Goal: Task Accomplishment & Management: Manage account settings

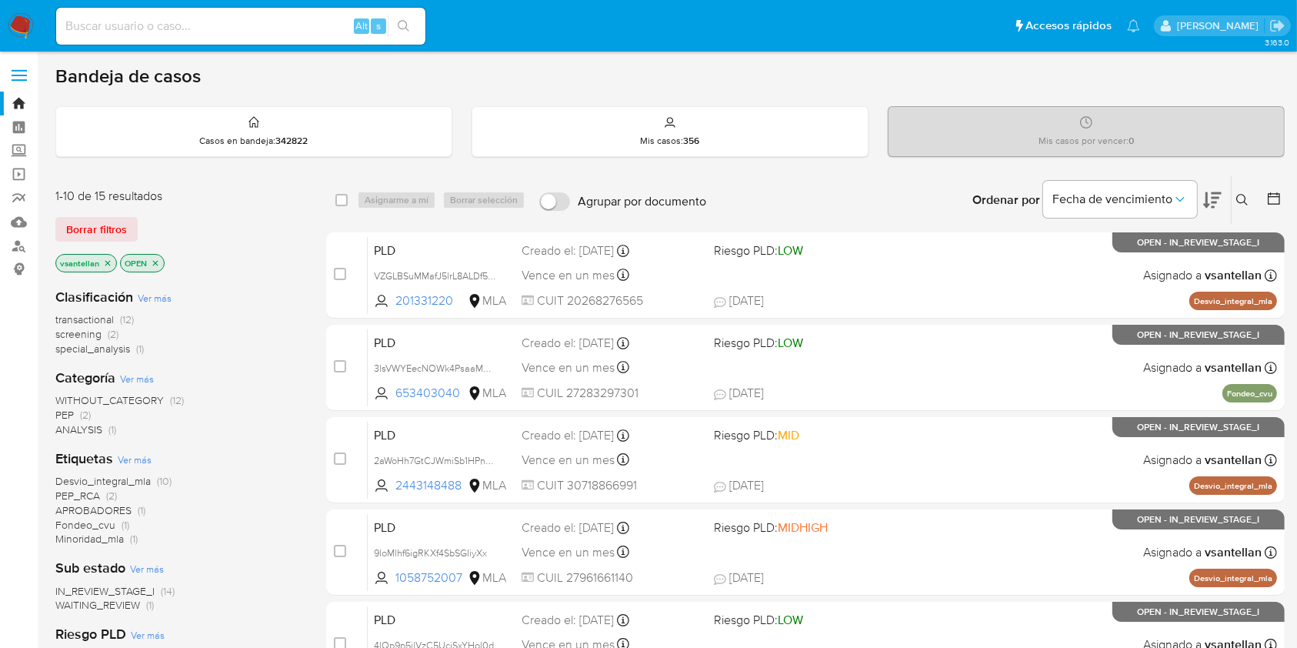
click at [1243, 198] on icon at bounding box center [1242, 200] width 12 height 12
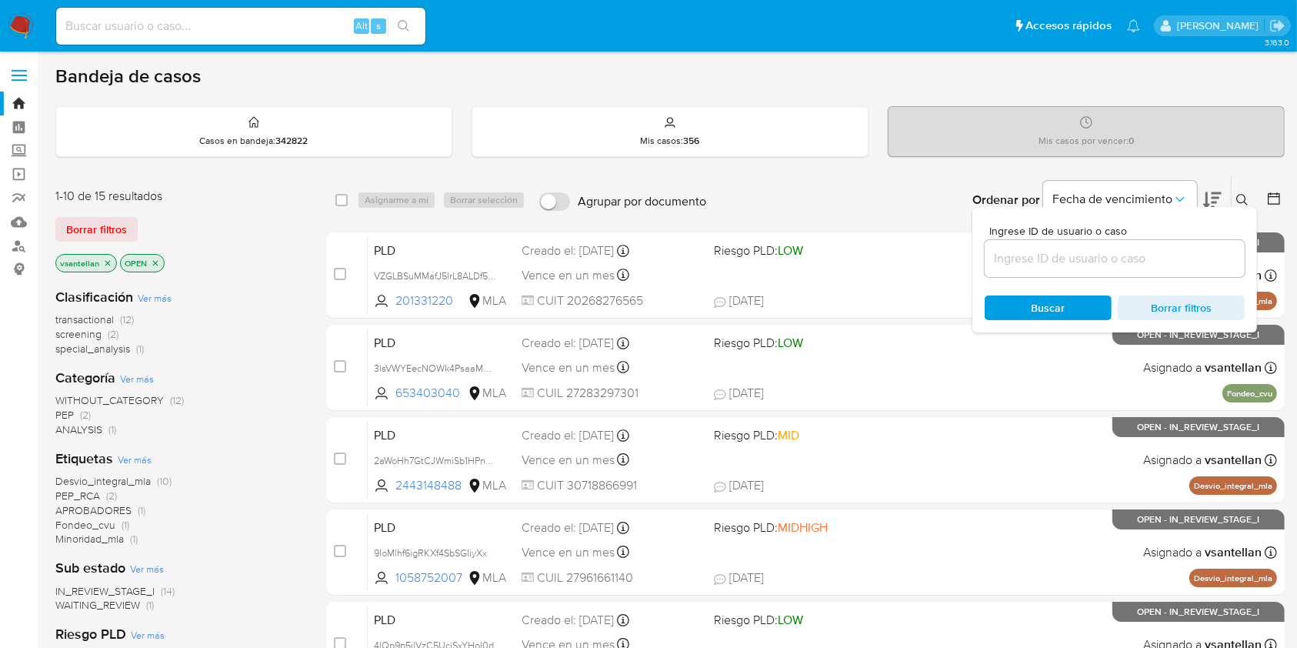
click at [1120, 249] on input at bounding box center [1114, 258] width 260 height 20
type input "201331220"
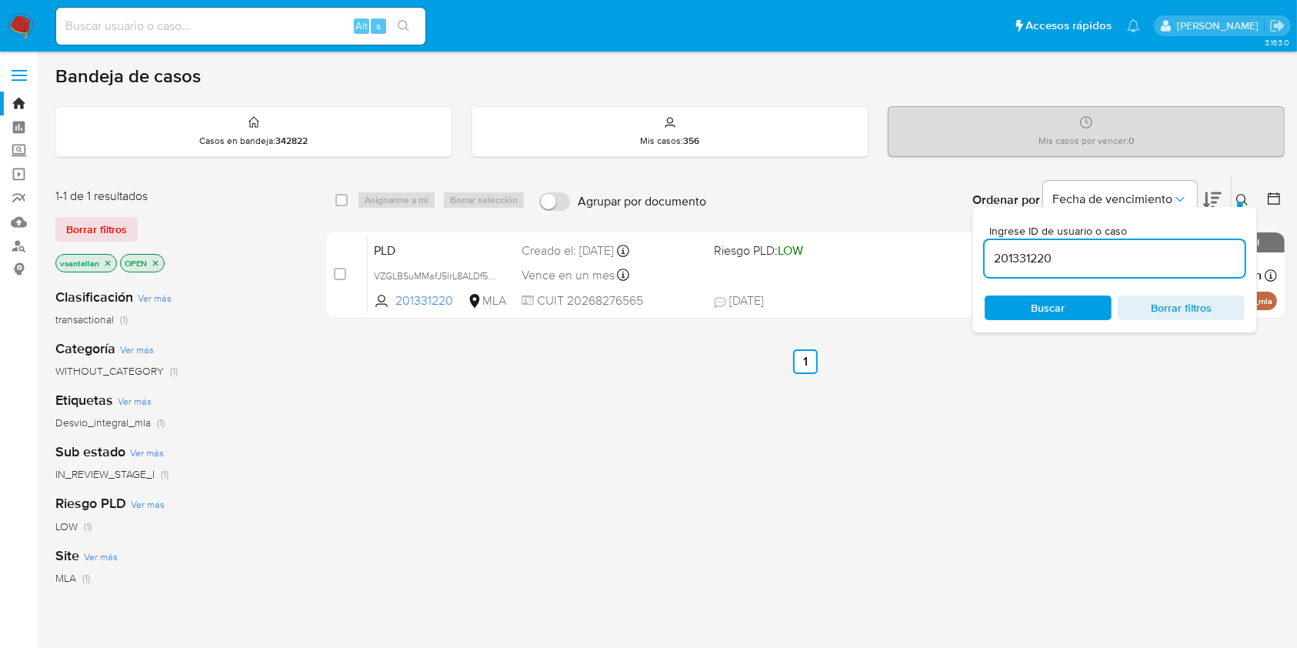
click at [1240, 195] on icon at bounding box center [1242, 200] width 12 height 12
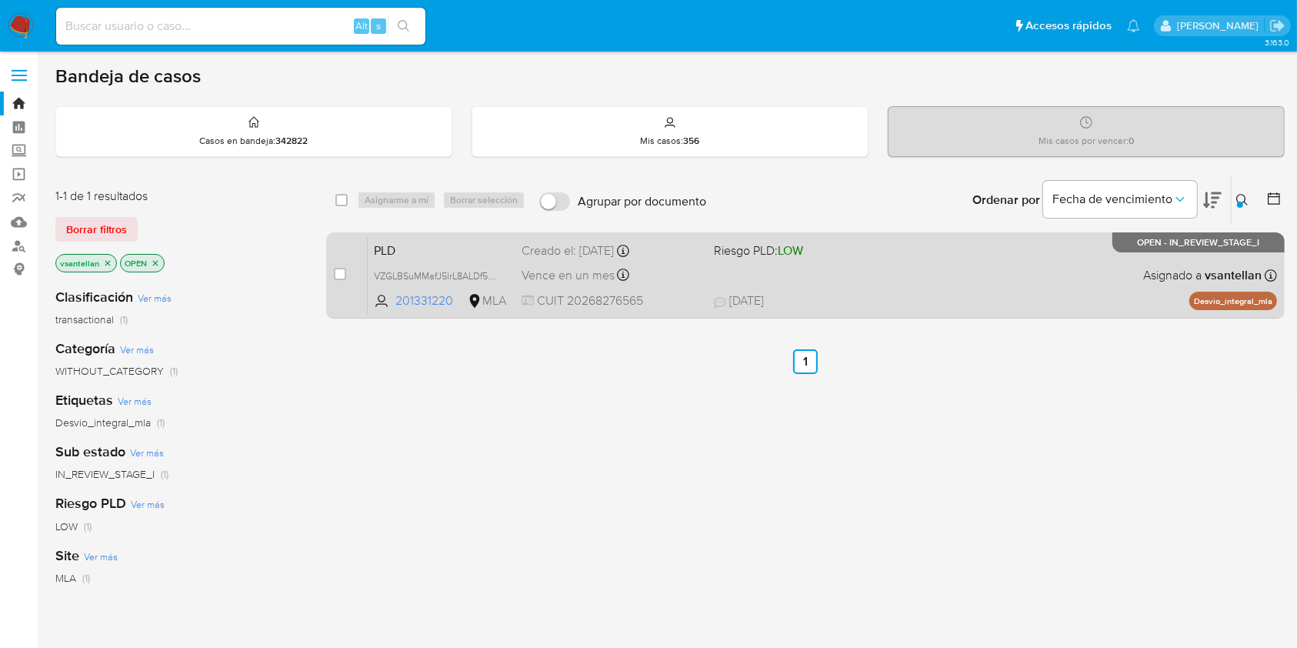
click at [811, 275] on div "PLD VZGLBSuMMafJ5lrL8ALDf5Kh 201331220 MLA Riesgo PLD: LOW Creado el: 12/09/202…" at bounding box center [822, 275] width 909 height 78
click at [341, 272] on input "checkbox" at bounding box center [340, 274] width 12 height 12
checkbox input "true"
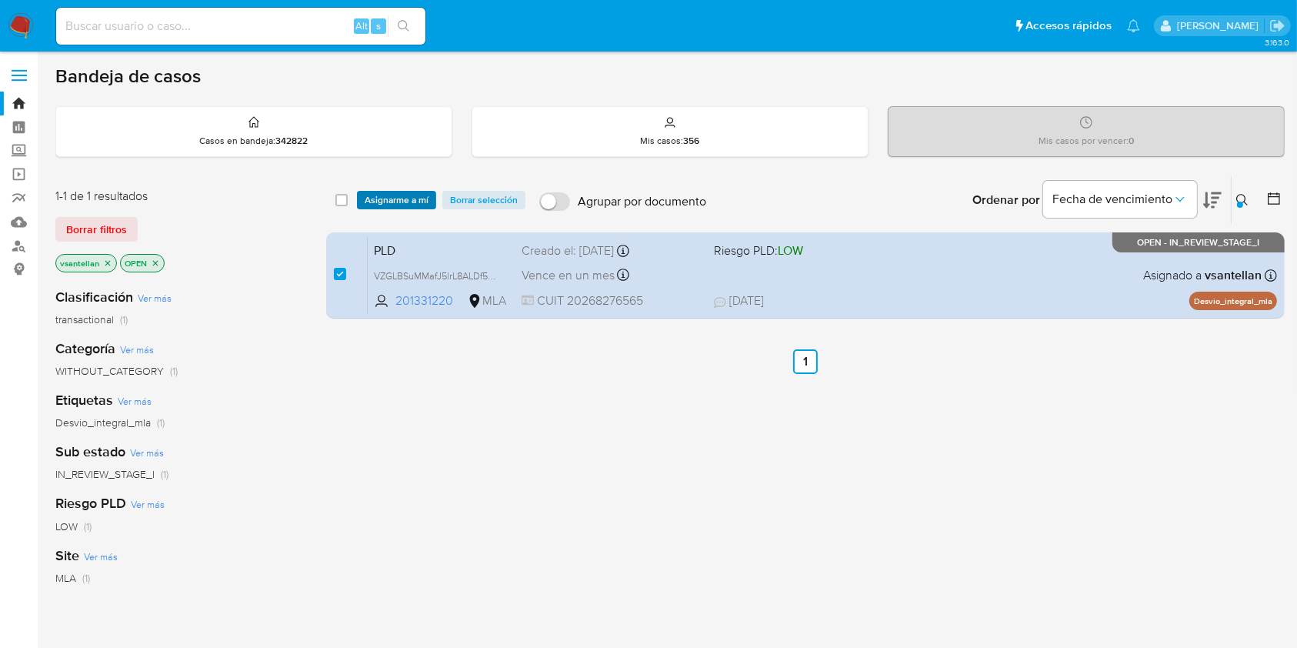
click at [388, 199] on span "Asignarme a mí" at bounding box center [397, 199] width 64 height 15
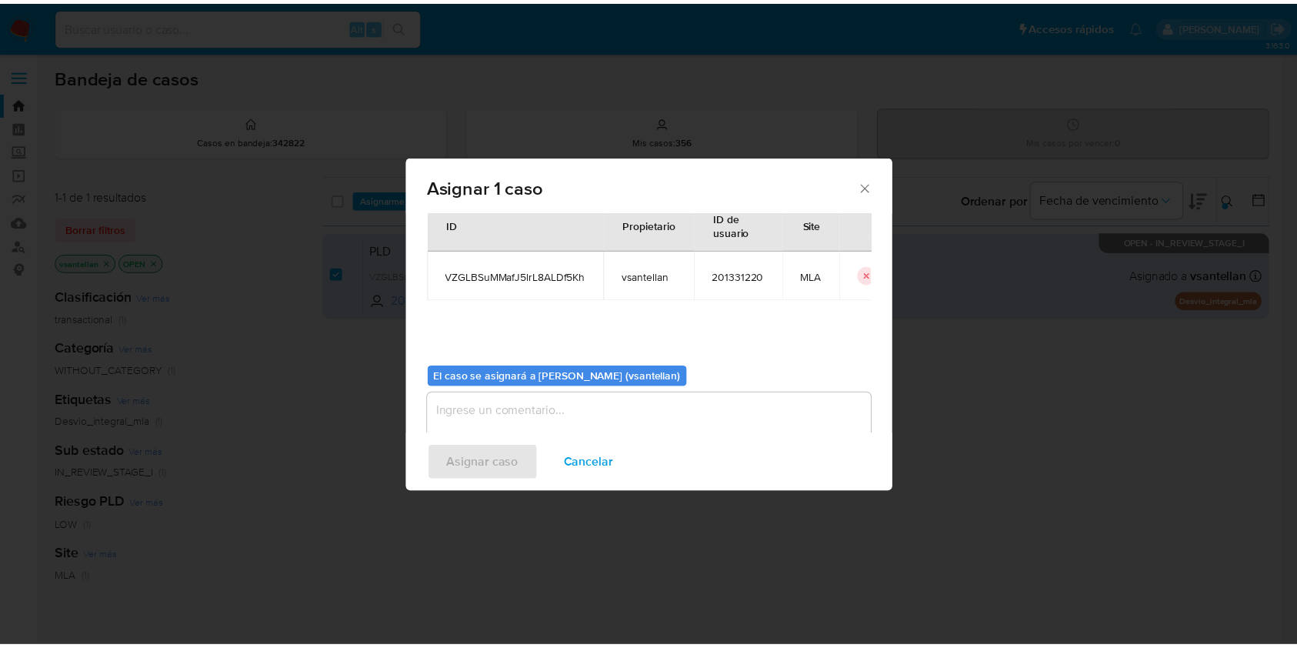
scroll to position [78, 0]
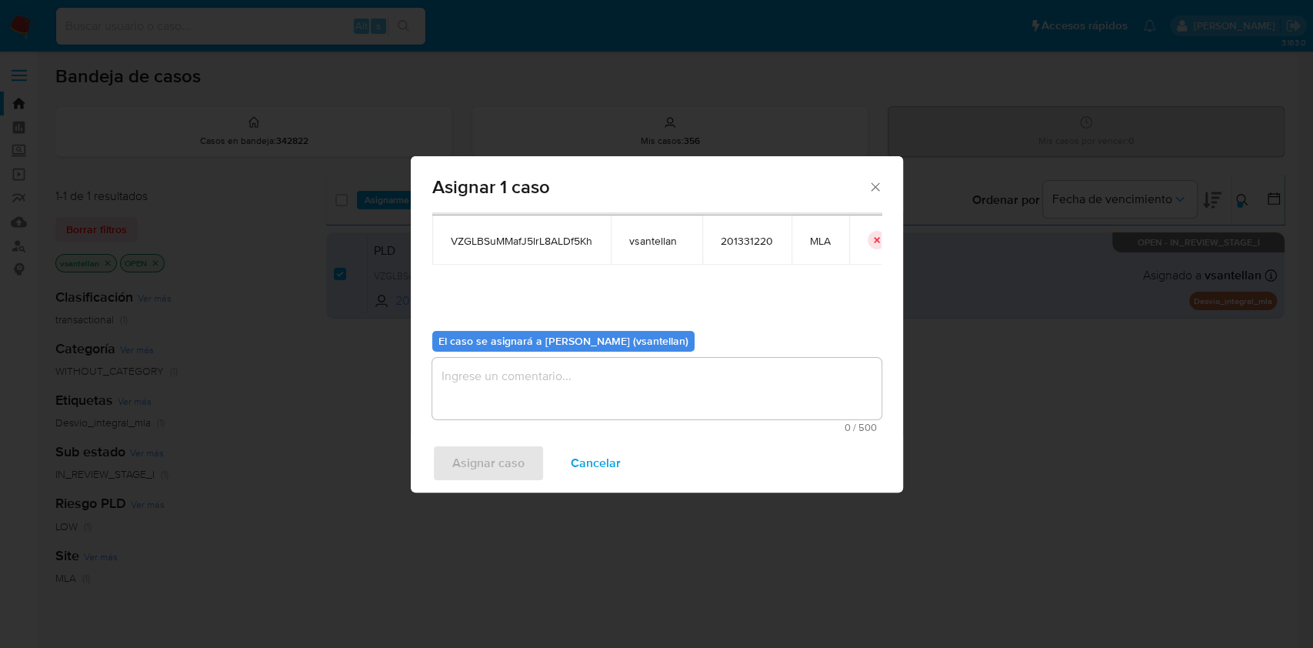
click at [485, 399] on textarea "assign-modal" at bounding box center [656, 389] width 449 height 62
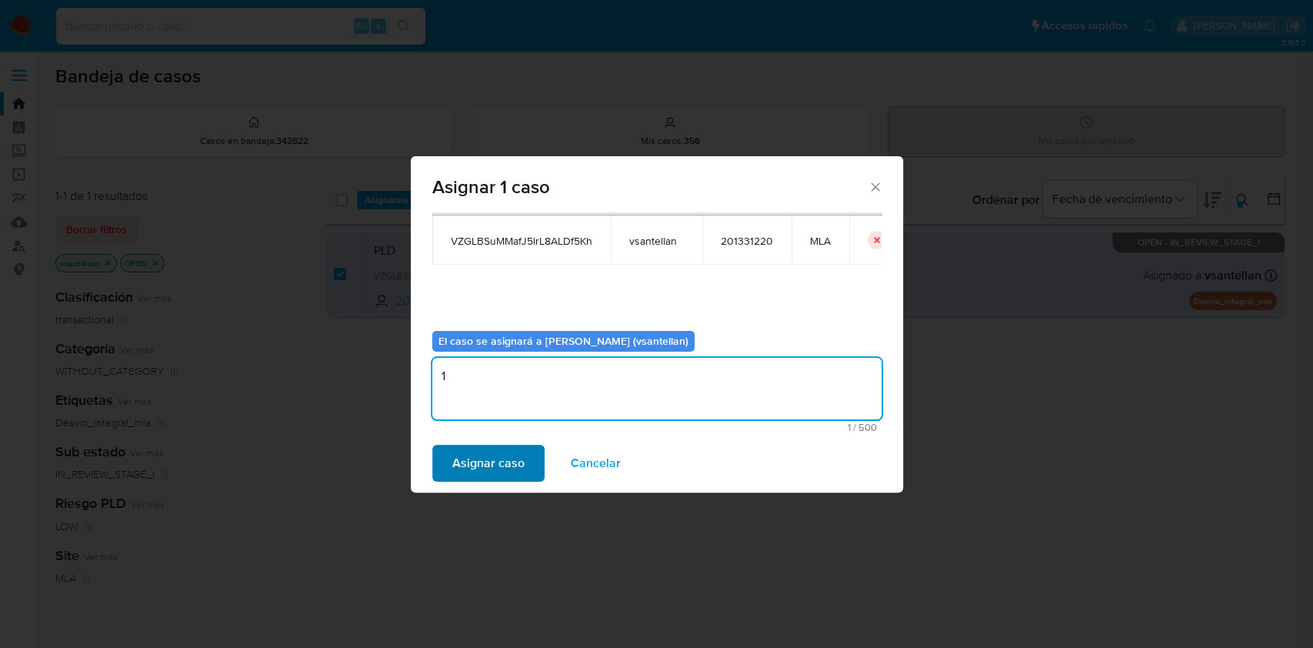
type textarea "1"
click at [481, 474] on span "Asignar caso" at bounding box center [488, 463] width 72 height 34
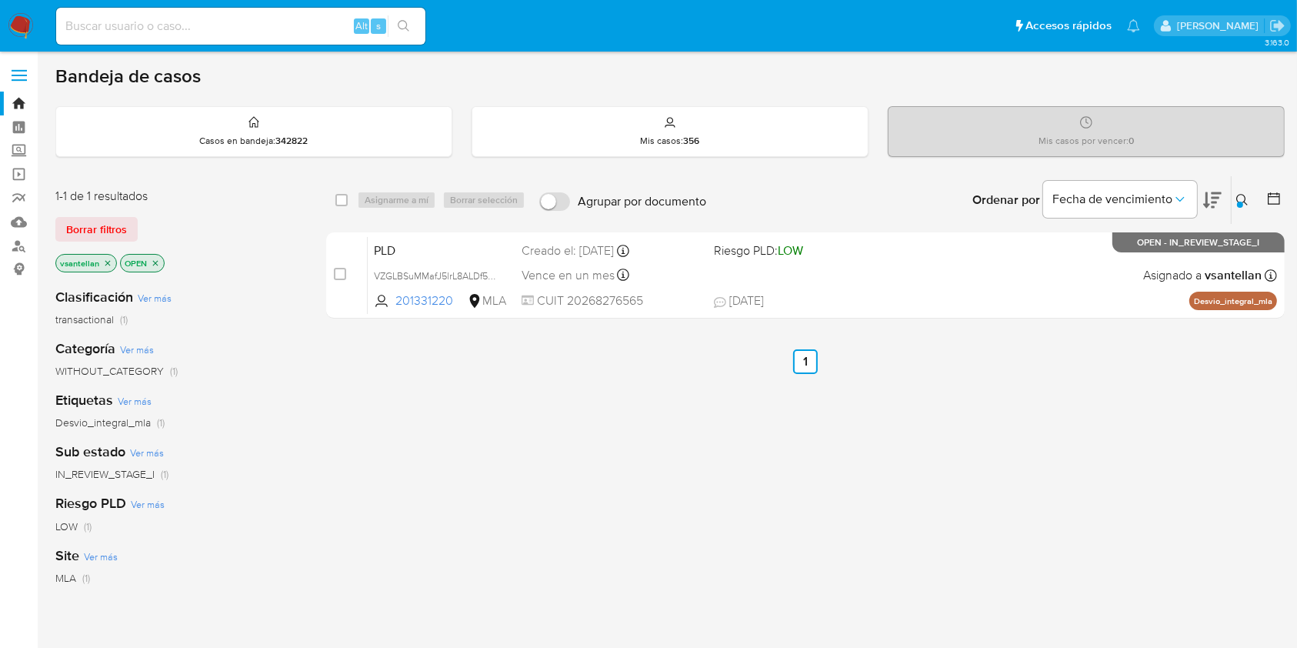
click at [14, 26] on img at bounding box center [21, 26] width 26 height 26
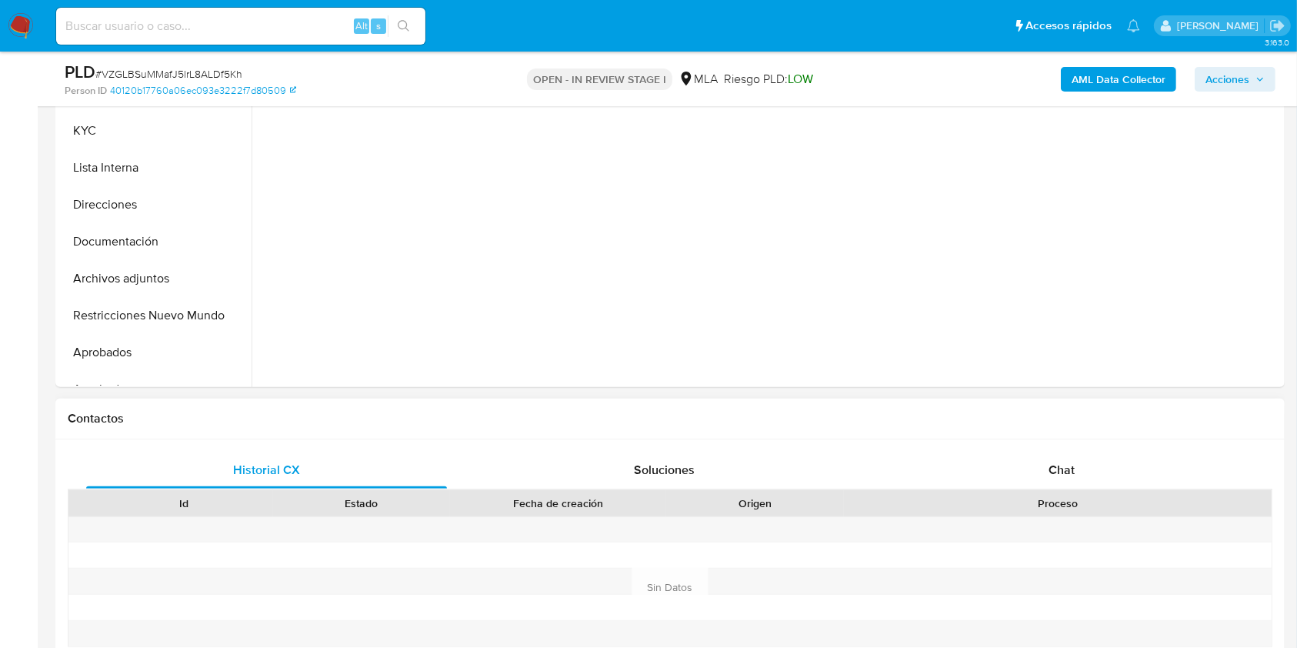
scroll to position [410, 0]
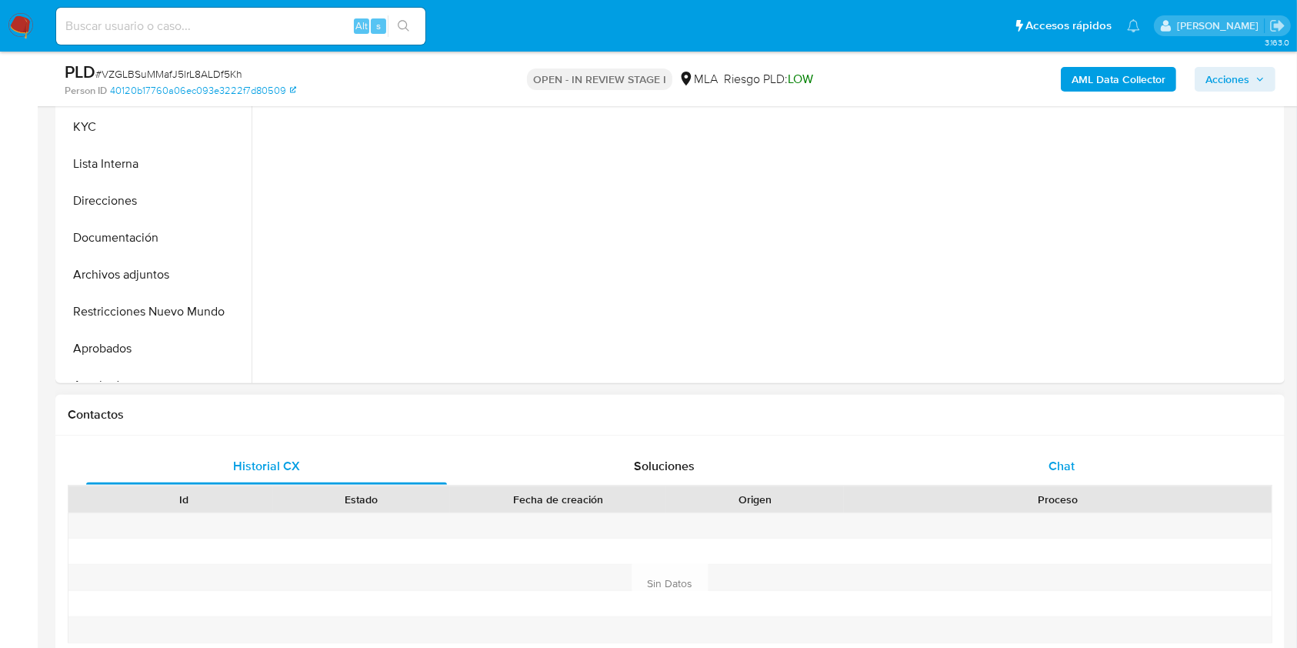
click at [1088, 451] on div "Chat" at bounding box center [1061, 466] width 361 height 37
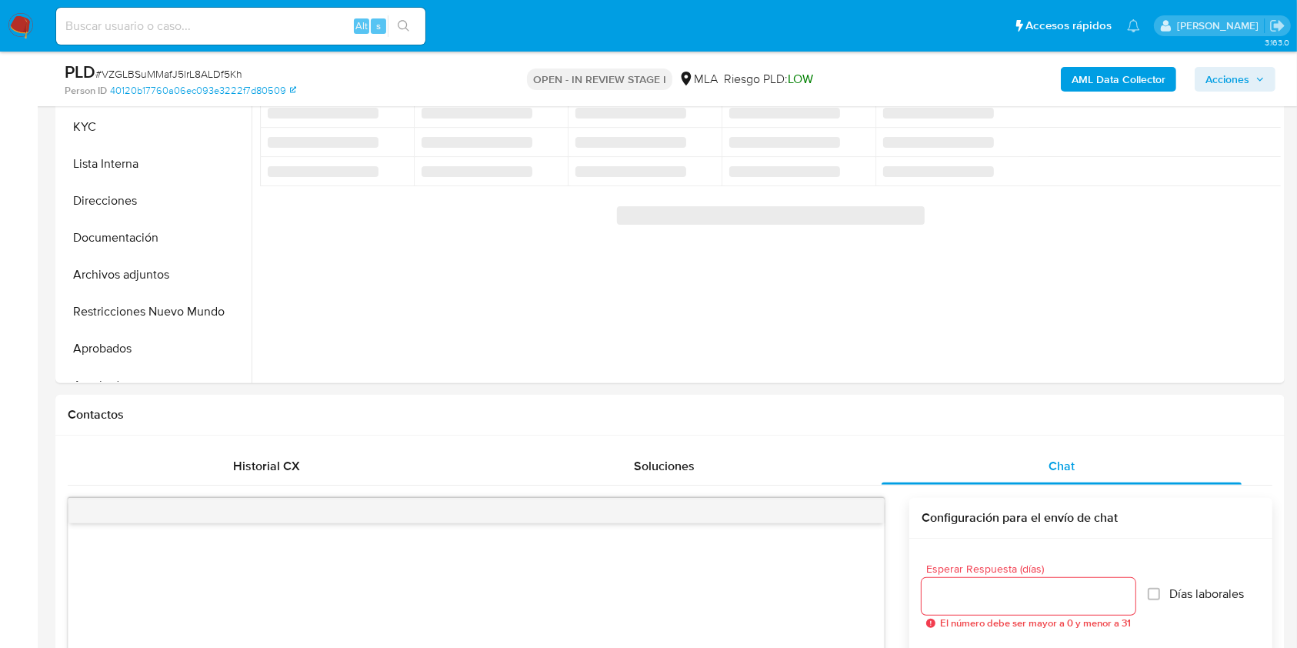
select select "10"
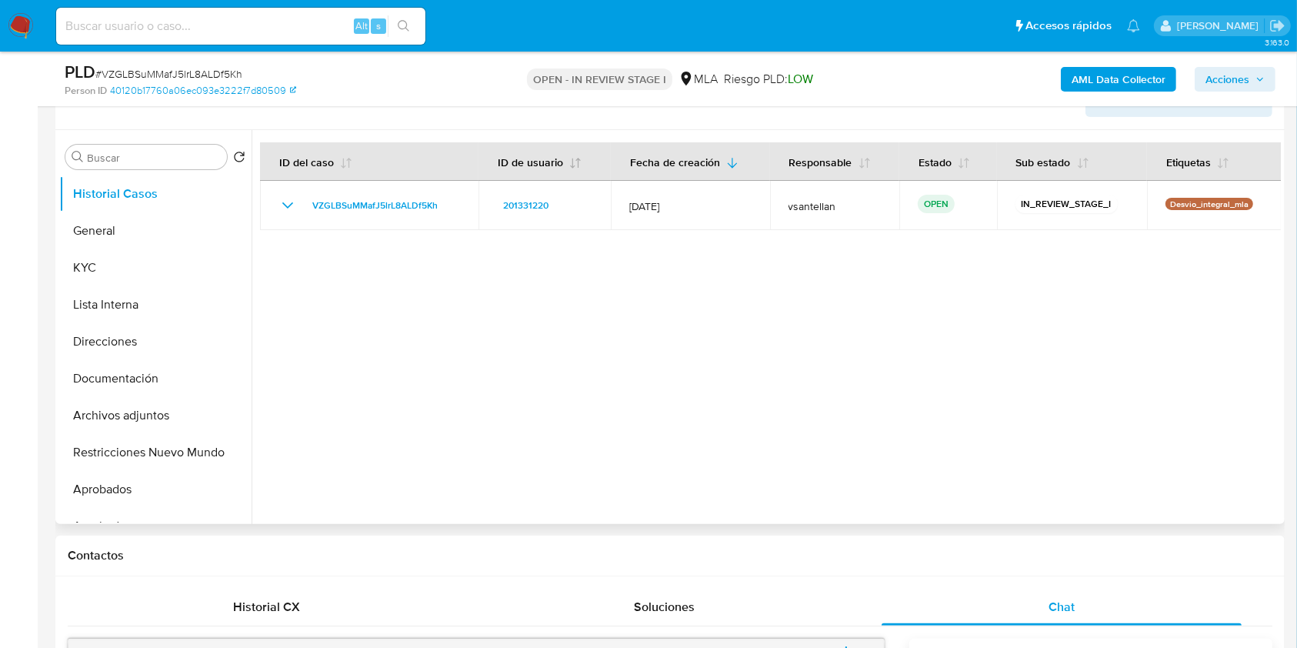
scroll to position [98, 0]
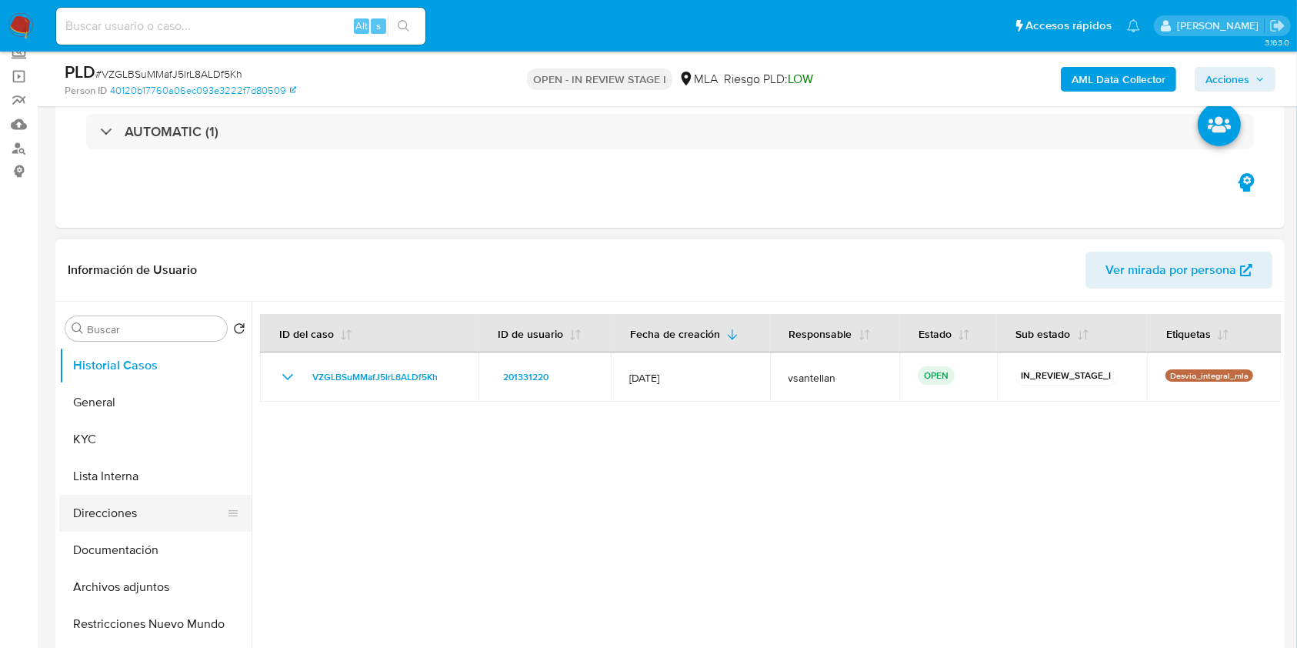
drag, startPoint x: 157, startPoint y: 547, endPoint x: 168, endPoint y: 499, distance: 48.9
click at [157, 547] on button "Documentación" at bounding box center [155, 549] width 192 height 37
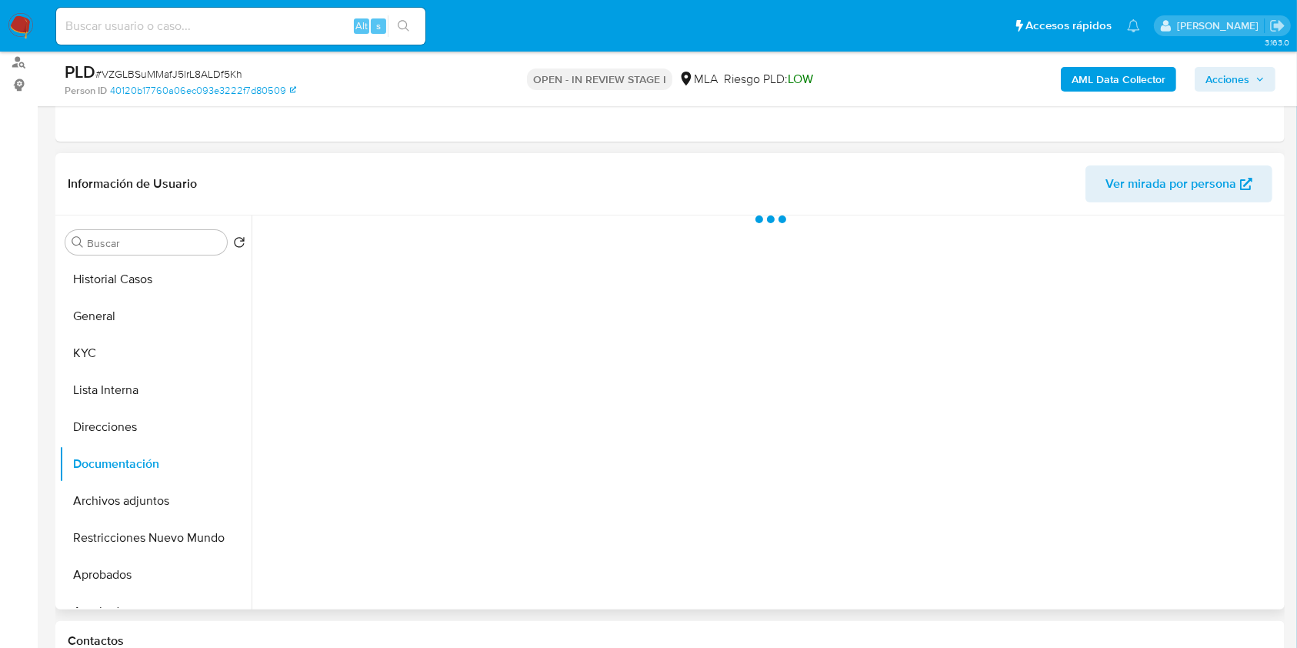
scroll to position [200, 0]
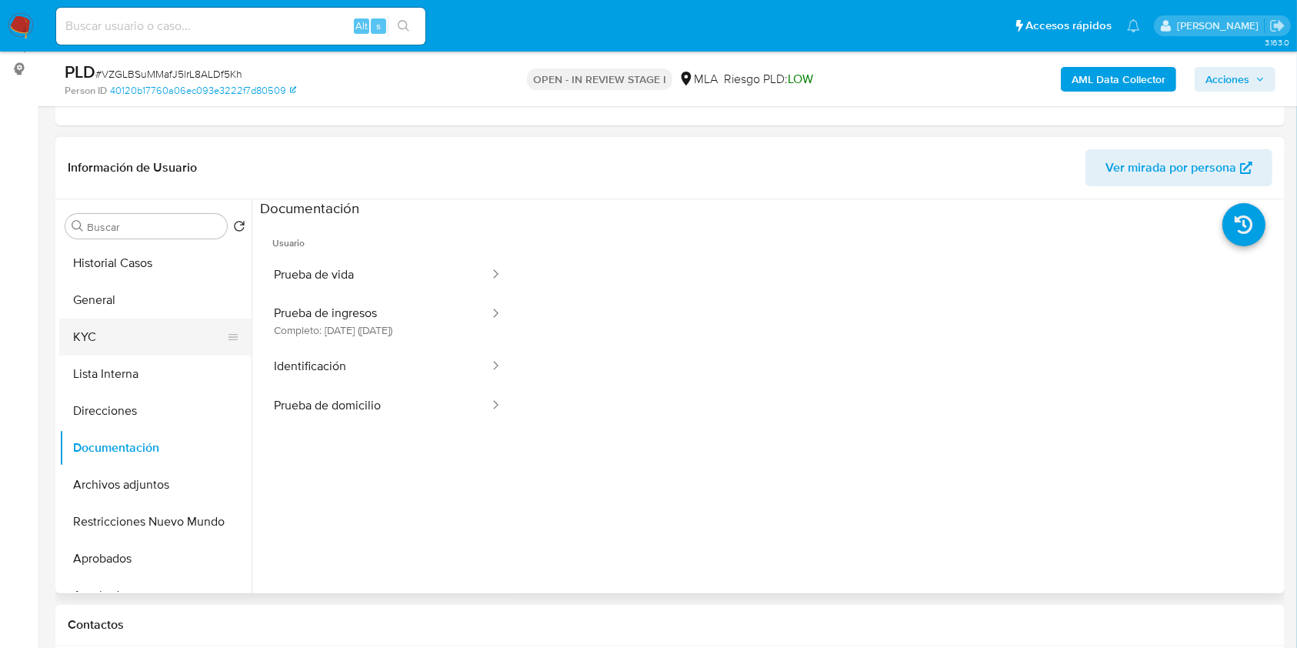
click at [146, 353] on button "KYC" at bounding box center [149, 336] width 180 height 37
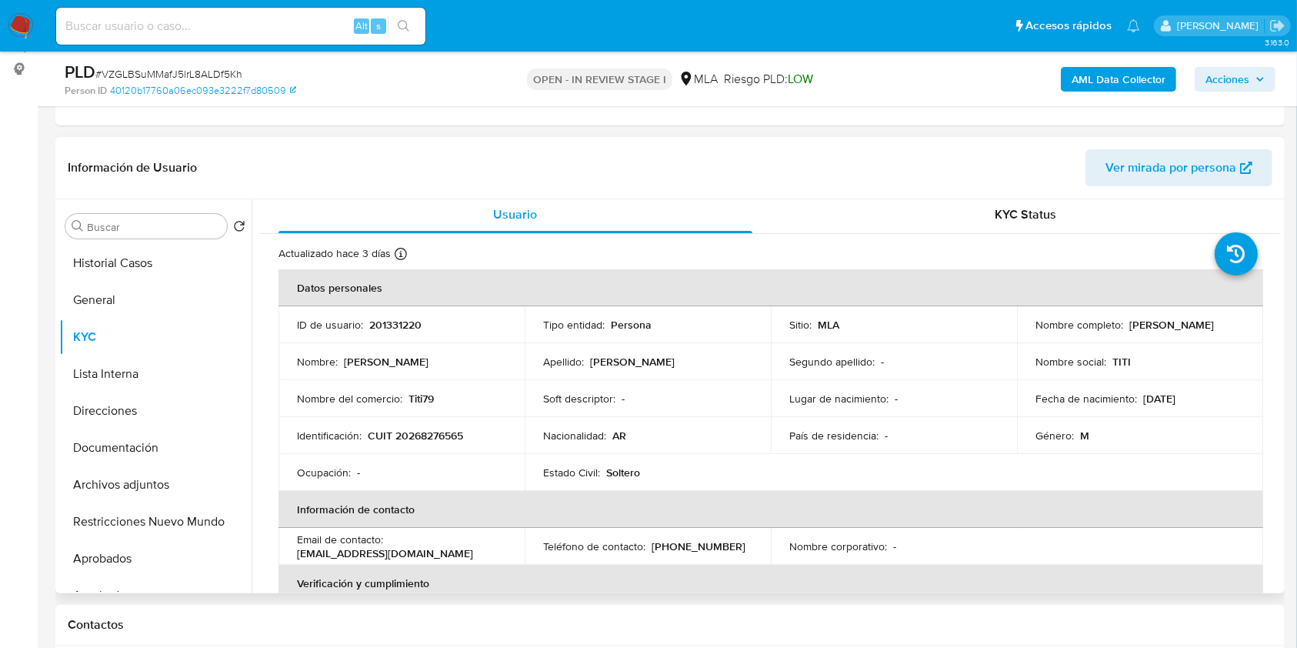
scroll to position [0, 0]
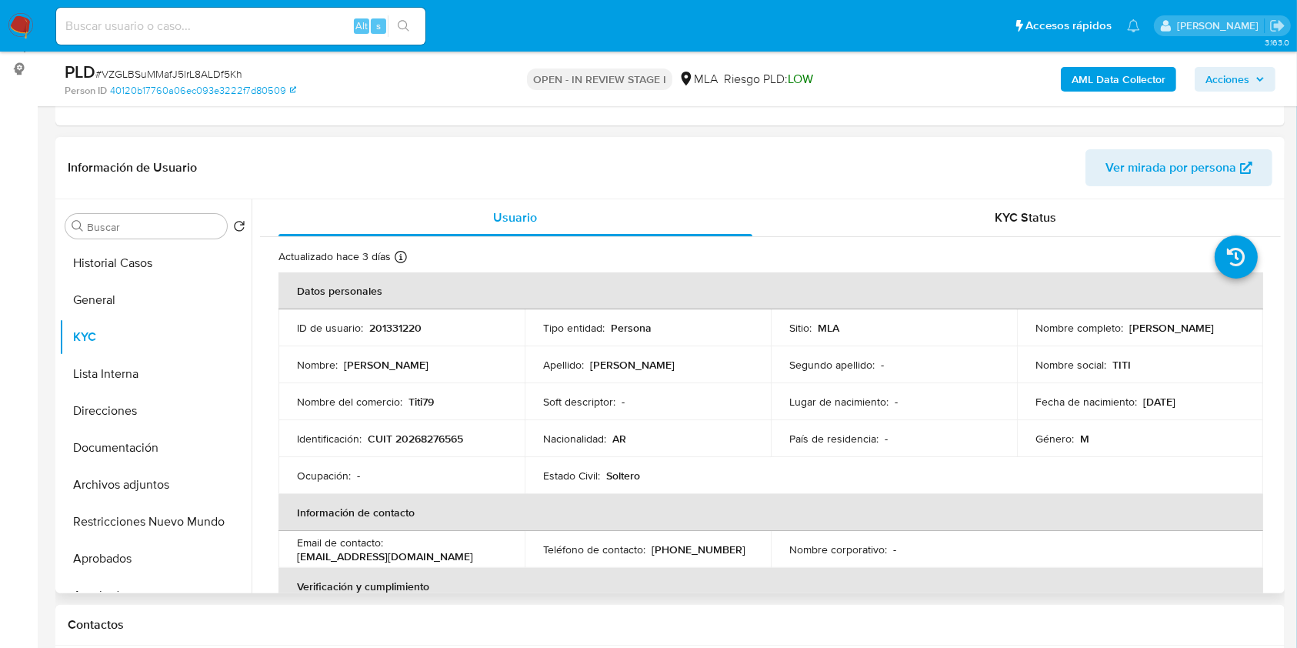
drag, startPoint x: 1227, startPoint y: 328, endPoint x: 1124, endPoint y: 332, distance: 103.1
click at [1125, 335] on td "Nombre completo : Julio Cesar Edmondo" at bounding box center [1140, 327] width 246 height 37
drag, startPoint x: 1122, startPoint y: 325, endPoint x: 1184, endPoint y: 332, distance: 62.8
click at [1181, 331] on div "Nombre completo : Julio Cesar Edmondo" at bounding box center [1139, 328] width 209 height 14
click at [1208, 340] on td "Nombre completo : Julio Cesar Edmondo" at bounding box center [1140, 327] width 246 height 37
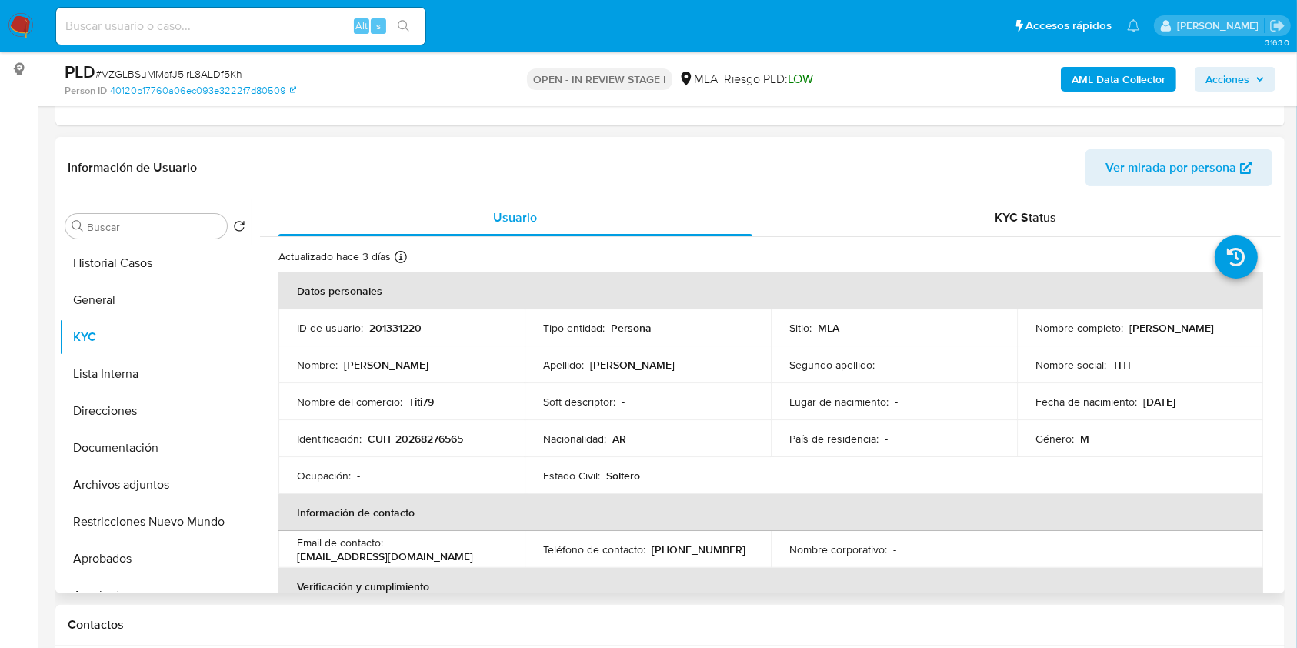
drag, startPoint x: 1228, startPoint y: 329, endPoint x: 1138, endPoint y: 333, distance: 90.1
click at [1126, 328] on div "Nombre completo : Julio Cesar Edmondo" at bounding box center [1139, 328] width 209 height 14
copy p "Julio Cesar Edmondo"
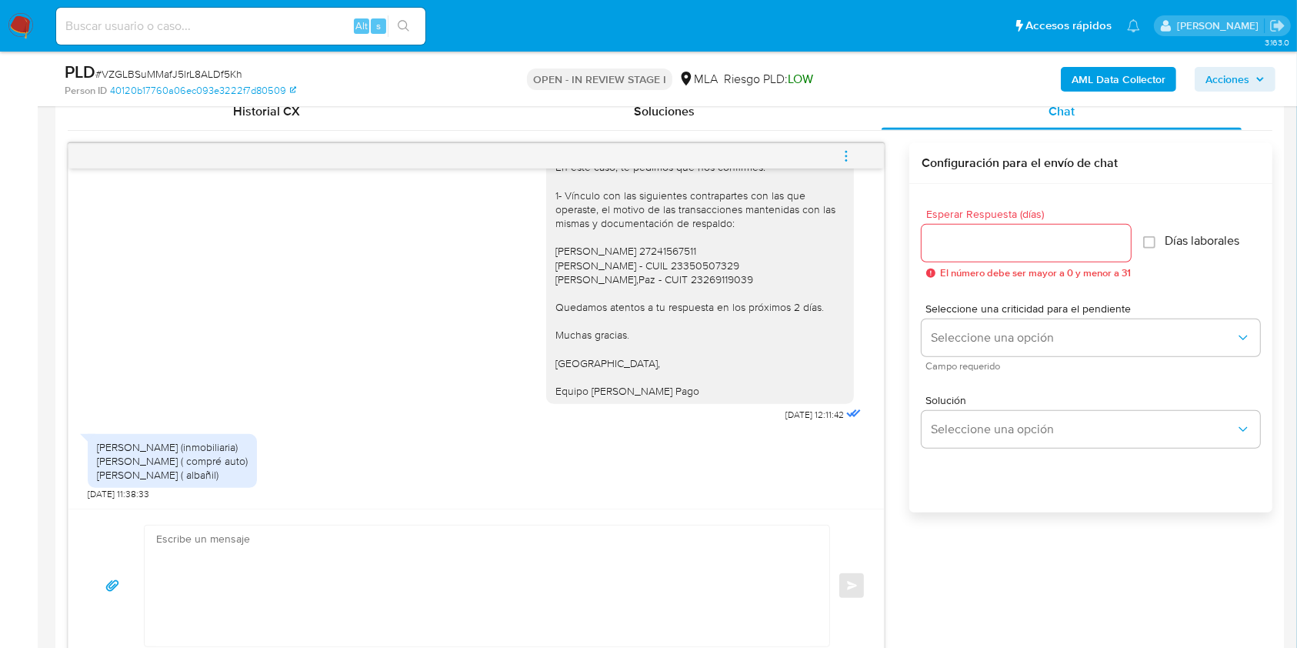
scroll to position [768, 0]
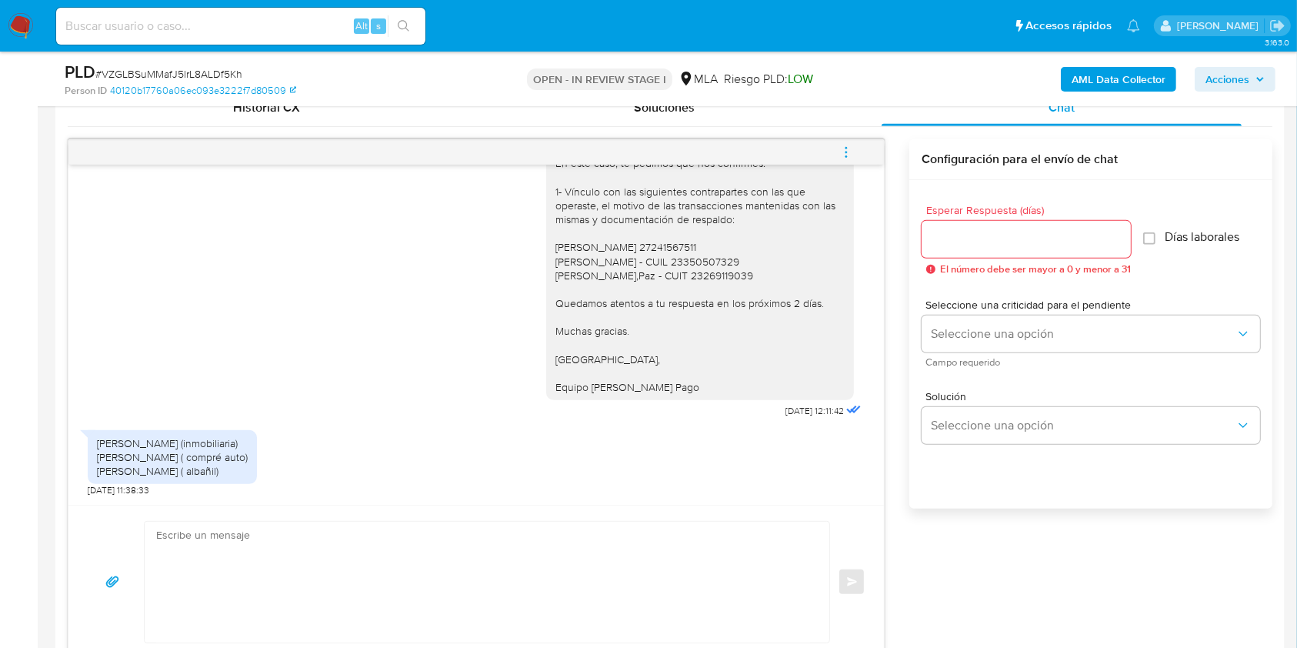
click at [451, 551] on textarea at bounding box center [483, 581] width 654 height 121
paste textarea "Hola Julio Cesar Edmondo Muchas gracias por la respuesta. Te confirmamos la rec…"
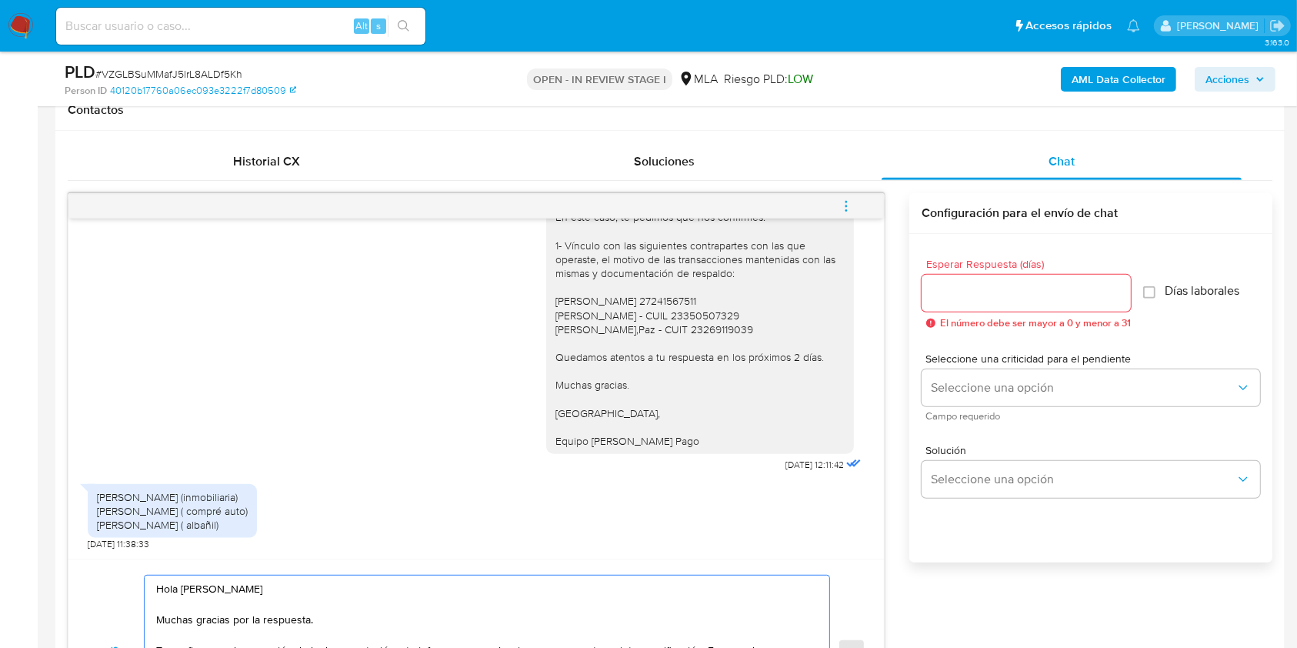
scroll to position [590, 0]
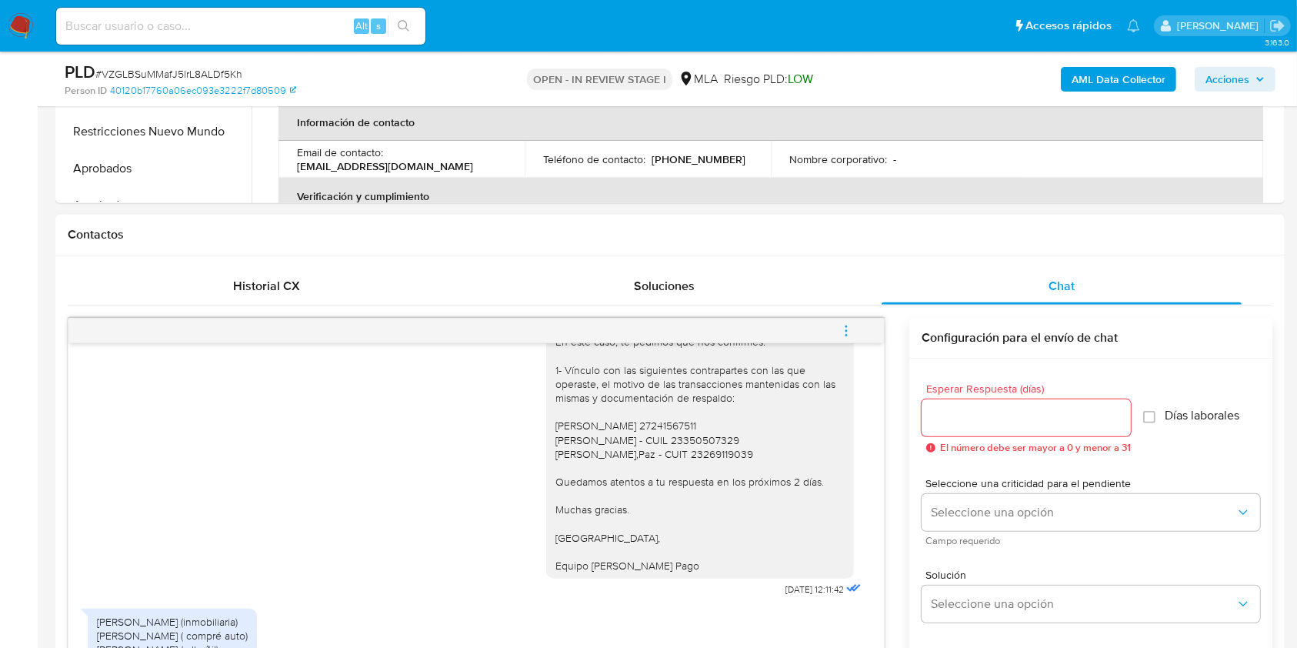
type textarea "Hola Julio Cesar Edmondo Muchas gracias por la respuesta. Te confirmamos la rec…"
click at [991, 408] on input "Esperar Respuesta (días)" at bounding box center [1025, 418] width 209 height 20
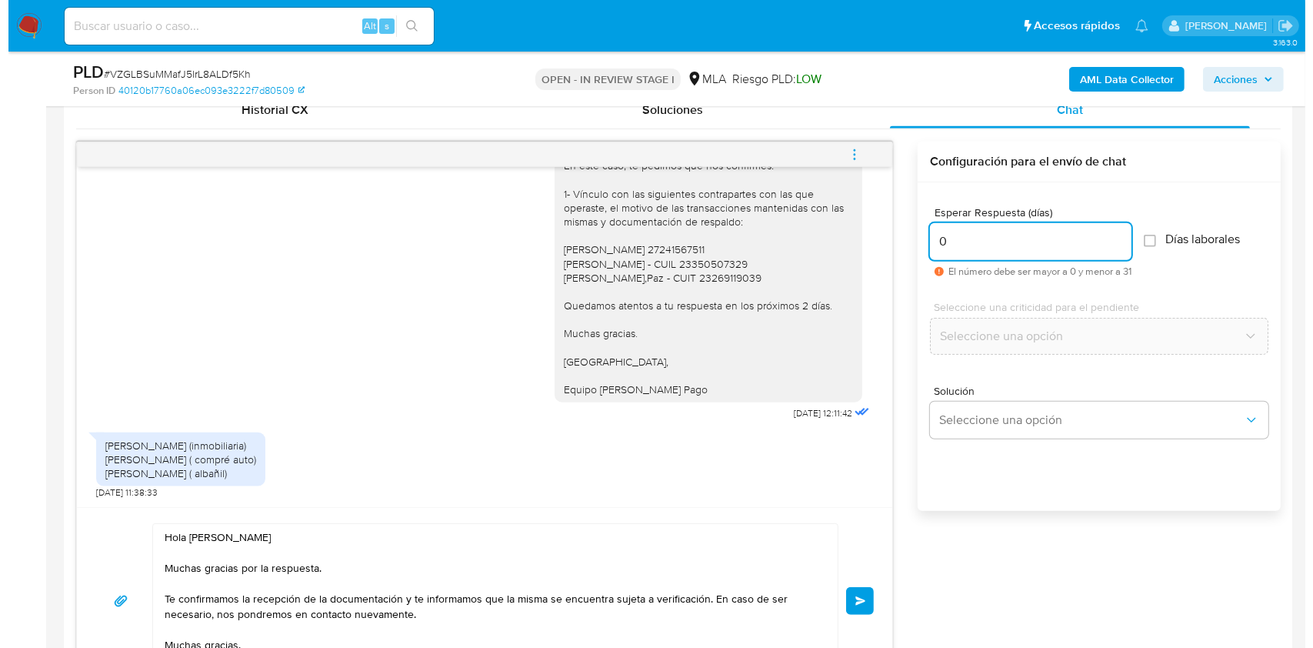
scroll to position [756, 0]
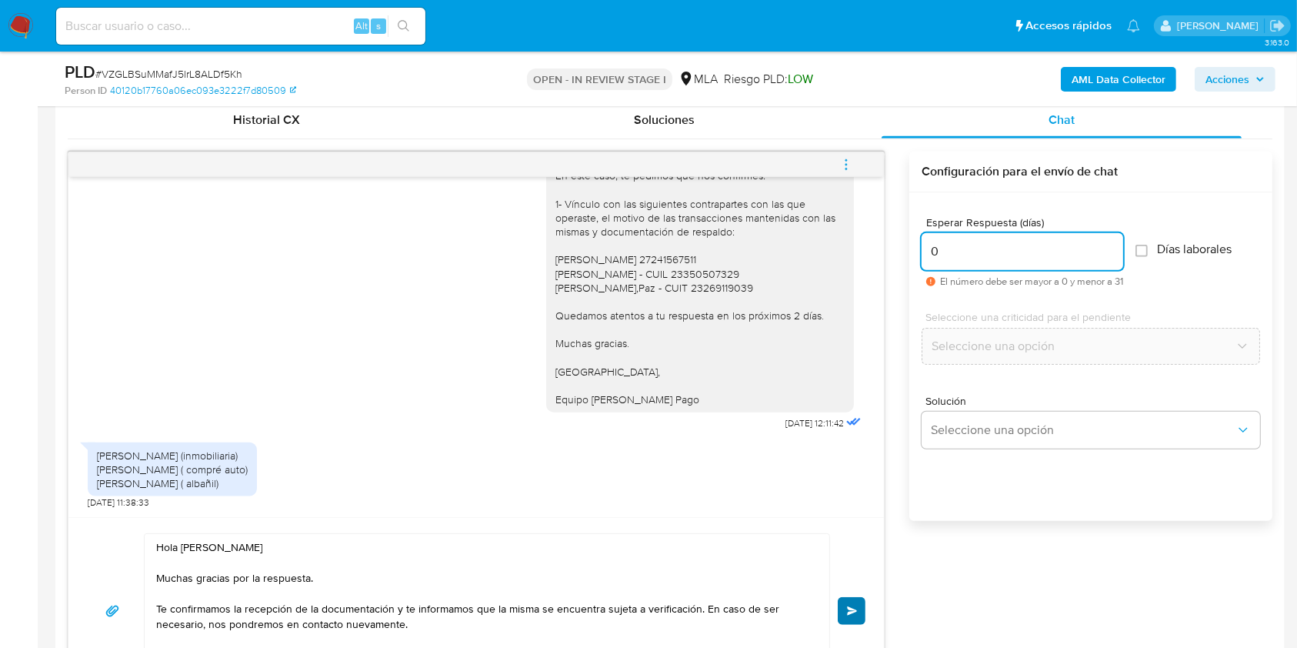
type input "0"
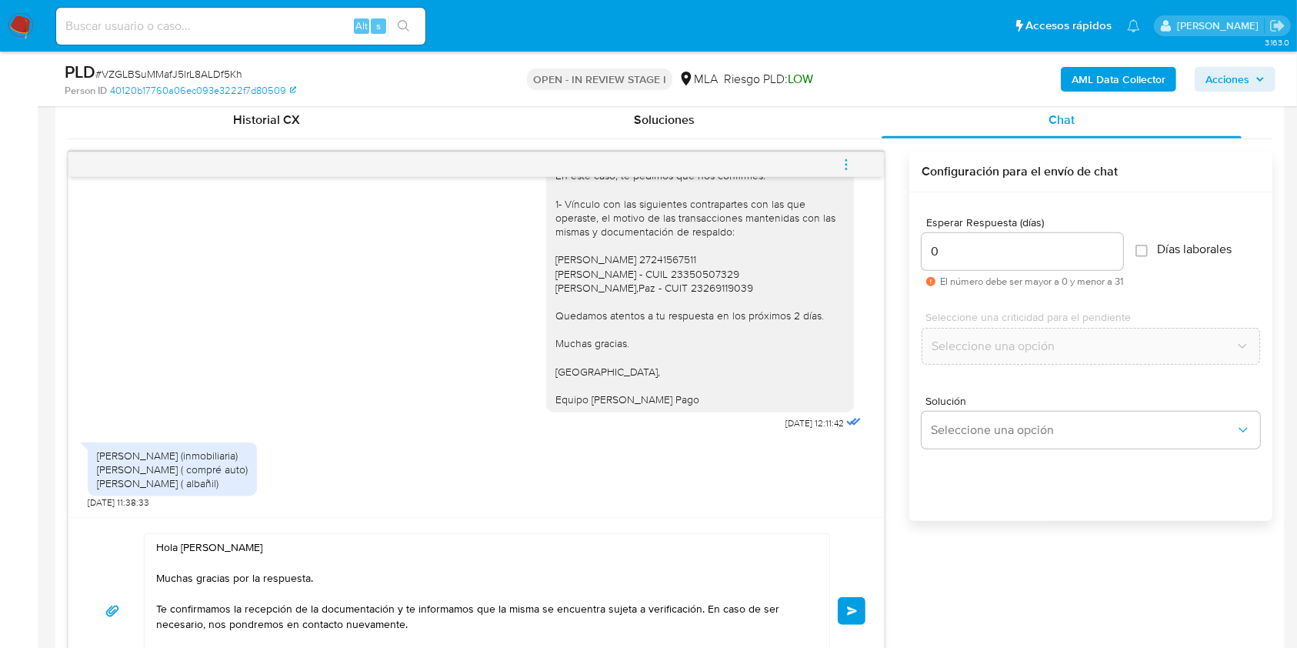
click at [854, 606] on span "Enviar" at bounding box center [852, 610] width 11 height 9
click at [853, 168] on icon "menu-action" at bounding box center [846, 165] width 14 height 14
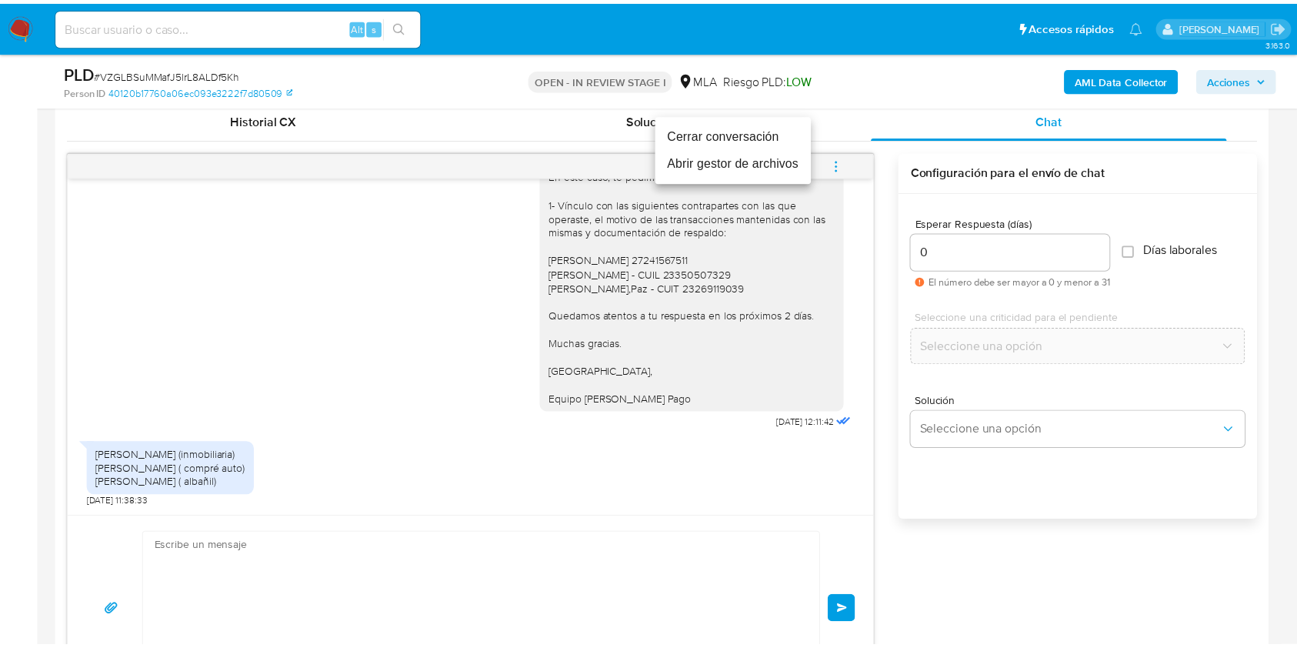
scroll to position [1920, 0]
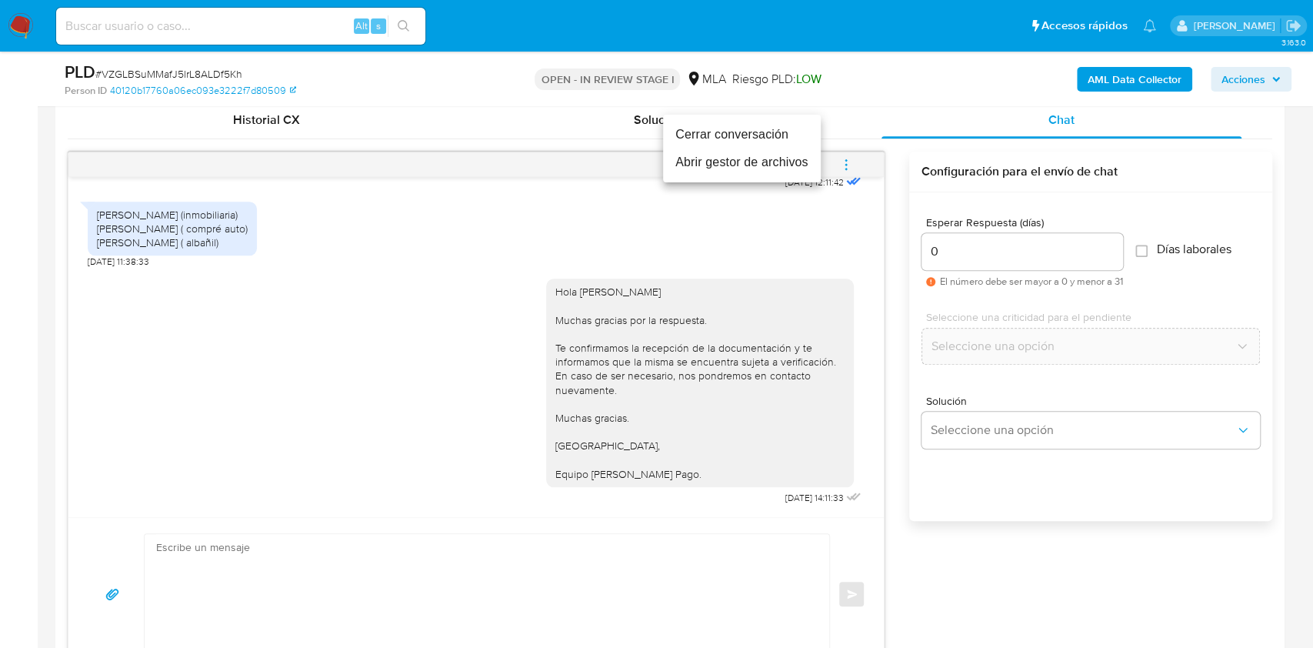
click at [758, 129] on li "Cerrar conversación" at bounding box center [742, 135] width 158 height 28
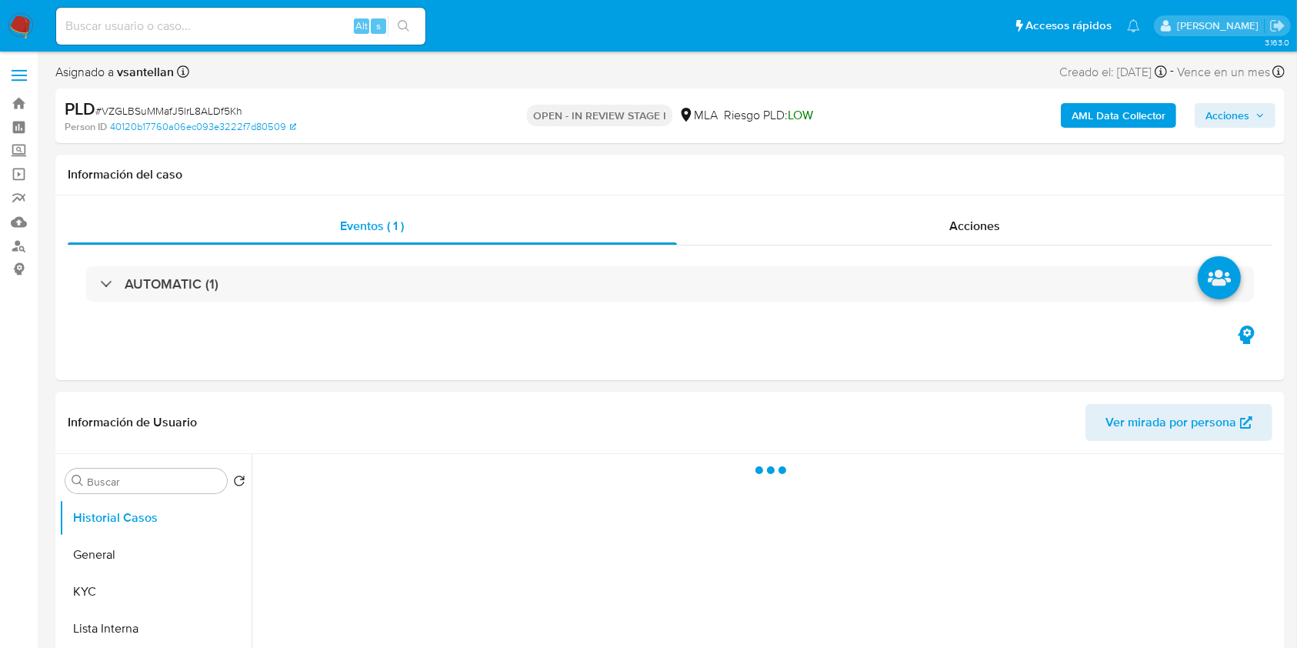
select select "10"
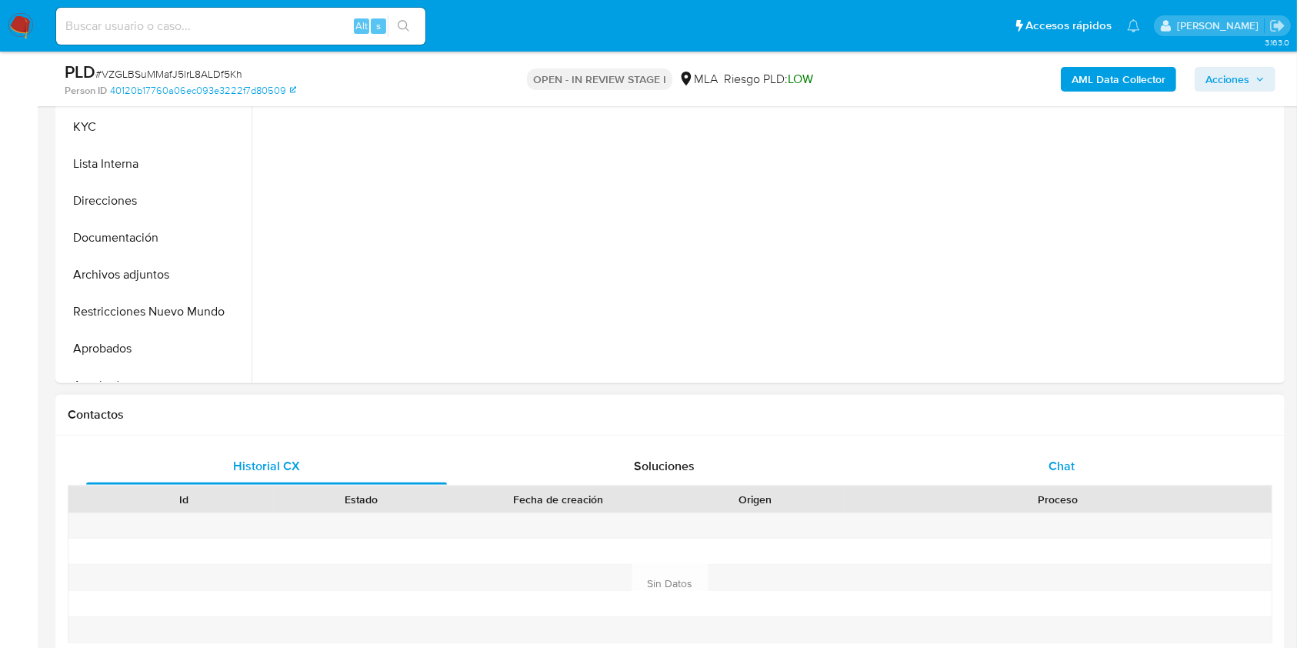
click at [1068, 468] on span "Chat" at bounding box center [1061, 466] width 26 height 18
select select "10"
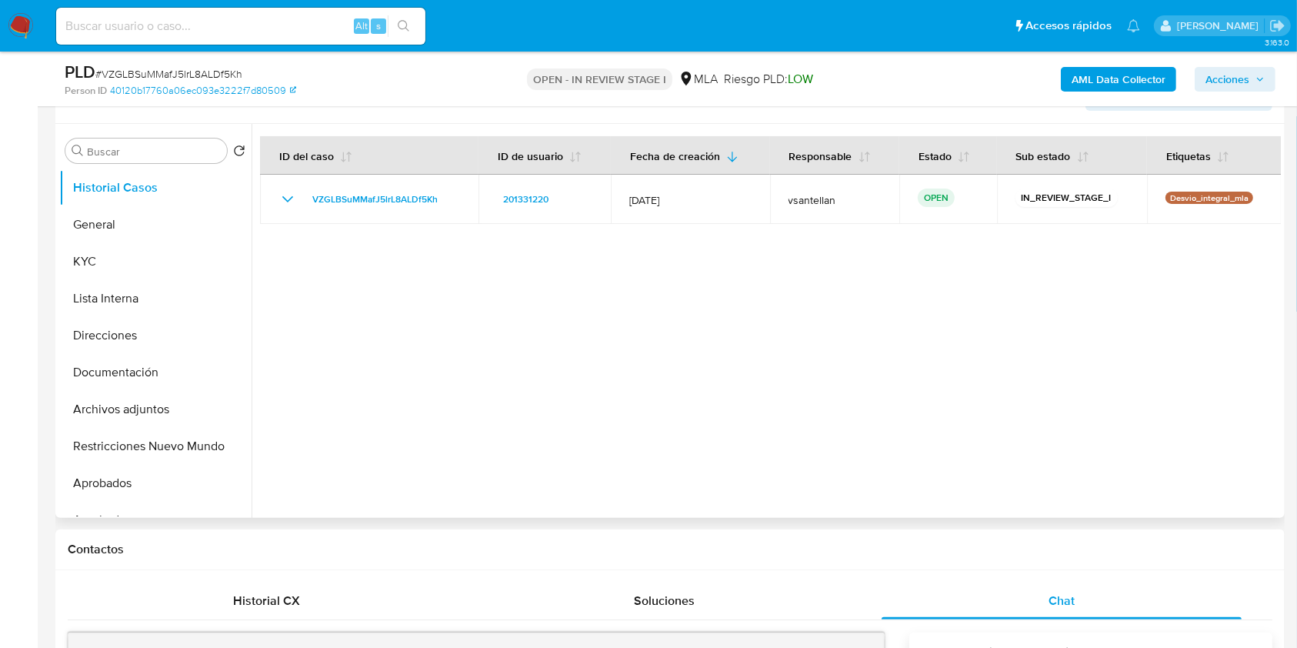
scroll to position [241, 0]
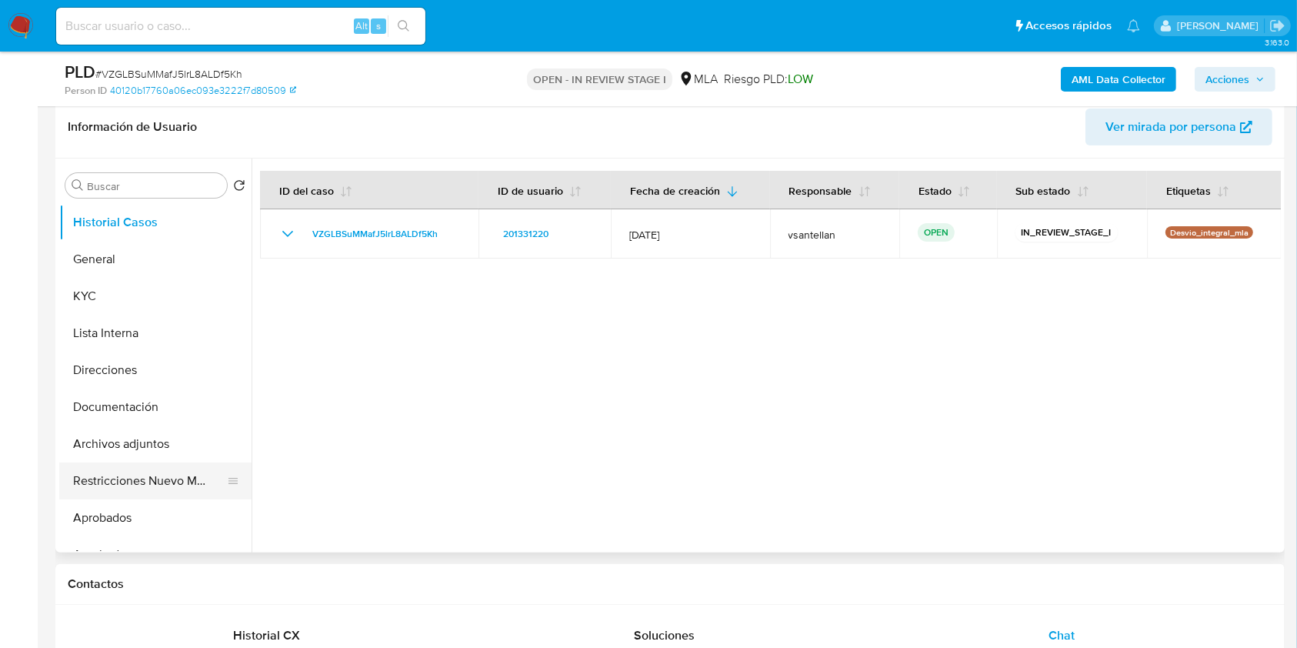
click at [184, 491] on button "Restricciones Nuevo Mundo" at bounding box center [149, 480] width 180 height 37
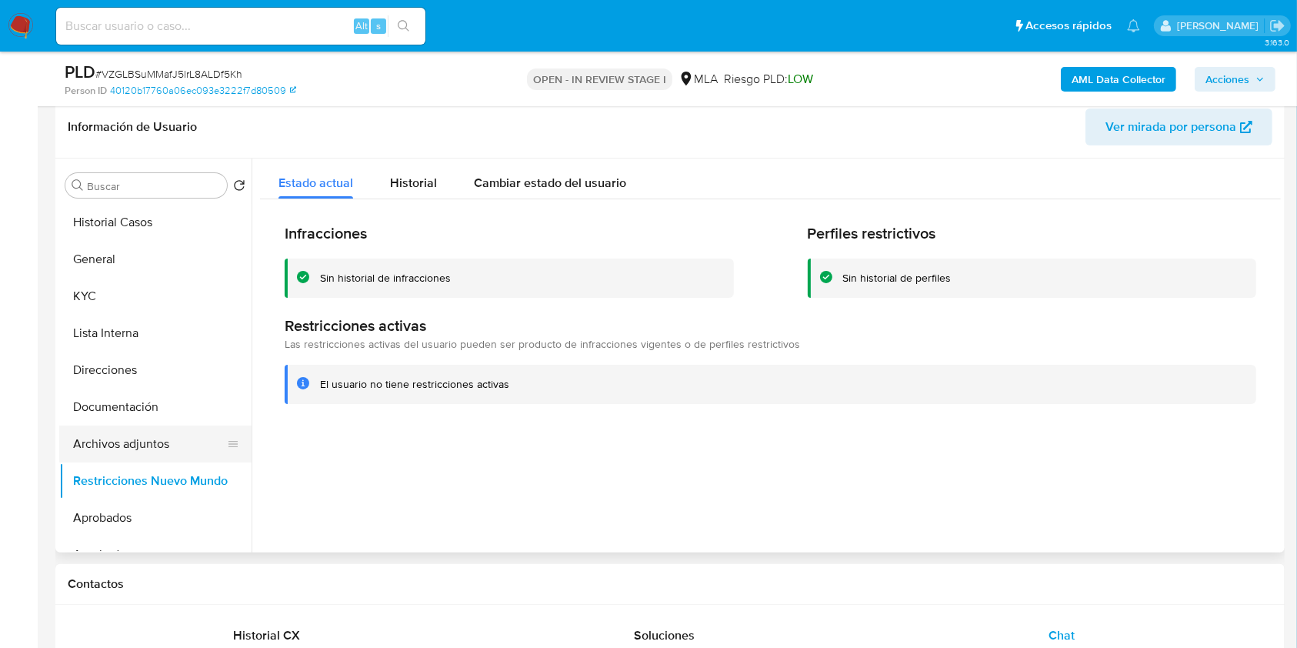
click at [139, 440] on button "Archivos adjuntos" at bounding box center [149, 443] width 180 height 37
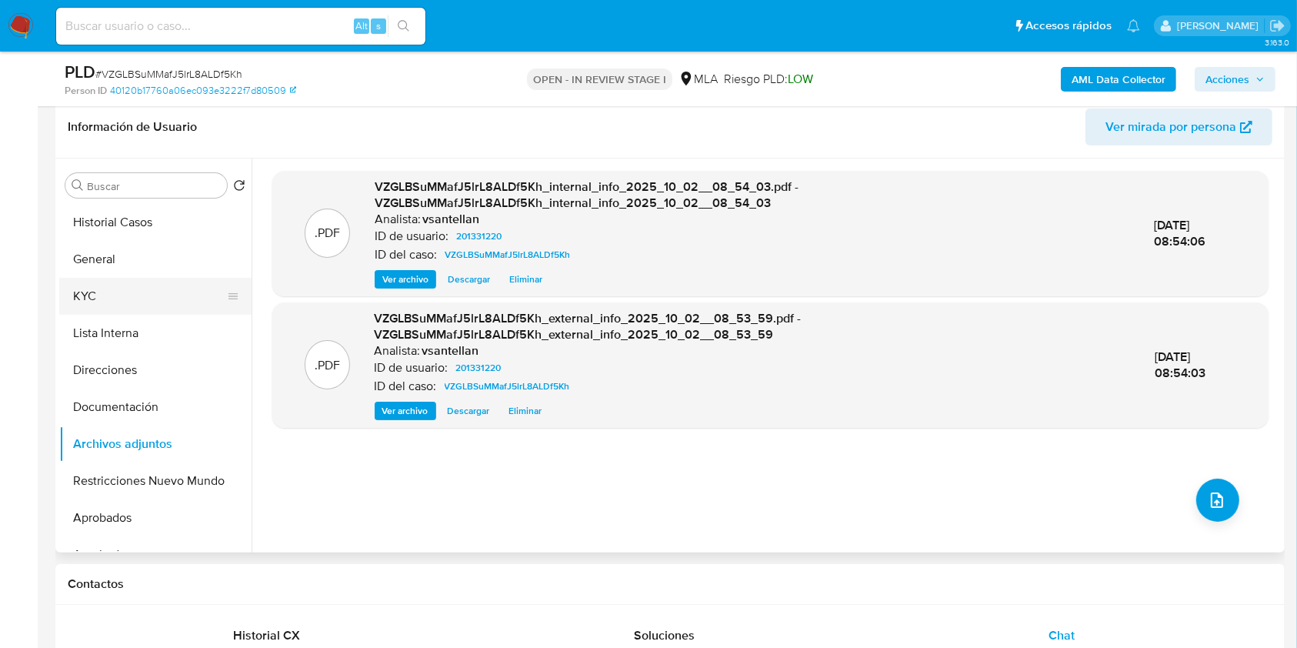
click at [138, 288] on button "KYC" at bounding box center [149, 296] width 180 height 37
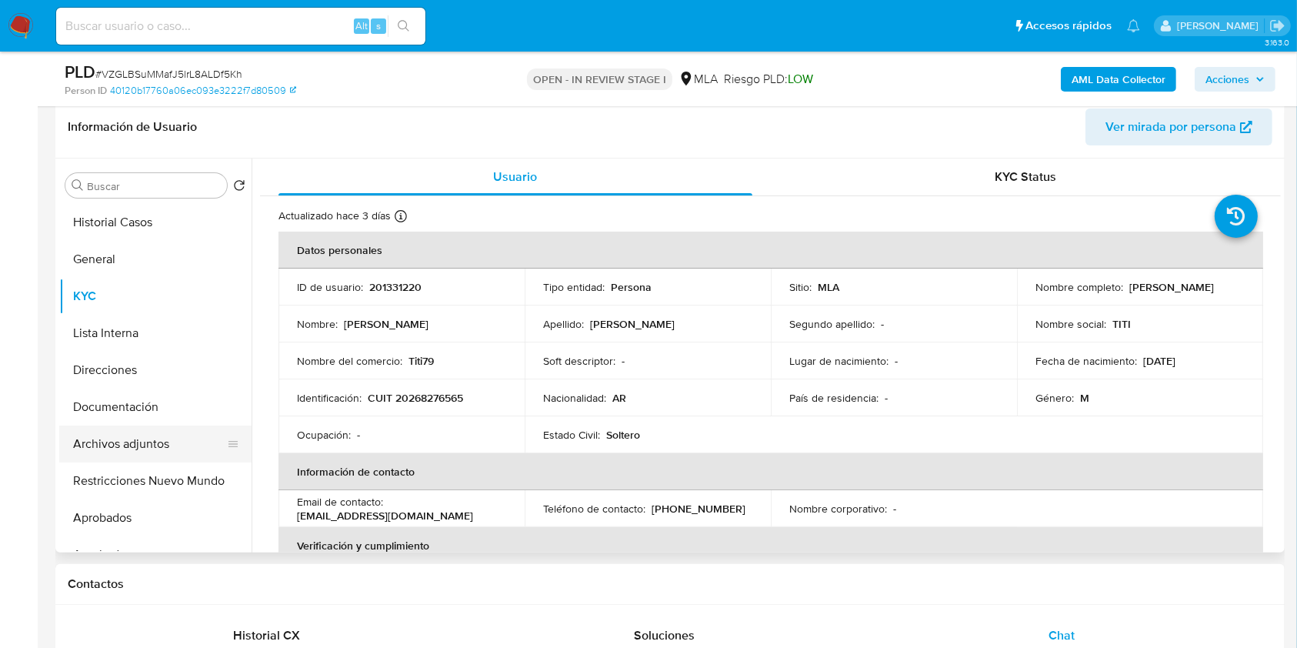
click at [161, 442] on button "Archivos adjuntos" at bounding box center [149, 443] width 180 height 37
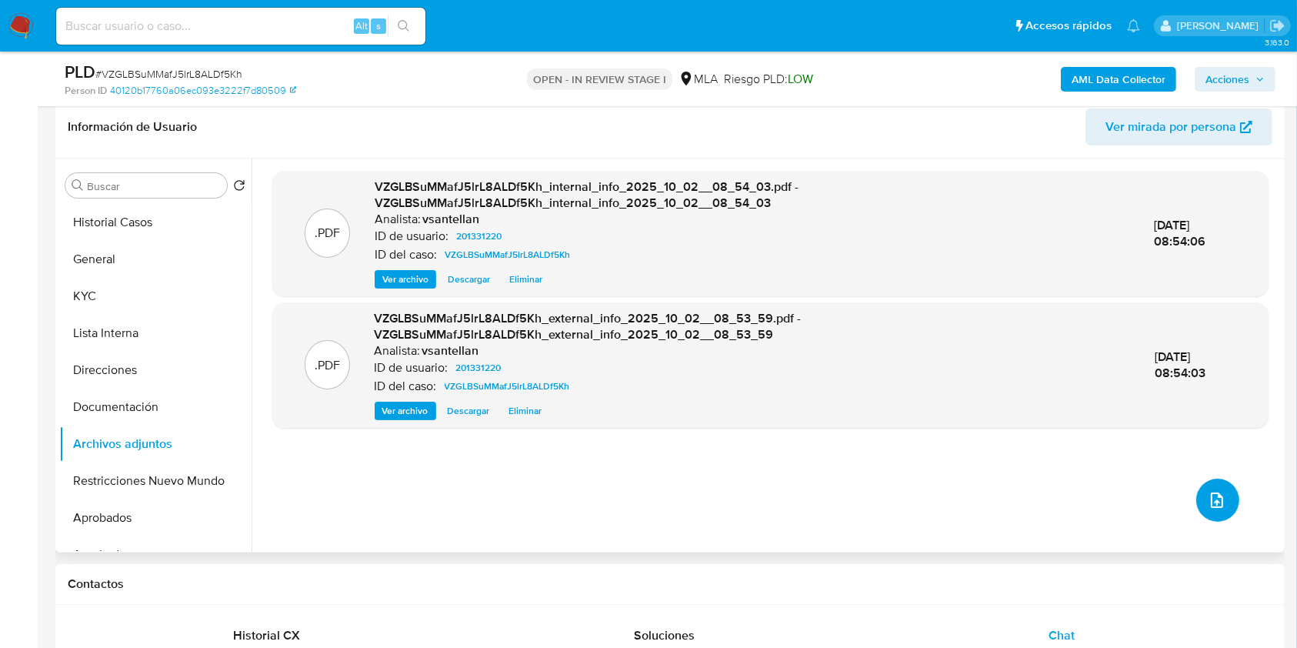
click at [1208, 505] on icon "upload-file" at bounding box center [1217, 500] width 18 height 18
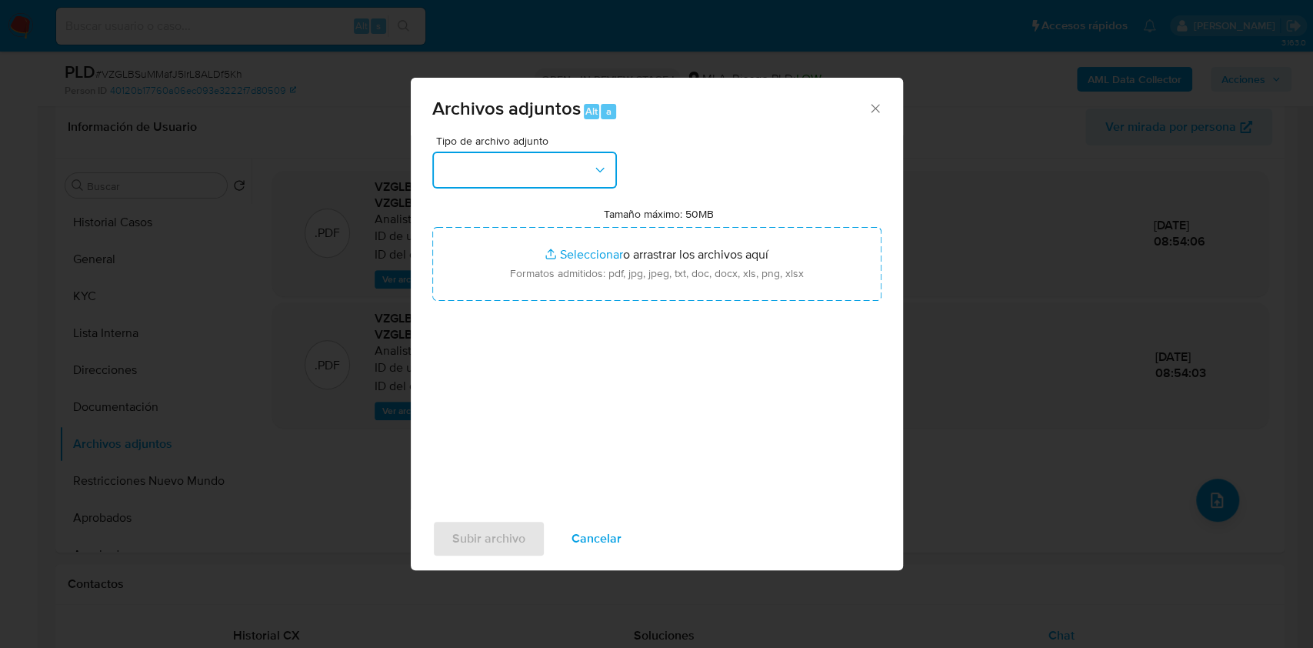
click at [592, 186] on button "button" at bounding box center [524, 170] width 185 height 37
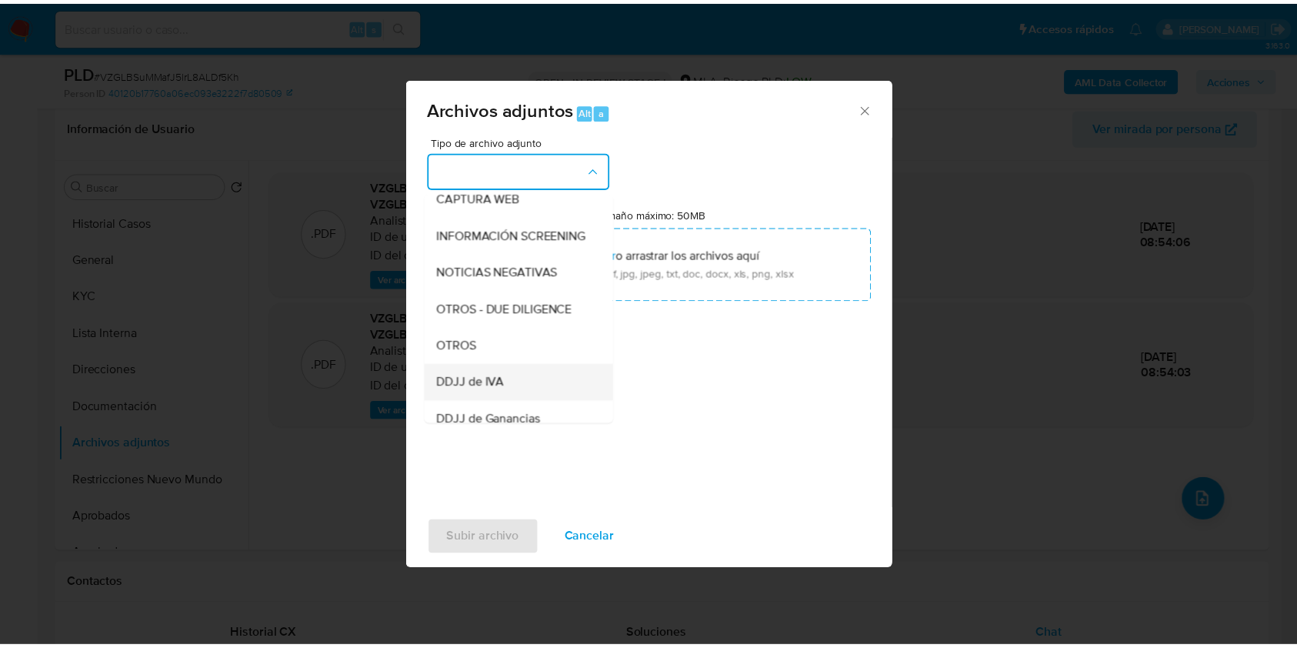
scroll to position [205, 0]
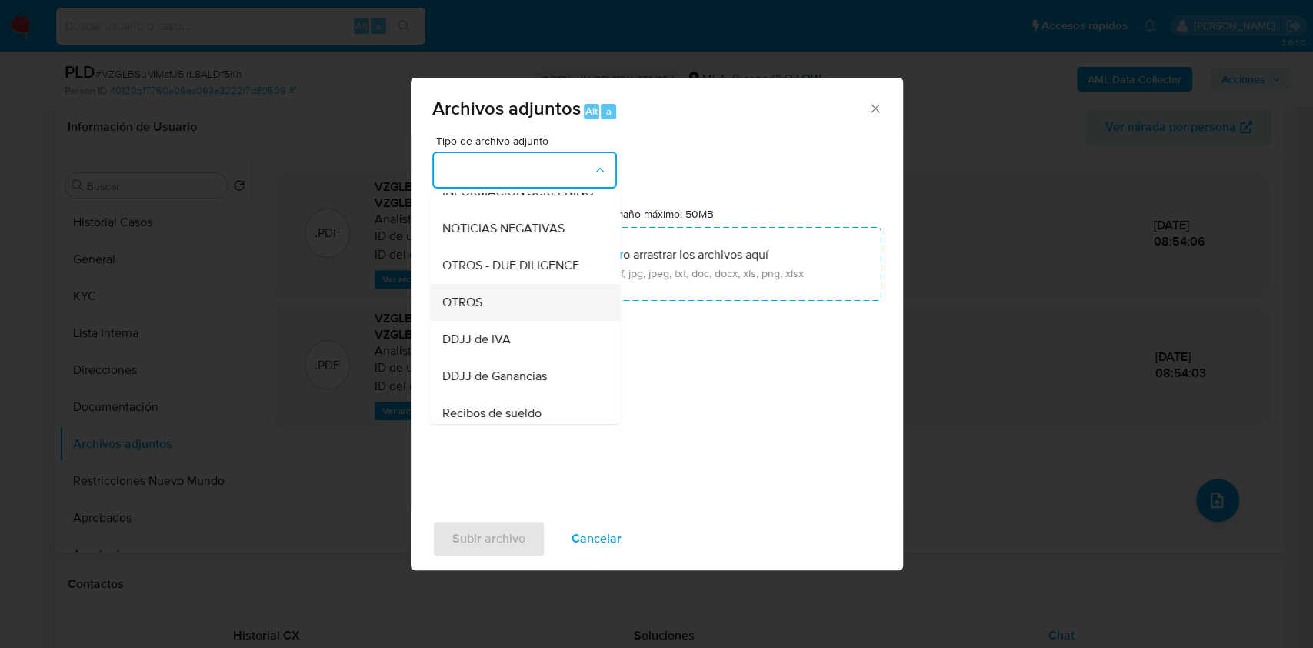
click at [506, 317] on div "OTROS" at bounding box center [519, 302] width 157 height 37
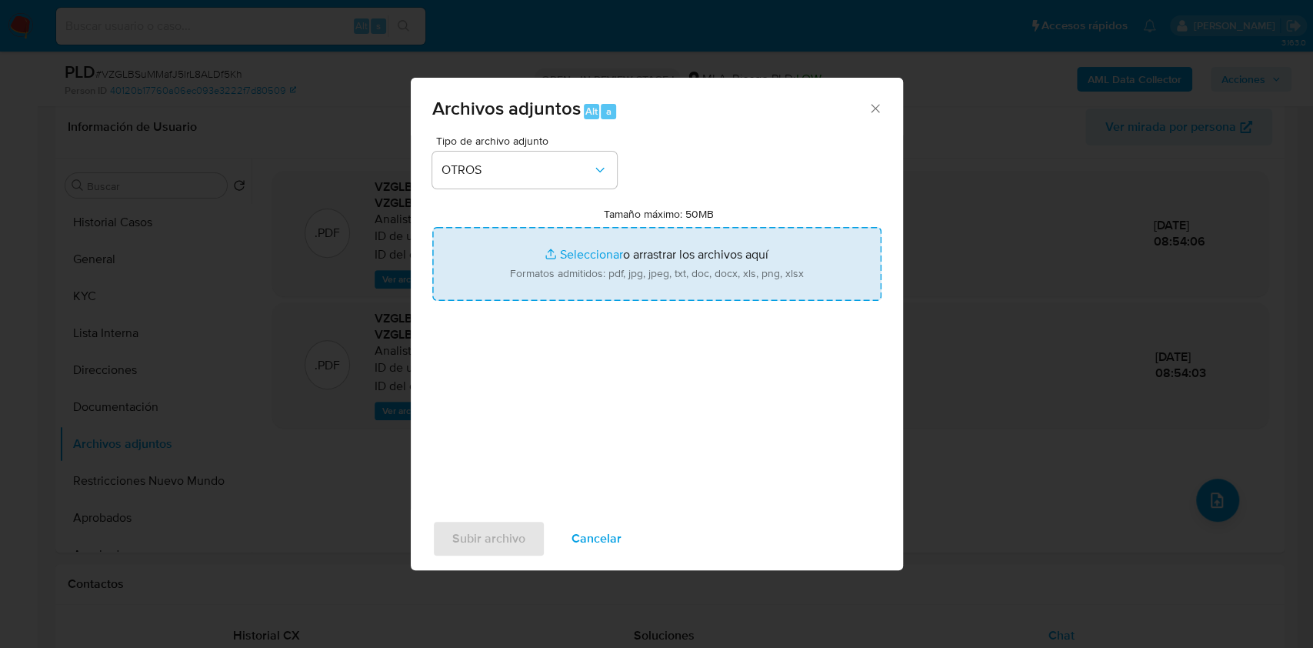
click at [550, 281] on input "Tamaño máximo: 50MB Seleccionar archivos" at bounding box center [656, 264] width 449 height 74
type input "C:\fakepath\Caselog-201331220- NO ROI.docx"
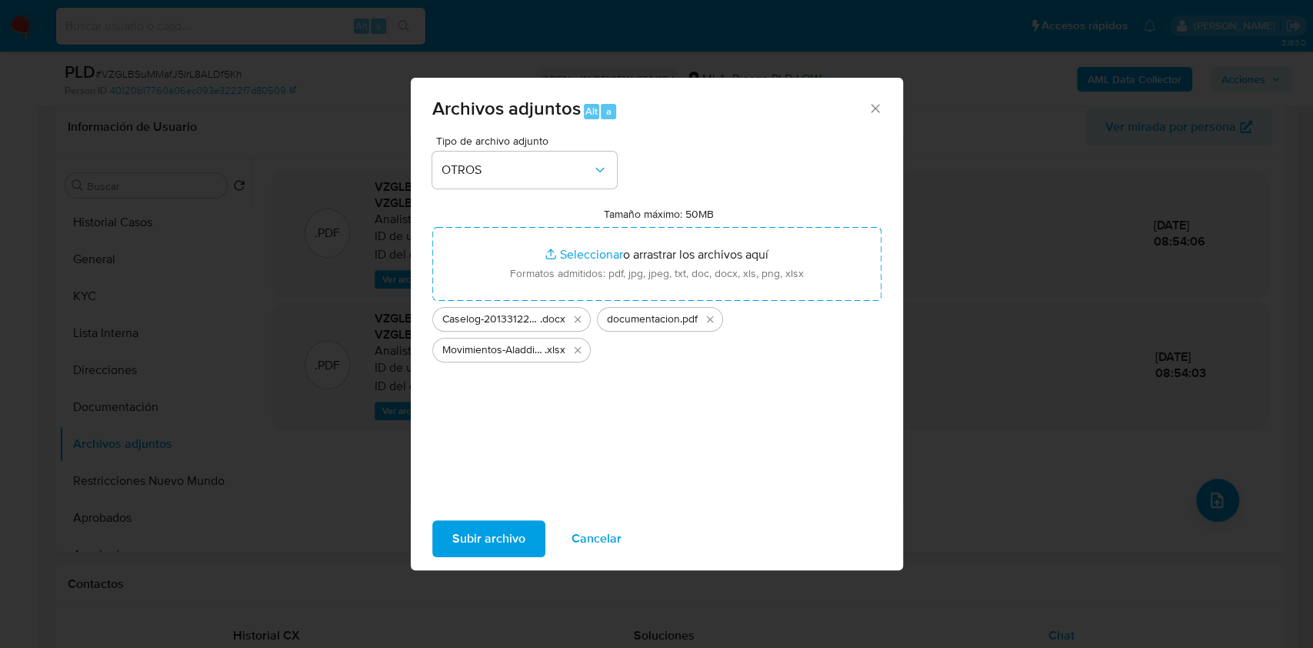
click at [478, 529] on span "Subir archivo" at bounding box center [488, 538] width 73 height 34
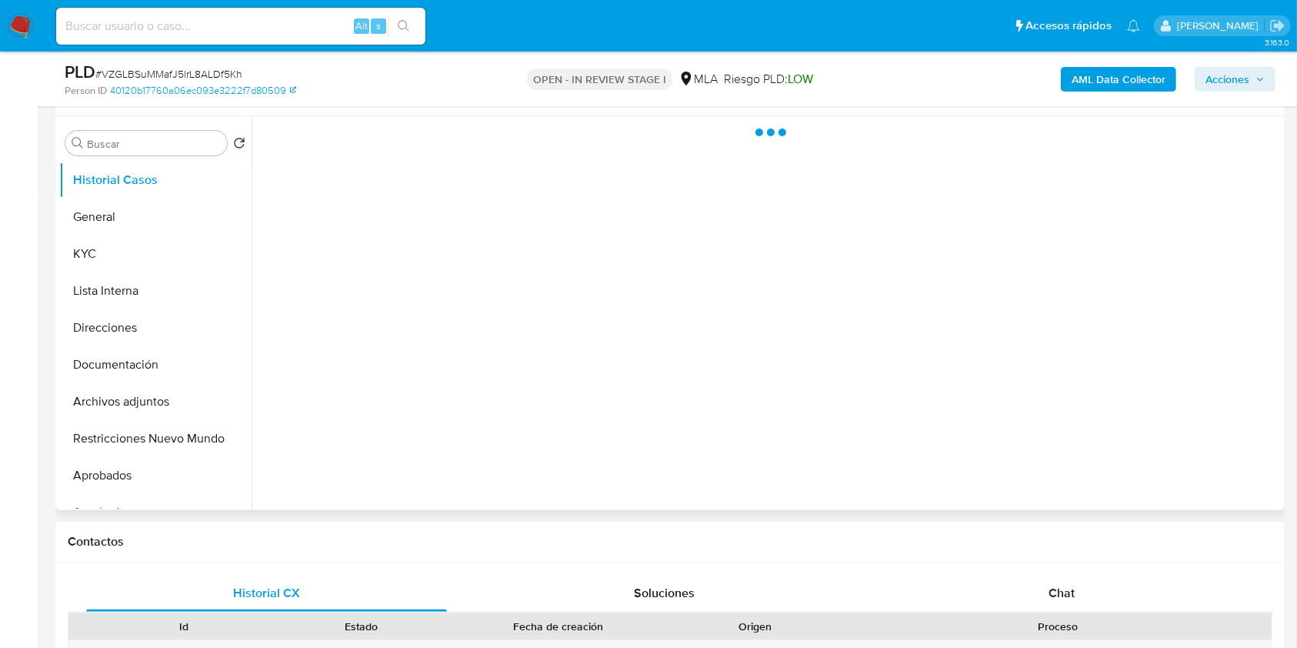
scroll to position [308, 0]
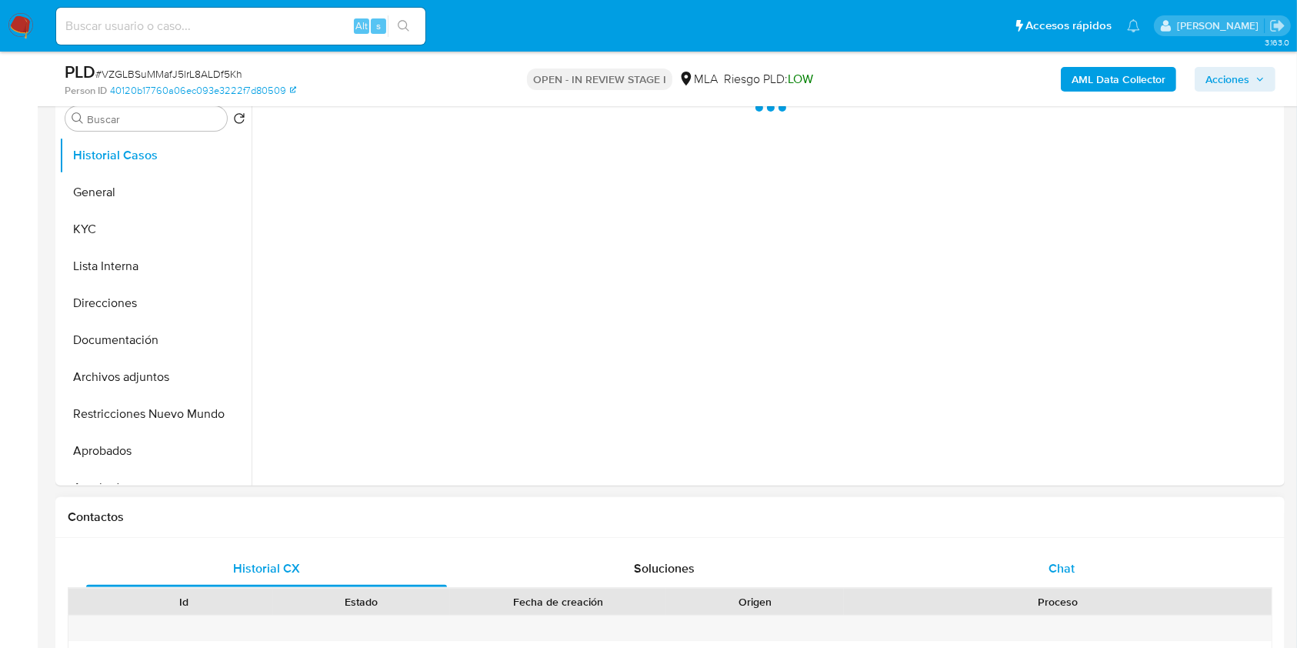
click at [1112, 581] on div "Chat" at bounding box center [1061, 568] width 361 height 37
select select "10"
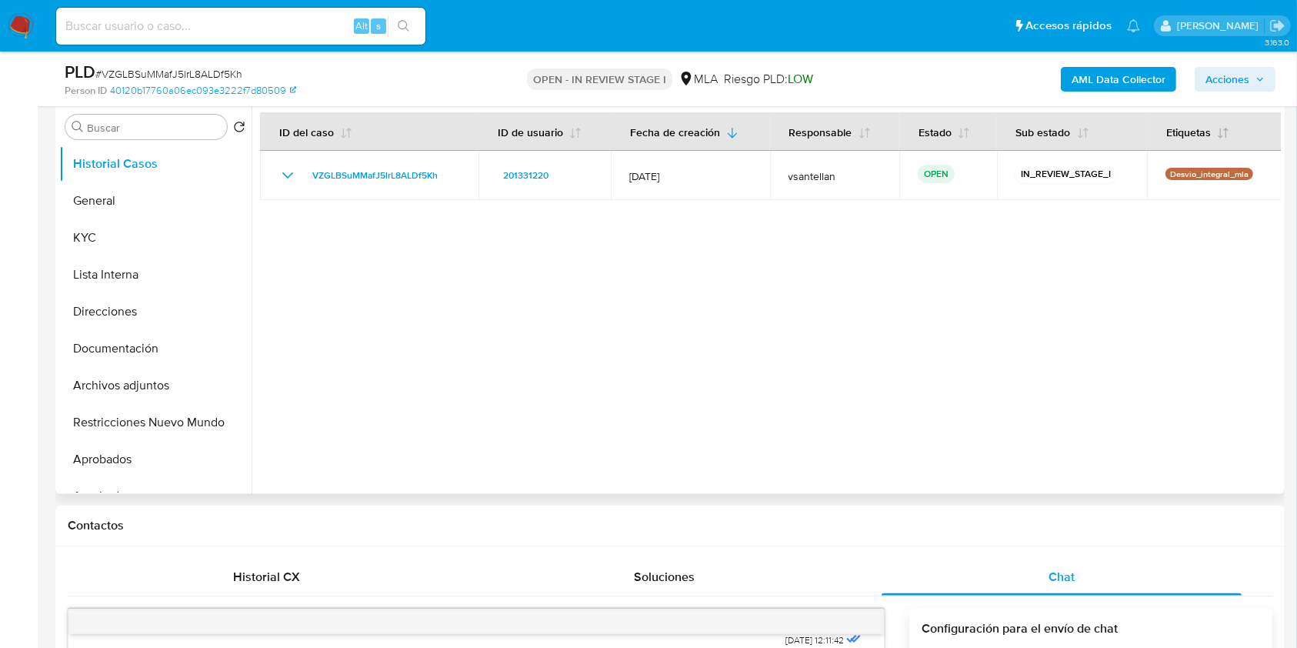
scroll to position [282, 0]
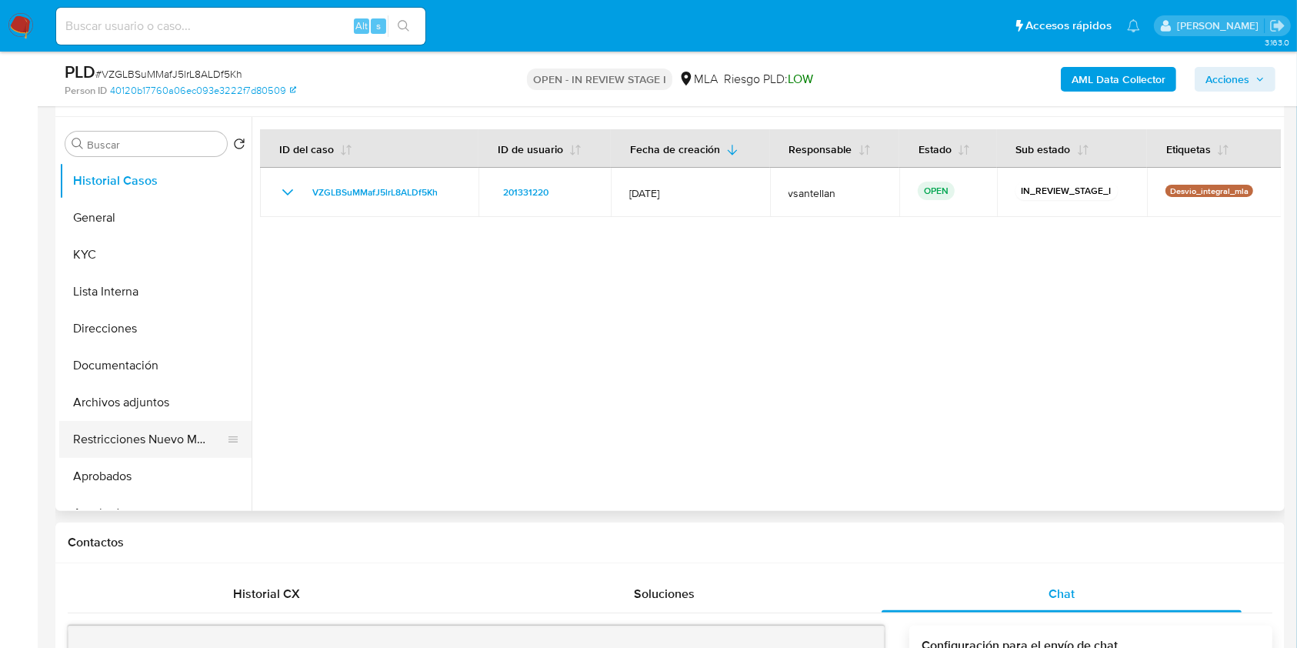
click at [158, 449] on button "Restricciones Nuevo Mundo" at bounding box center [149, 439] width 180 height 37
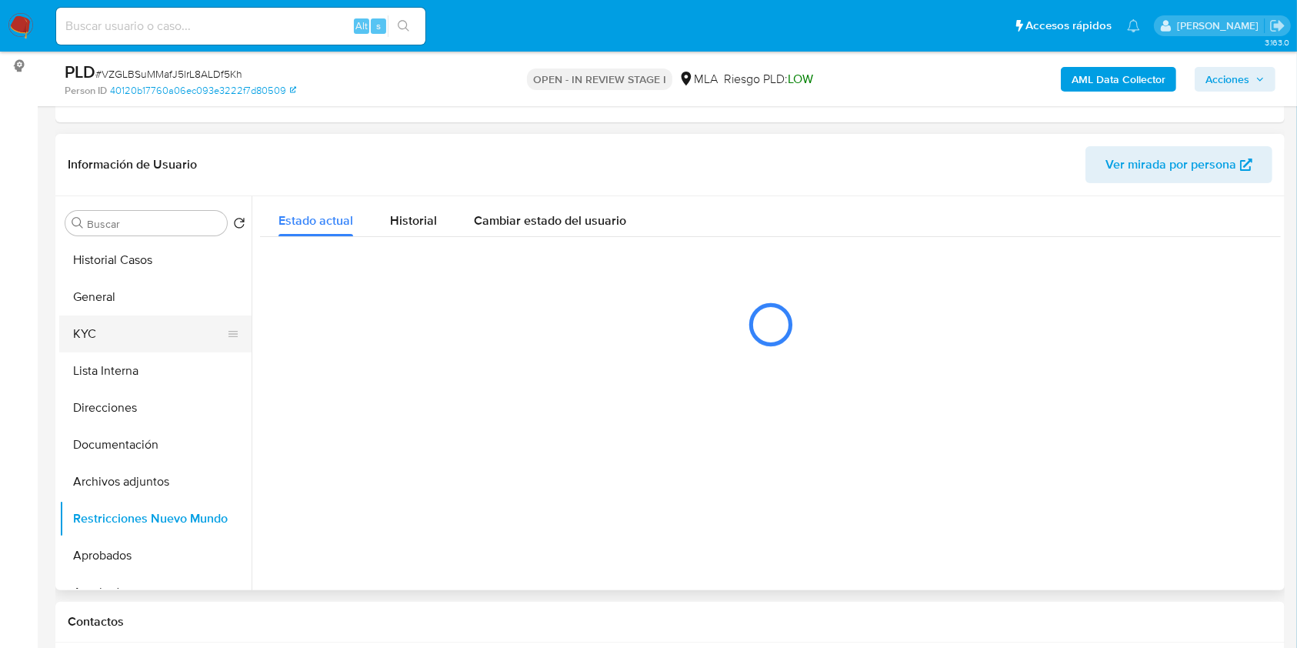
scroll to position [171, 0]
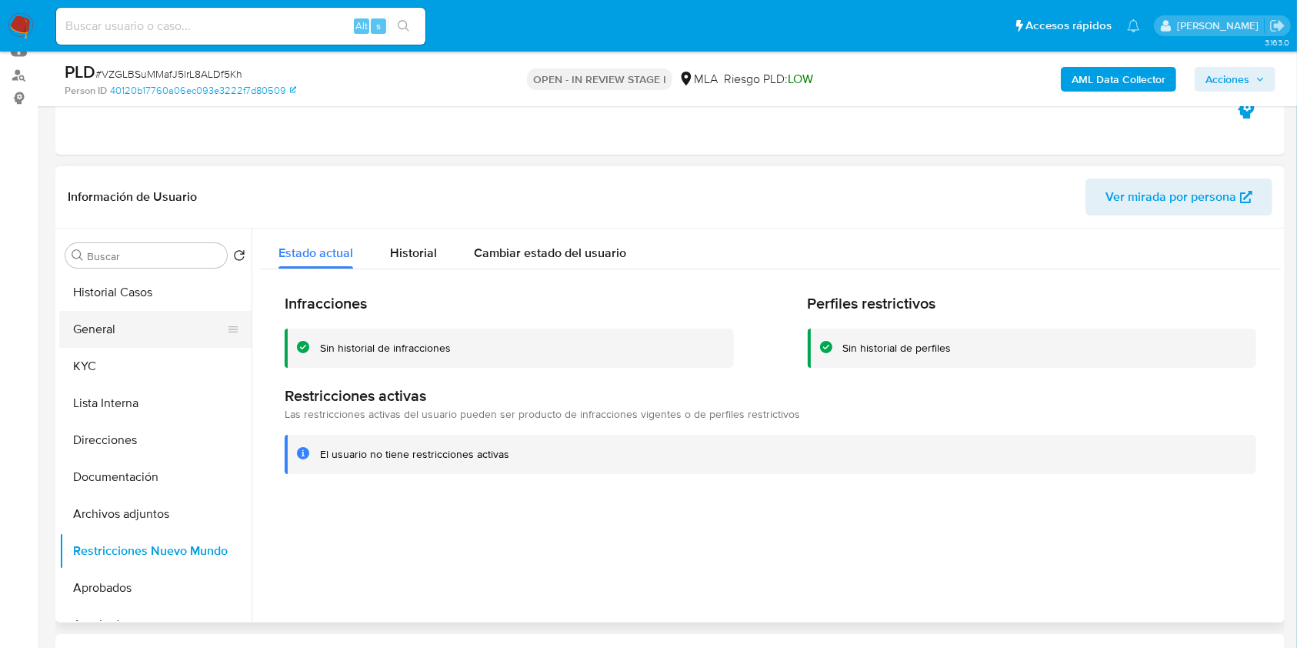
click at [148, 331] on button "General" at bounding box center [149, 329] width 180 height 37
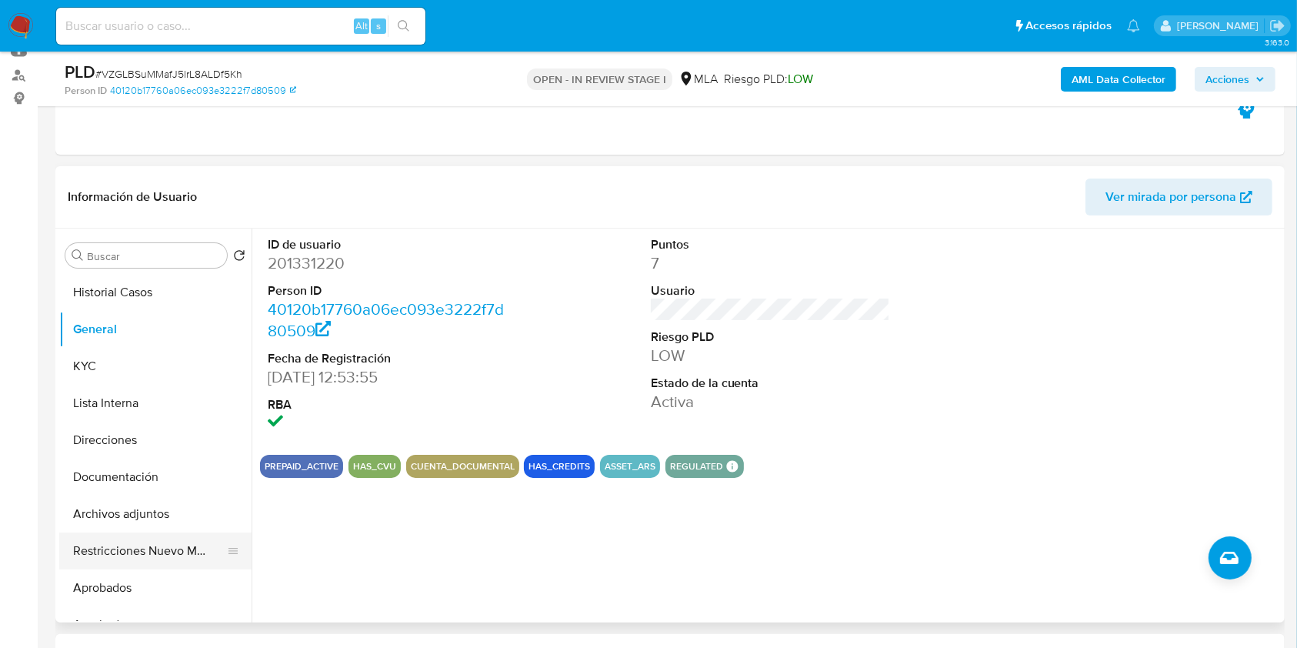
click at [162, 560] on button "Restricciones Nuevo Mundo" at bounding box center [149, 550] width 180 height 37
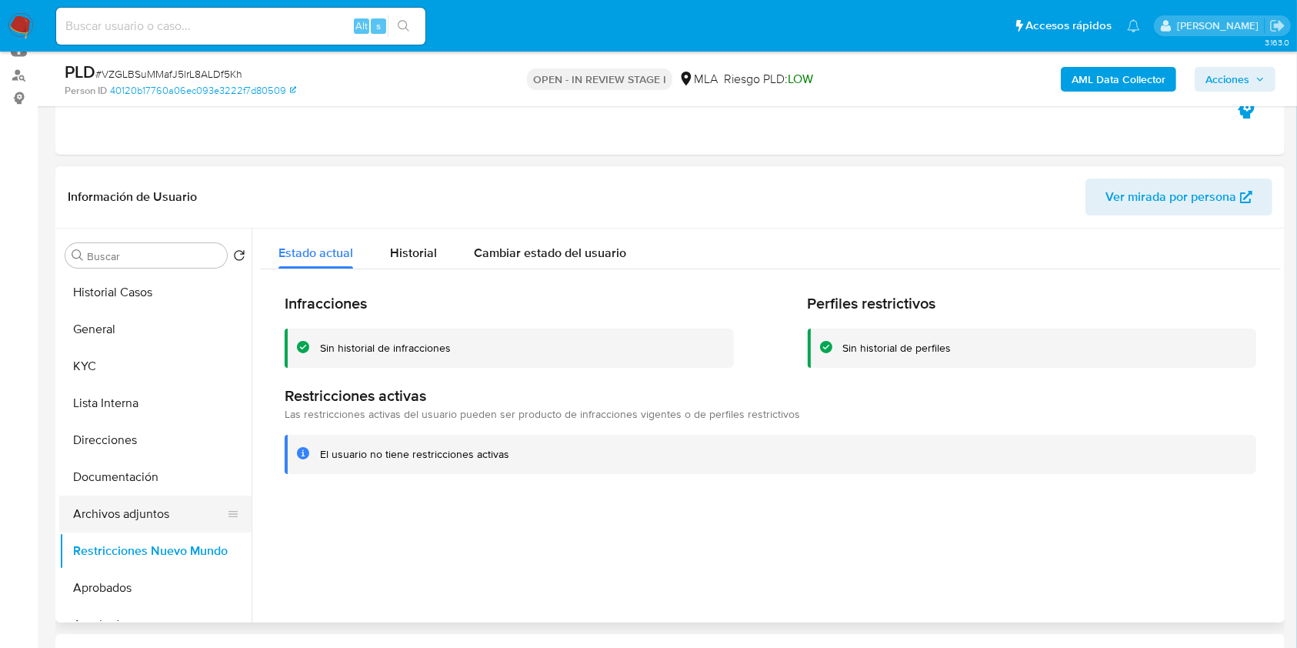
click at [148, 515] on button "Archivos adjuntos" at bounding box center [149, 513] width 180 height 37
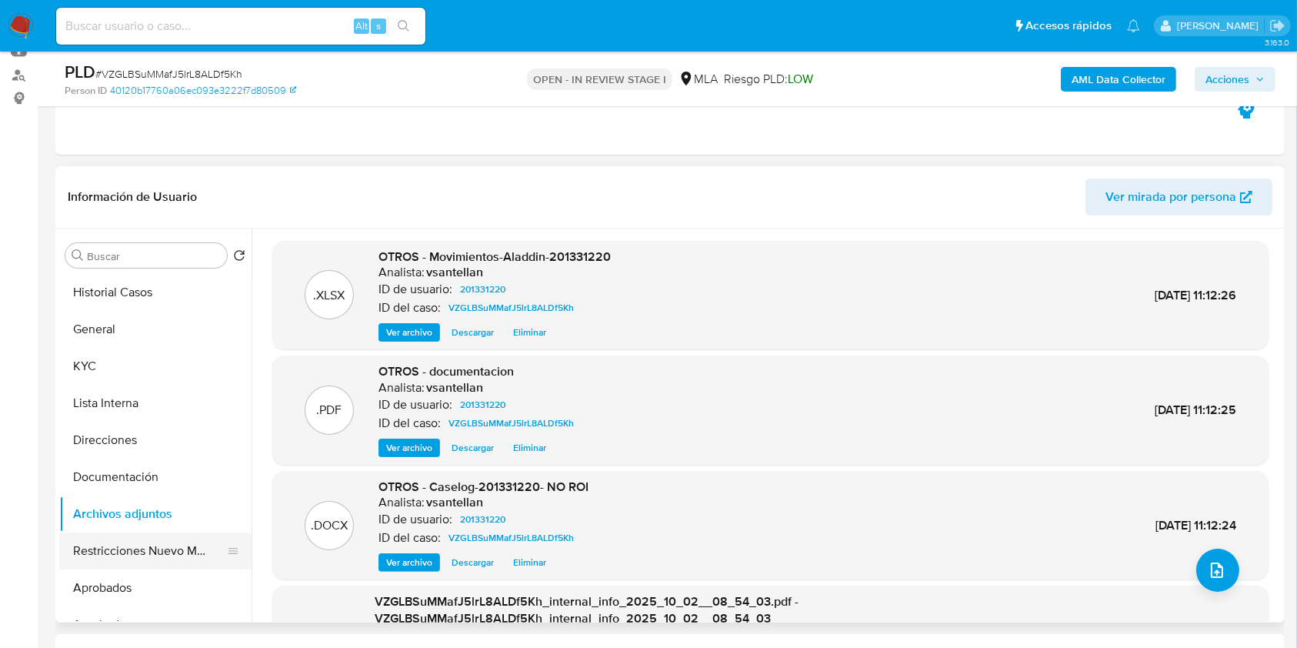
click at [163, 546] on button "Restricciones Nuevo Mundo" at bounding box center [149, 550] width 180 height 37
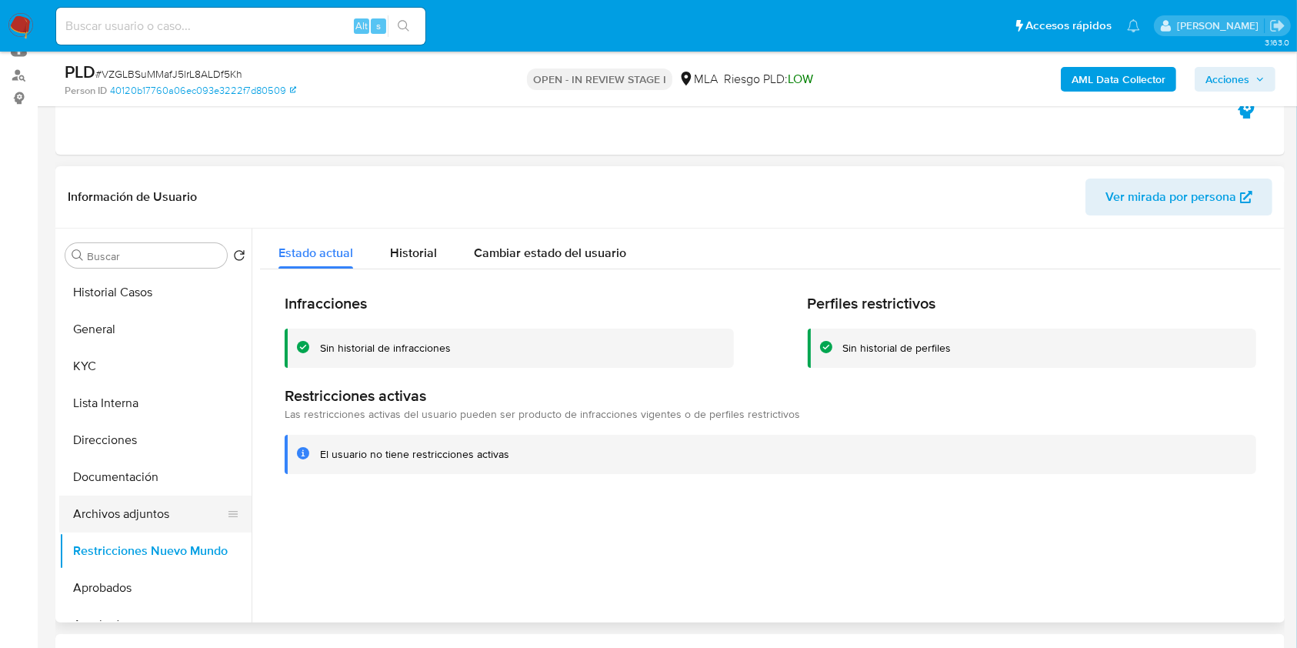
click at [149, 515] on button "Archivos adjuntos" at bounding box center [149, 513] width 180 height 37
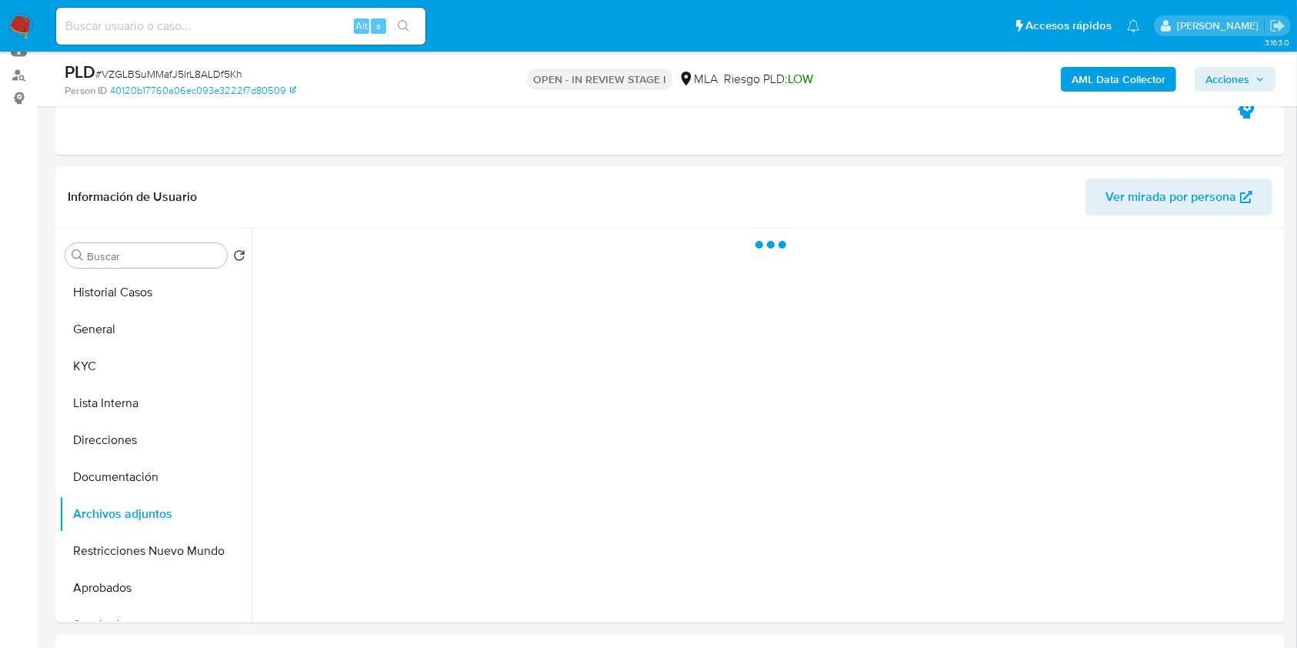
click at [1241, 72] on span "Acciones" at bounding box center [1227, 79] width 44 height 25
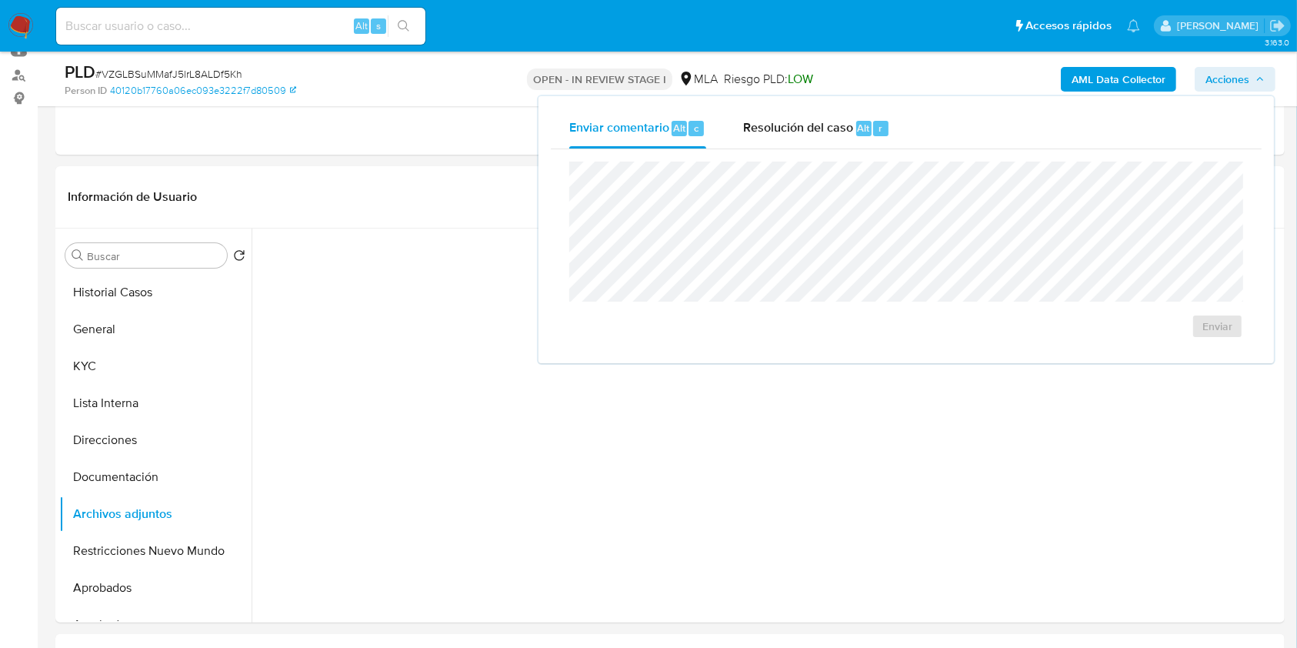
drag, startPoint x: 818, startPoint y: 133, endPoint x: 814, endPoint y: 155, distance: 21.9
click at [818, 134] on span "Resolución del caso" at bounding box center [798, 127] width 110 height 18
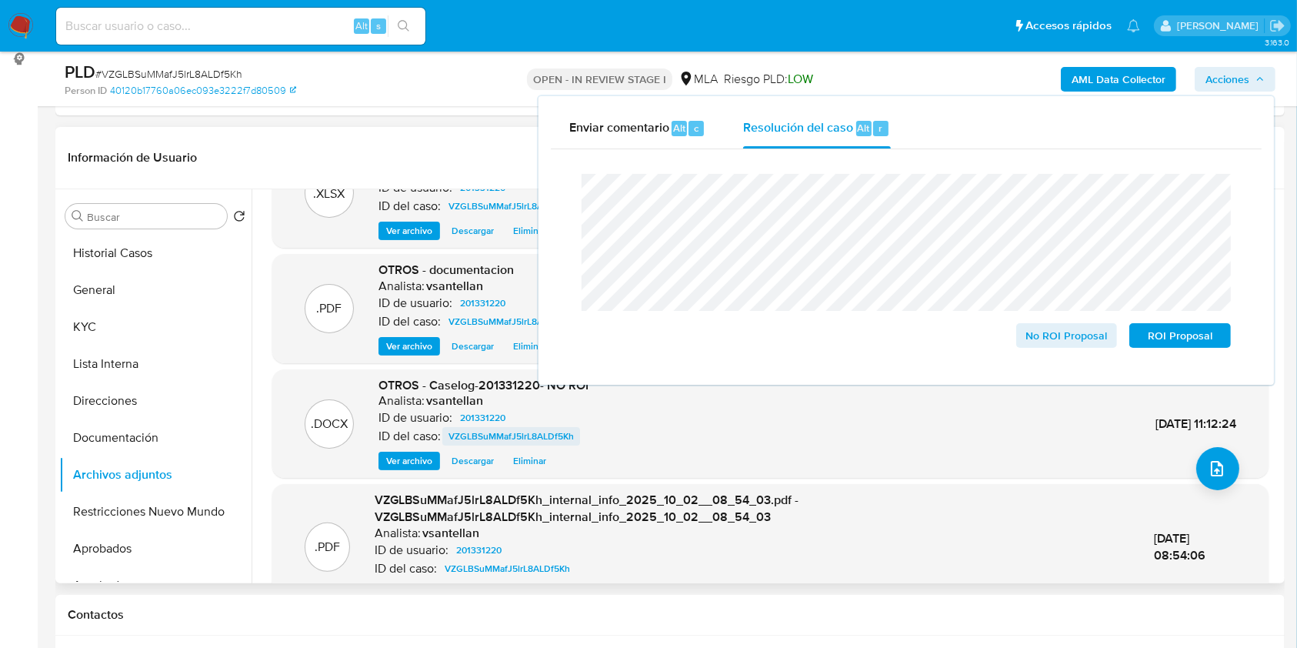
scroll to position [43, 0]
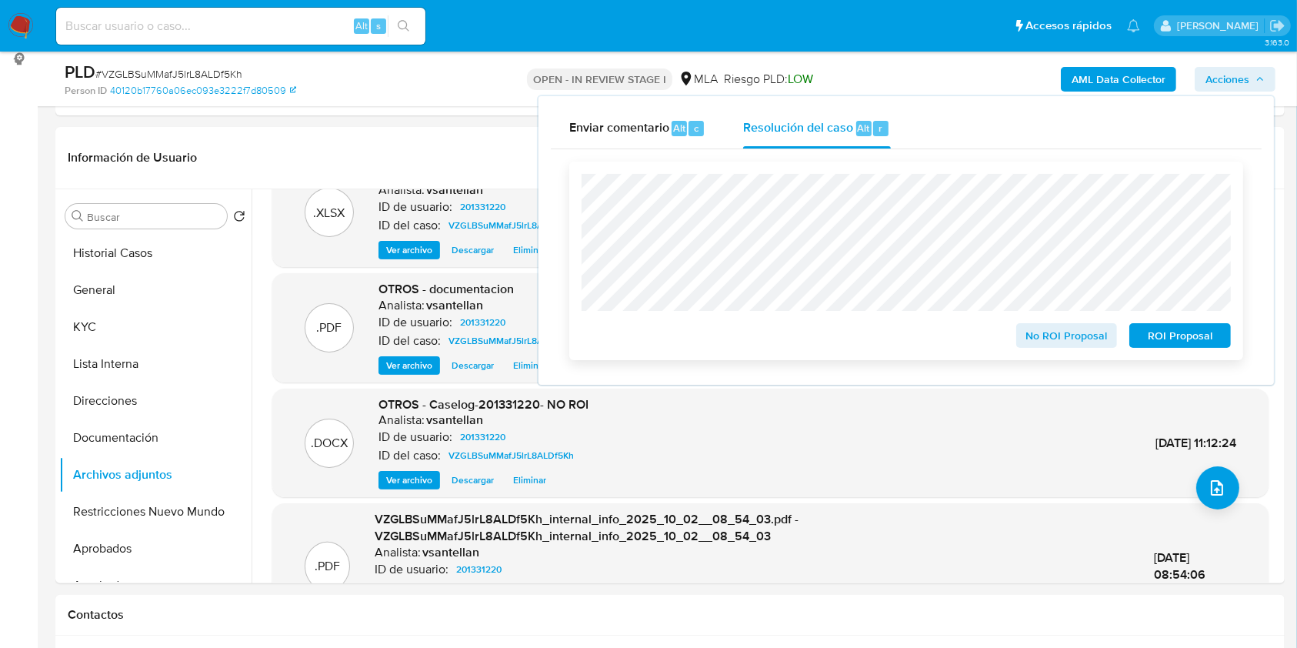
click at [1060, 333] on span "No ROI Proposal" at bounding box center [1067, 336] width 80 height 22
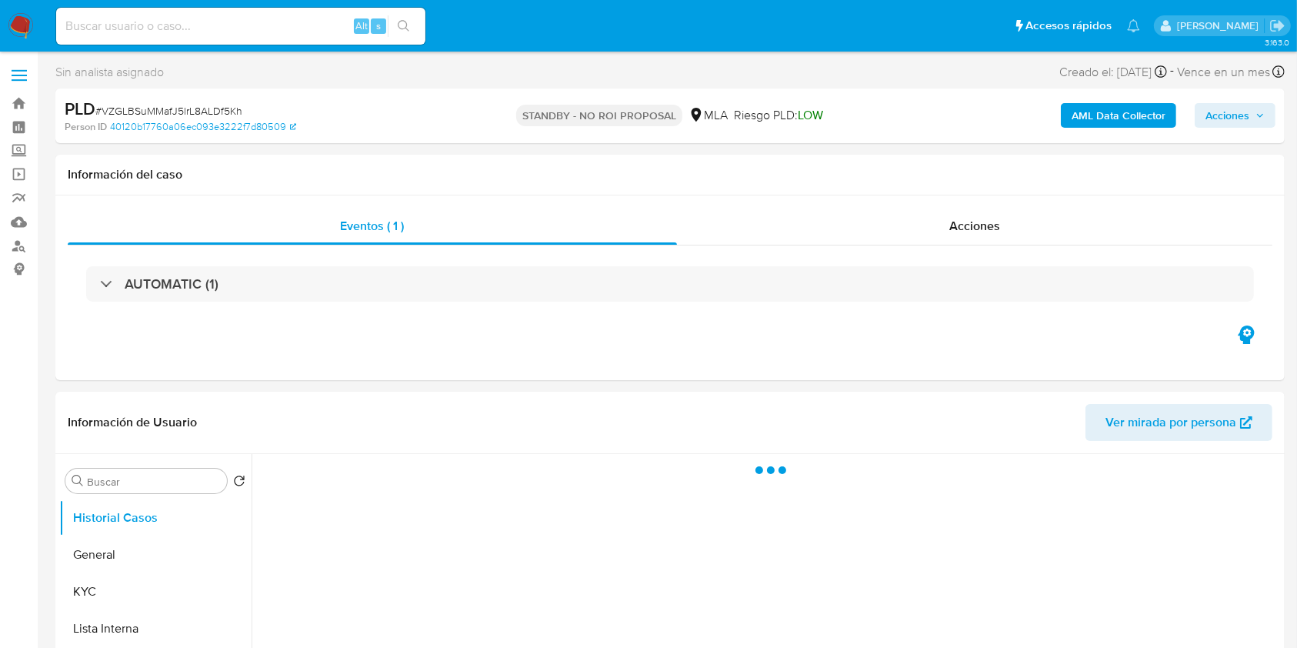
select select "10"
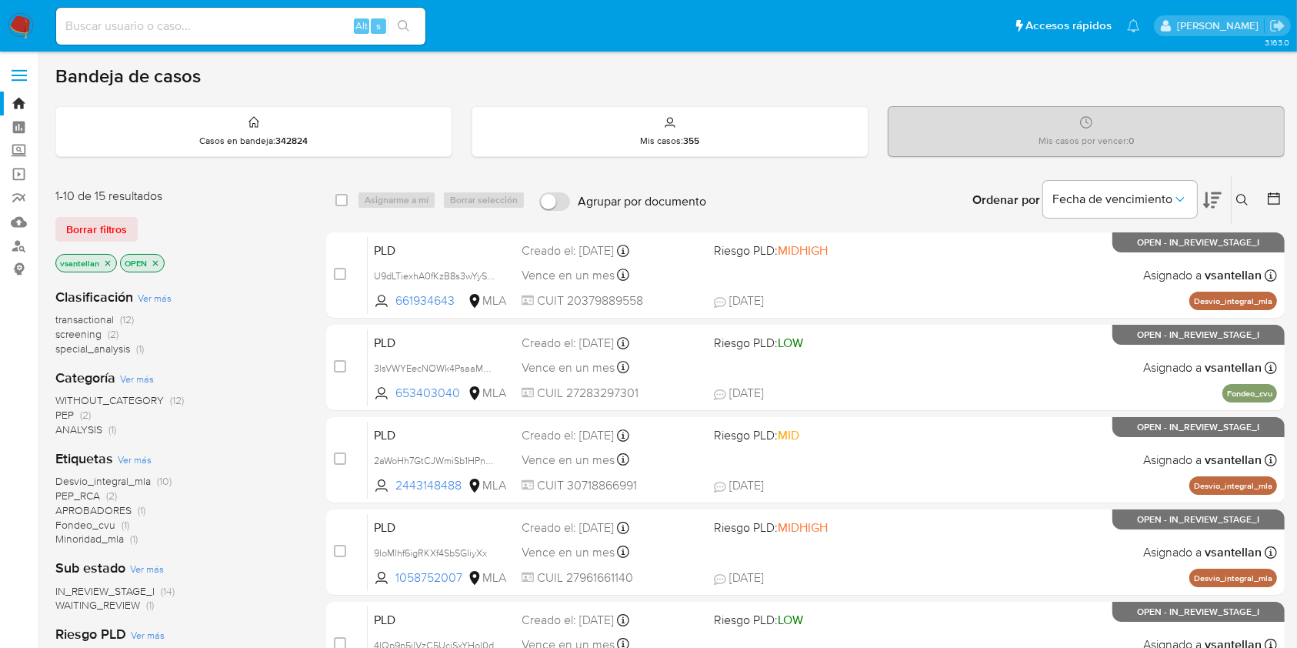
click at [1243, 194] on icon at bounding box center [1242, 200] width 12 height 12
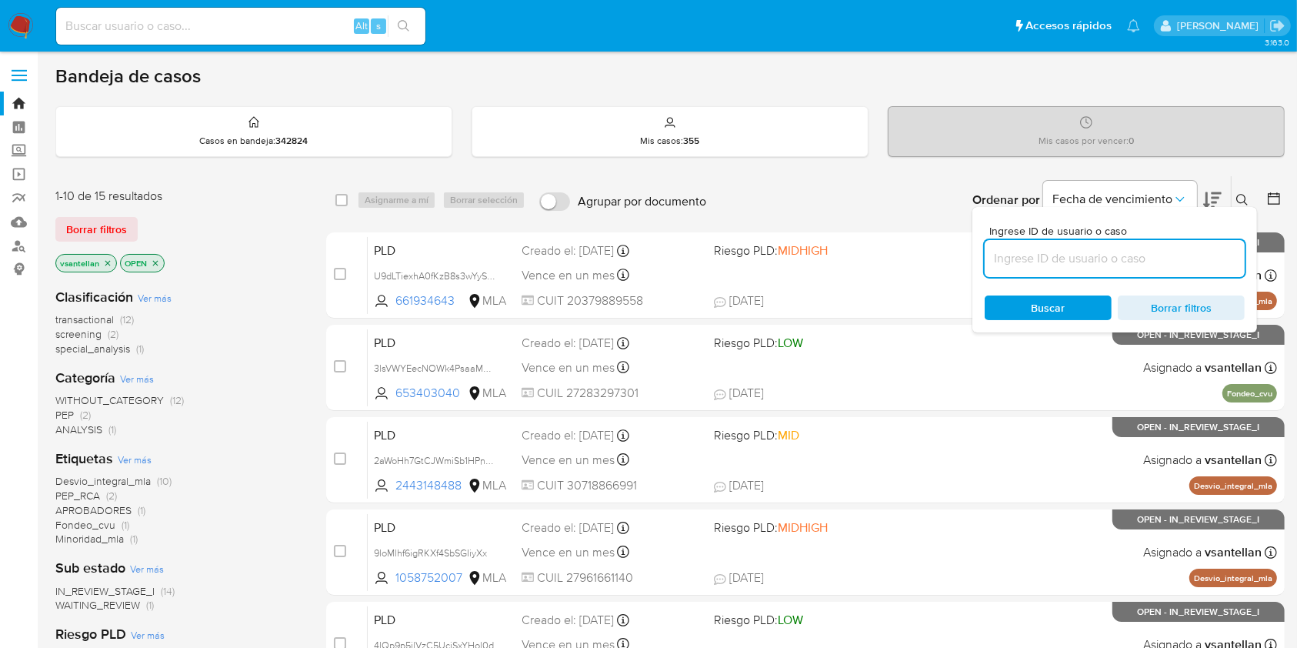
drag, startPoint x: 1115, startPoint y: 249, endPoint x: 1128, endPoint y: 249, distance: 13.1
click at [1115, 249] on input at bounding box center [1114, 258] width 260 height 20
type input "150206389"
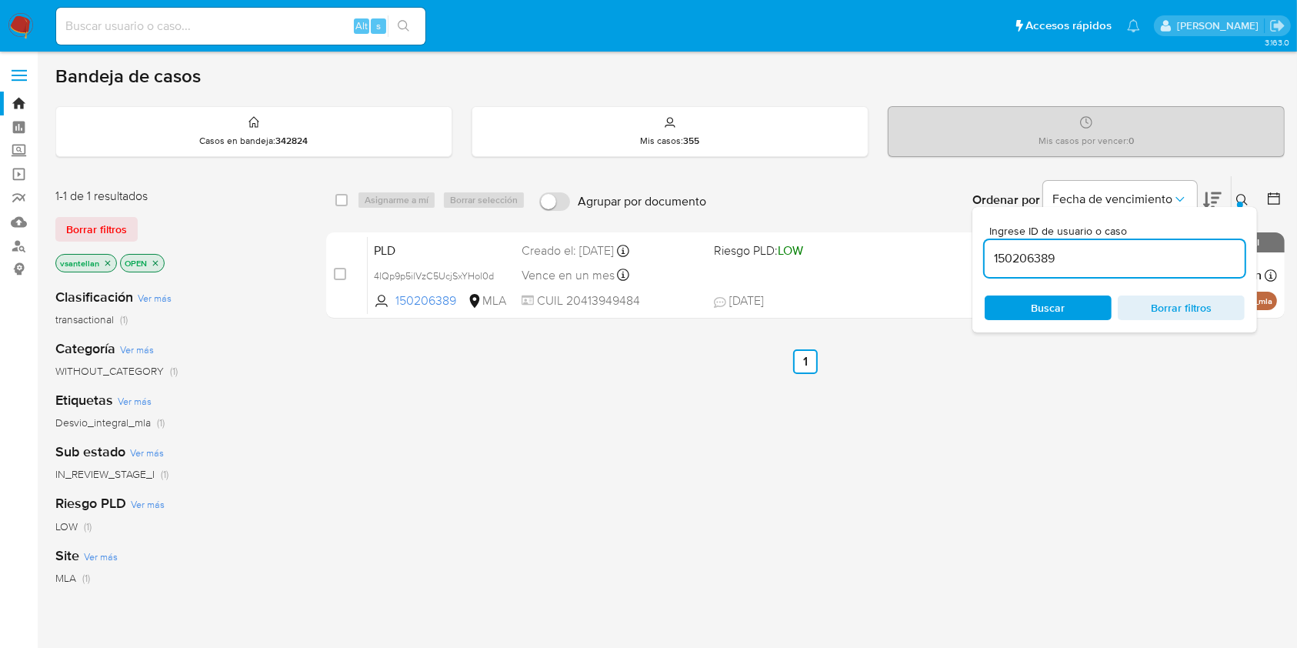
click at [1245, 194] on icon at bounding box center [1242, 200] width 12 height 12
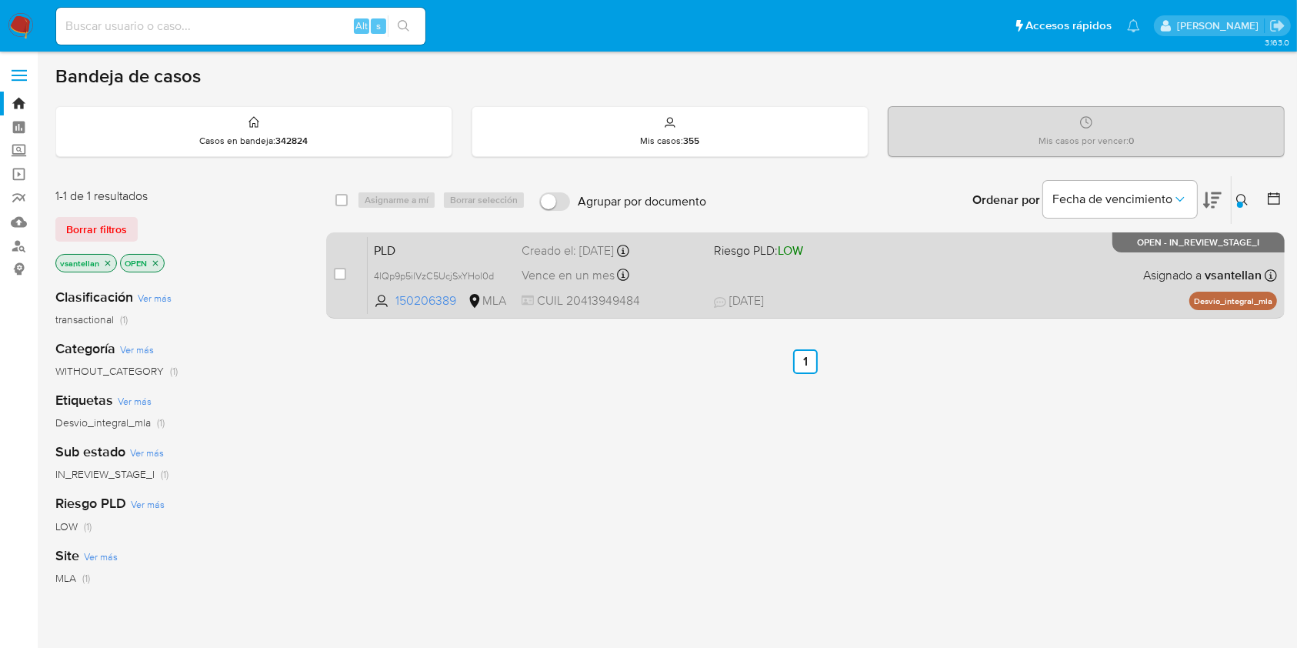
click at [1082, 286] on div "PLD 4lQp9p5ilVzC5UcjSxYHol0d 150206389 MLA Riesgo PLD: LOW Creado el: 12/09/202…" at bounding box center [822, 275] width 909 height 78
click at [343, 275] on input "checkbox" at bounding box center [340, 274] width 12 height 12
checkbox input "true"
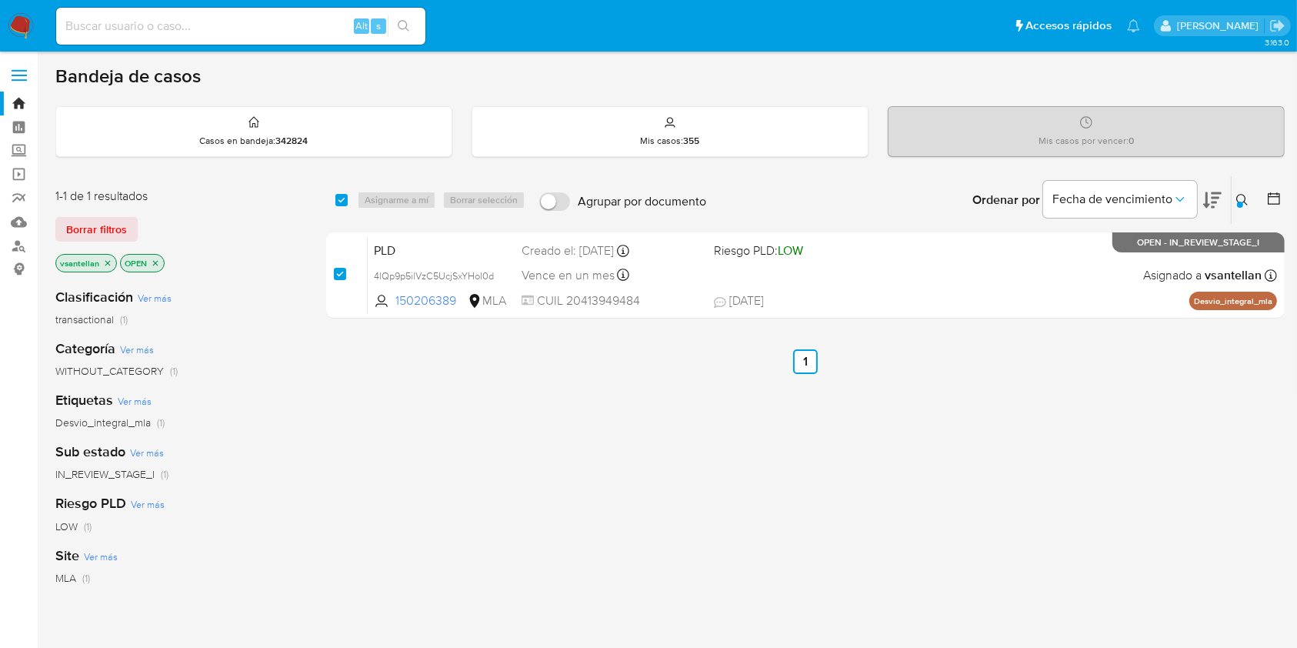
checkbox input "true"
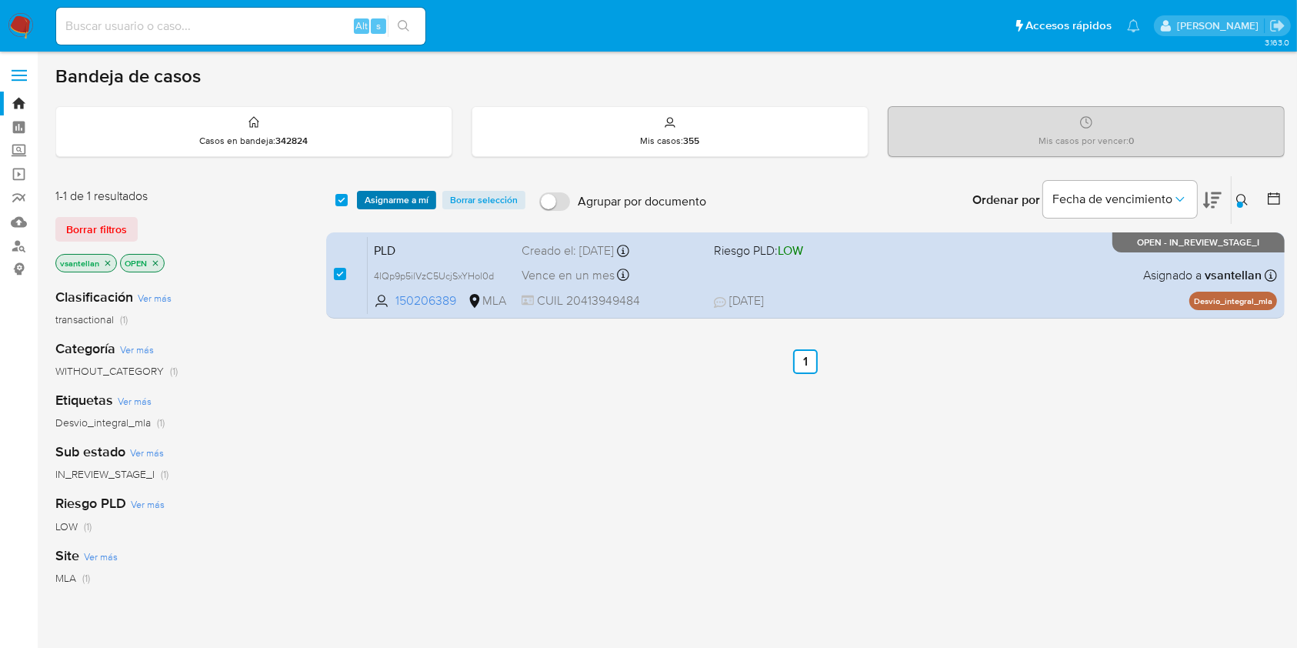
click at [393, 195] on span "Asignarme a mí" at bounding box center [397, 199] width 64 height 15
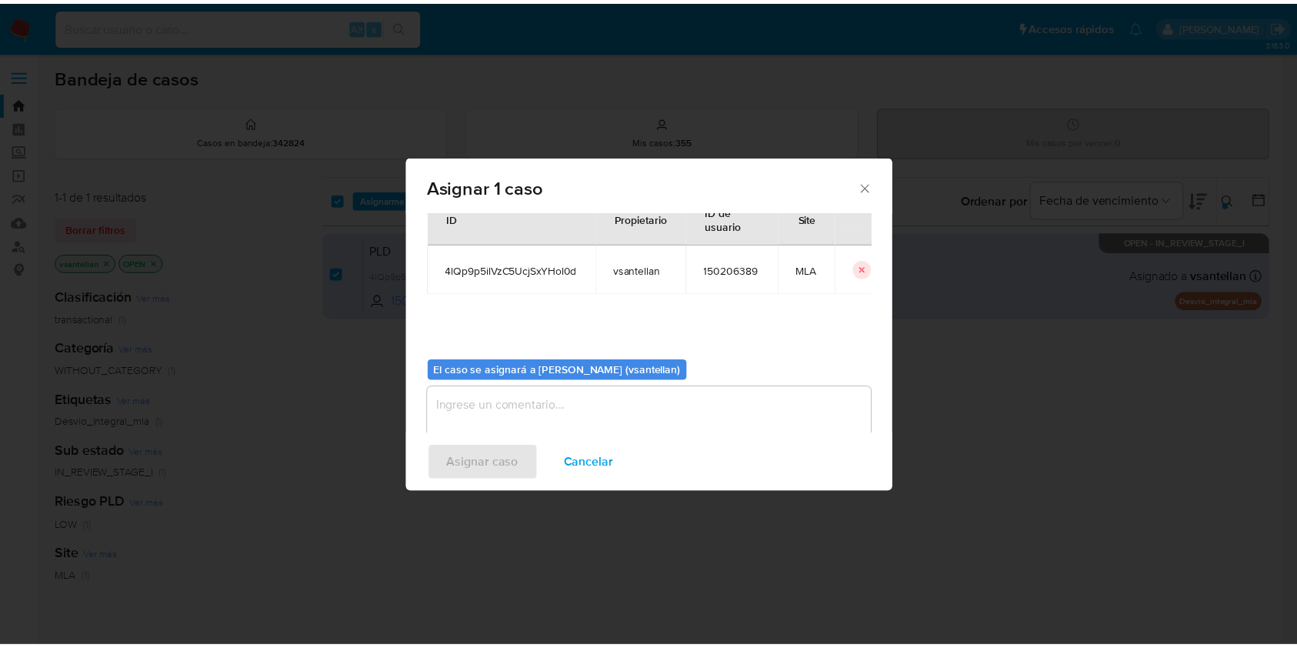
scroll to position [78, 0]
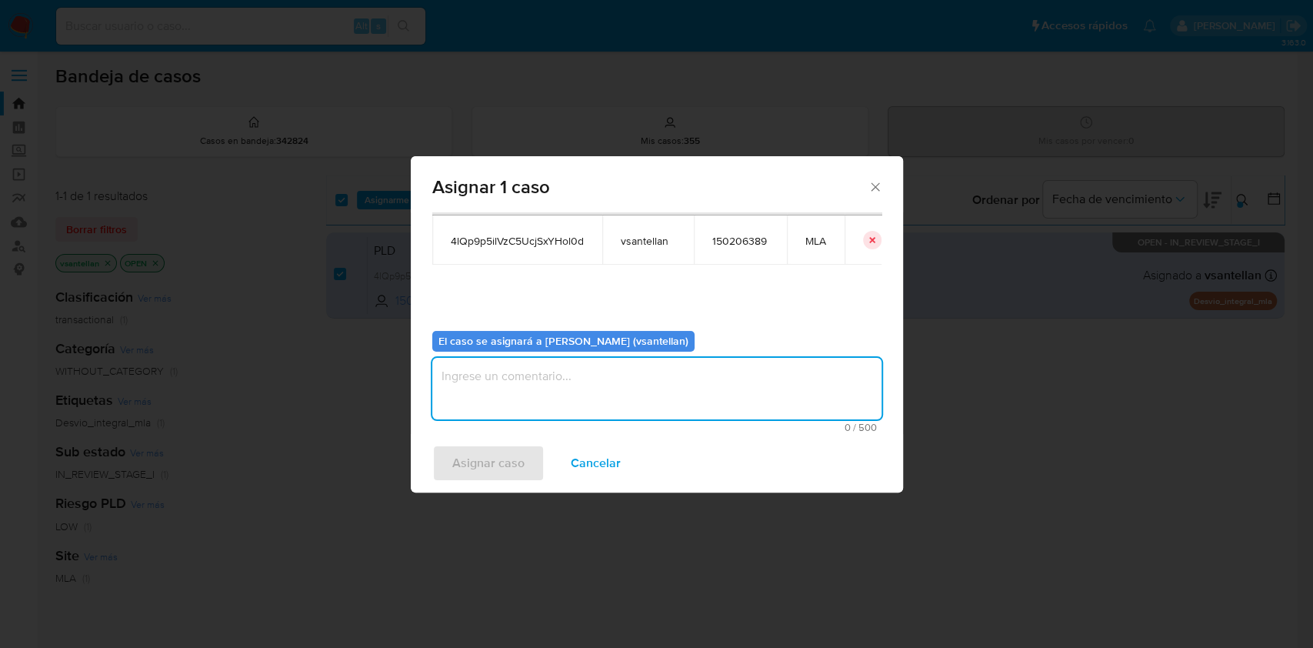
drag, startPoint x: 477, startPoint y: 411, endPoint x: 482, endPoint y: 460, distance: 48.8
click at [476, 410] on textarea "assign-modal" at bounding box center [656, 389] width 449 height 62
type textarea "1"
click at [480, 468] on span "Asignar caso" at bounding box center [488, 463] width 72 height 34
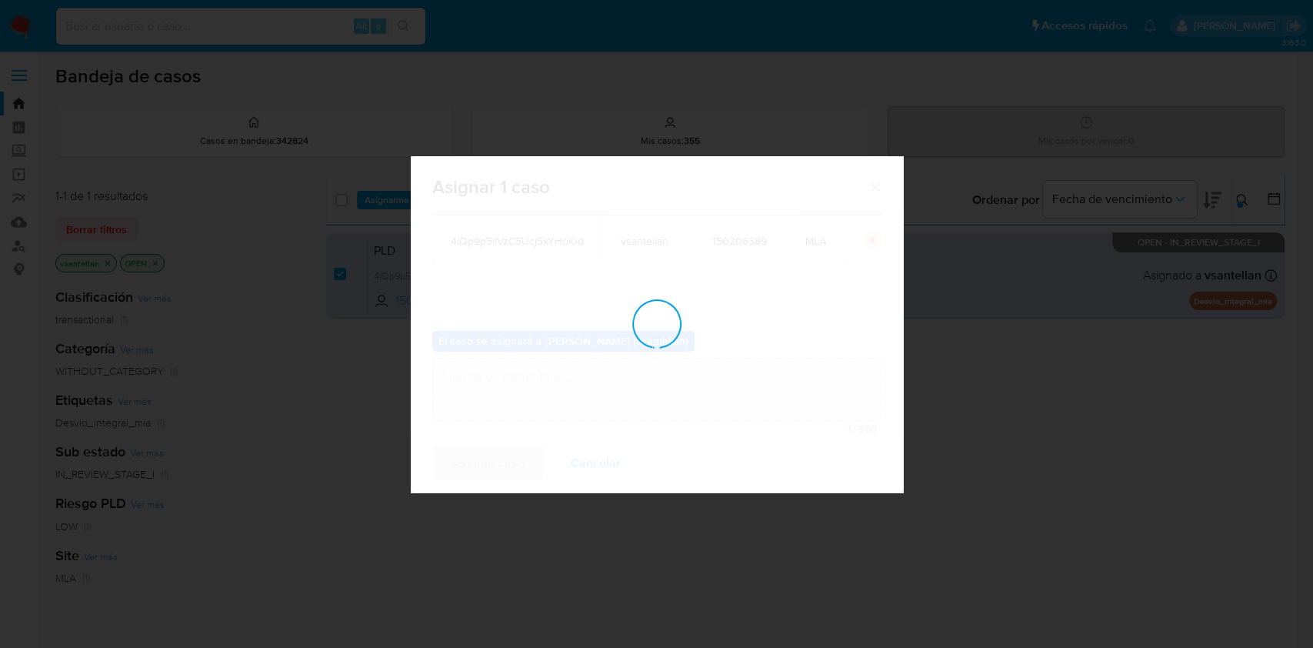
checkbox input "false"
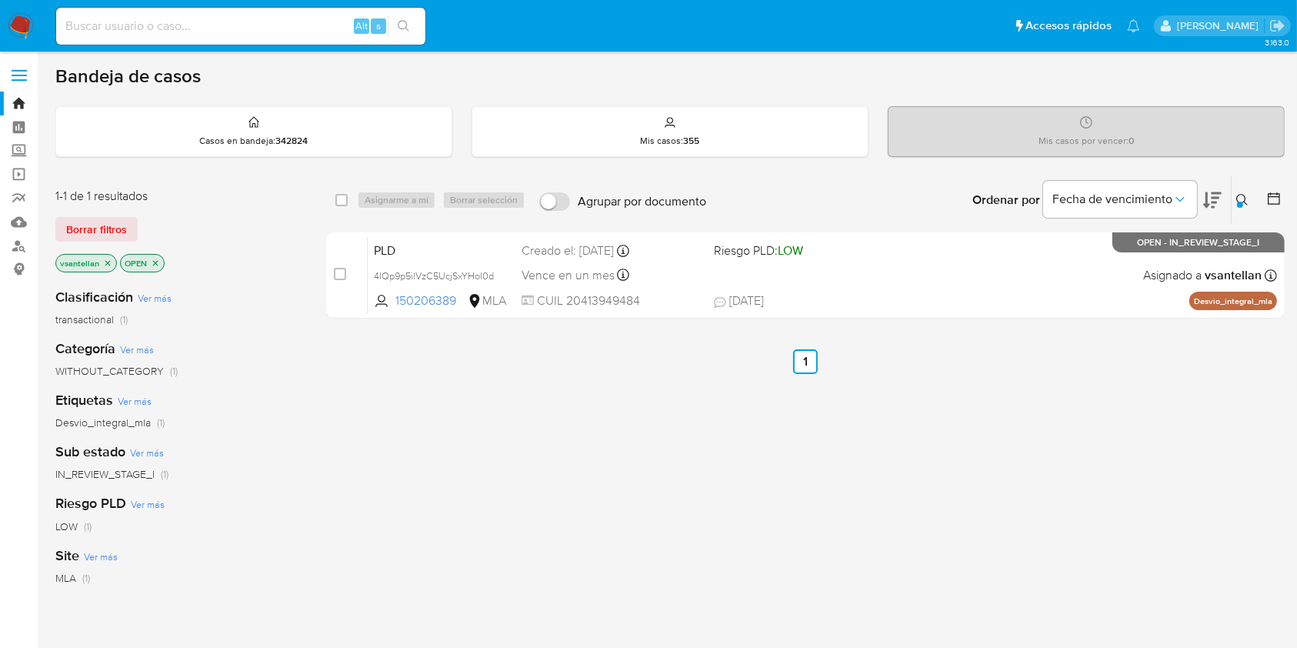
click at [18, 28] on img at bounding box center [21, 26] width 26 height 26
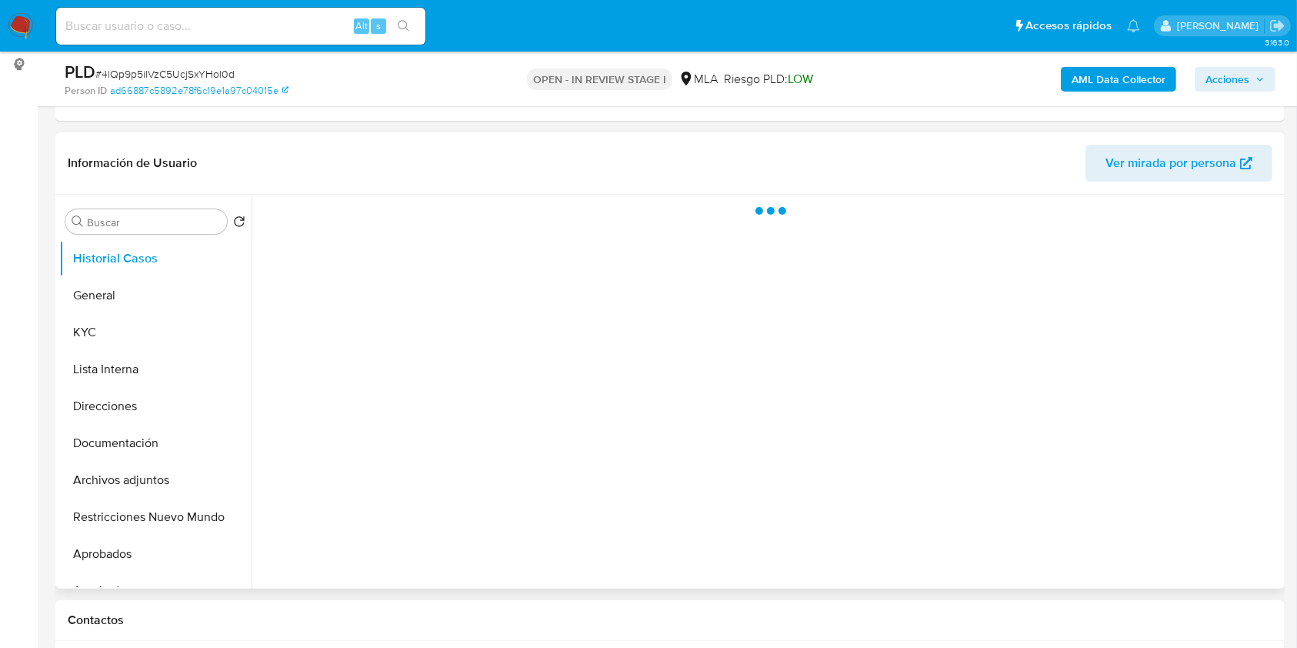
select select "10"
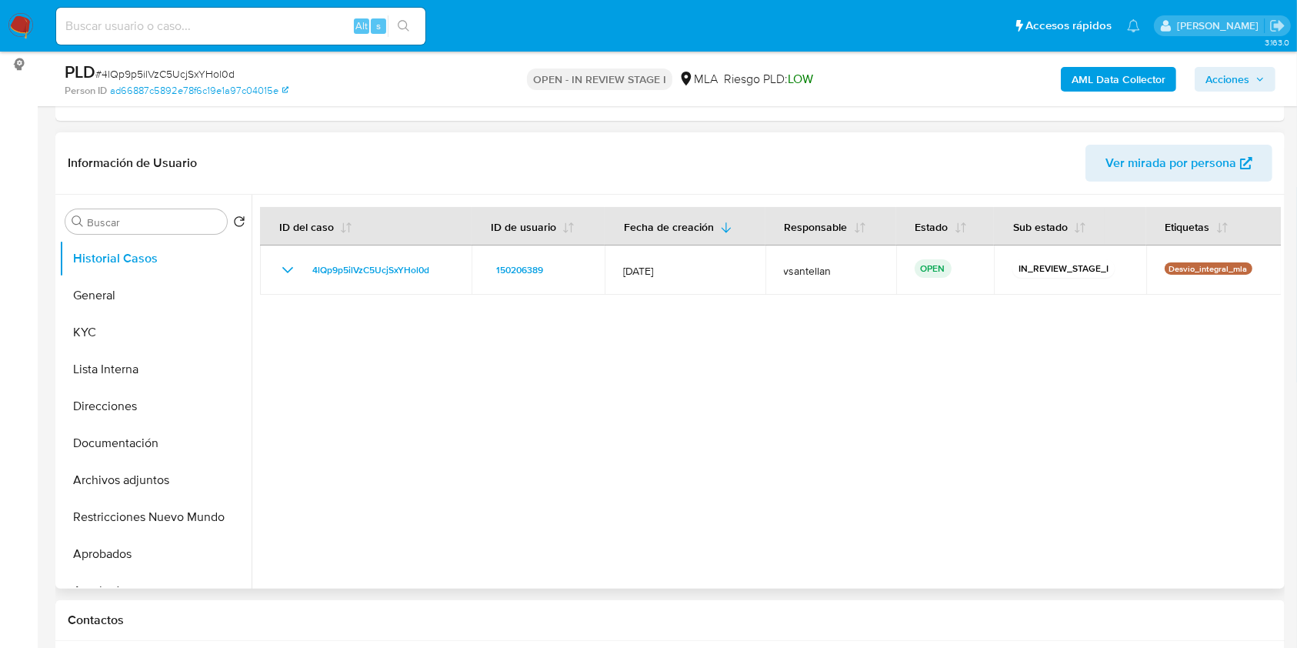
scroll to position [512, 0]
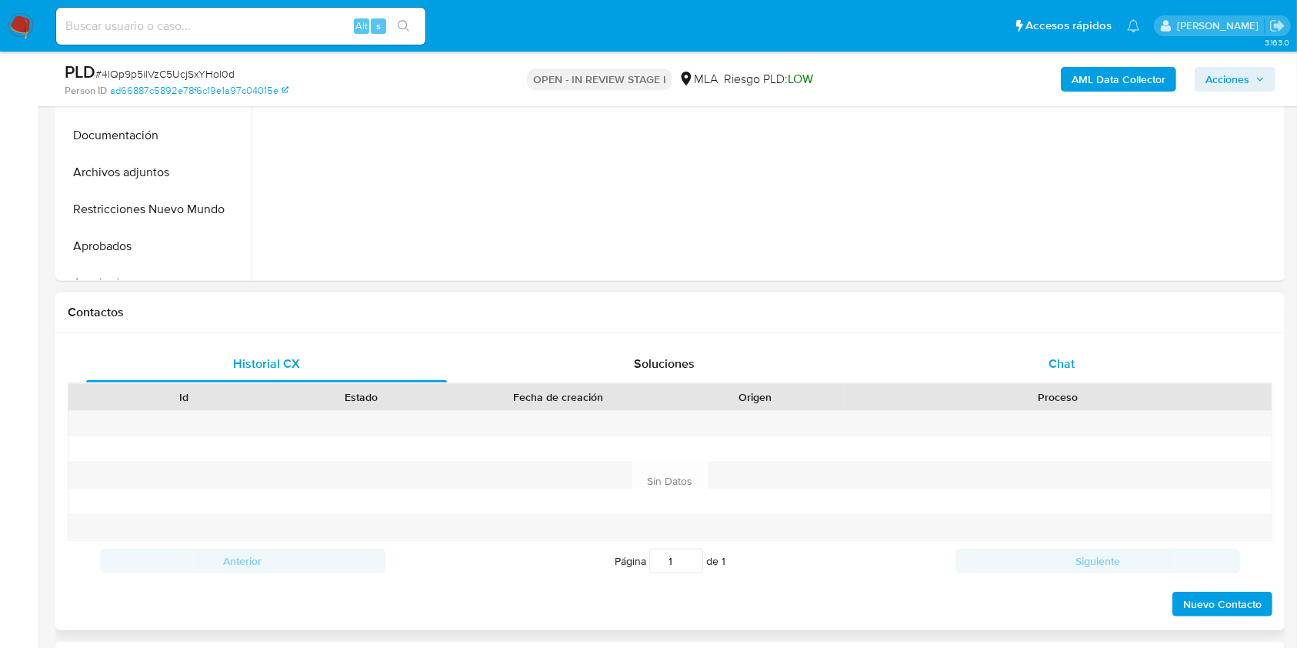
click at [1071, 355] on span "Chat" at bounding box center [1061, 364] width 26 height 18
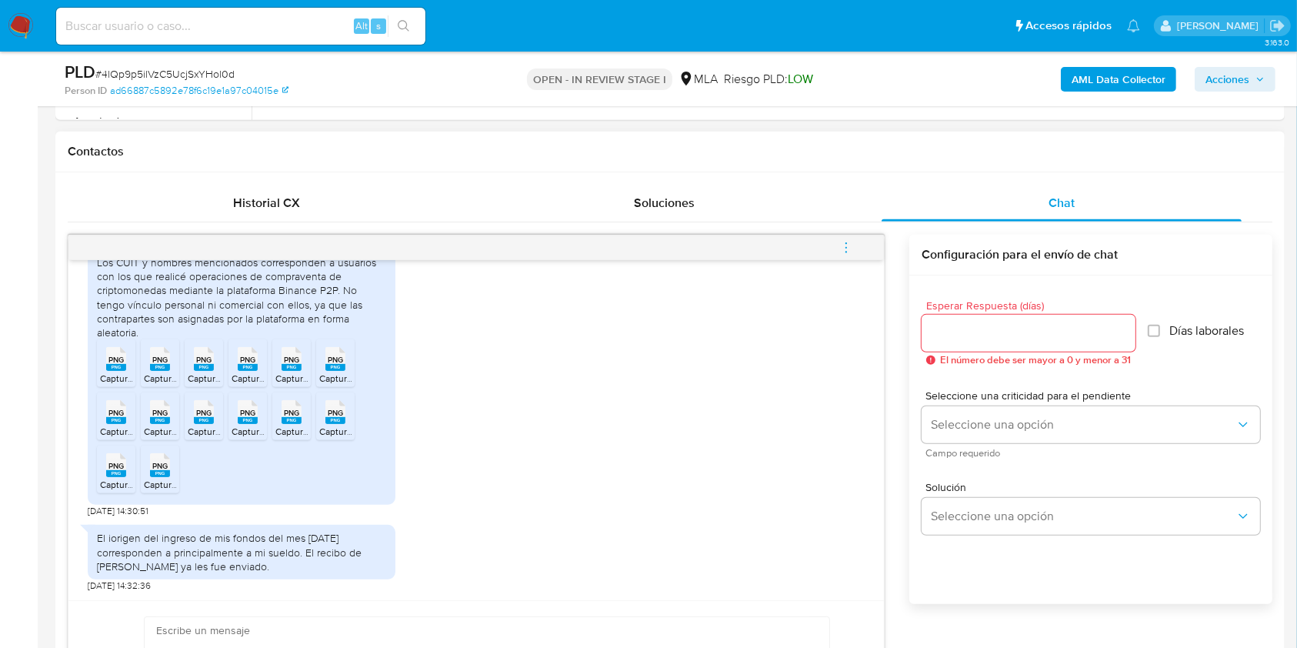
scroll to position [1487, 0]
click at [114, 372] on span "Captura de pantalla [DATE] 112921.png" at bounding box center [177, 377] width 155 height 13
click at [161, 367] on rect at bounding box center [160, 367] width 20 height 7
click at [198, 351] on icon at bounding box center [204, 359] width 20 height 24
click at [252, 366] on rect at bounding box center [248, 367] width 20 height 7
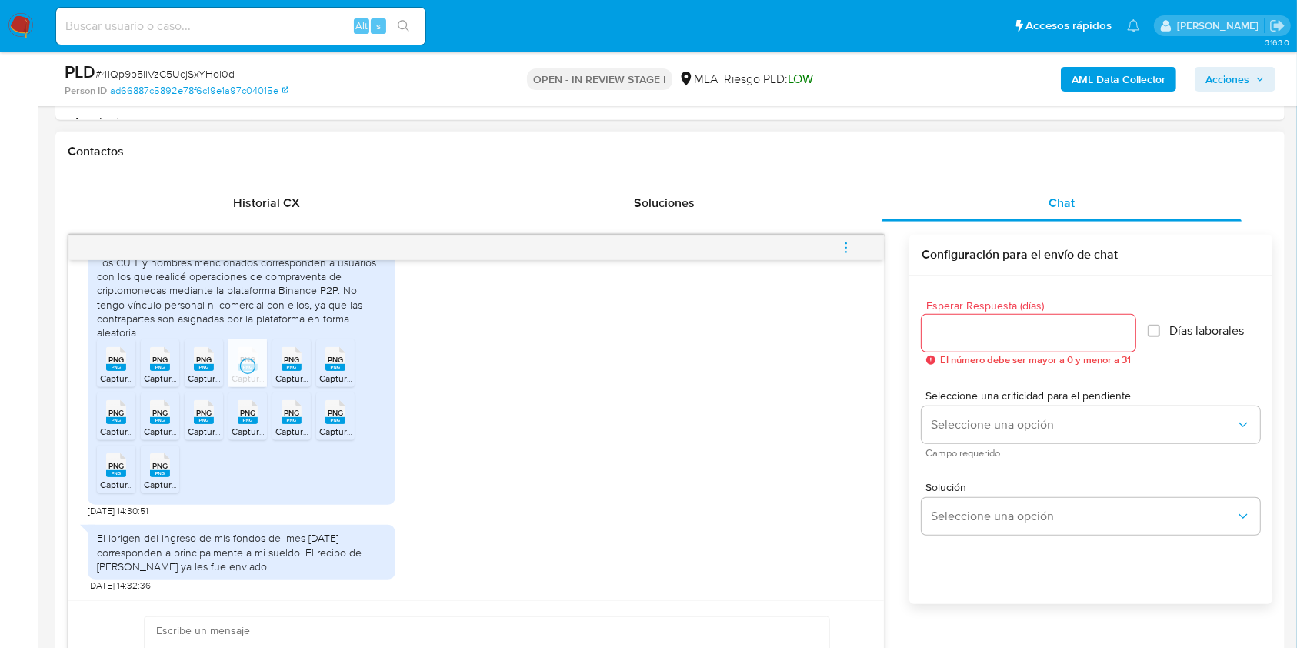
drag, startPoint x: 298, startPoint y: 354, endPoint x: 318, endPoint y: 362, distance: 21.7
click at [298, 355] on span "PNG" at bounding box center [291, 360] width 15 height 10
drag, startPoint x: 338, startPoint y: 366, endPoint x: 154, endPoint y: 400, distance: 187.7
click at [338, 366] on rect at bounding box center [335, 367] width 20 height 7
drag, startPoint x: 122, startPoint y: 415, endPoint x: 165, endPoint y: 415, distance: 42.3
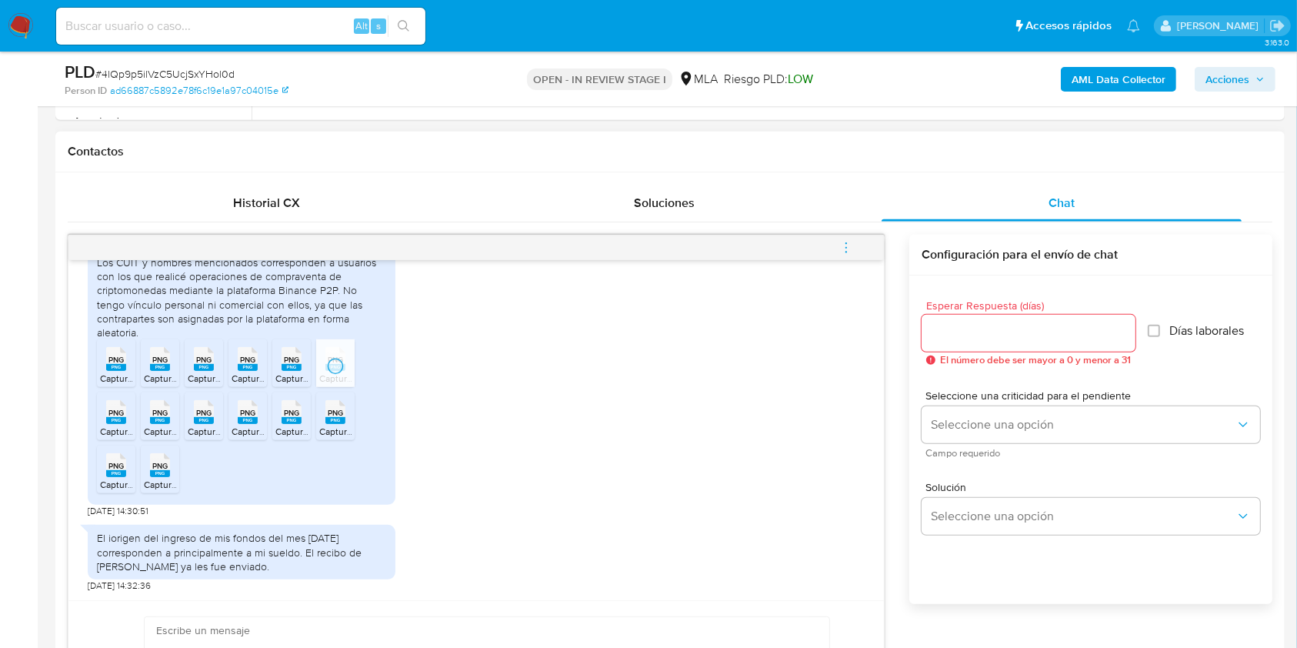
click at [124, 415] on div "PNG PNG" at bounding box center [116, 410] width 32 height 30
drag, startPoint x: 166, startPoint y: 415, endPoint x: 202, endPoint y: 422, distance: 36.1
click at [166, 415] on span "PNG" at bounding box center [159, 413] width 15 height 10
click at [203, 421] on rect at bounding box center [204, 420] width 20 height 7
drag, startPoint x: 243, startPoint y: 421, endPoint x: 285, endPoint y: 419, distance: 41.6
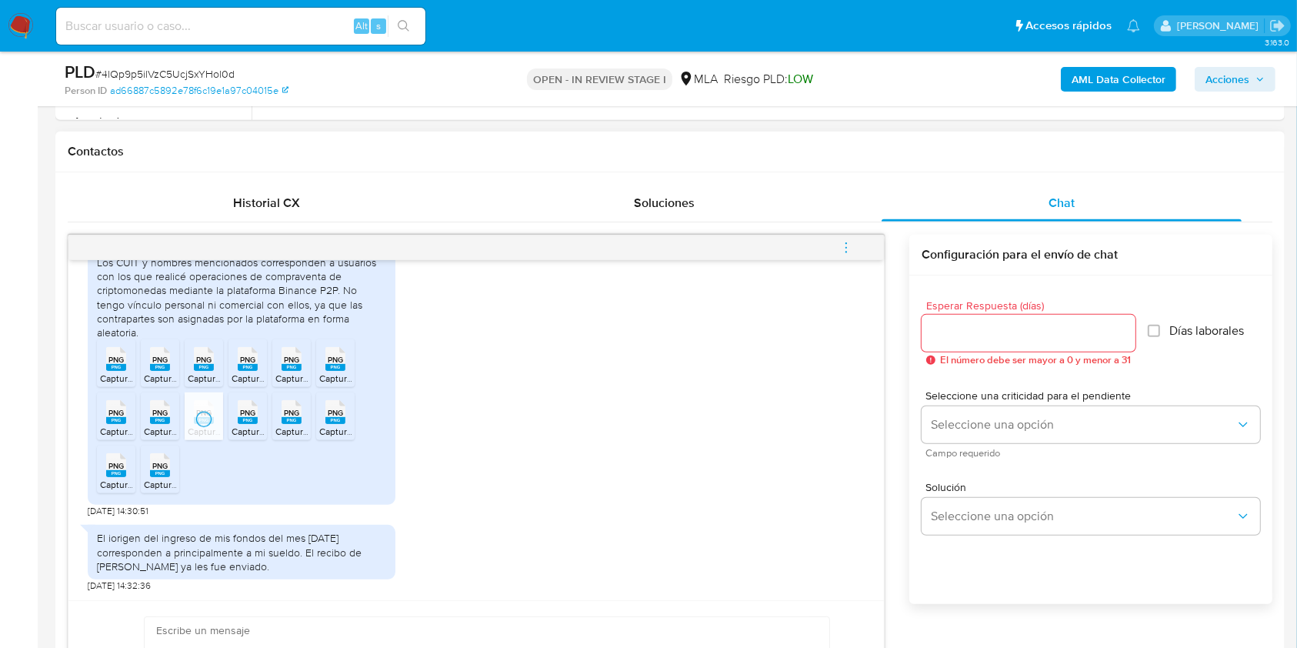
click at [244, 420] on rect at bounding box center [248, 420] width 20 height 7
click at [286, 418] on rect at bounding box center [291, 420] width 20 height 7
drag, startPoint x: 333, startPoint y: 419, endPoint x: 220, endPoint y: 451, distance: 117.6
click at [333, 419] on rect at bounding box center [335, 420] width 20 height 7
click at [113, 483] on span "Captura de pantalla [DATE] 111802.png" at bounding box center [177, 484] width 155 height 13
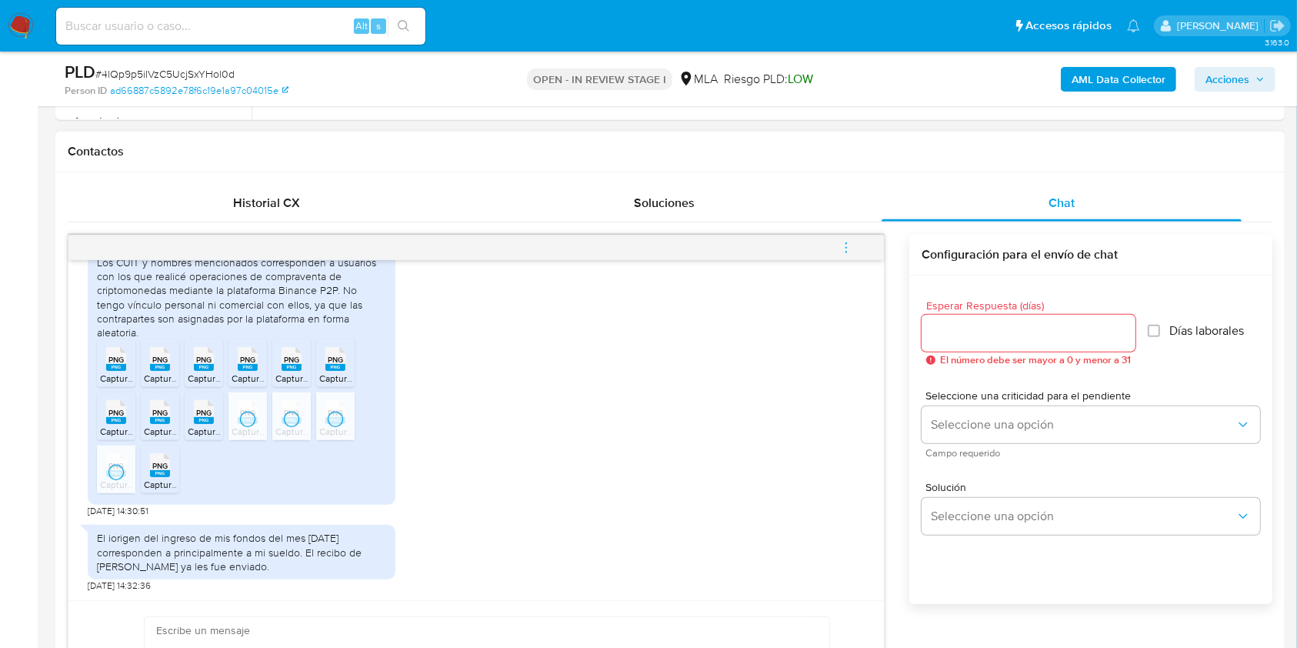
click at [156, 471] on rect at bounding box center [160, 473] width 20 height 7
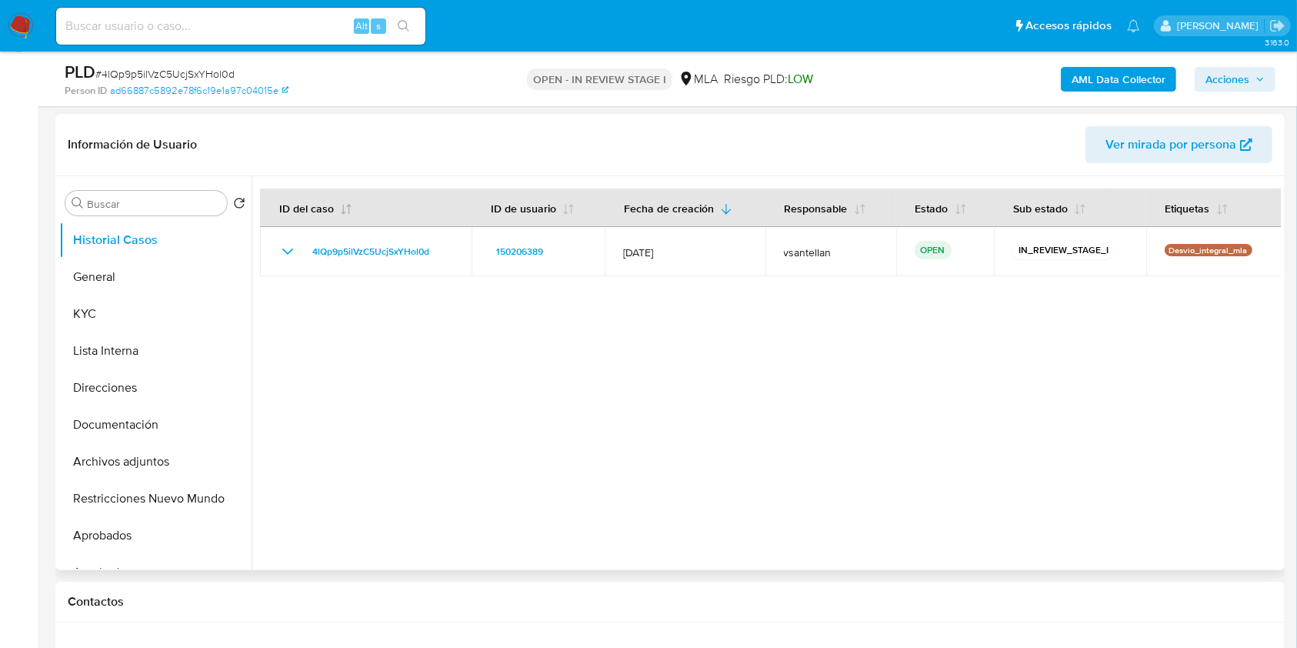
scroll to position [160, 0]
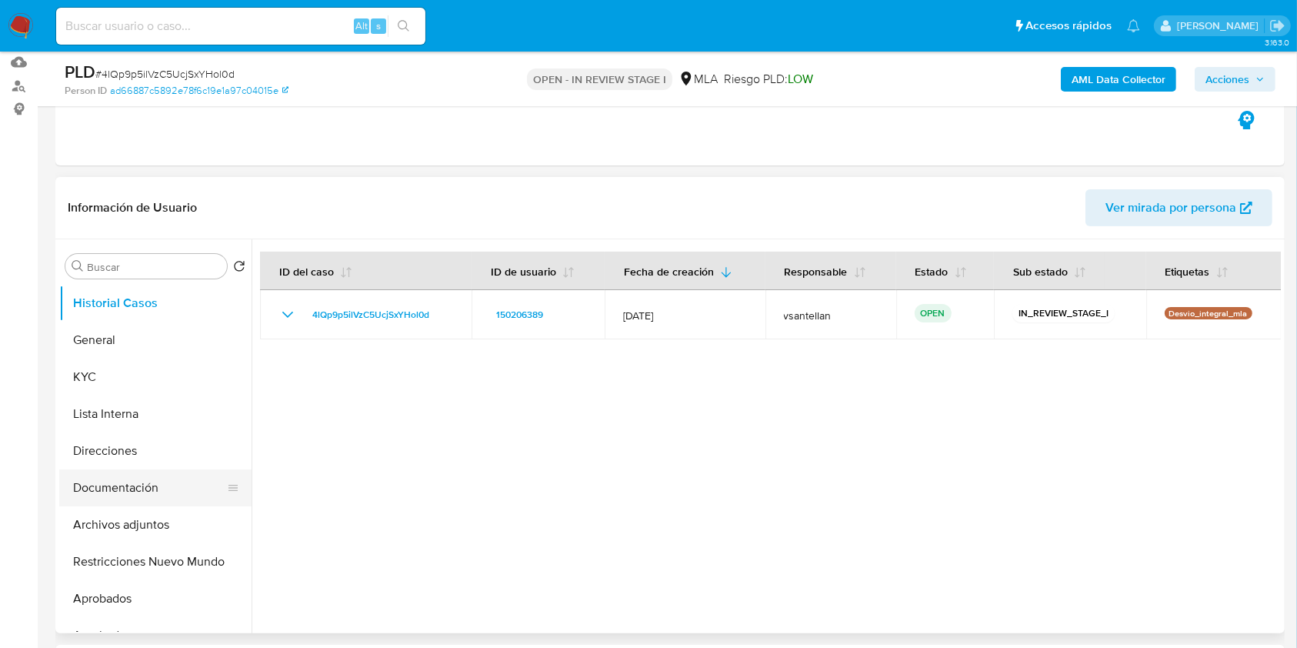
click at [122, 485] on button "Documentación" at bounding box center [149, 487] width 180 height 37
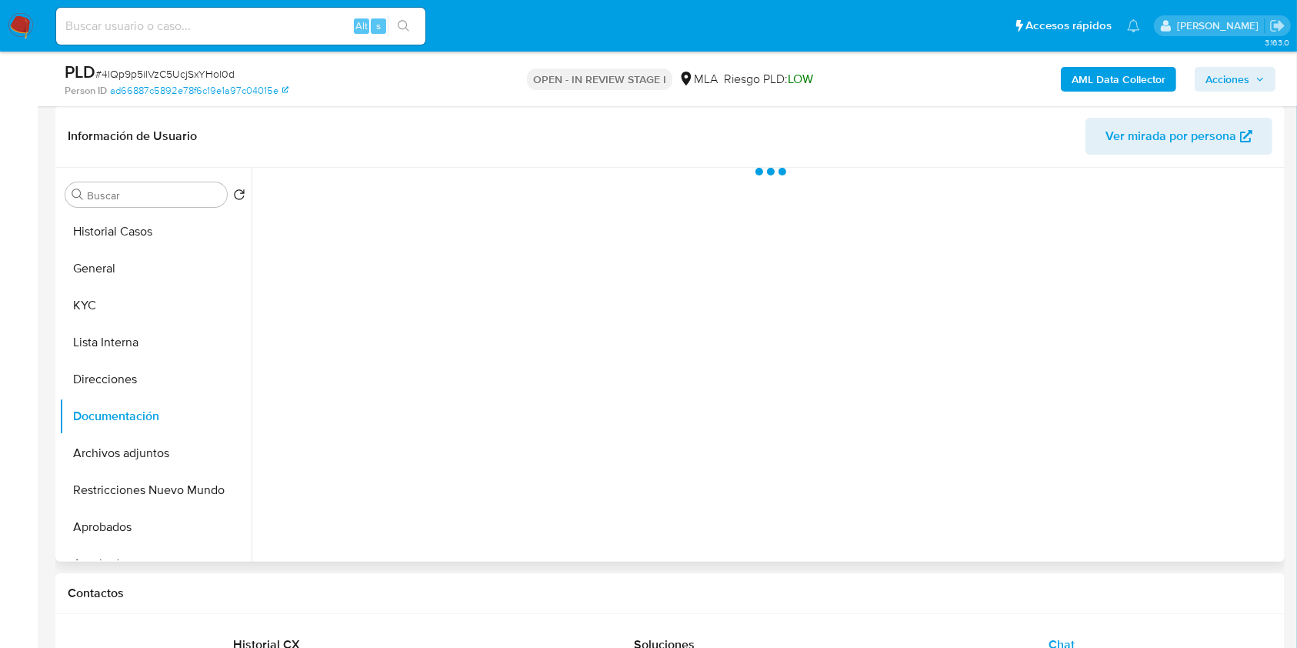
scroll to position [263, 0]
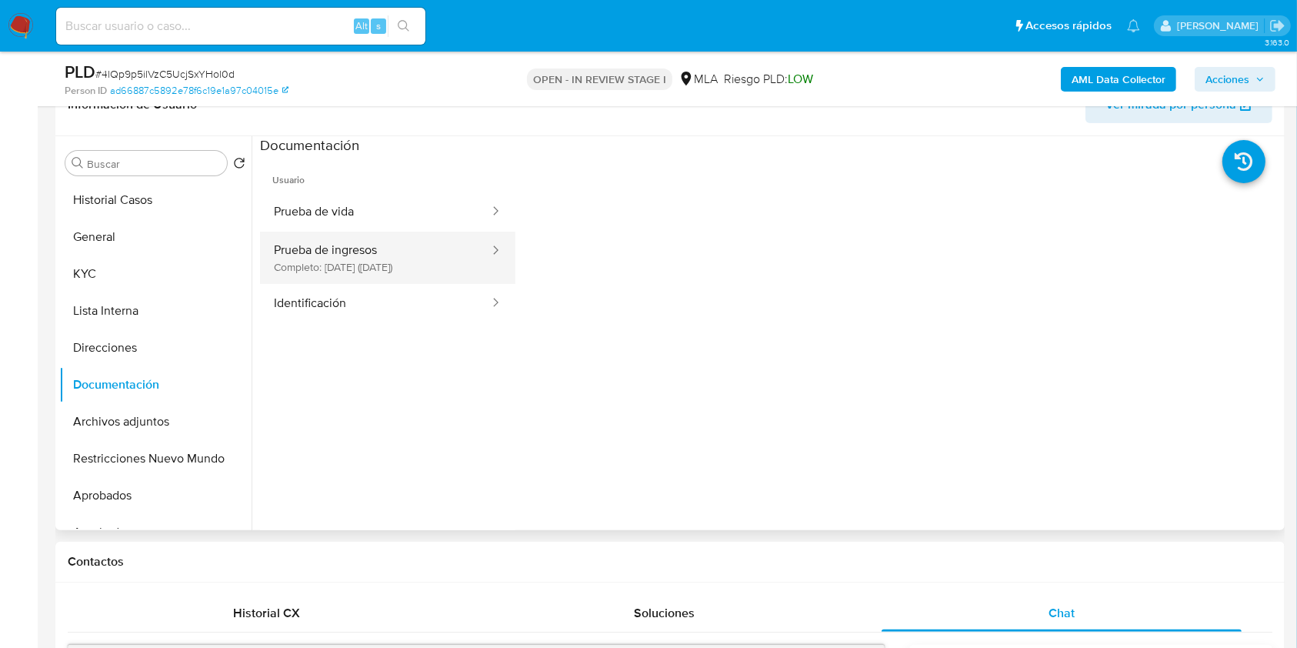
click at [388, 262] on button "Prueba de ingresos Completo: [DATE] ([DATE])" at bounding box center [375, 258] width 231 height 52
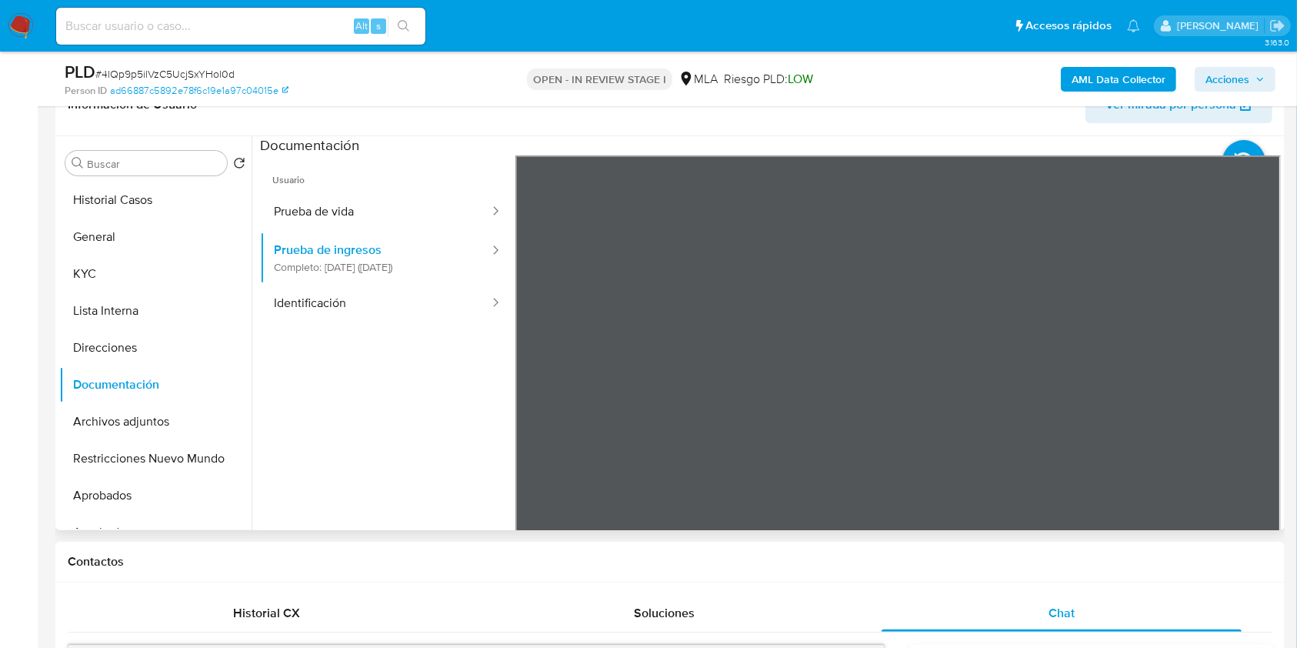
click at [317, 435] on div "Usuario Prueba de vida Prueba de ingresos Completo: [DATE] ([DATE]) Identificac…" at bounding box center [770, 401] width 1021 height 492
click at [1268, 498] on div at bounding box center [897, 407] width 765 height 505
click at [885, 331] on div "Usuario Prueba de vida Prueba de ingresos Completo: [DATE] ([DATE]) Identificac…" at bounding box center [770, 401] width 1021 height 492
drag, startPoint x: 505, startPoint y: 435, endPoint x: 900, endPoint y: 120, distance: 505.2
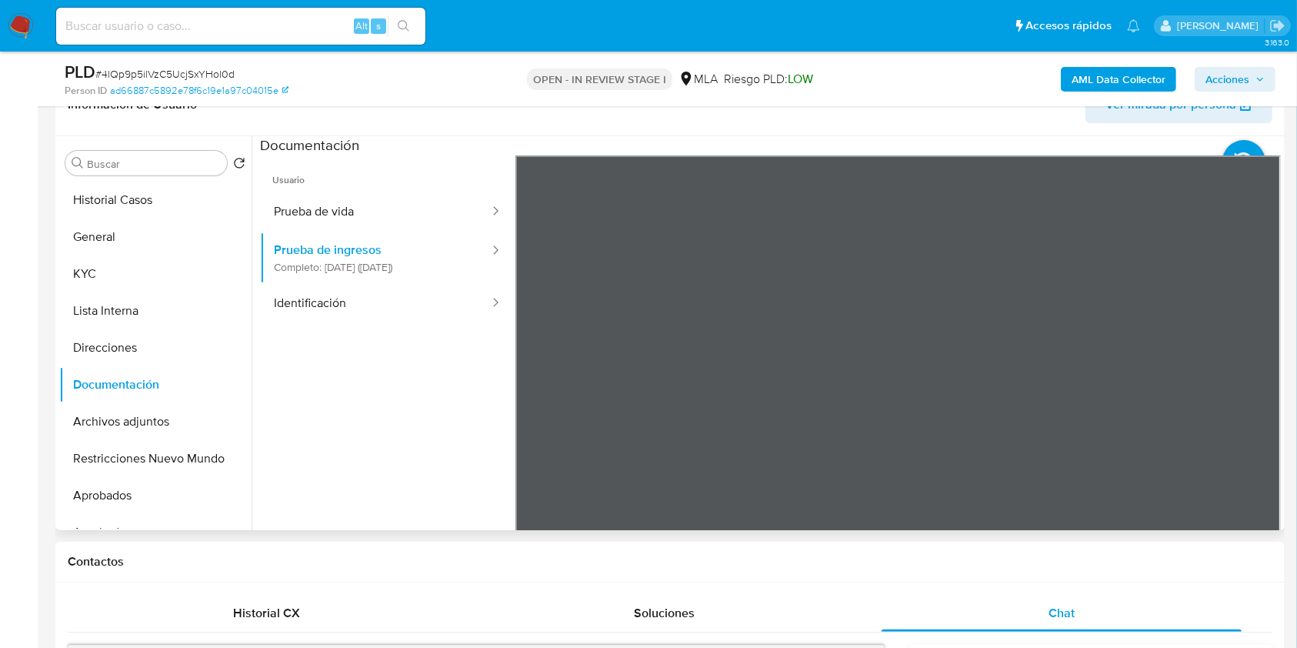
click at [417, 208] on div "Usuario Prueba de vida Prueba de ingresos Completo: [DATE] ([DATE]) Identificac…" at bounding box center [770, 401] width 1021 height 492
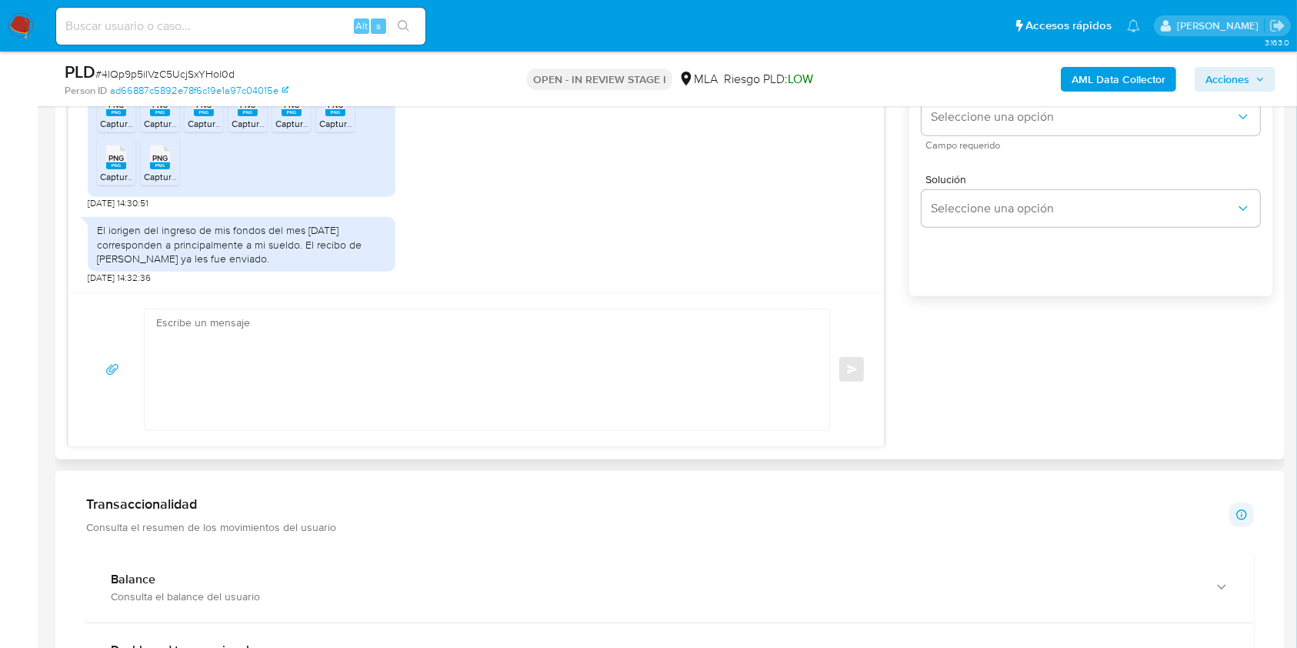
scroll to position [878, 0]
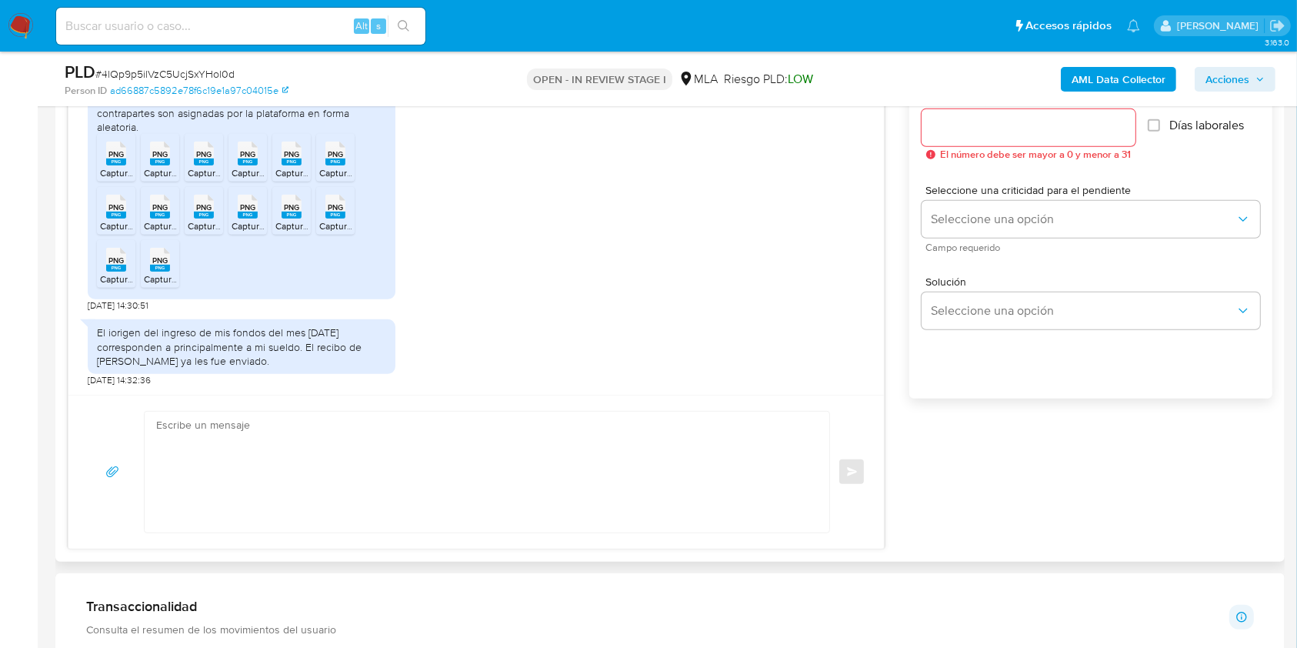
drag, startPoint x: 886, startPoint y: 359, endPoint x: 871, endPoint y: 333, distance: 30.3
click at [874, 328] on div "17/09/2025 14:35:09 Buenos días equipo, les envío mis recibos de sueldo de los …" at bounding box center [670, 289] width 1204 height 520
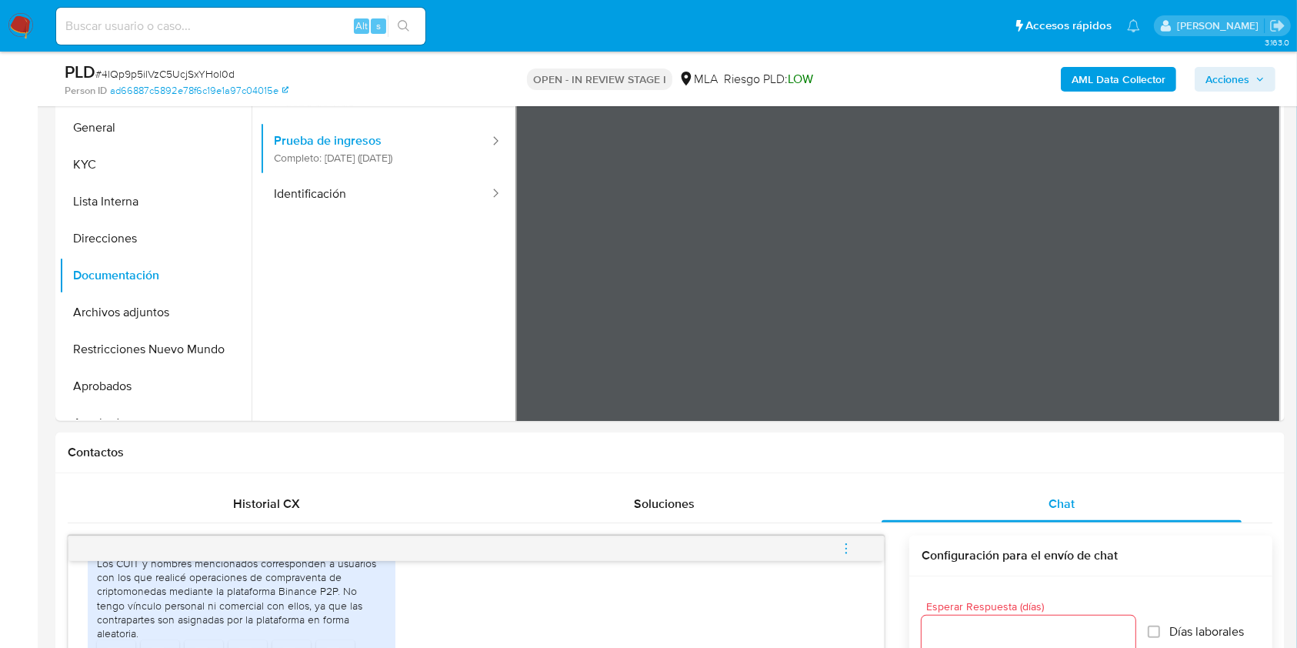
scroll to position [221, 0]
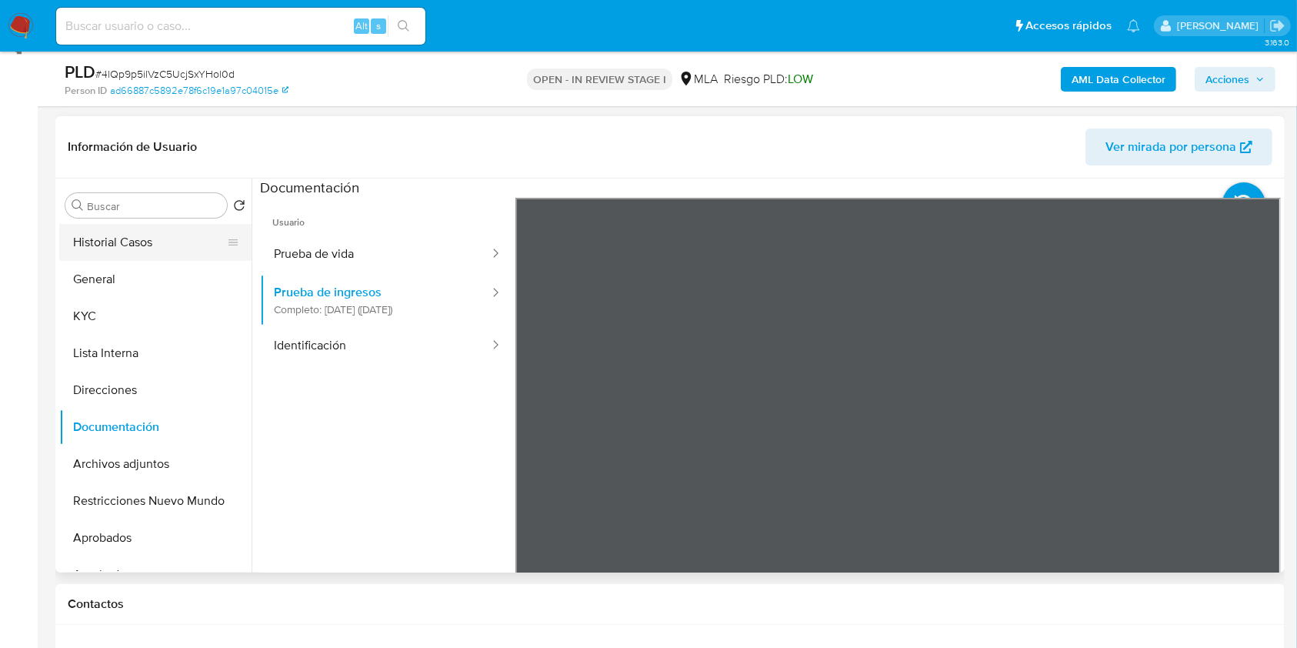
click at [115, 236] on button "Historial Casos" at bounding box center [149, 242] width 180 height 37
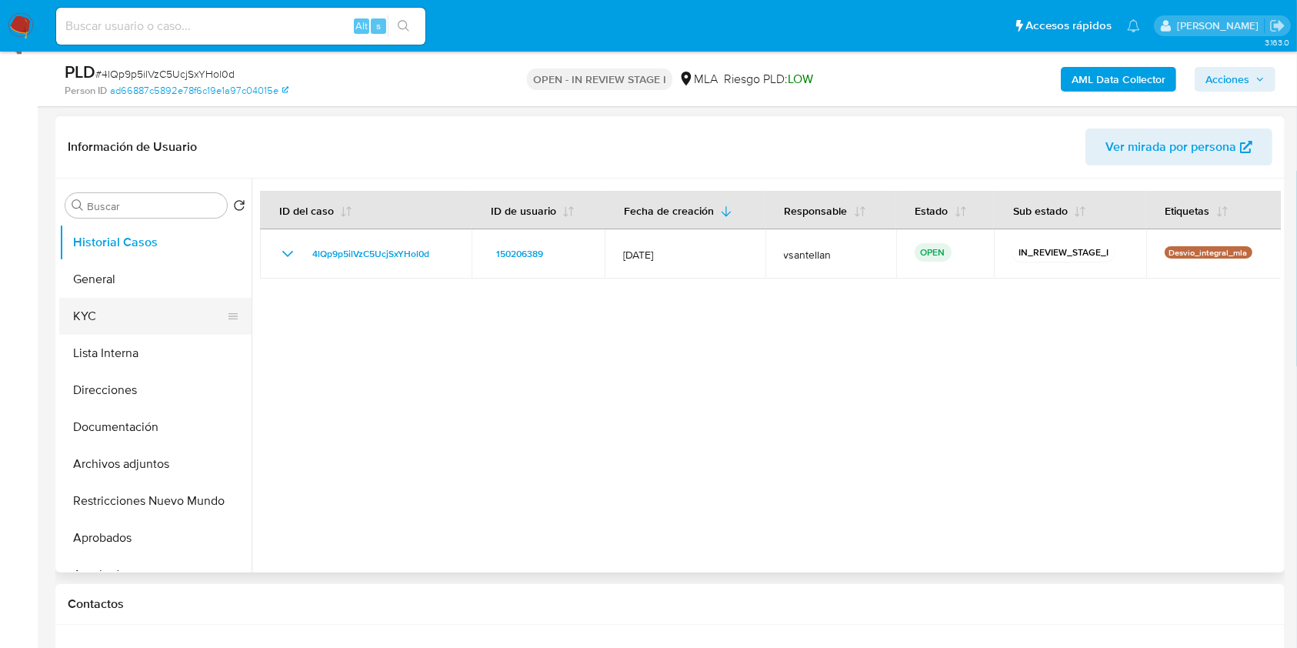
click at [106, 315] on button "KYC" at bounding box center [149, 316] width 180 height 37
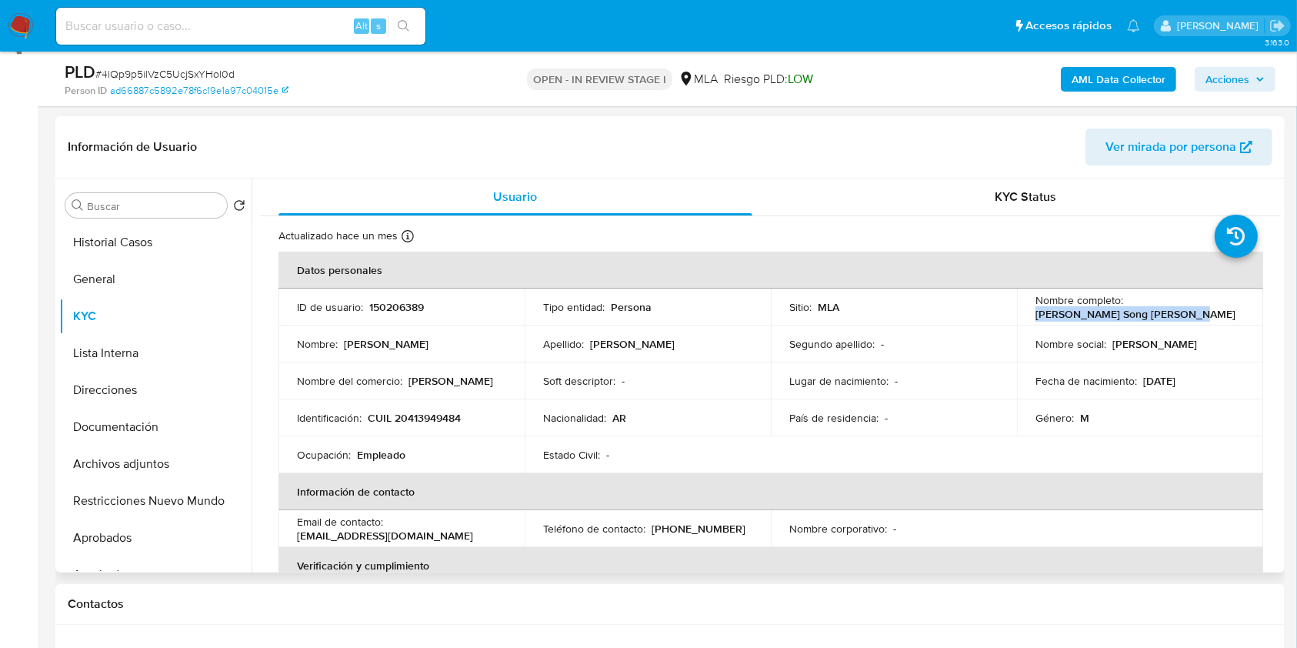
drag, startPoint x: 1181, startPoint y: 315, endPoint x: 1071, endPoint y: 323, distance: 110.3
click at [1035, 318] on div "Nombre completo : Nicolas Joaquin Song Vilchez" at bounding box center [1139, 307] width 209 height 28
copy p "[PERSON_NAME] Song [PERSON_NAME]"
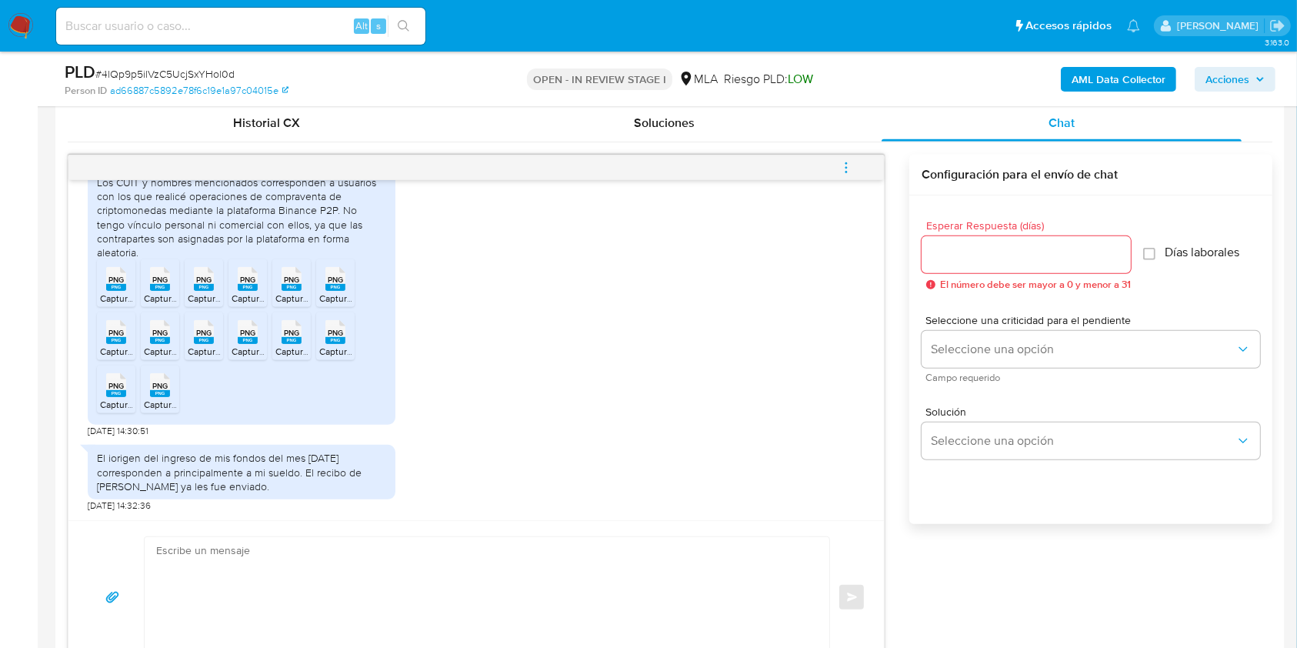
scroll to position [938, 0]
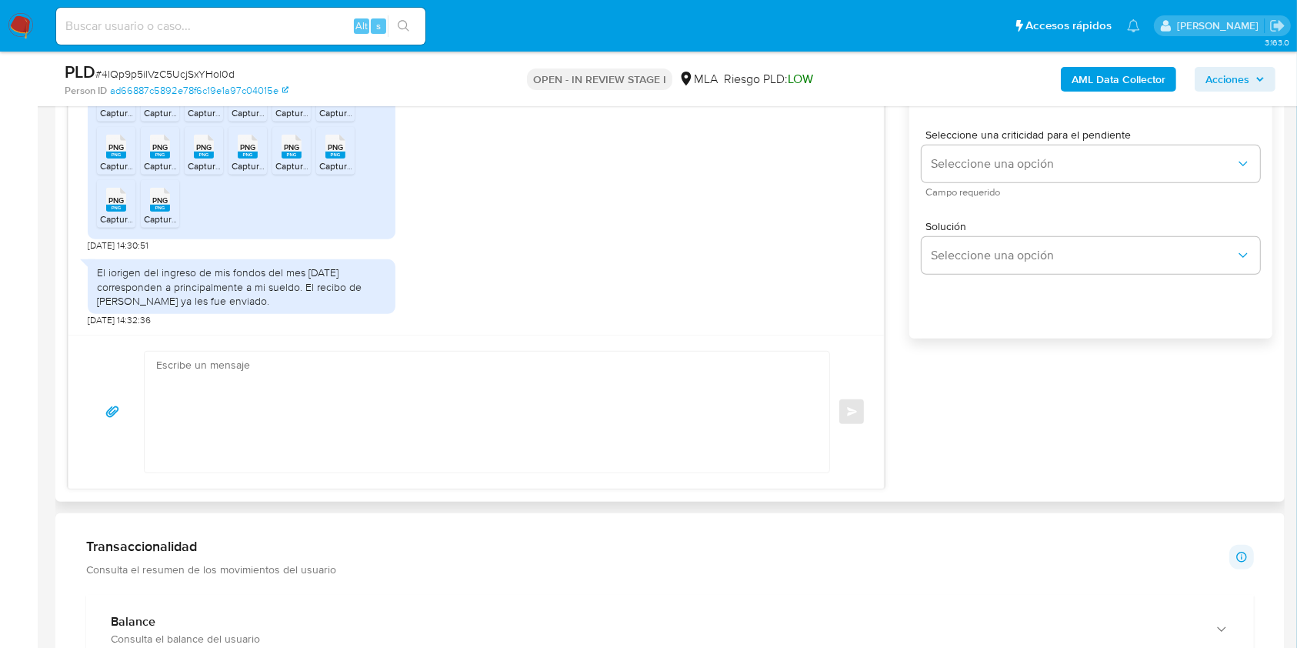
click at [385, 411] on textarea at bounding box center [483, 411] width 654 height 121
paste textarea "Hola Nicolas Joaquin Song Vilchez Muchas gracias por la respuesta. Analizamos t…"
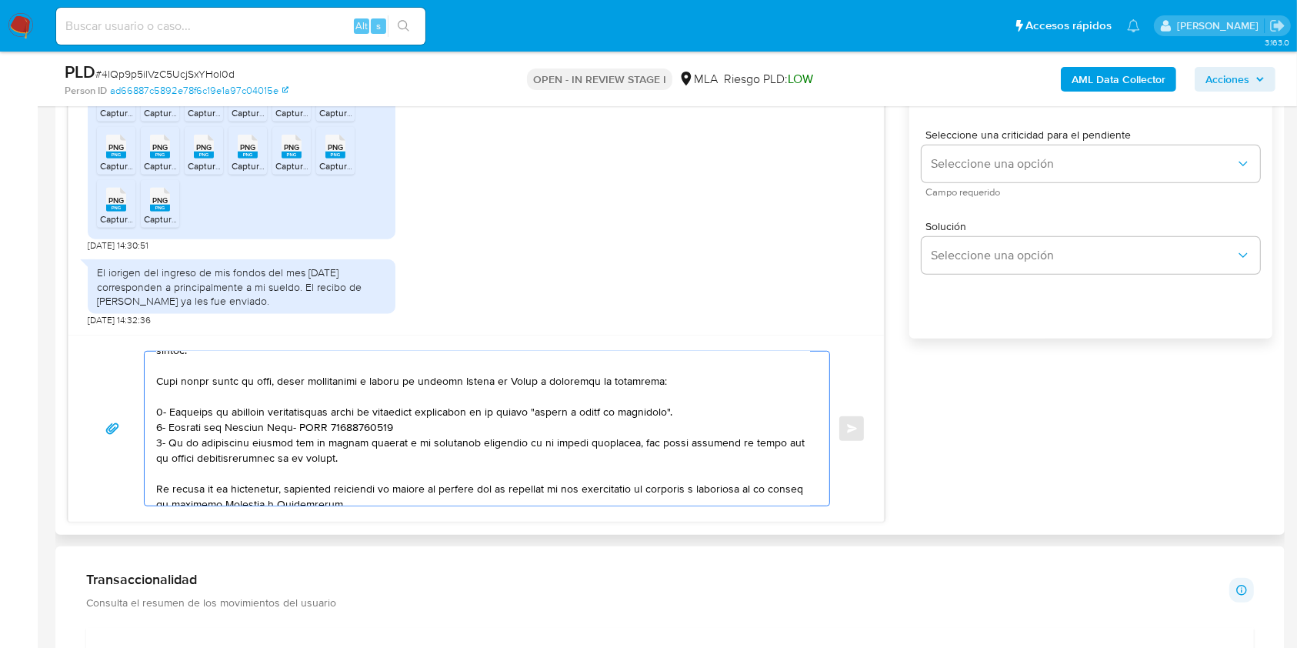
scroll to position [70, 0]
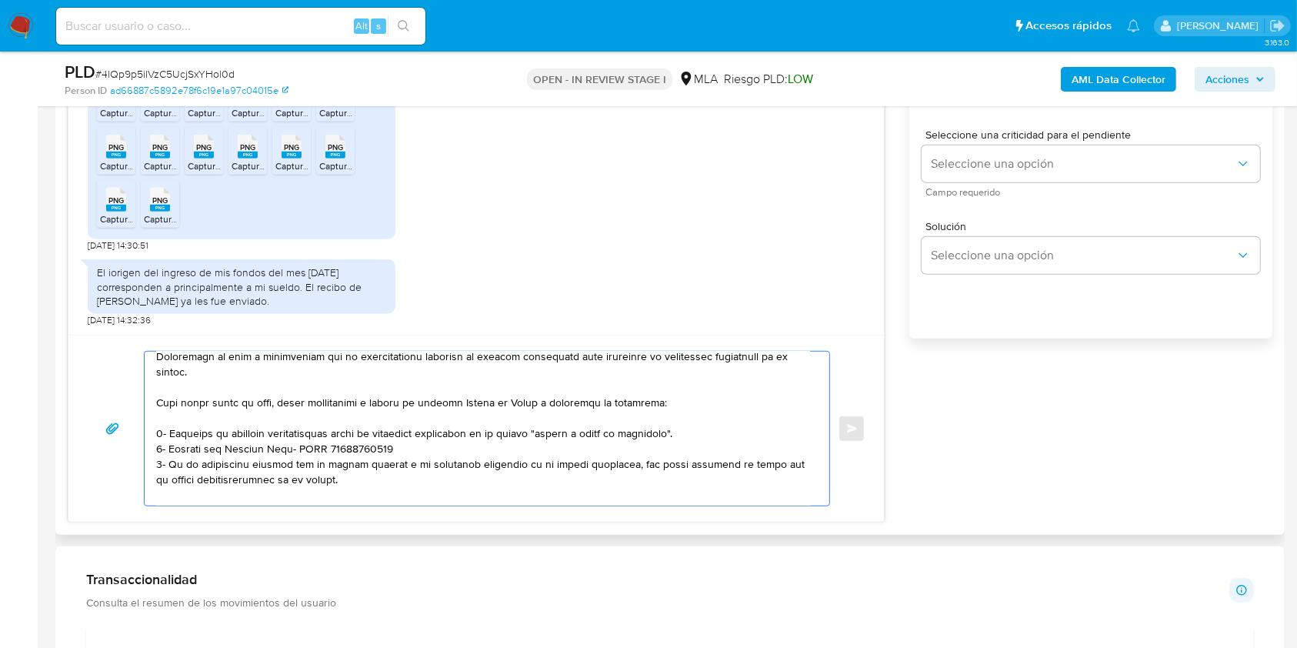
drag, startPoint x: 351, startPoint y: 431, endPoint x: 150, endPoint y: 402, distance: 203.5
click at [150, 402] on div at bounding box center [483, 428] width 677 height 154
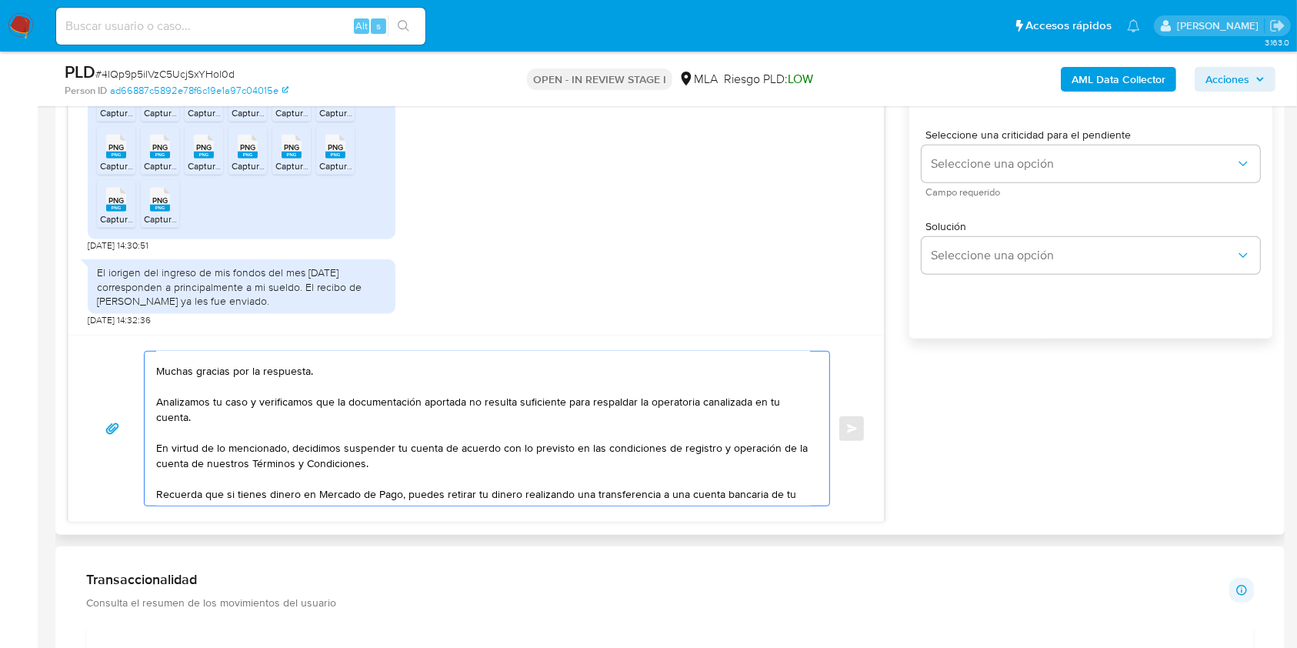
scroll to position [27, 0]
click at [438, 457] on textarea "Hola Nicolas Joaquin Song Vilchez Muchas gracias por la respuesta. Analizamos t…" at bounding box center [483, 428] width 654 height 154
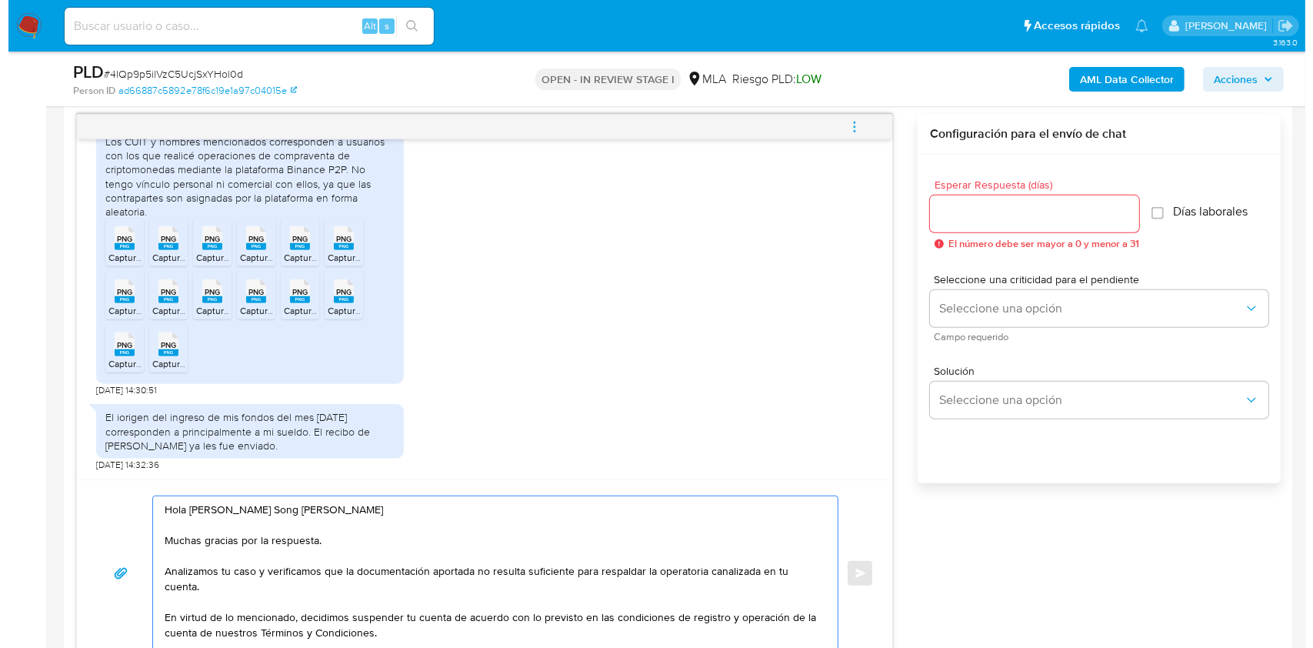
scroll to position [762, 0]
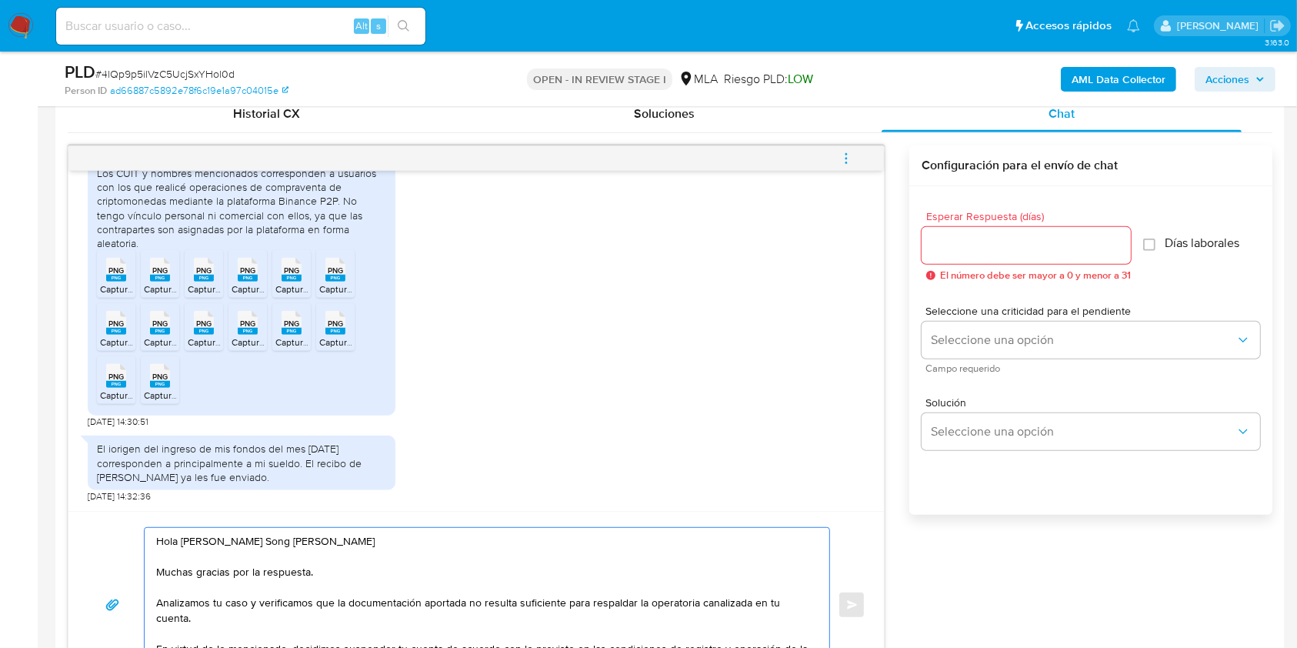
type textarea "Hola [PERSON_NAME] Song [PERSON_NAME] Muchas gracias por la respuesta. Analizam…"
click at [974, 261] on div at bounding box center [1025, 245] width 209 height 37
click at [963, 237] on input "Esperar Respuesta (días)" at bounding box center [1025, 245] width 209 height 20
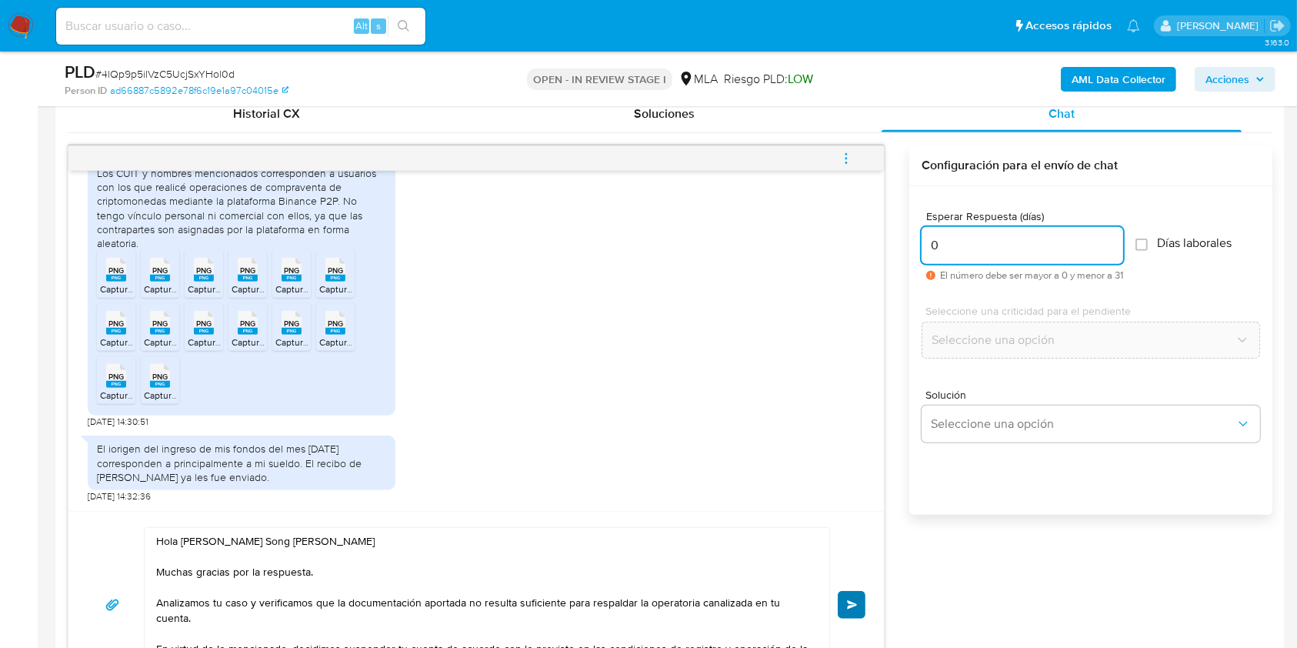
type input "0"
drag, startPoint x: 855, startPoint y: 603, endPoint x: 844, endPoint y: 405, distance: 198.8
click at [855, 604] on span "Enviar" at bounding box center [852, 604] width 11 height 9
click at [854, 158] on button "menu-action" at bounding box center [846, 158] width 51 height 37
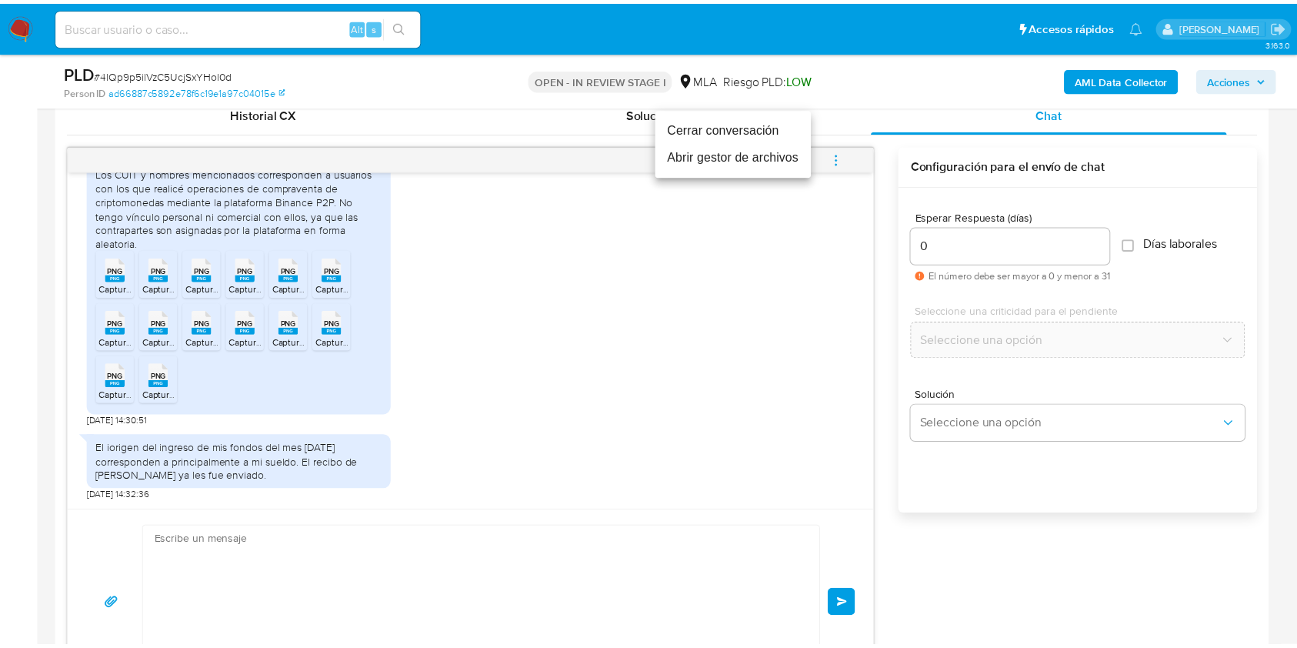
scroll to position [1881, 0]
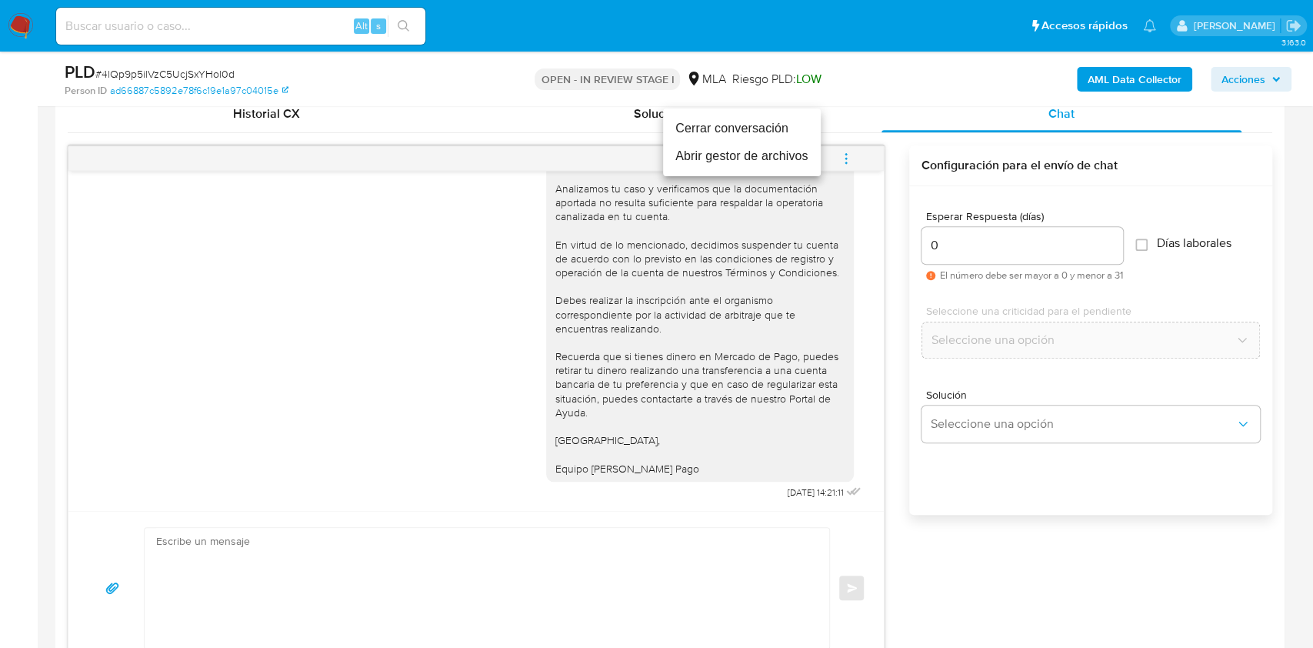
click at [708, 122] on li "Cerrar conversación" at bounding box center [742, 129] width 158 height 28
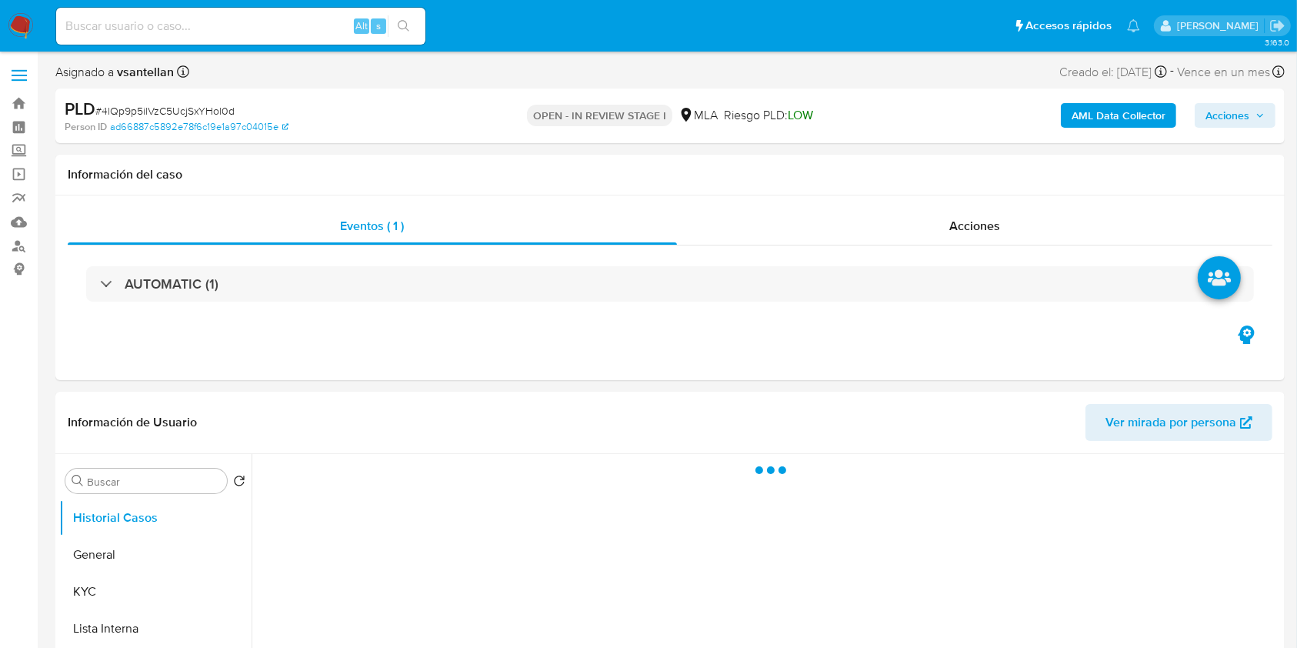
click at [1095, 626] on div at bounding box center [766, 651] width 1029 height 394
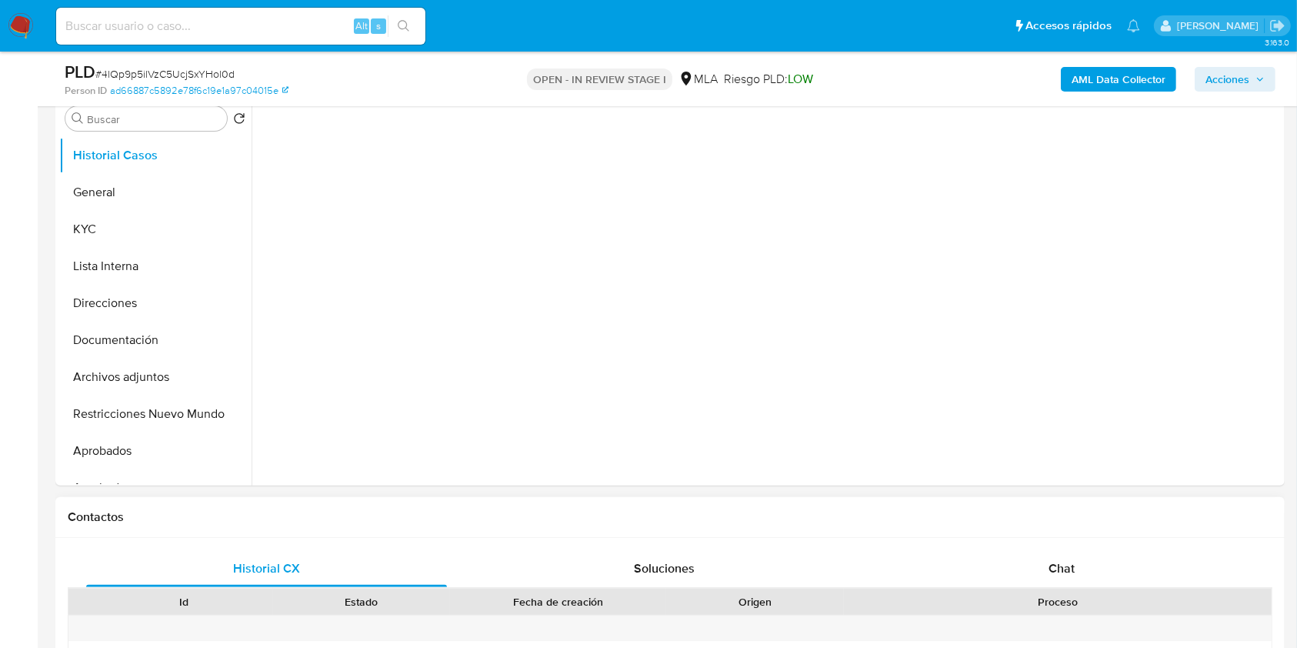
select select "10"
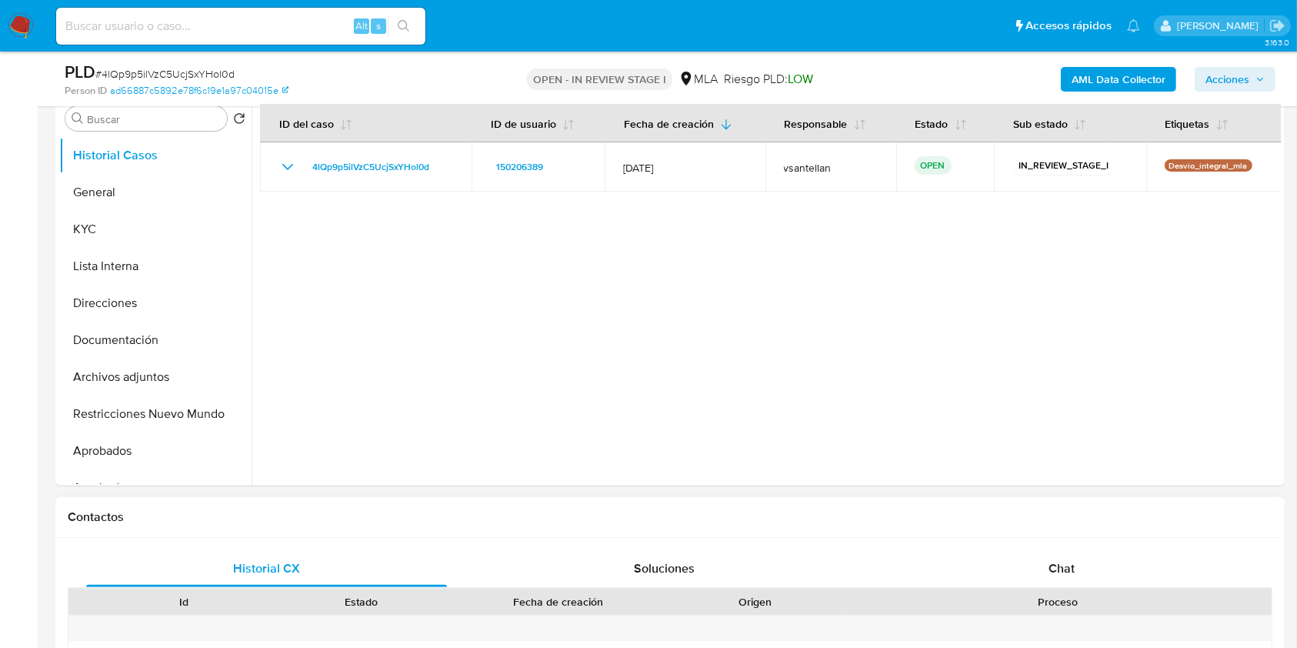
scroll to position [410, 0]
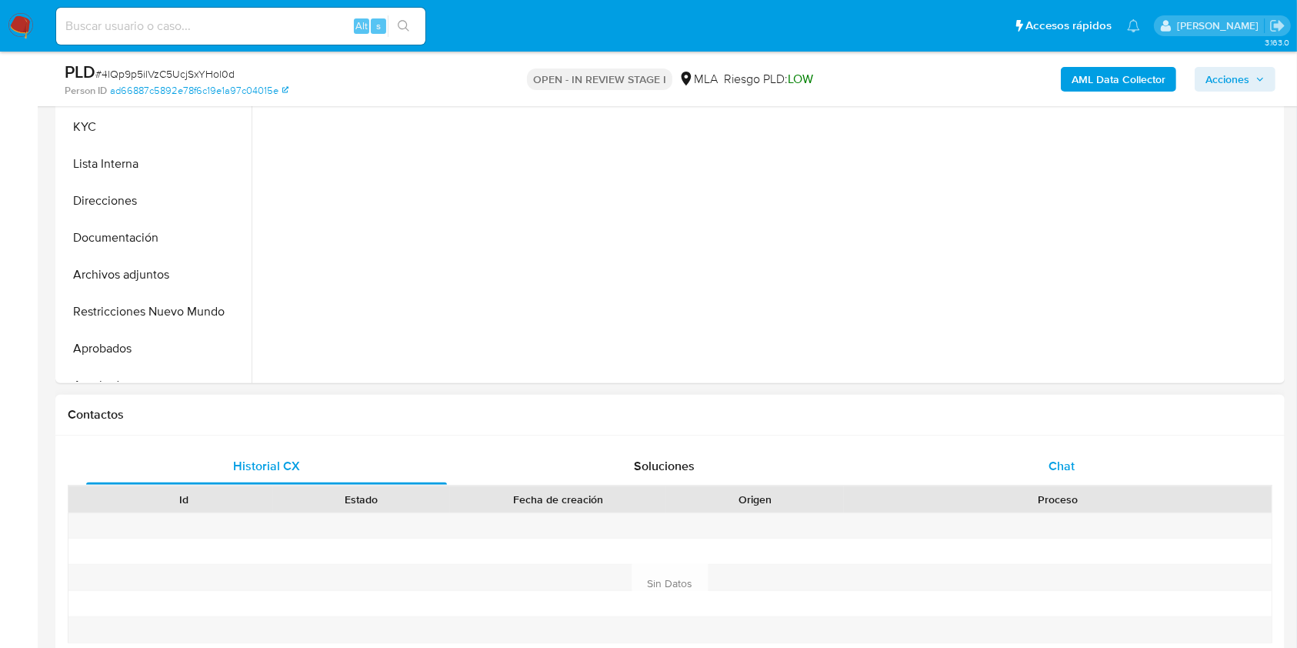
drag, startPoint x: 1088, startPoint y: 443, endPoint x: 1102, endPoint y: 458, distance: 21.2
click at [1088, 443] on div "Historial CX Soluciones Chat Id Estado Fecha de creación Origen Proceso Anterio…" at bounding box center [669, 583] width 1229 height 297
drag, startPoint x: 1101, startPoint y: 458, endPoint x: 1248, endPoint y: 237, distance: 265.8
click at [1104, 458] on div "Chat" at bounding box center [1061, 466] width 361 height 37
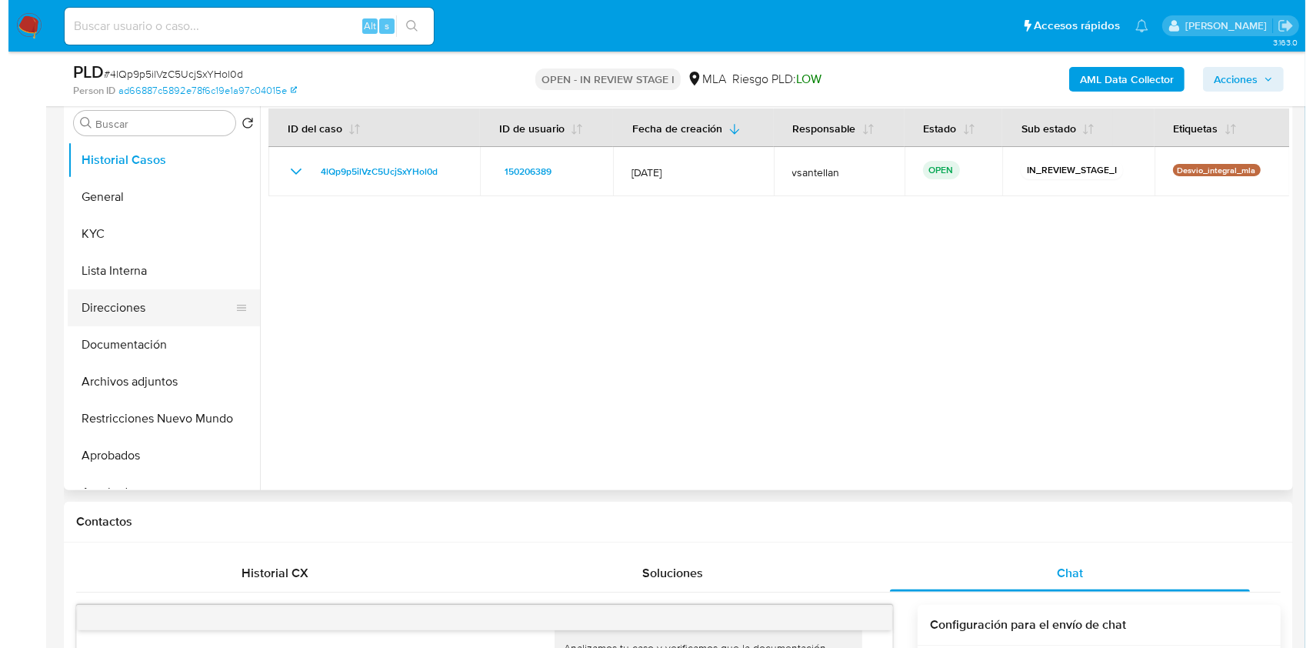
scroll to position [265, 0]
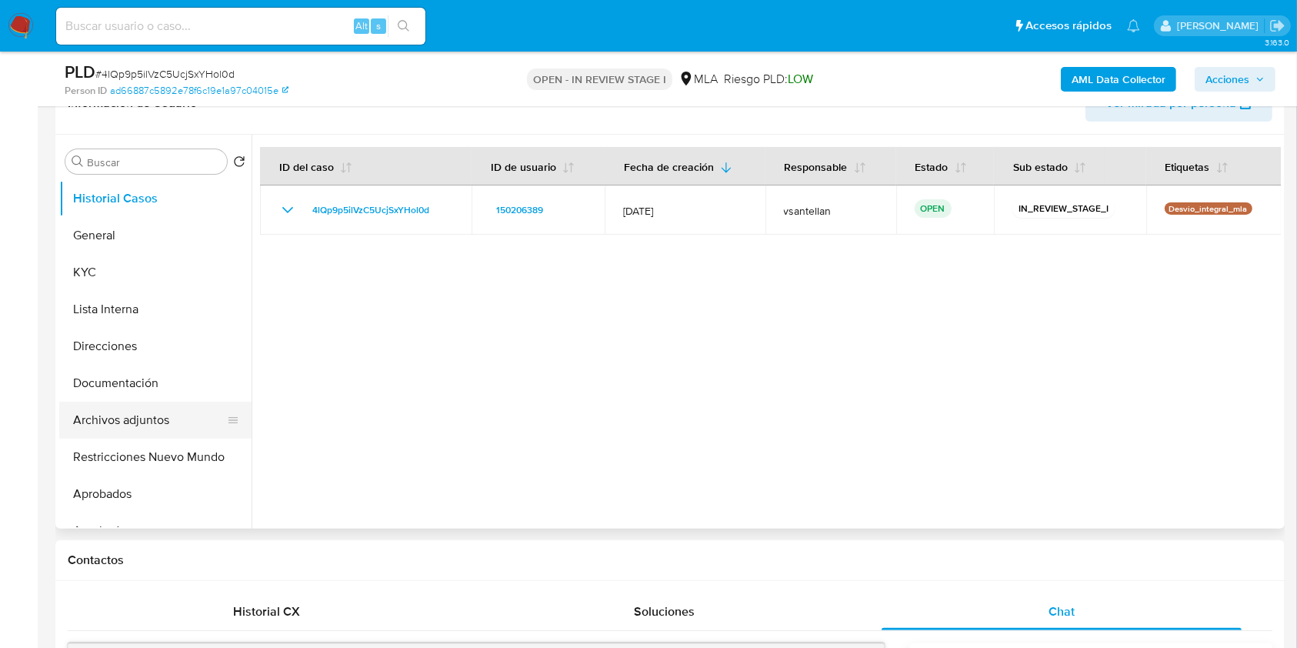
click at [118, 407] on button "Archivos adjuntos" at bounding box center [149, 419] width 180 height 37
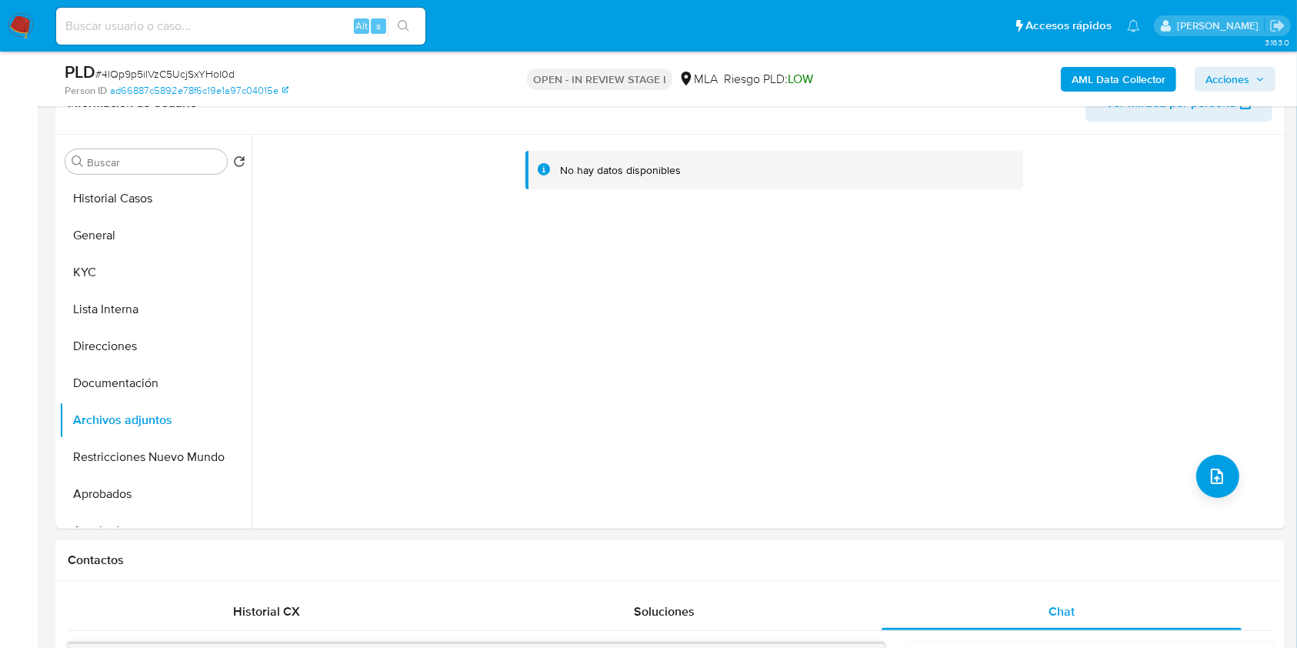
click at [1142, 70] on b "AML Data Collector" at bounding box center [1118, 79] width 94 height 25
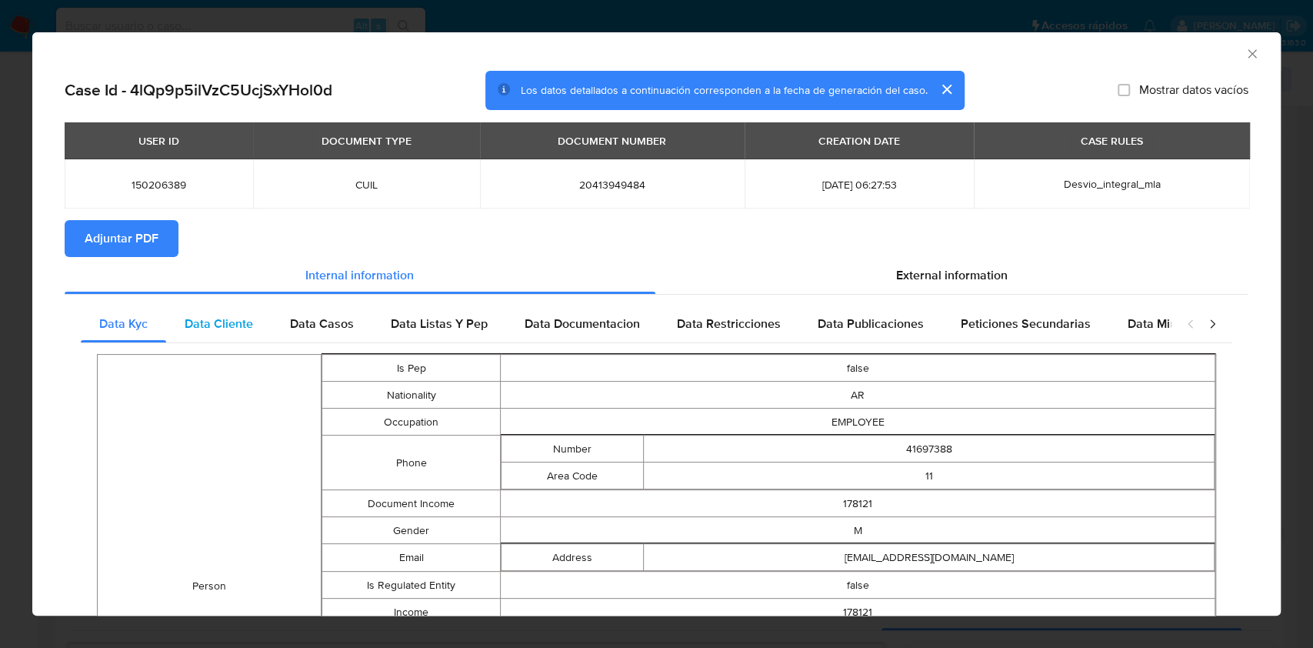
click at [206, 325] on span "Data Cliente" at bounding box center [219, 324] width 68 height 18
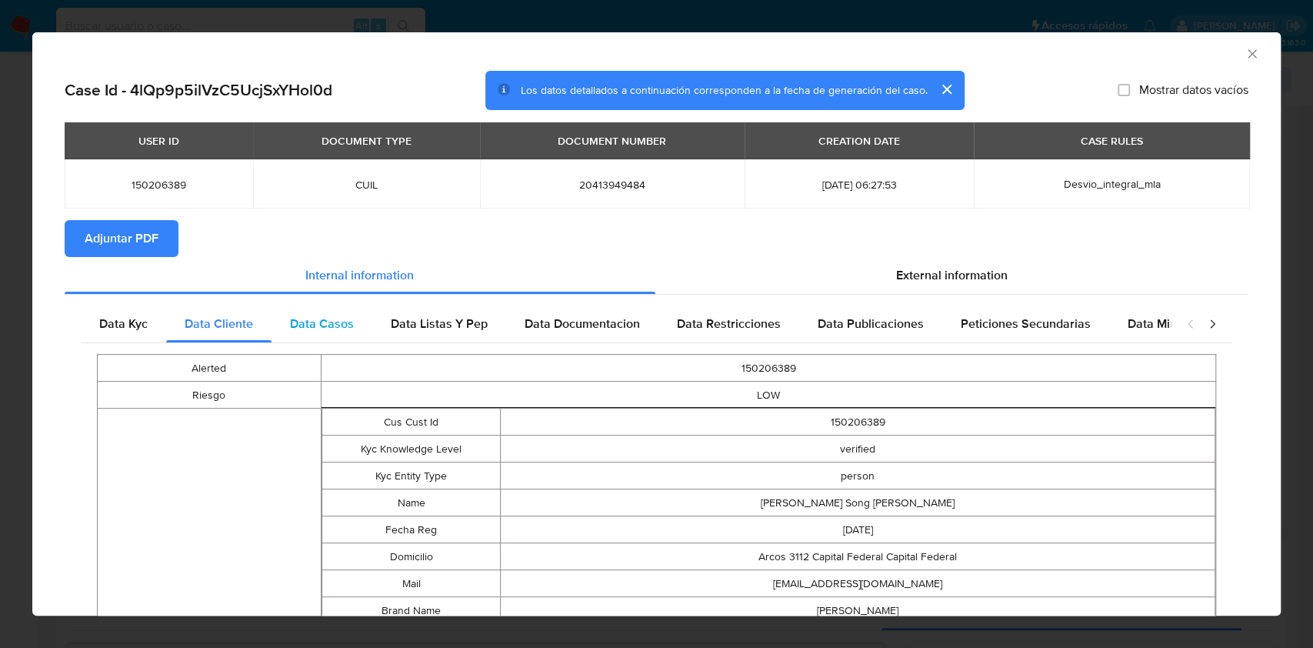
click at [348, 329] on span "Data Casos" at bounding box center [322, 324] width 64 height 18
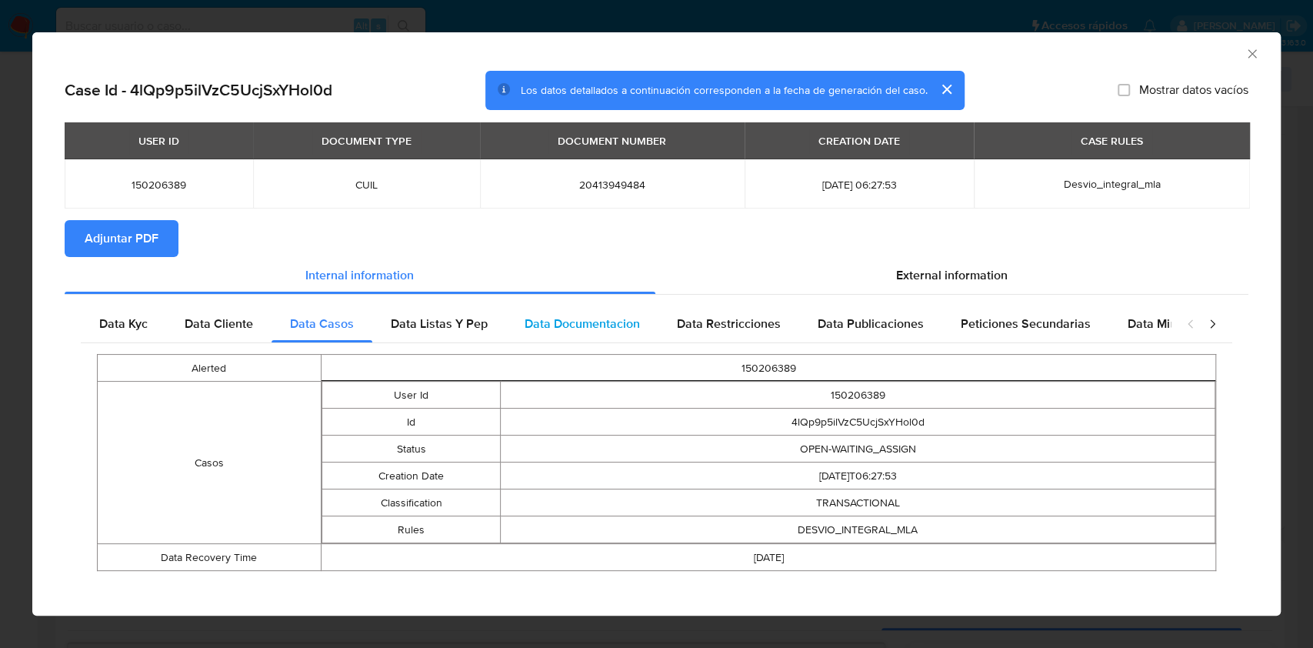
drag, startPoint x: 453, startPoint y: 318, endPoint x: 533, endPoint y: 323, distance: 80.1
click at [453, 318] on span "Data Listas Y Pep" at bounding box center [439, 324] width 97 height 18
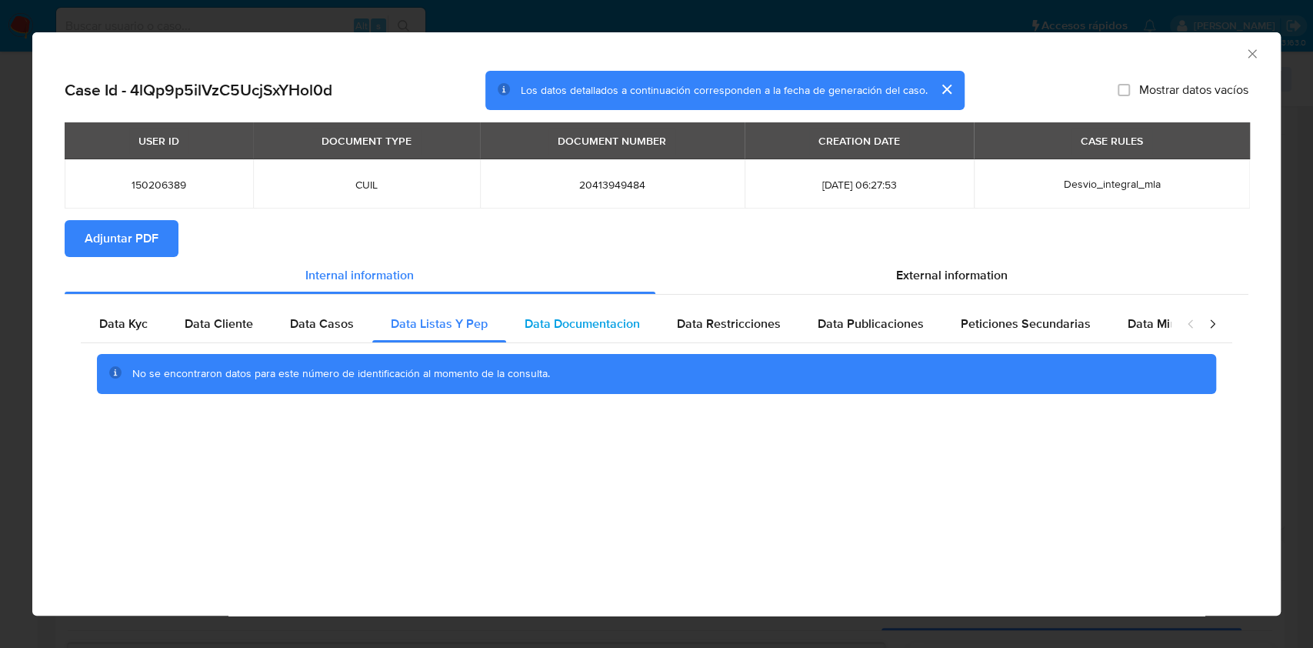
click at [617, 336] on div "Data Documentacion" at bounding box center [582, 323] width 152 height 37
click at [725, 317] on span "Data Restricciones" at bounding box center [729, 324] width 104 height 18
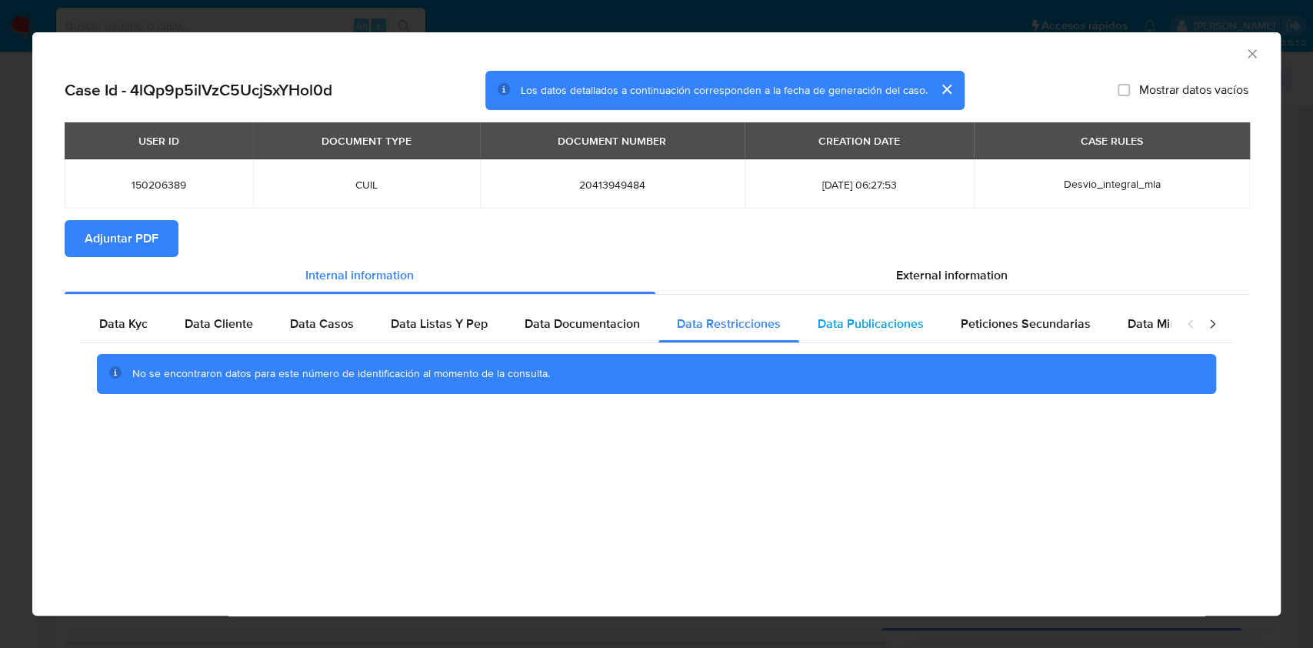
drag, startPoint x: 931, startPoint y: 344, endPoint x: 908, endPoint y: 326, distance: 28.5
click at [930, 344] on div "No se encontraron datos para este número de identificación al momento de la con…" at bounding box center [656, 374] width 1151 height 62
drag, startPoint x: 908, startPoint y: 326, endPoint x: 1099, endPoint y: 322, distance: 191.5
click at [926, 325] on div "Data Publicaciones" at bounding box center [870, 323] width 143 height 37
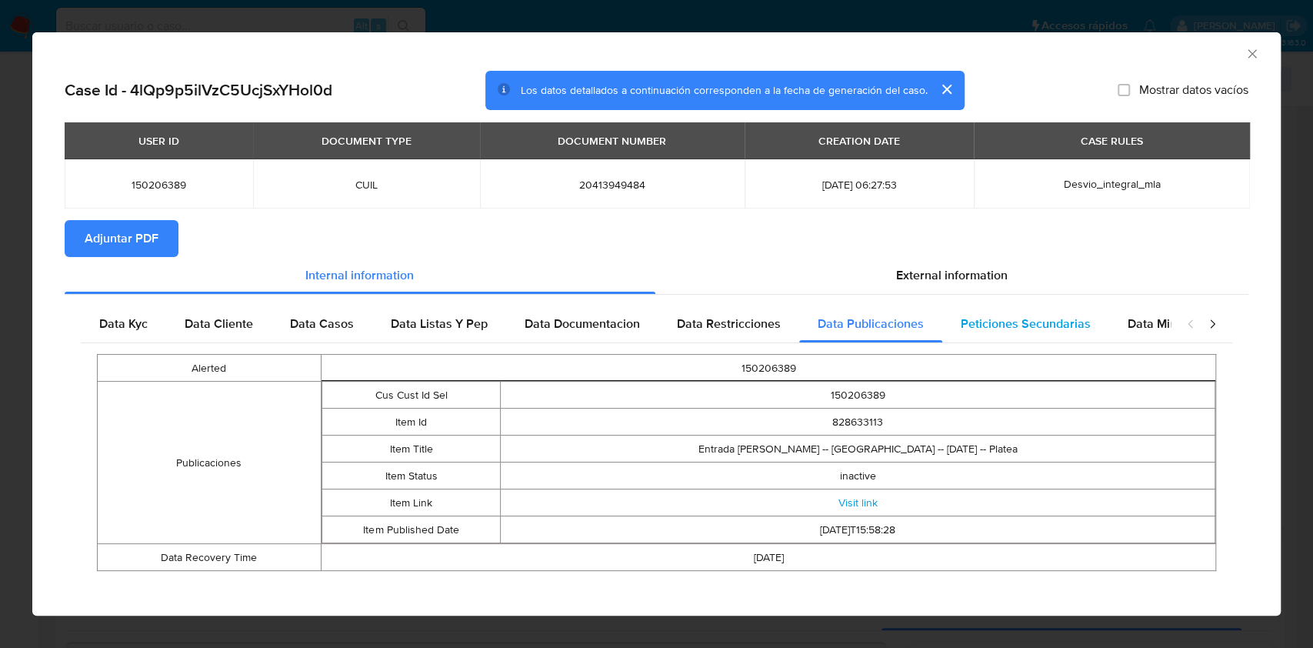
click at [1099, 322] on div "Peticiones Secundarias" at bounding box center [1025, 323] width 167 height 37
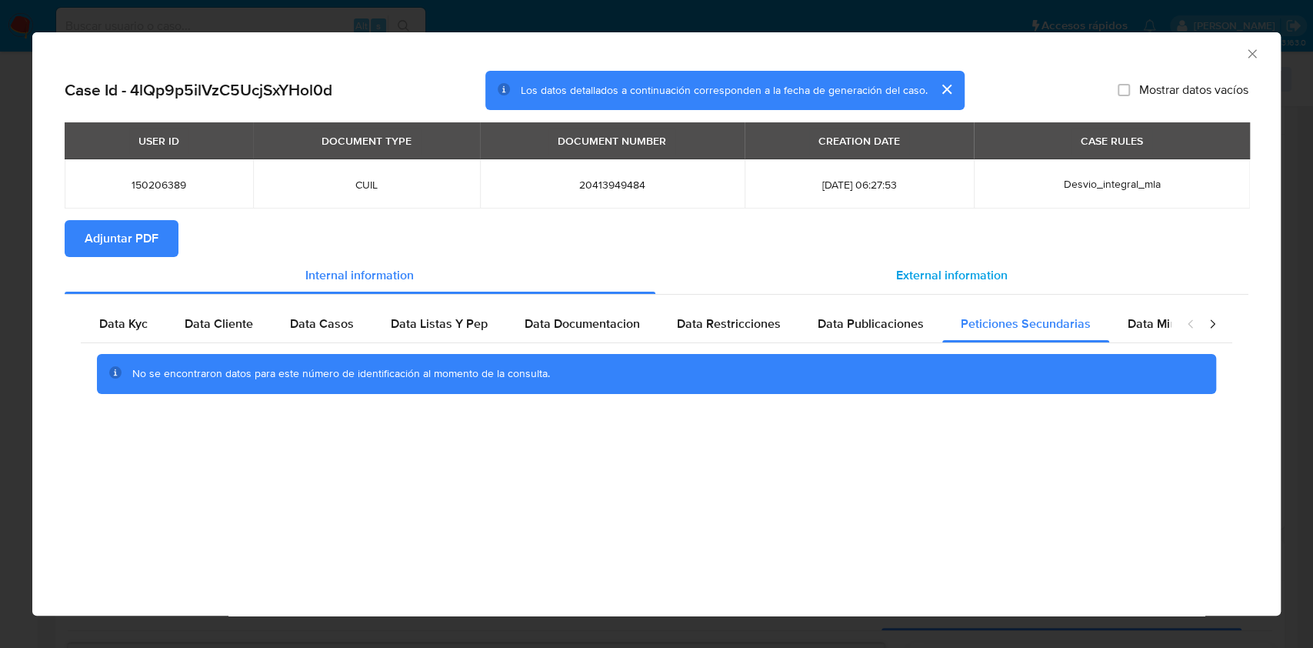
click at [954, 268] on span "External information" at bounding box center [952, 275] width 112 height 18
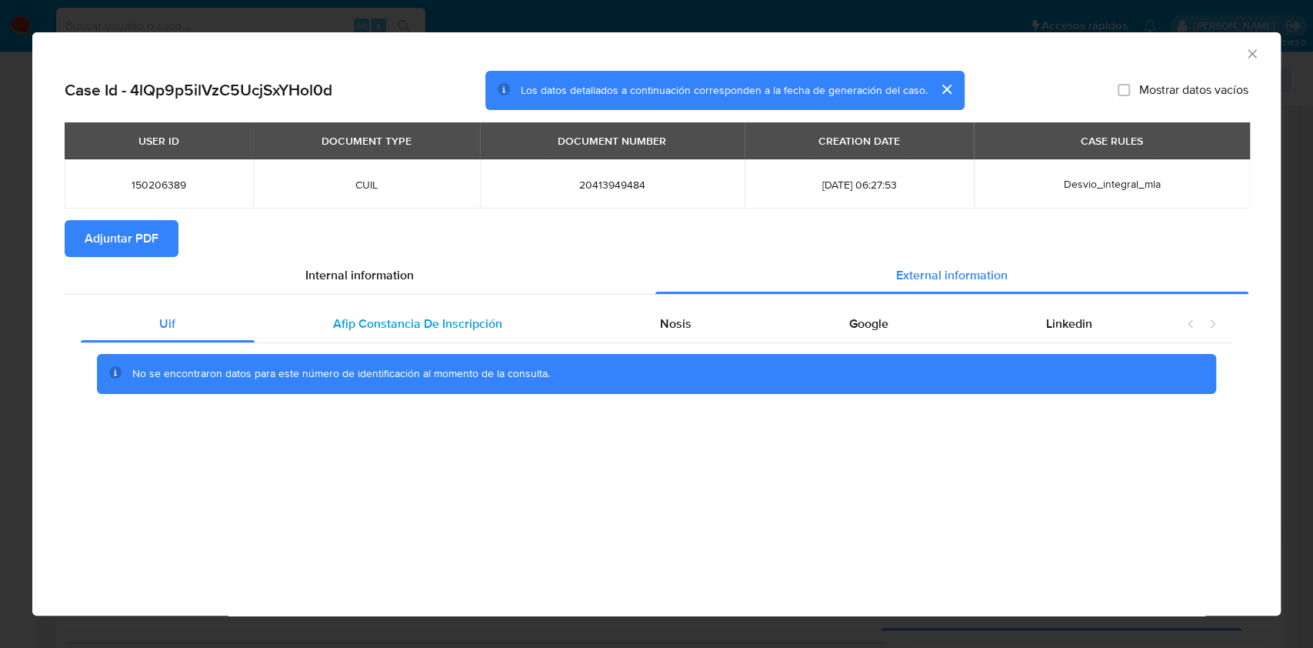
click at [497, 325] on span "Afip Constancia De Inscripción" at bounding box center [417, 324] width 169 height 18
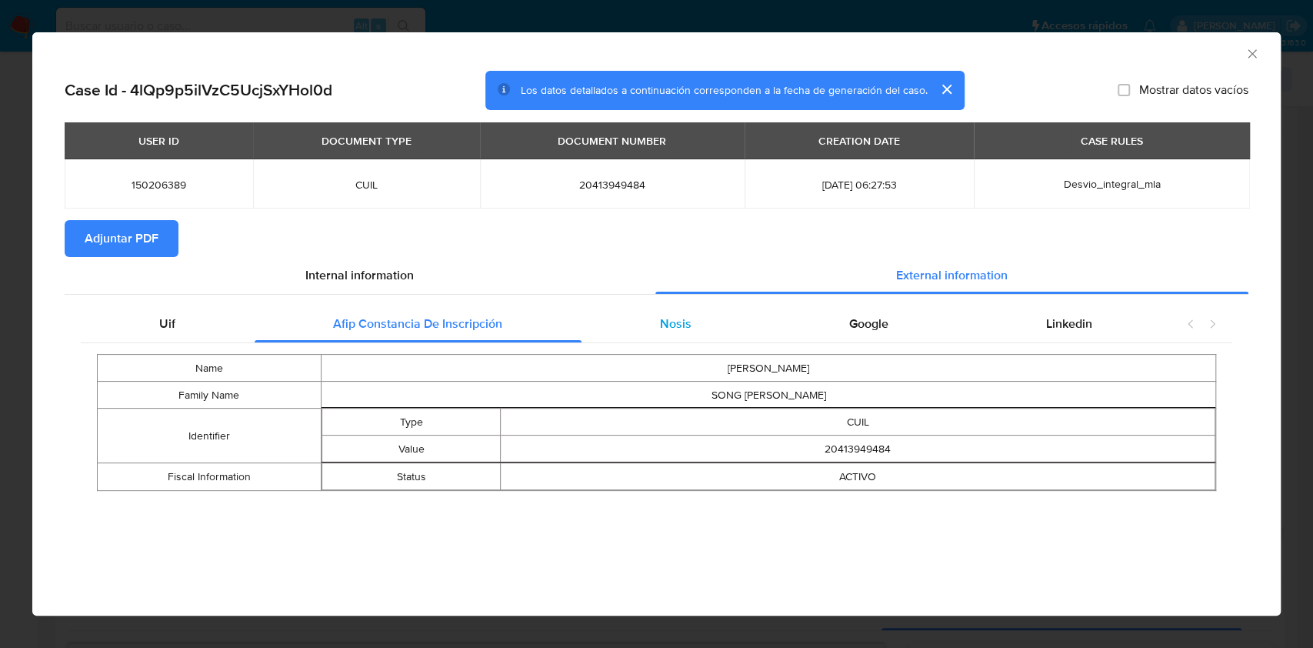
click at [695, 312] on div "Nosis" at bounding box center [675, 323] width 189 height 37
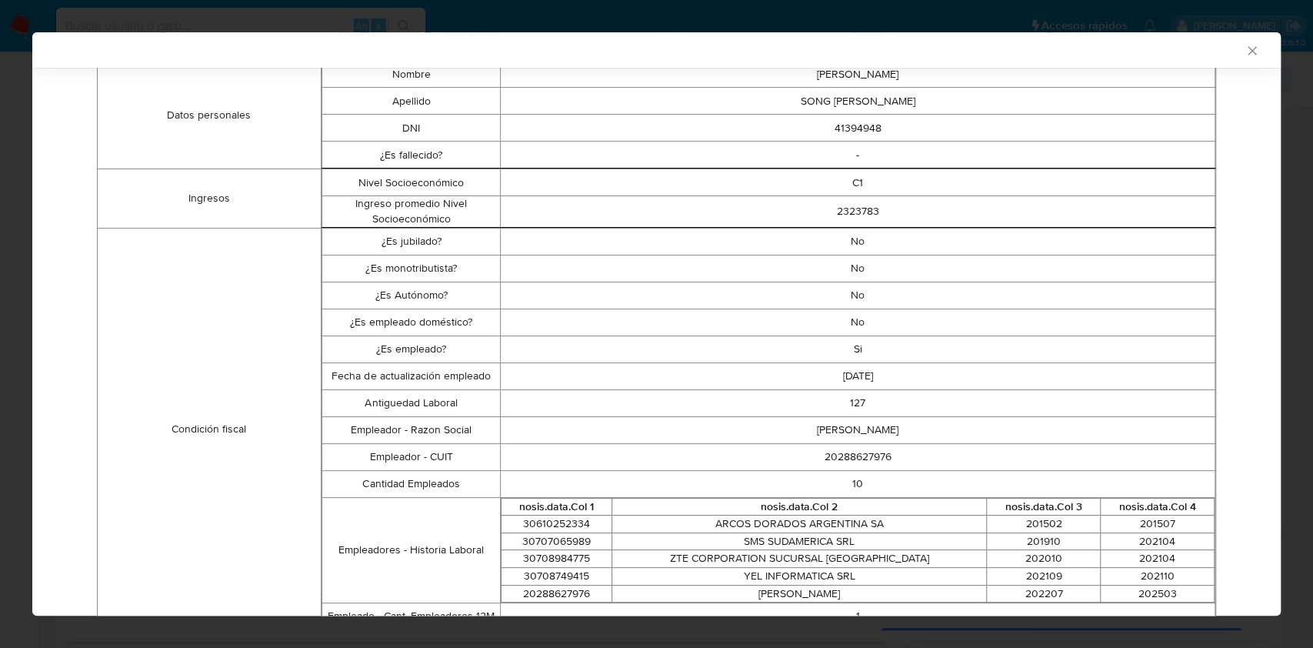
scroll to position [202, 0]
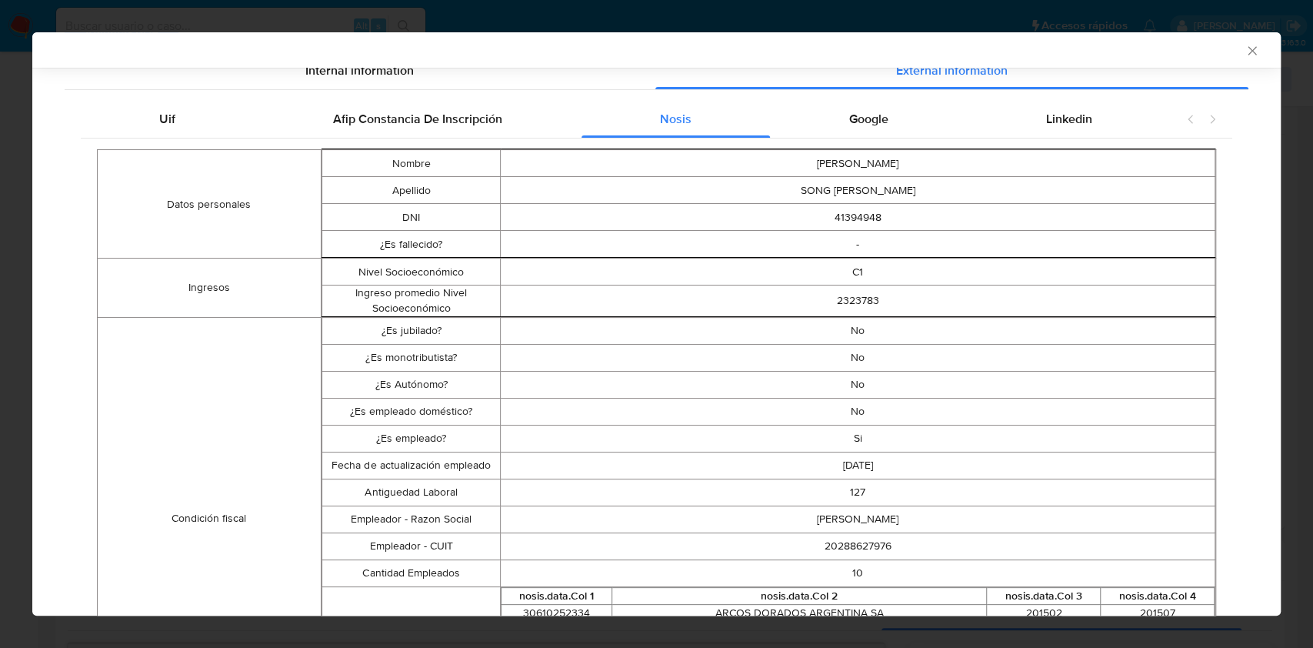
click at [854, 123] on span "Google" at bounding box center [868, 119] width 39 height 18
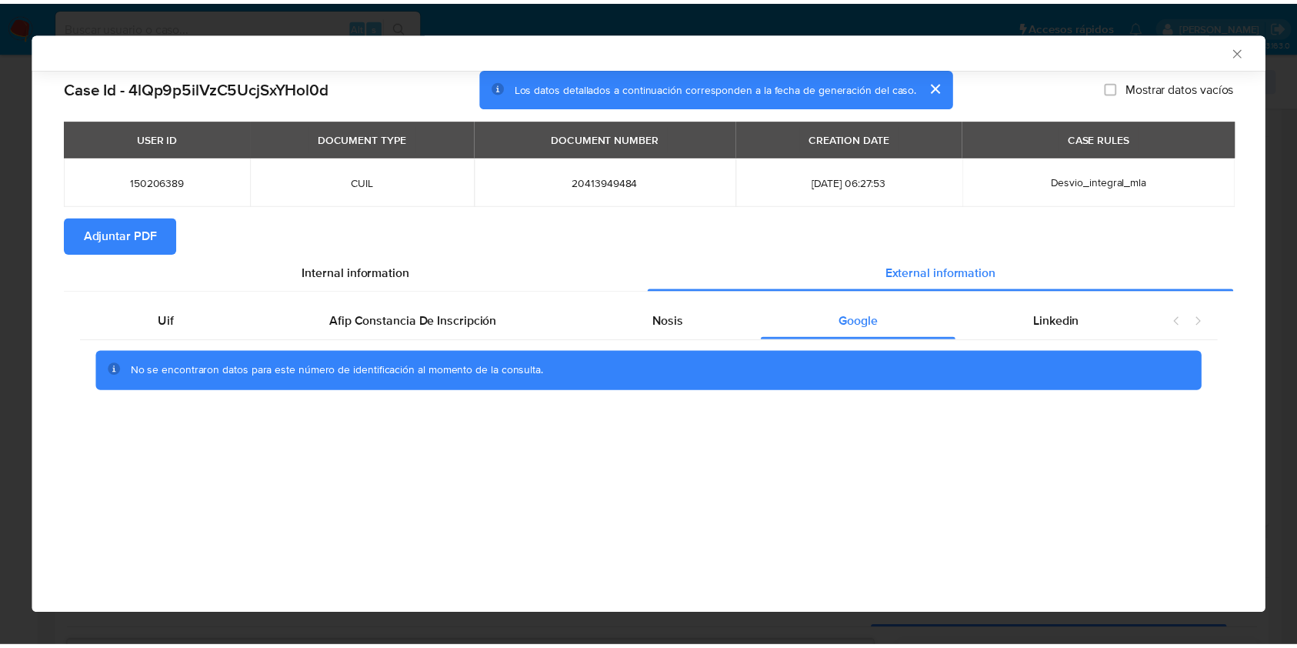
scroll to position [0, 0]
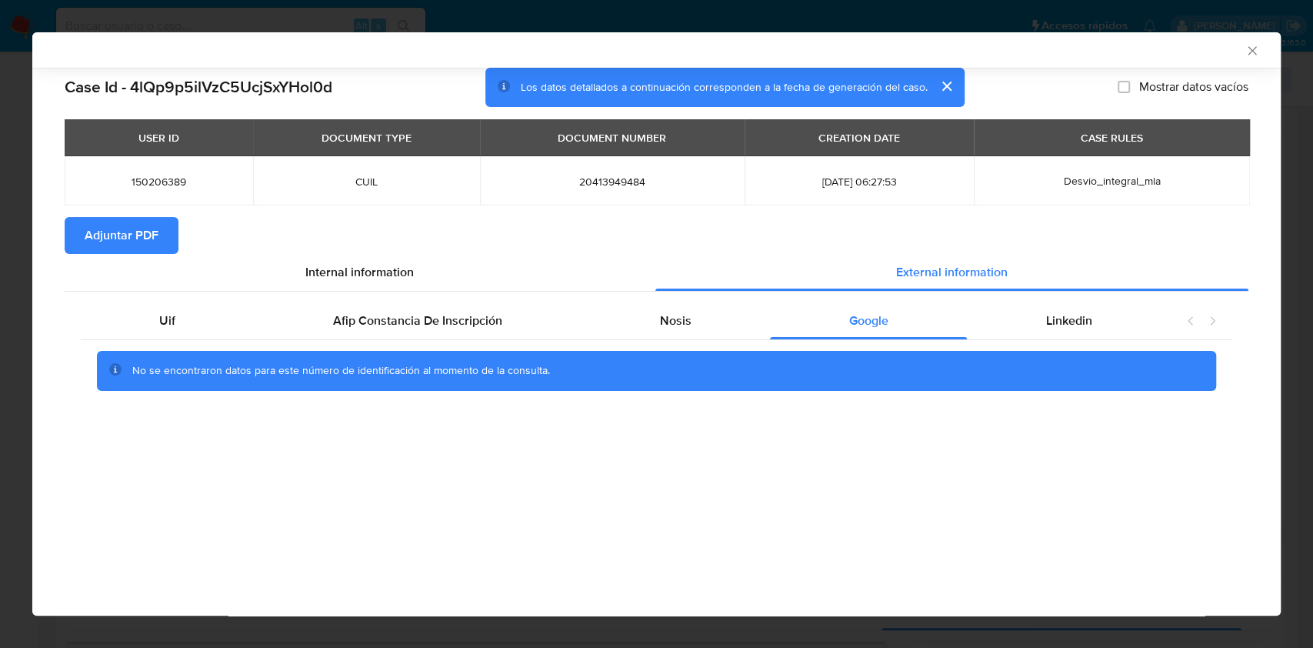
click at [126, 232] on span "Adjuntar PDF" at bounding box center [122, 235] width 74 height 34
click at [1246, 52] on icon "Cerrar ventana" at bounding box center [1251, 50] width 15 height 15
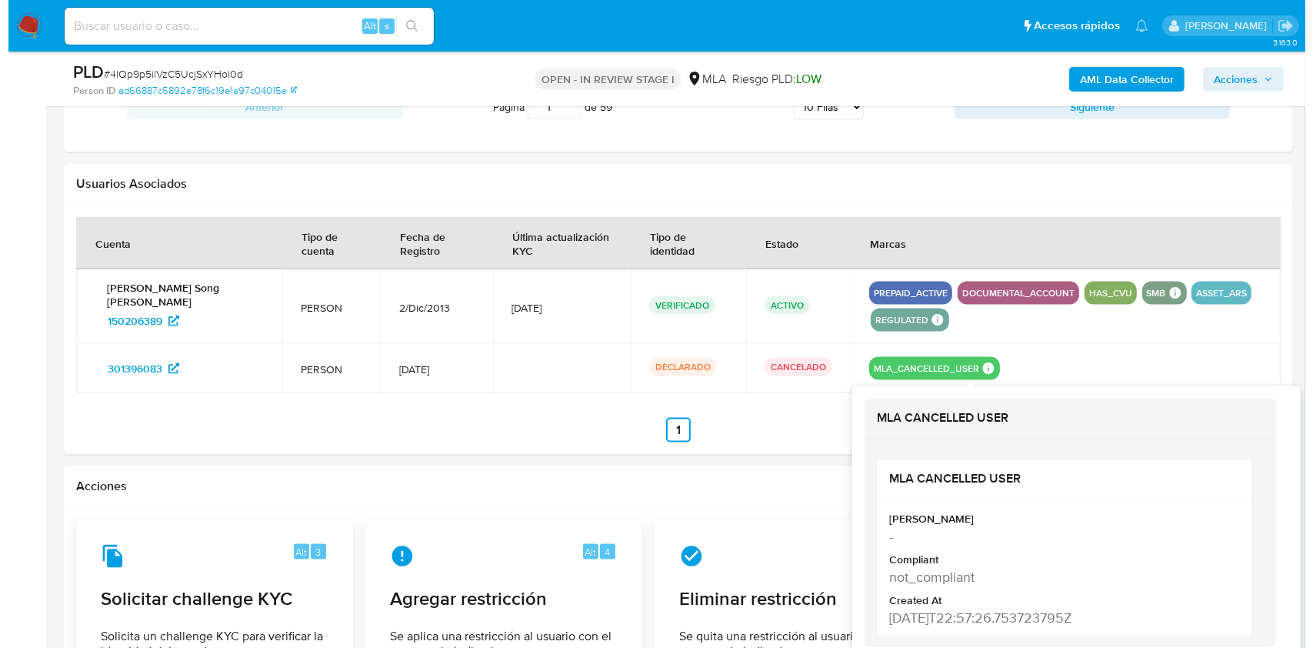
scroll to position [2442, 0]
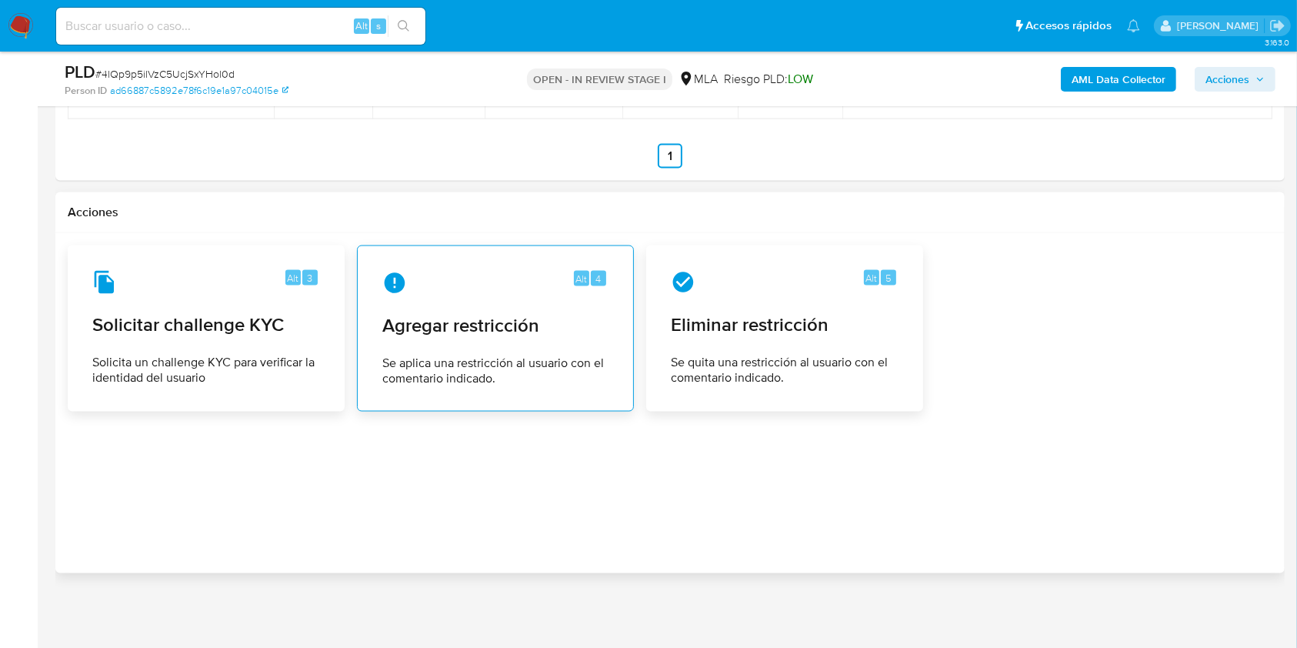
click at [508, 314] on span "Agregar restricción" at bounding box center [495, 325] width 226 height 23
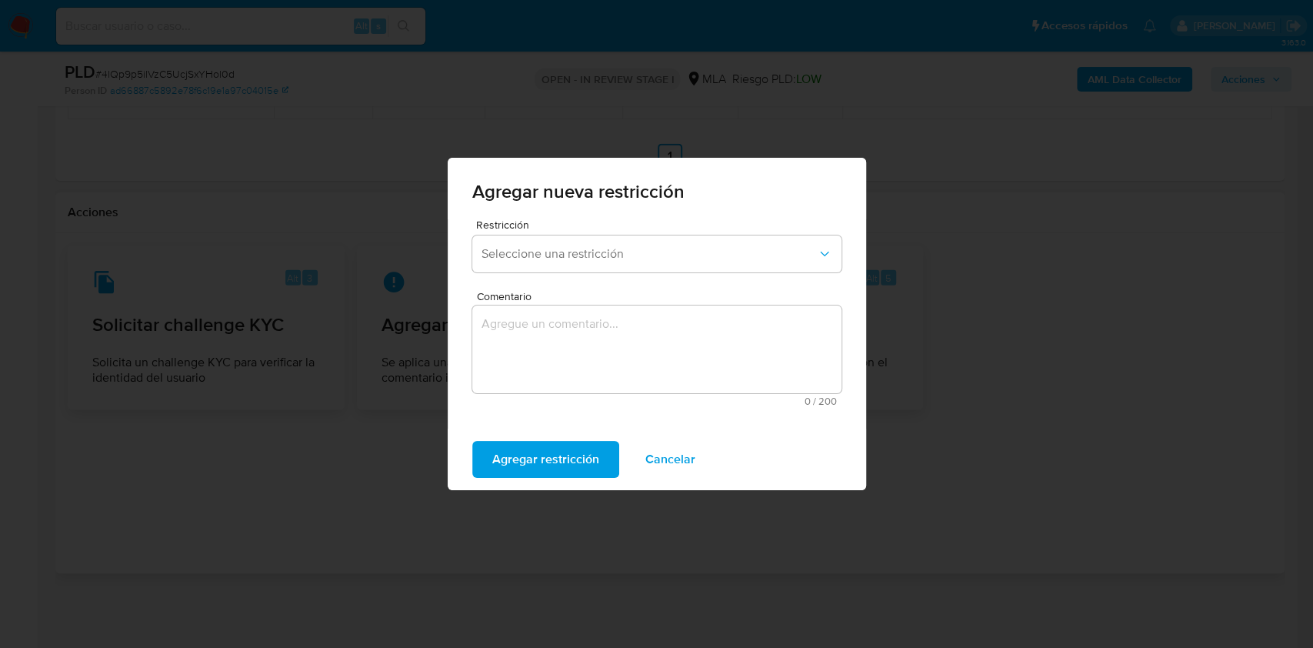
click at [607, 224] on span "Restricción" at bounding box center [660, 224] width 369 height 11
click at [606, 237] on button "Seleccione una restricción" at bounding box center [656, 253] width 369 height 37
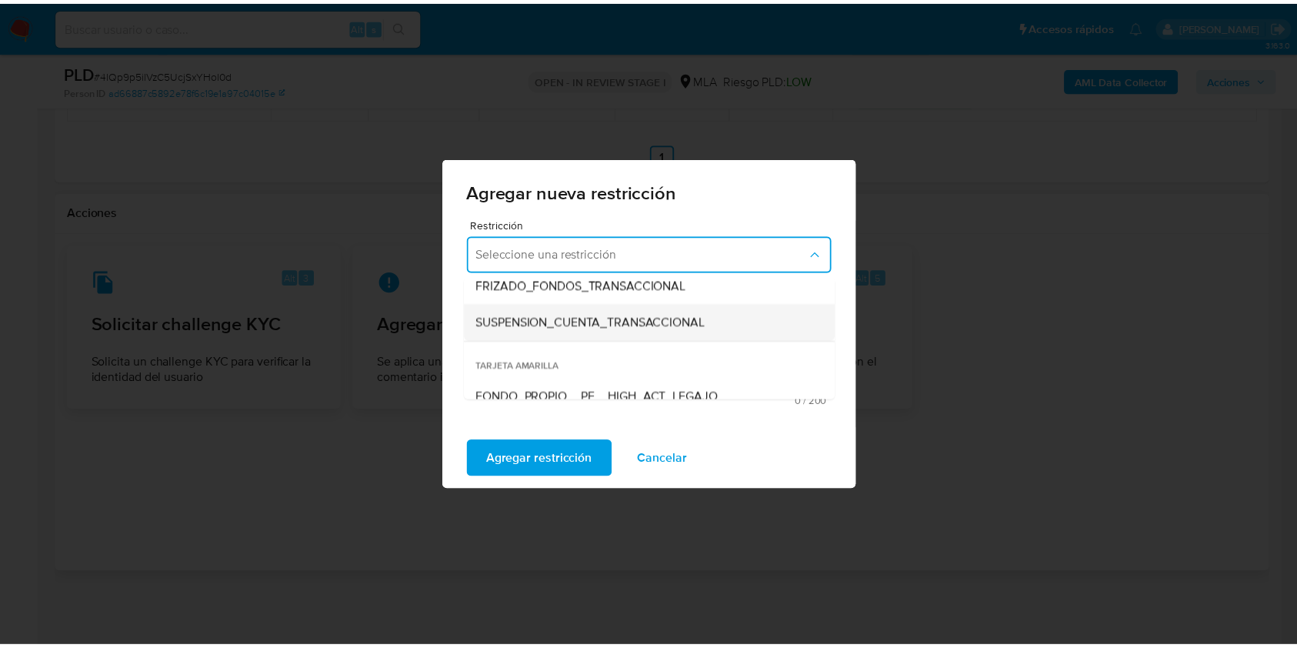
scroll to position [203, 0]
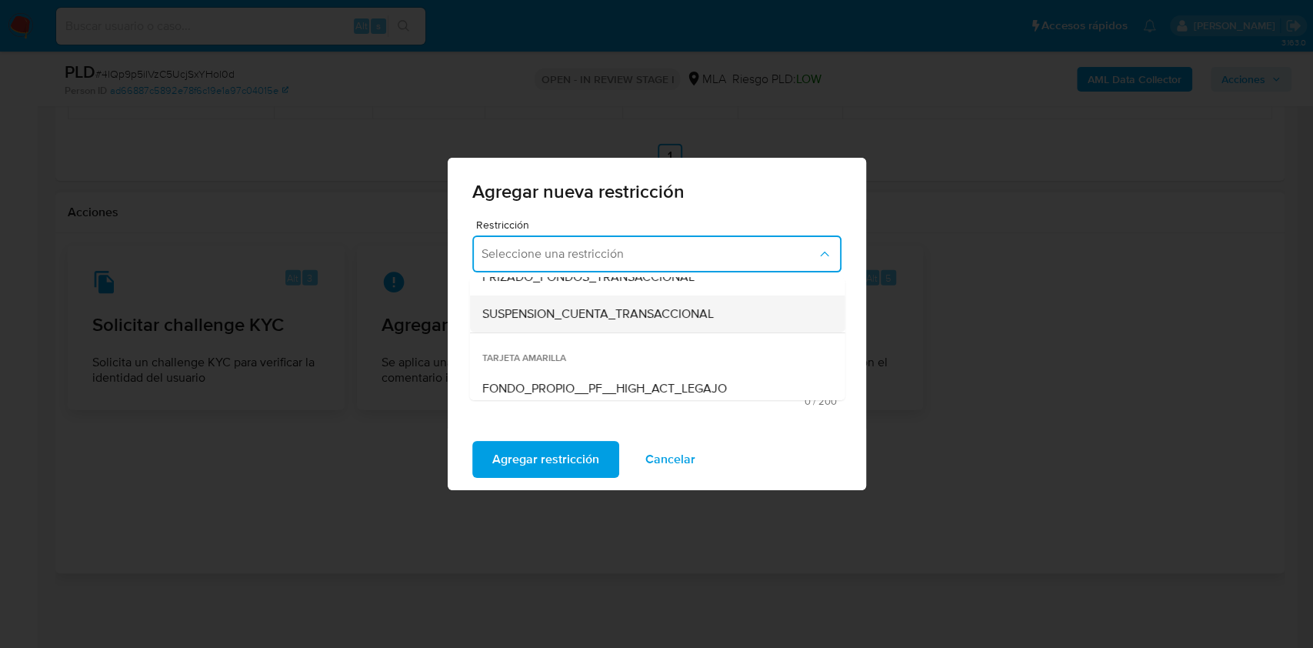
click at [748, 318] on div "SUSPENSION_CUENTA_TRANSACCIONAL" at bounding box center [651, 313] width 341 height 37
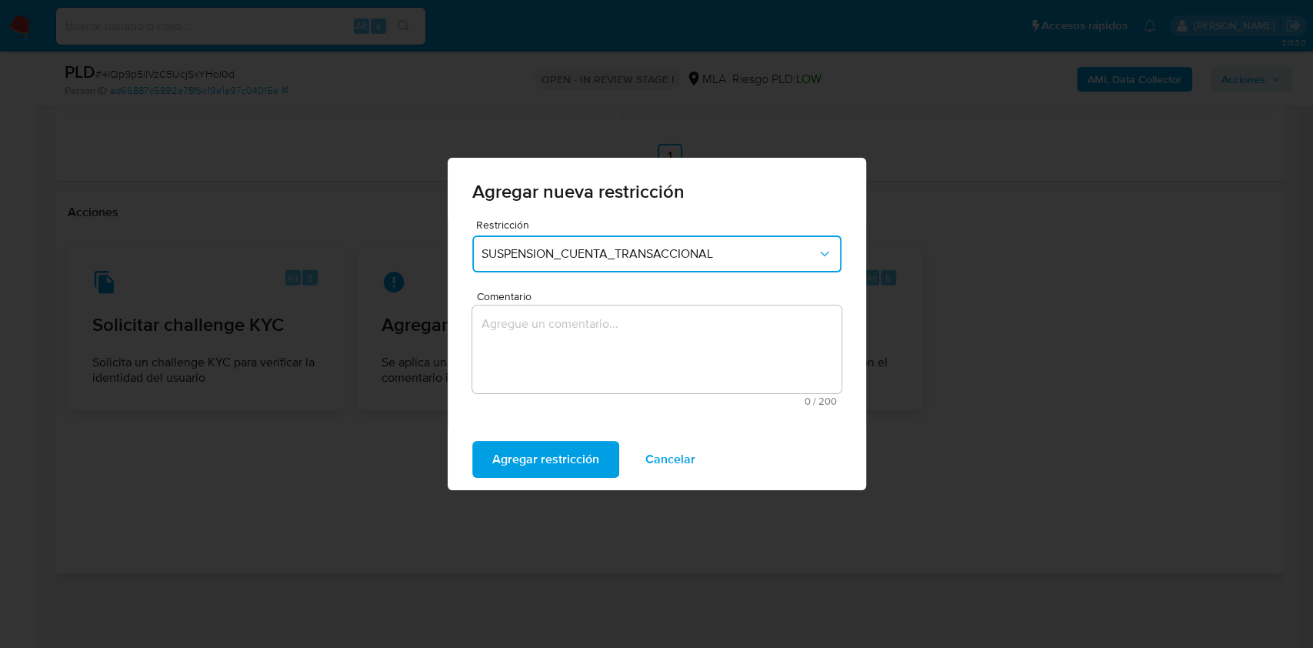
click at [660, 333] on textarea "Comentario" at bounding box center [656, 349] width 369 height 88
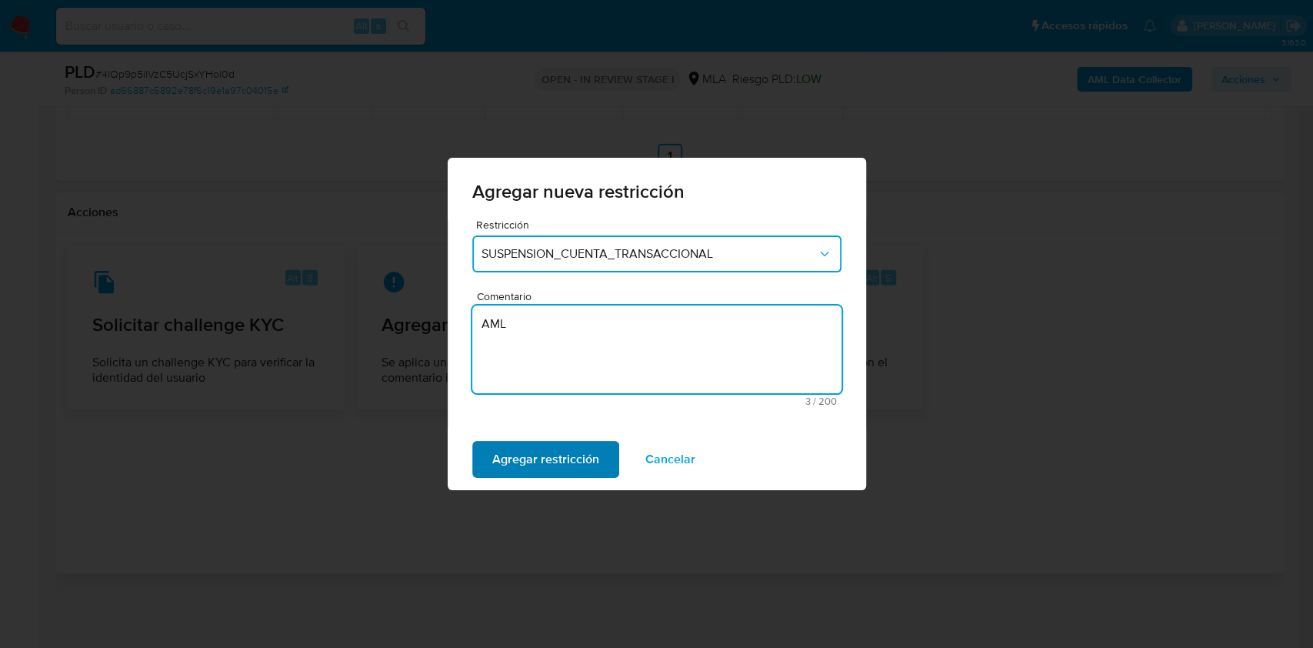
type textarea "AML"
click at [574, 461] on span "Agregar restricción" at bounding box center [545, 459] width 107 height 34
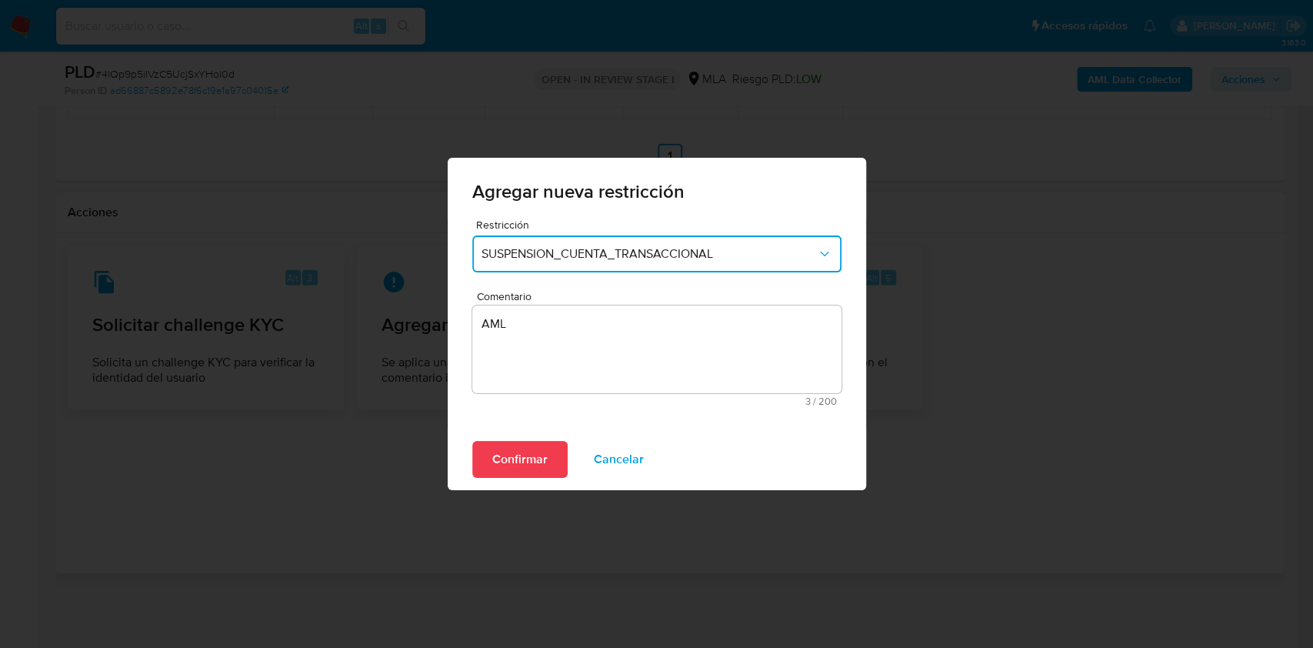
drag, startPoint x: 550, startPoint y: 468, endPoint x: 572, endPoint y: 463, distance: 22.8
click at [551, 468] on button "Confirmar" at bounding box center [519, 459] width 95 height 37
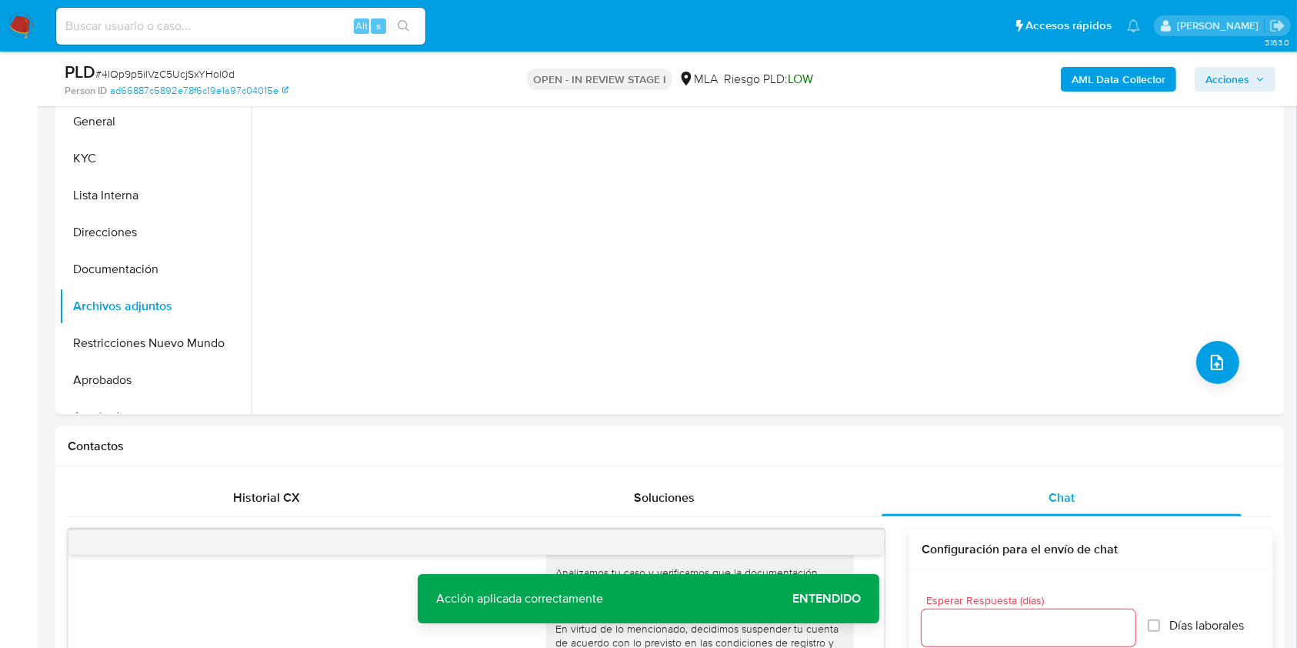
scroll to position [337, 0]
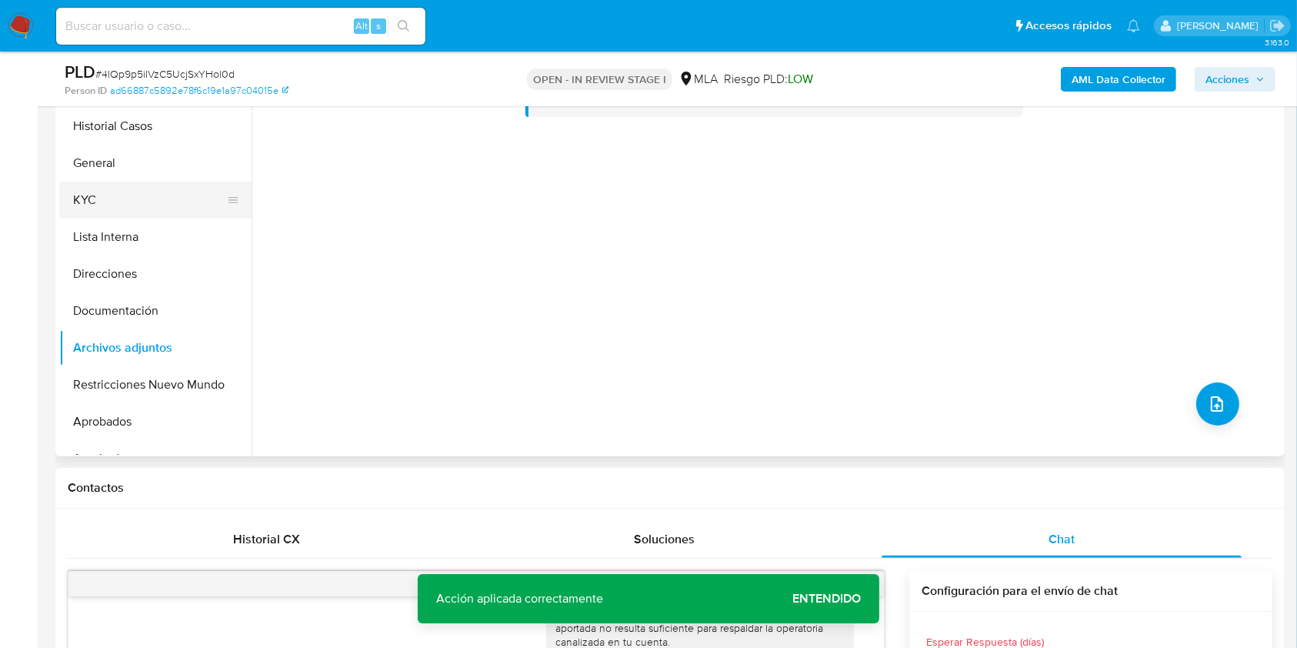
click at [113, 188] on button "KYC" at bounding box center [149, 200] width 180 height 37
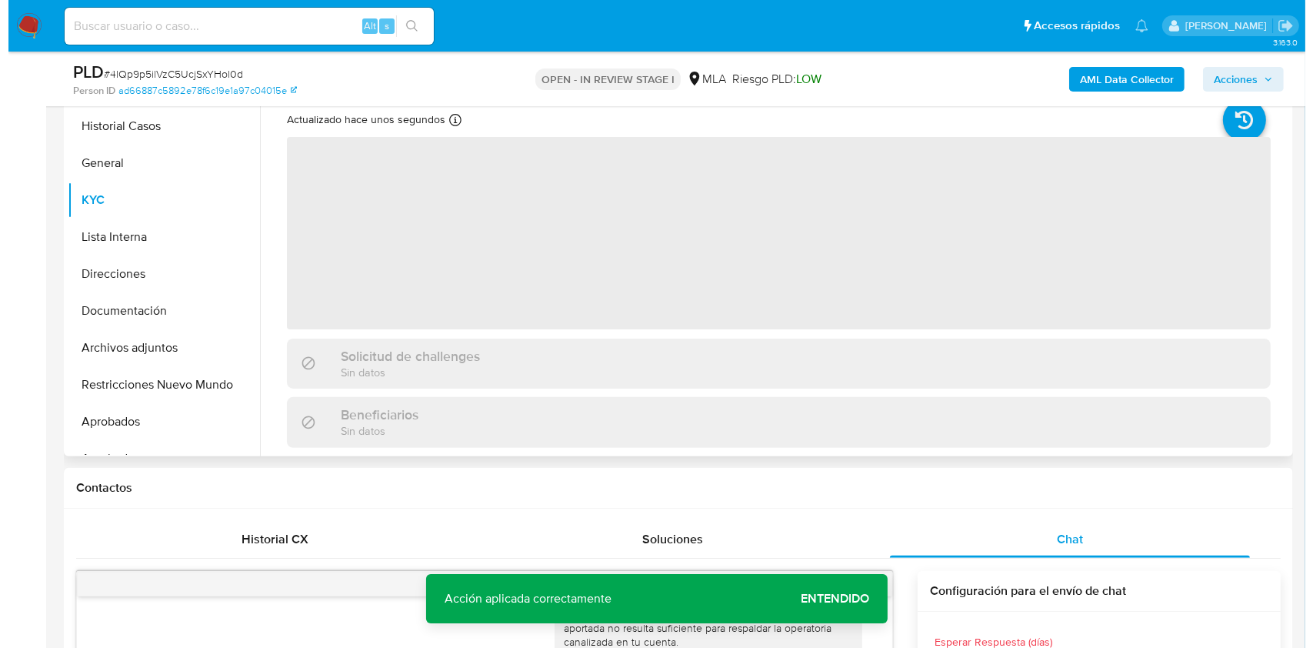
scroll to position [234, 0]
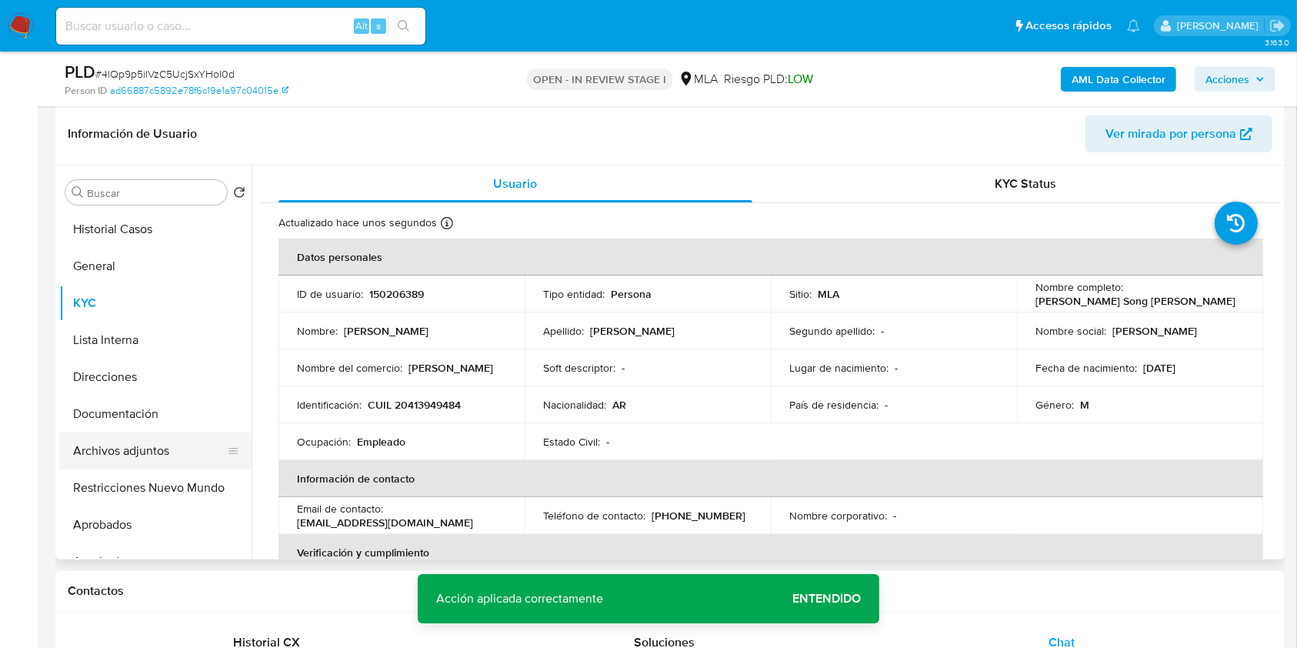
click at [104, 451] on button "Archivos adjuntos" at bounding box center [149, 450] width 180 height 37
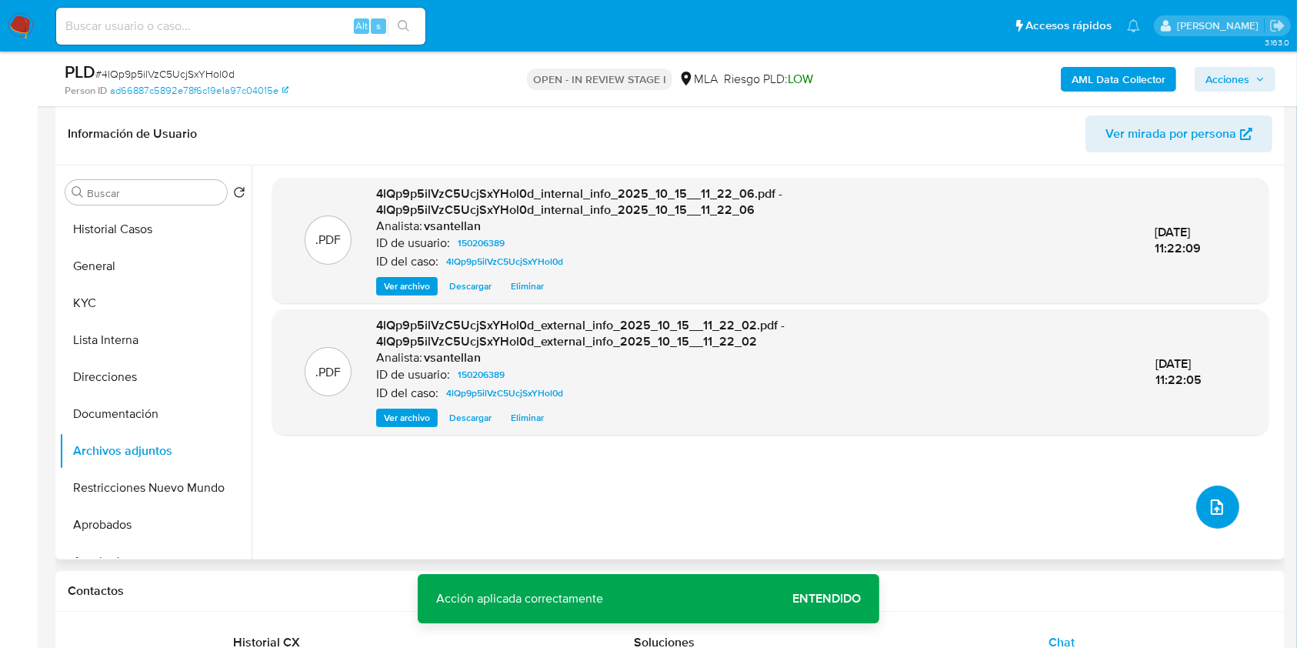
click at [1208, 505] on icon "upload-file" at bounding box center [1217, 507] width 18 height 18
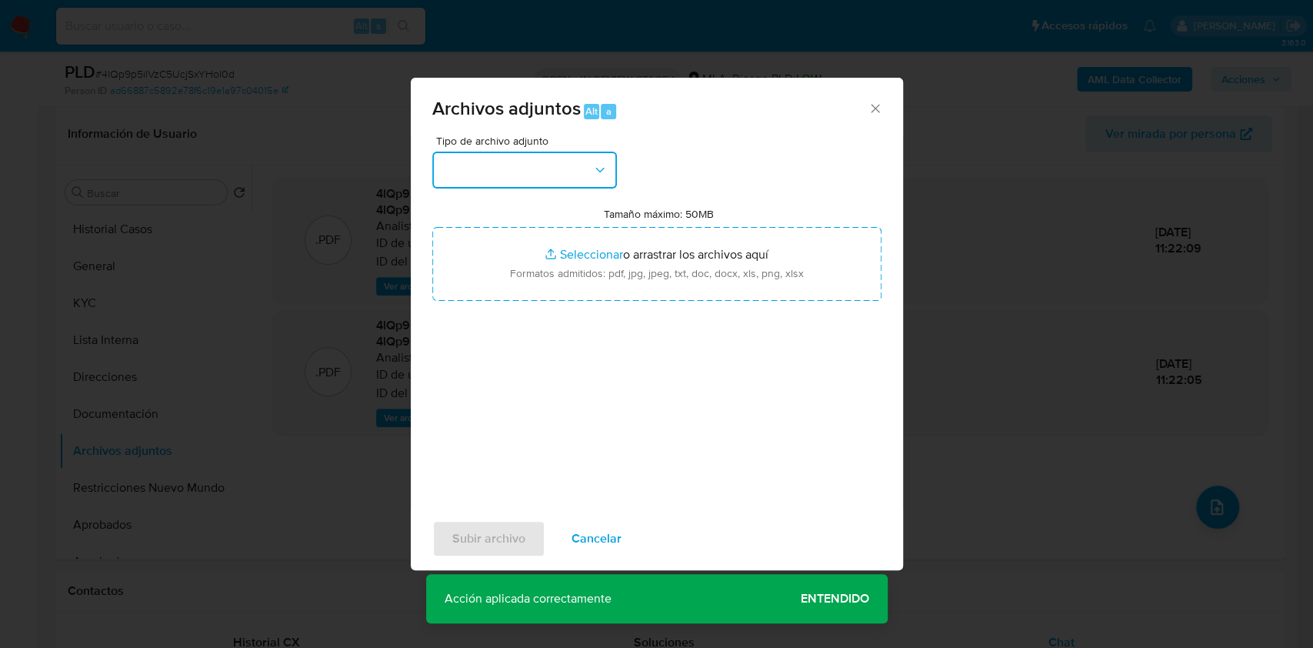
click at [528, 176] on button "button" at bounding box center [524, 170] width 185 height 37
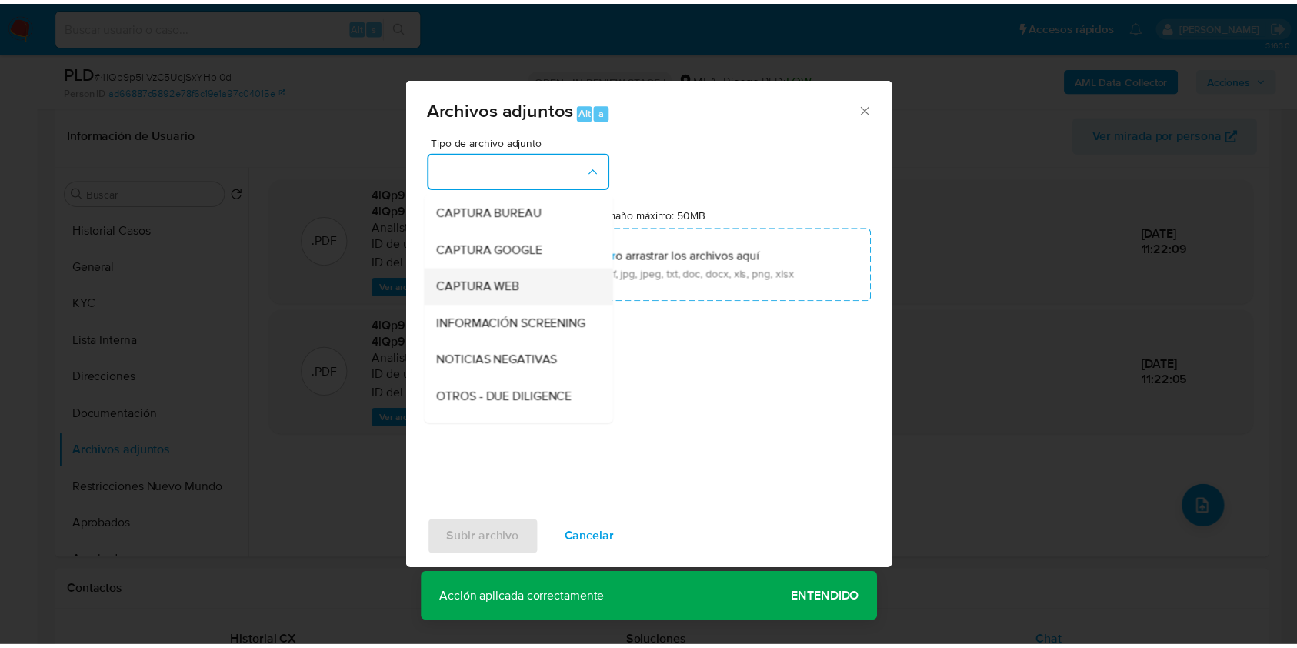
scroll to position [102, 0]
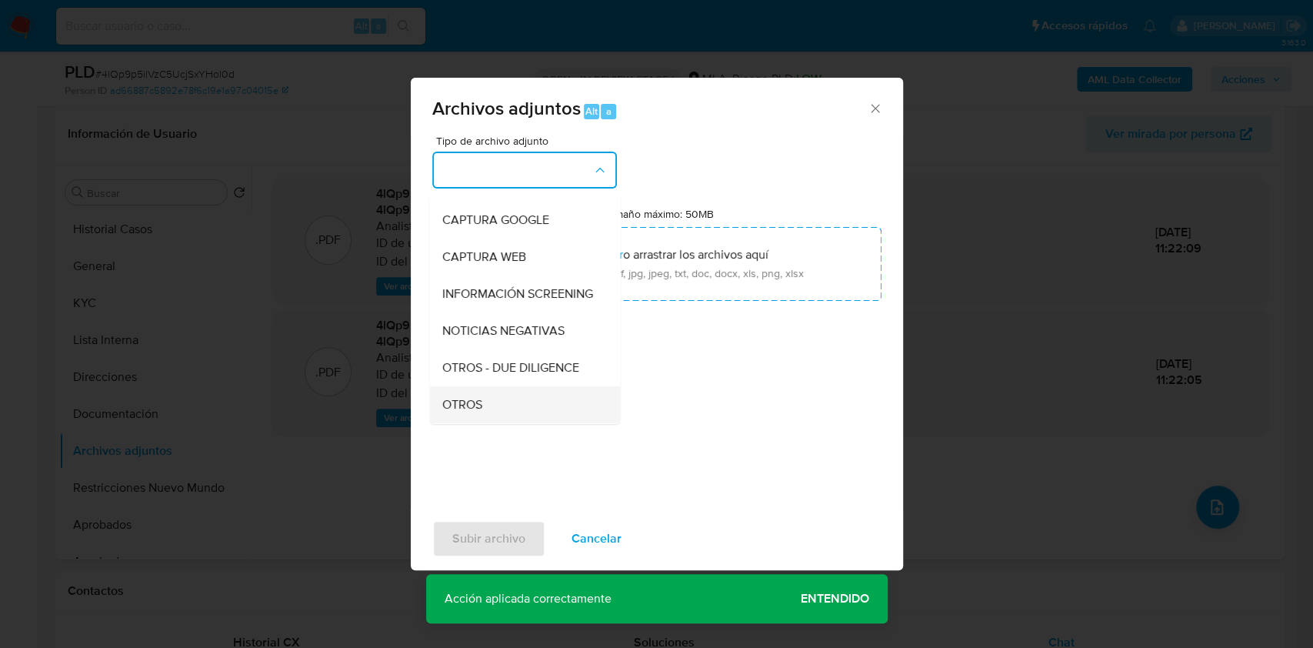
click at [497, 412] on div "OTROS" at bounding box center [519, 404] width 157 height 37
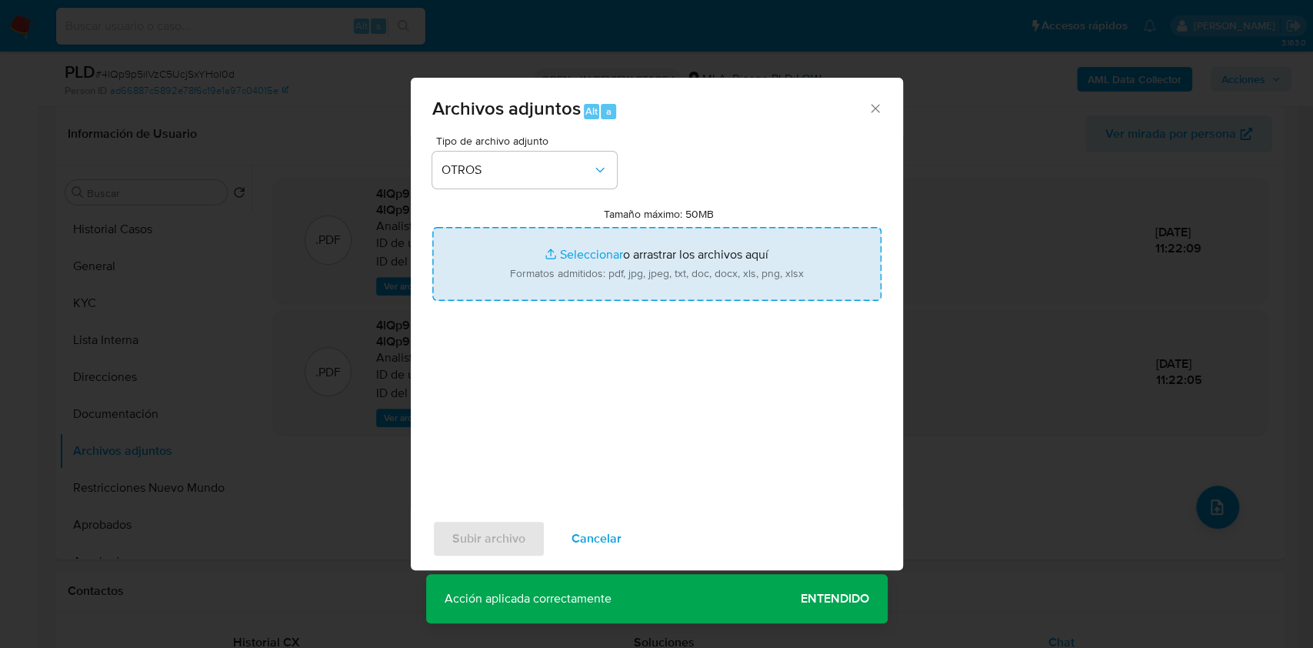
click at [591, 255] on input "Tamaño máximo: 50MB Seleccionar archivos" at bounding box center [656, 264] width 449 height 74
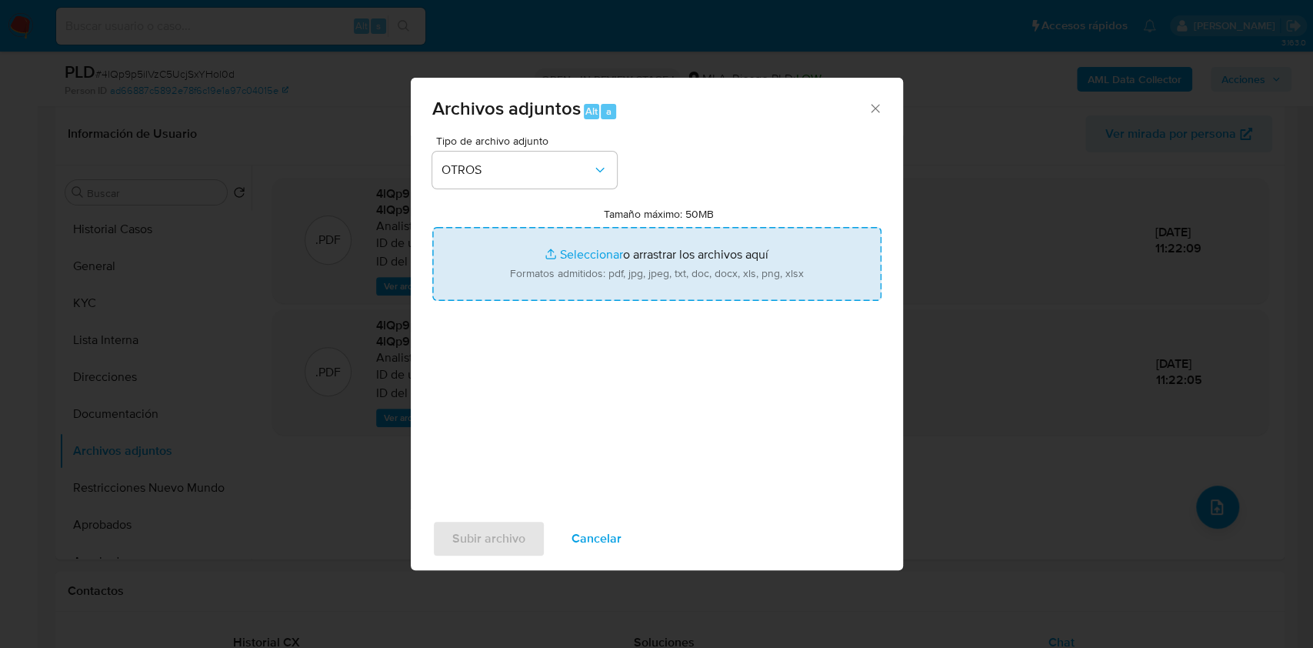
type input "C:\fakepath\Caselog 4lQp9p5ilVzC5UcjSxYHol0d_2025_09_17_20_16_44.docx"
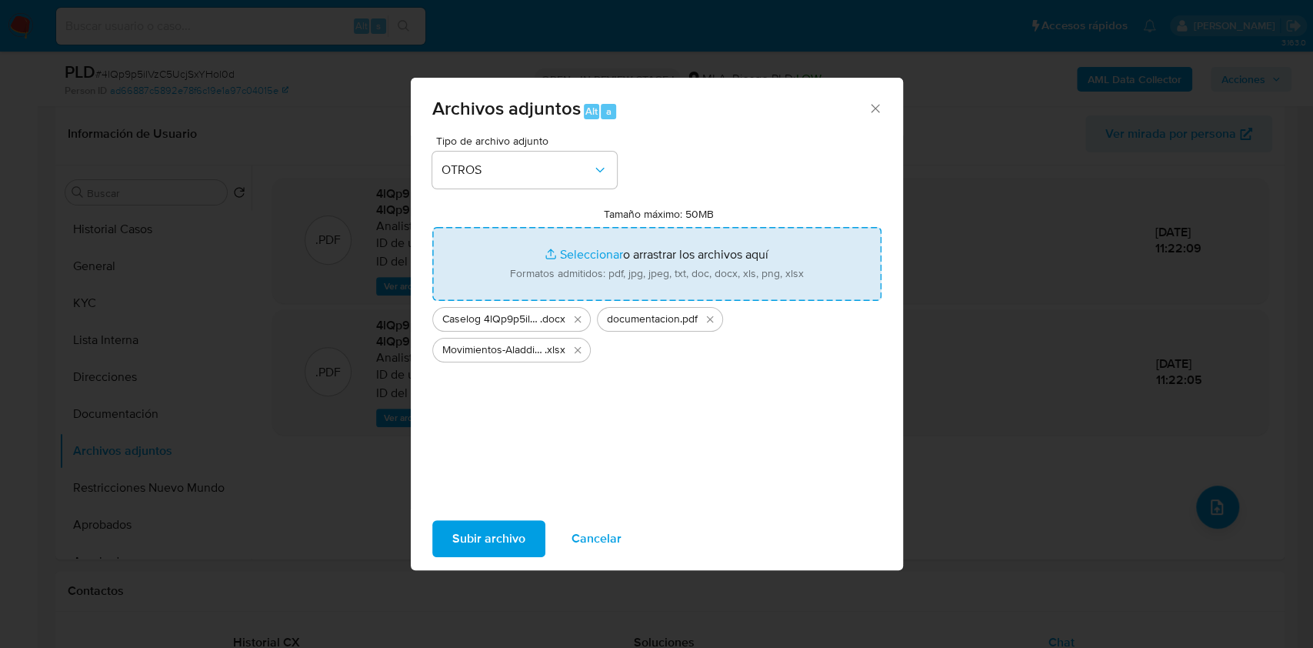
click at [499, 535] on span "Subir archivo" at bounding box center [488, 538] width 73 height 34
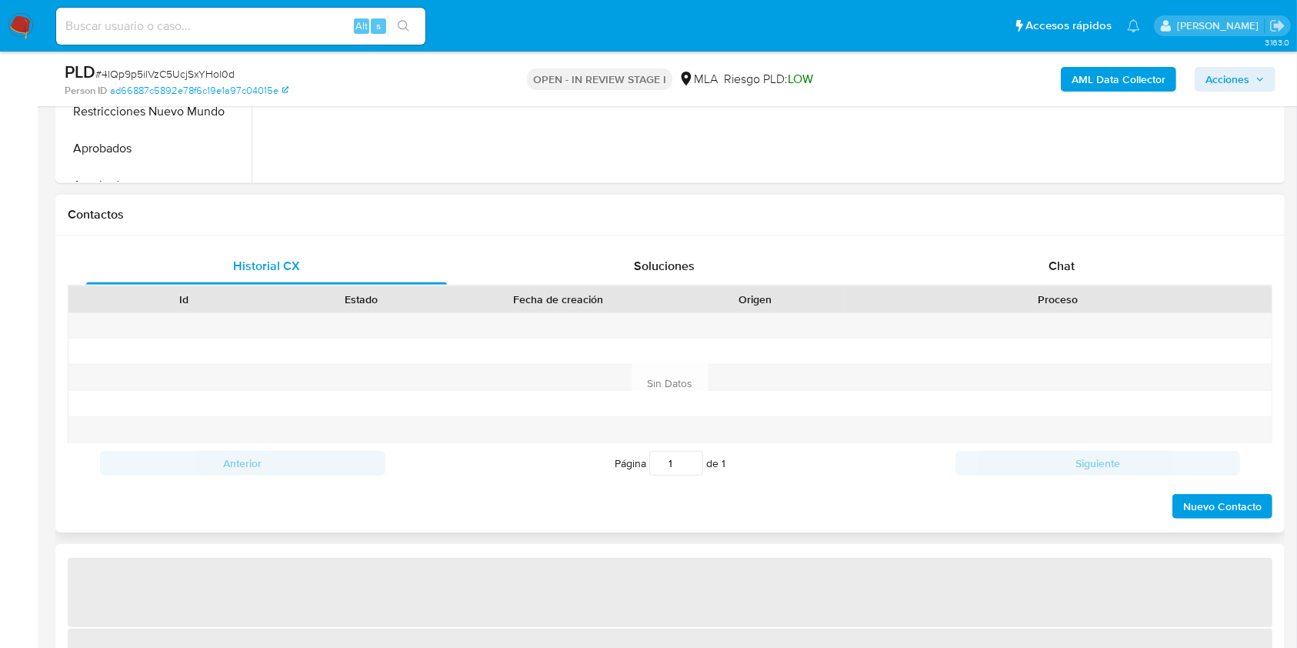
scroll to position [718, 0]
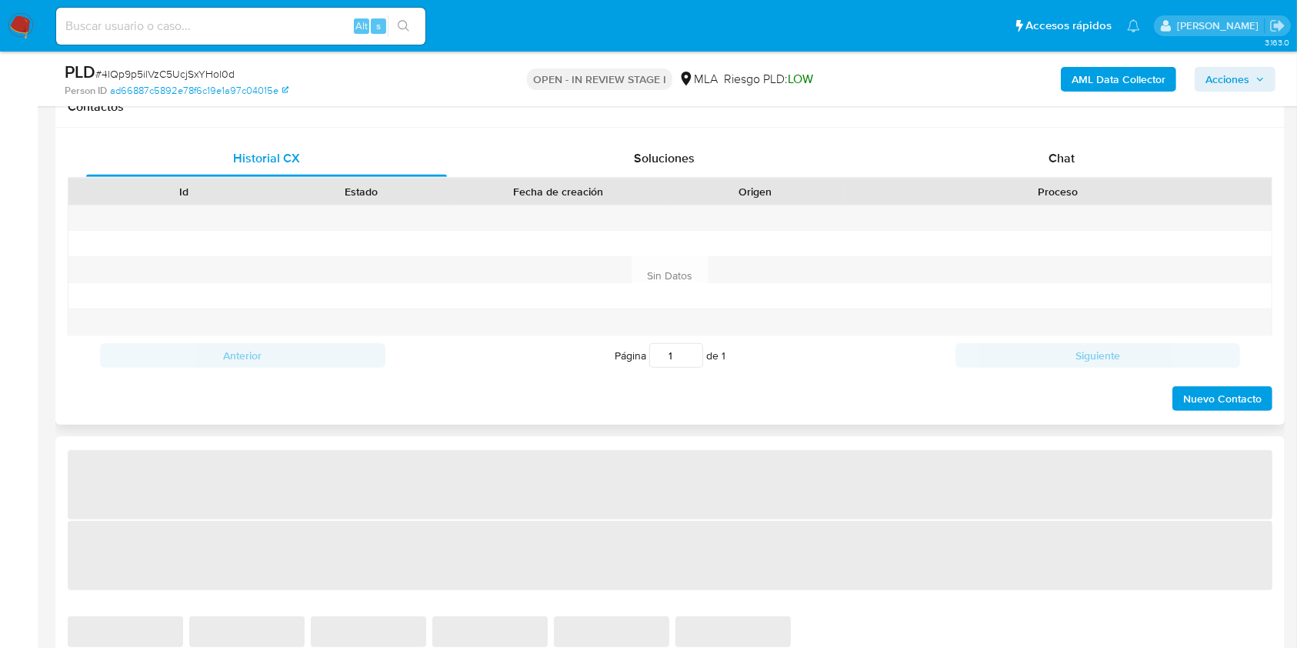
click at [1079, 165] on div "Chat" at bounding box center [1061, 158] width 361 height 37
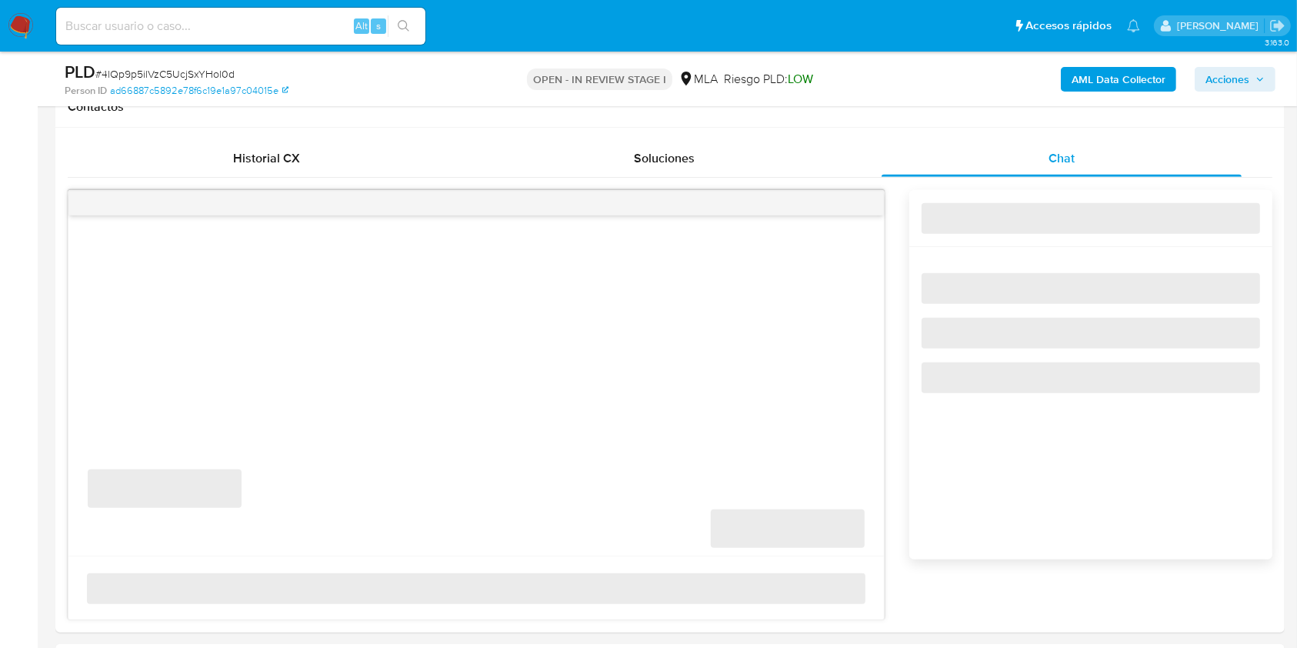
select select "10"
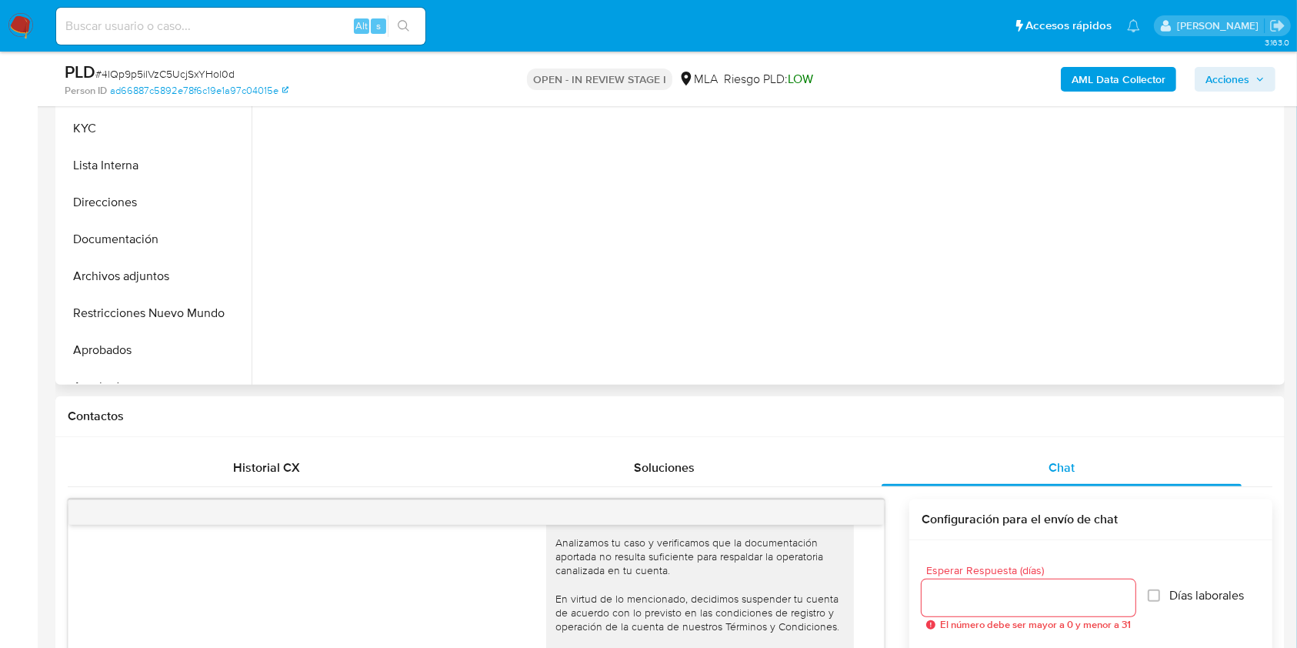
scroll to position [398, 0]
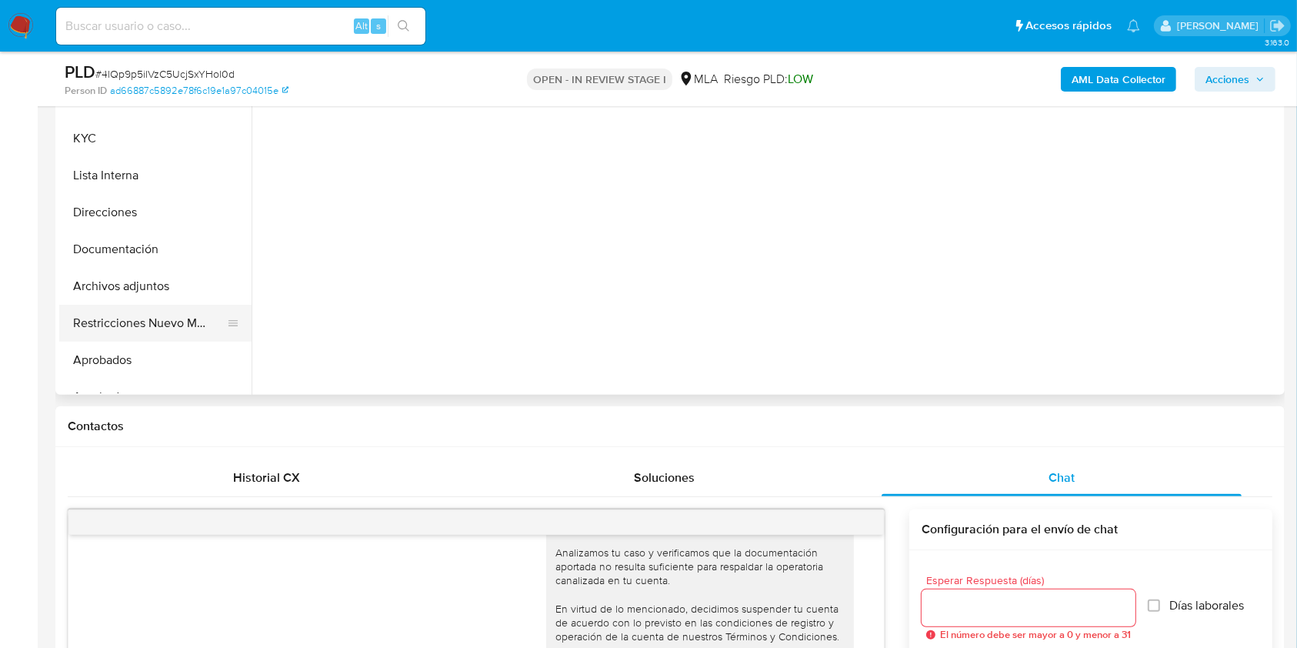
click at [85, 311] on button "Restricciones Nuevo Mundo" at bounding box center [149, 323] width 180 height 37
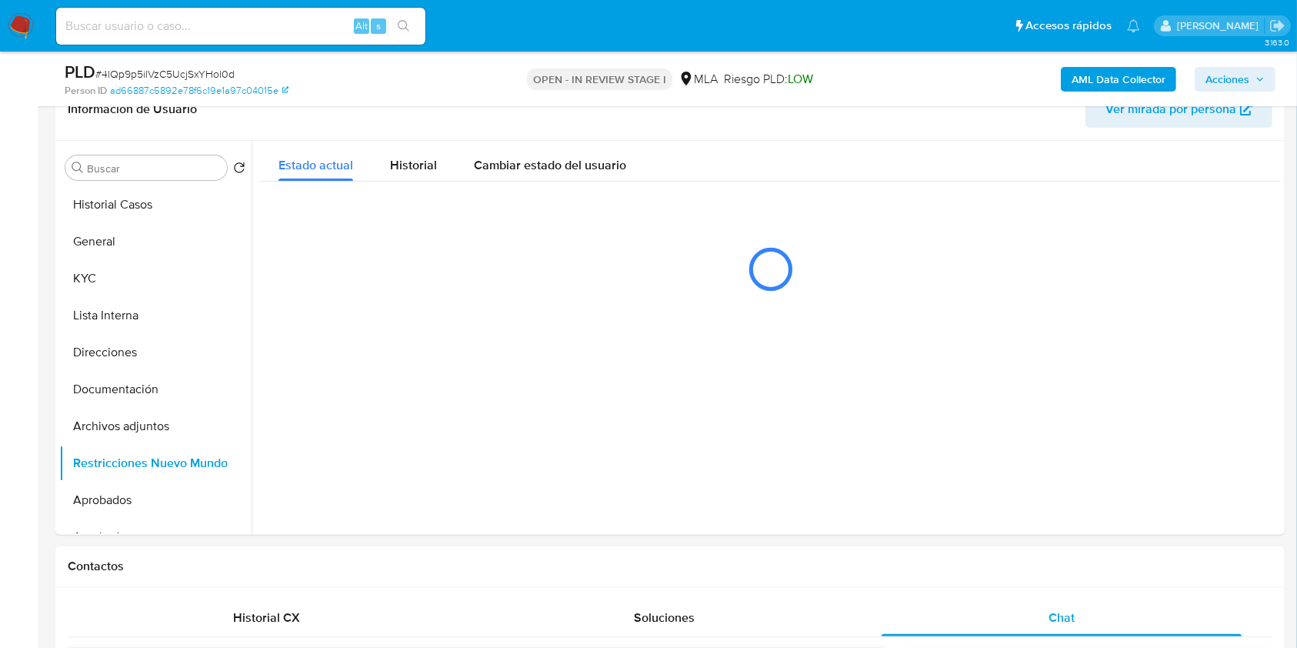
scroll to position [172, 0]
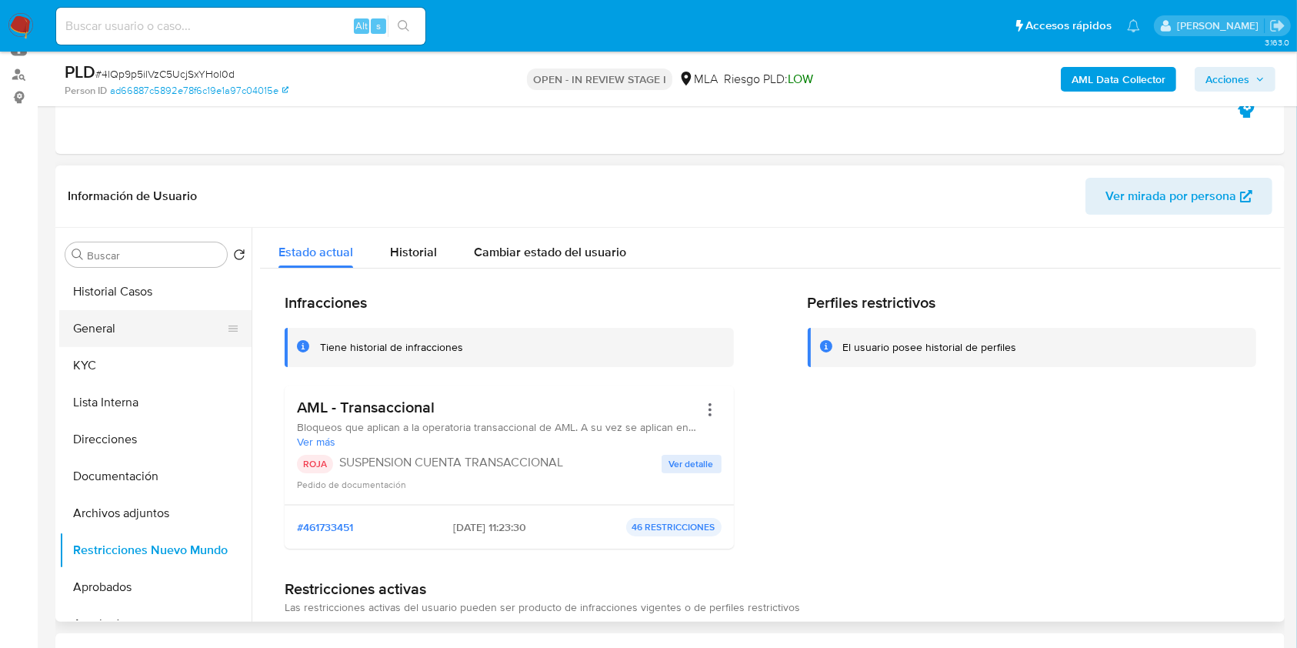
click at [133, 319] on button "General" at bounding box center [149, 328] width 180 height 37
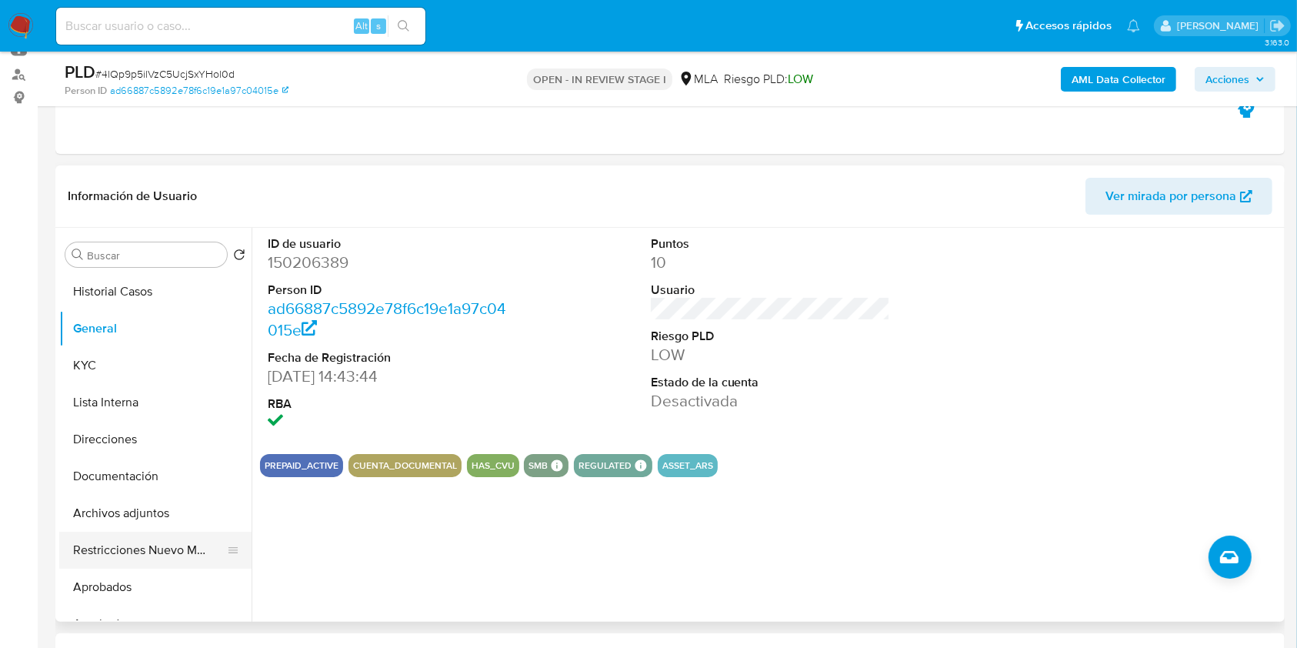
click at [164, 551] on button "Restricciones Nuevo Mundo" at bounding box center [149, 549] width 180 height 37
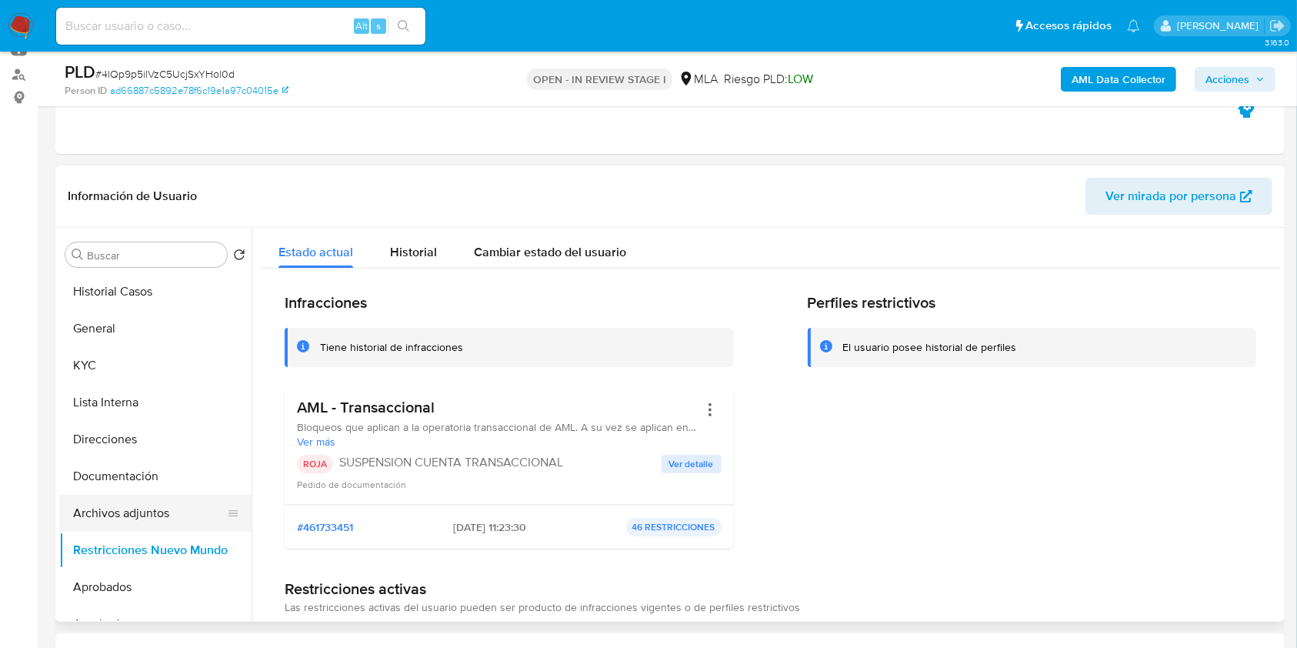
click at [175, 510] on button "Archivos adjuntos" at bounding box center [149, 513] width 180 height 37
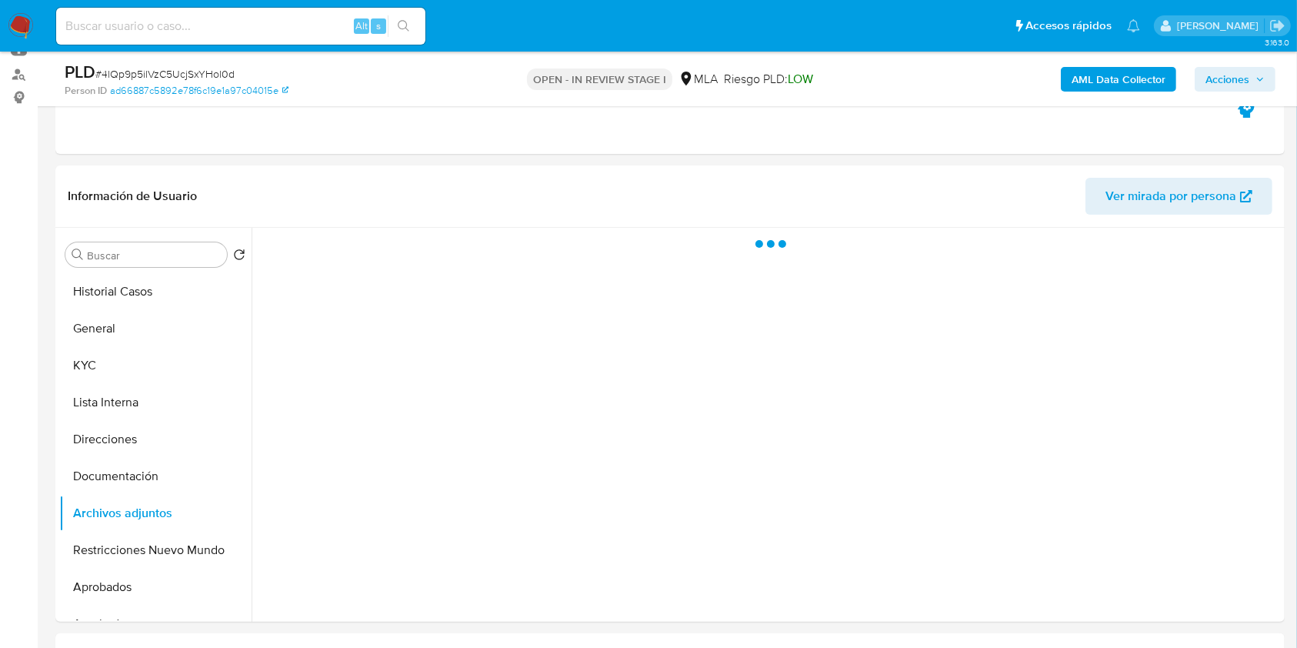
click at [1214, 82] on span "Acciones" at bounding box center [1227, 79] width 44 height 25
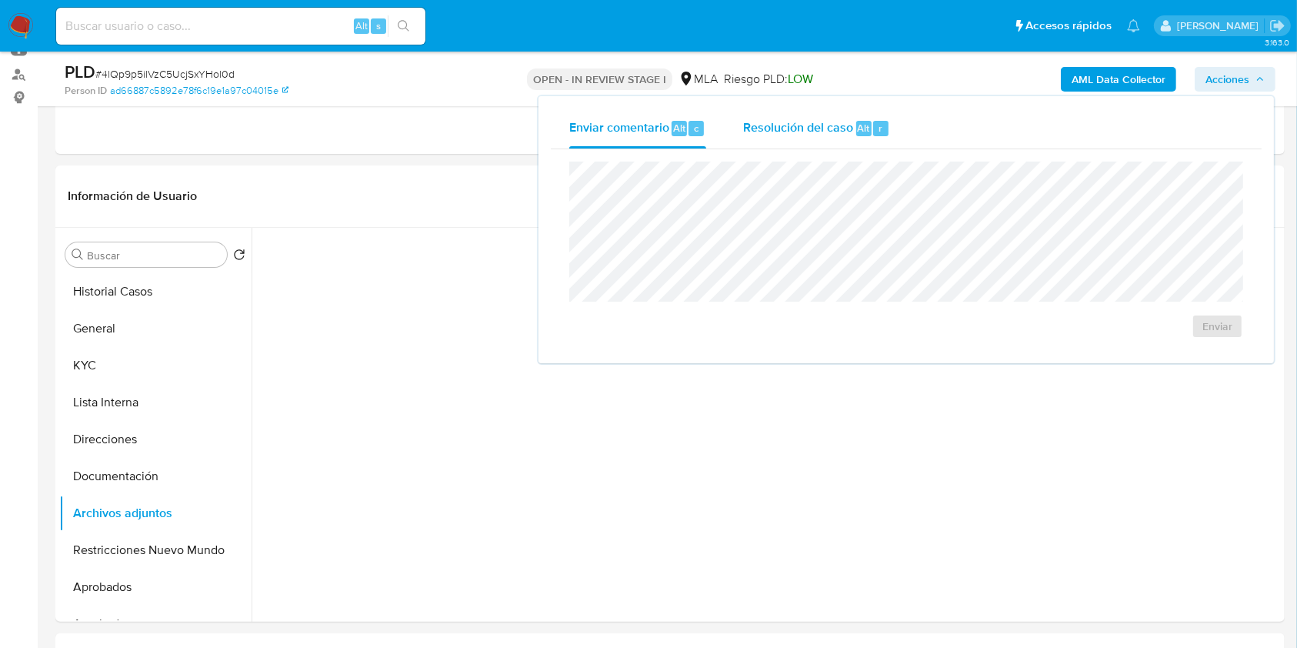
click at [838, 141] on div "Resolución del caso Alt r" at bounding box center [816, 128] width 147 height 40
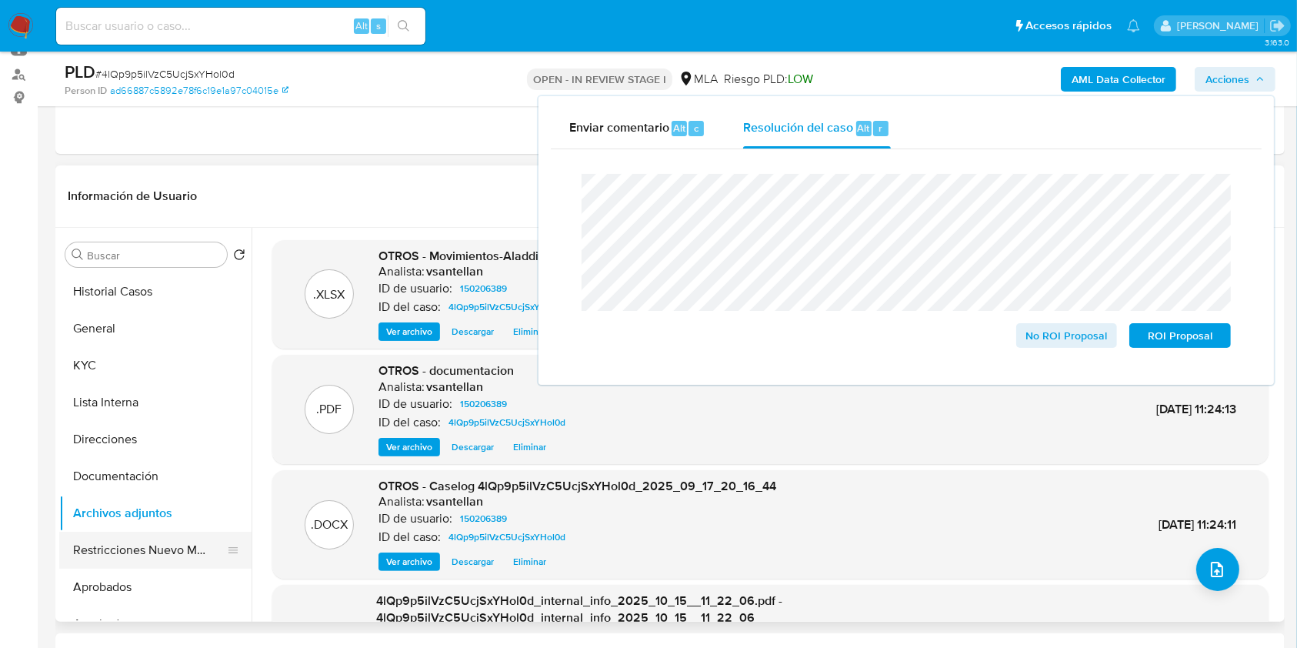
drag, startPoint x: 123, startPoint y: 549, endPoint x: 126, endPoint y: 541, distance: 9.0
click at [123, 548] on button "Restricciones Nuevo Mundo" at bounding box center [149, 549] width 180 height 37
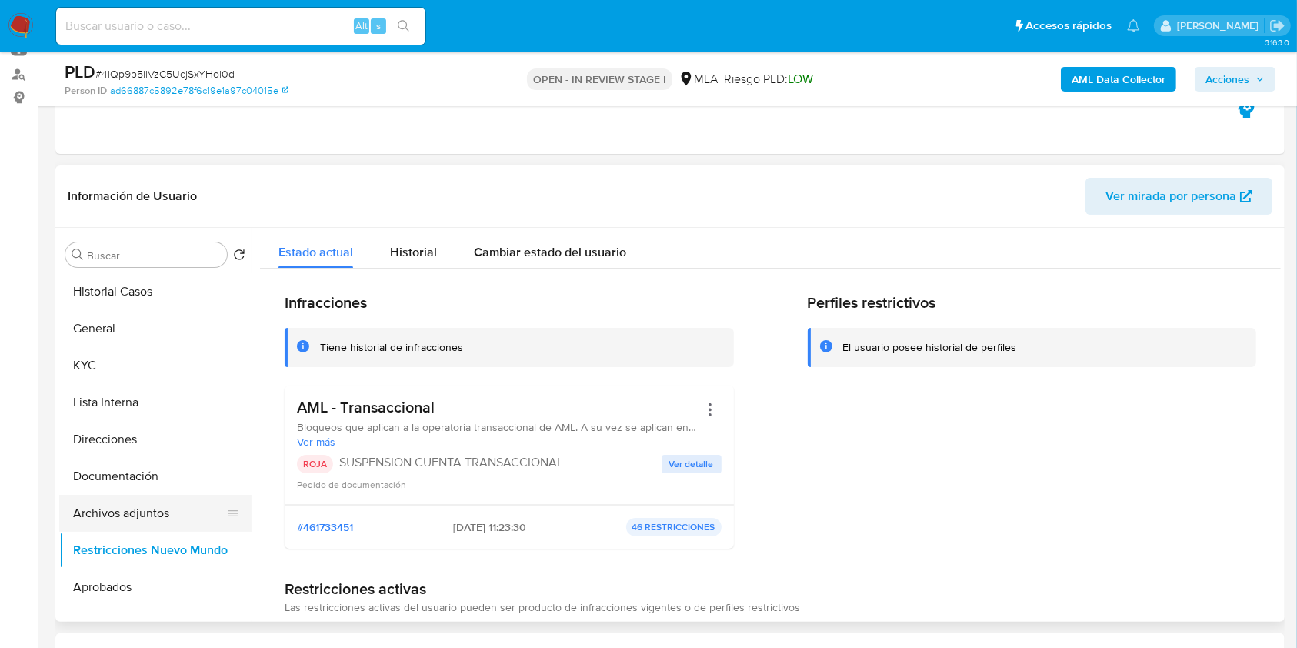
click at [135, 508] on button "Archivos adjuntos" at bounding box center [149, 513] width 180 height 37
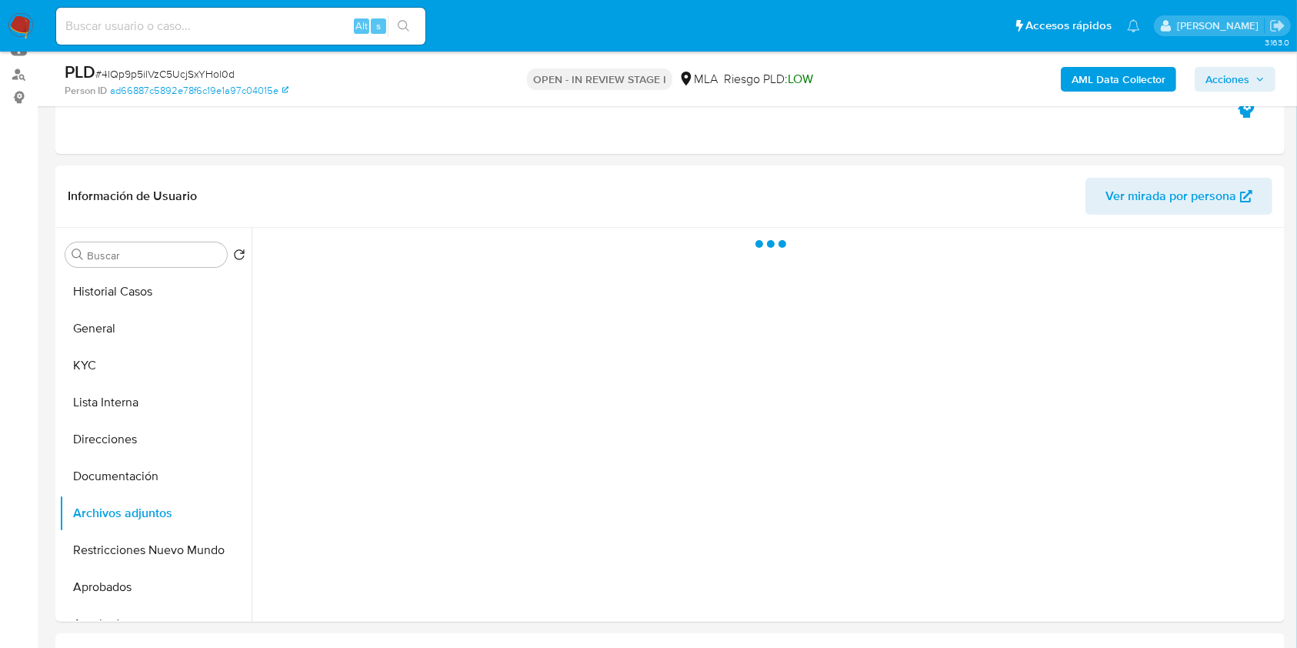
drag, startPoint x: 1215, startPoint y: 79, endPoint x: 1297, endPoint y: 83, distance: 81.6
click at [1216, 79] on span "Acciones" at bounding box center [1227, 79] width 44 height 25
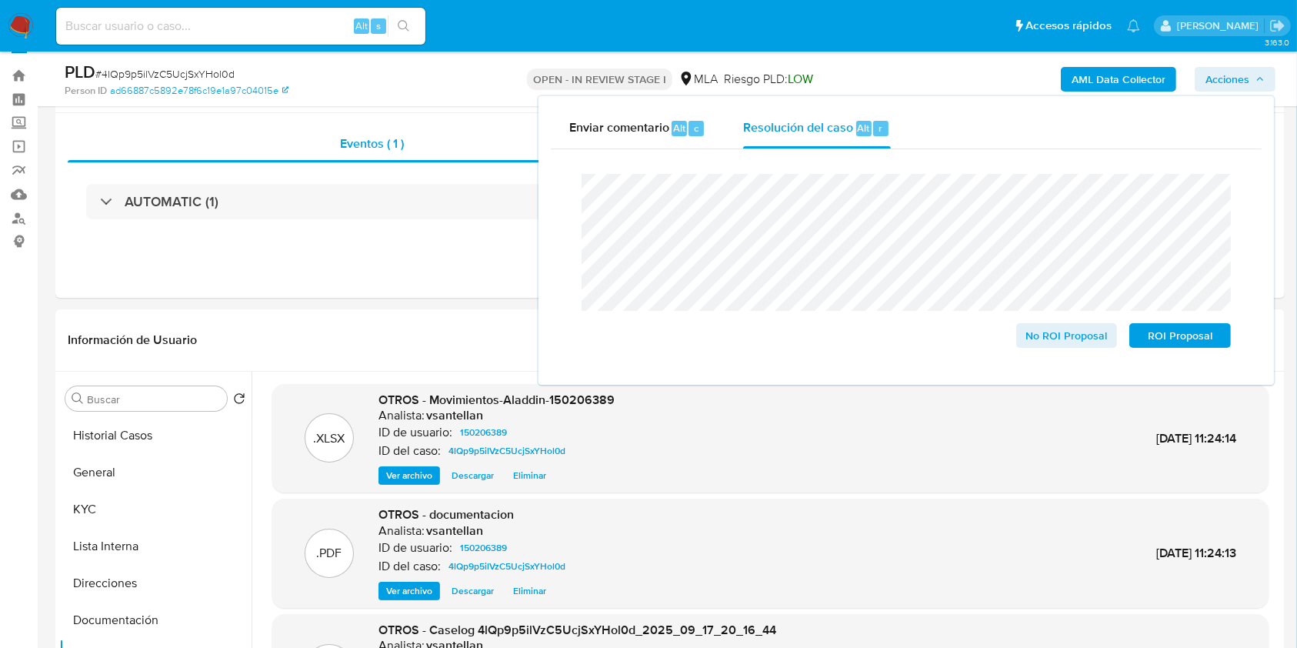
scroll to position [95, 0]
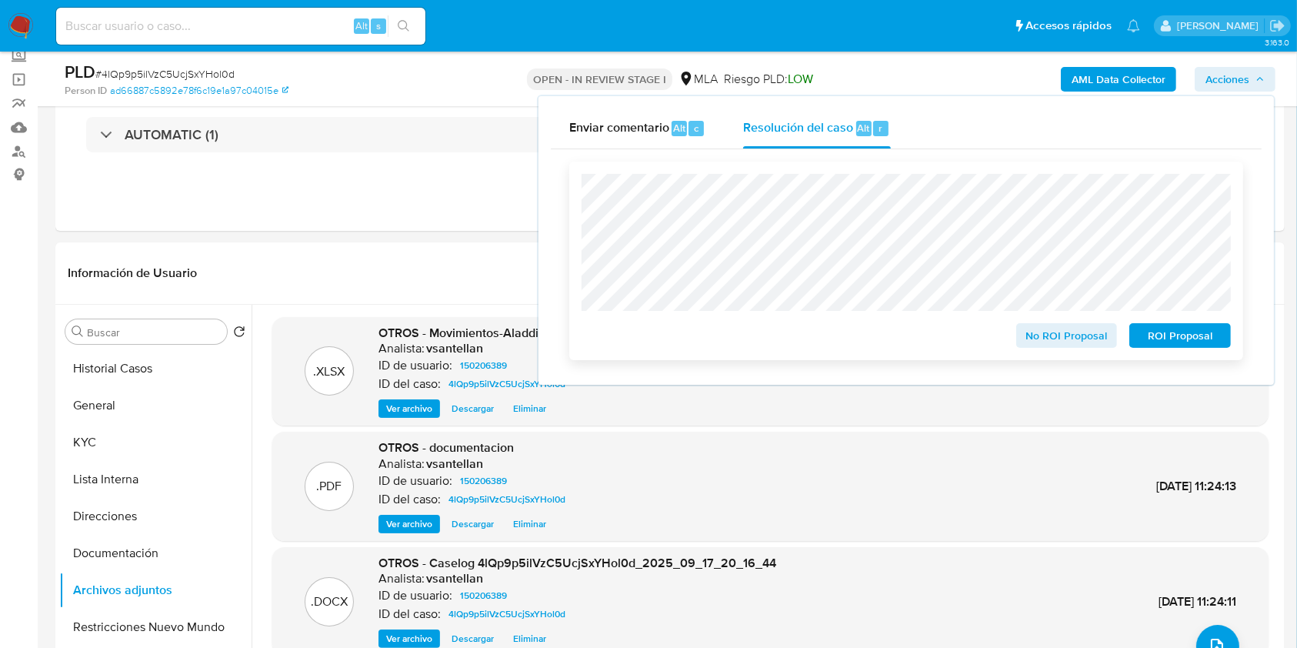
click at [1169, 345] on span "ROI Proposal" at bounding box center [1180, 336] width 80 height 22
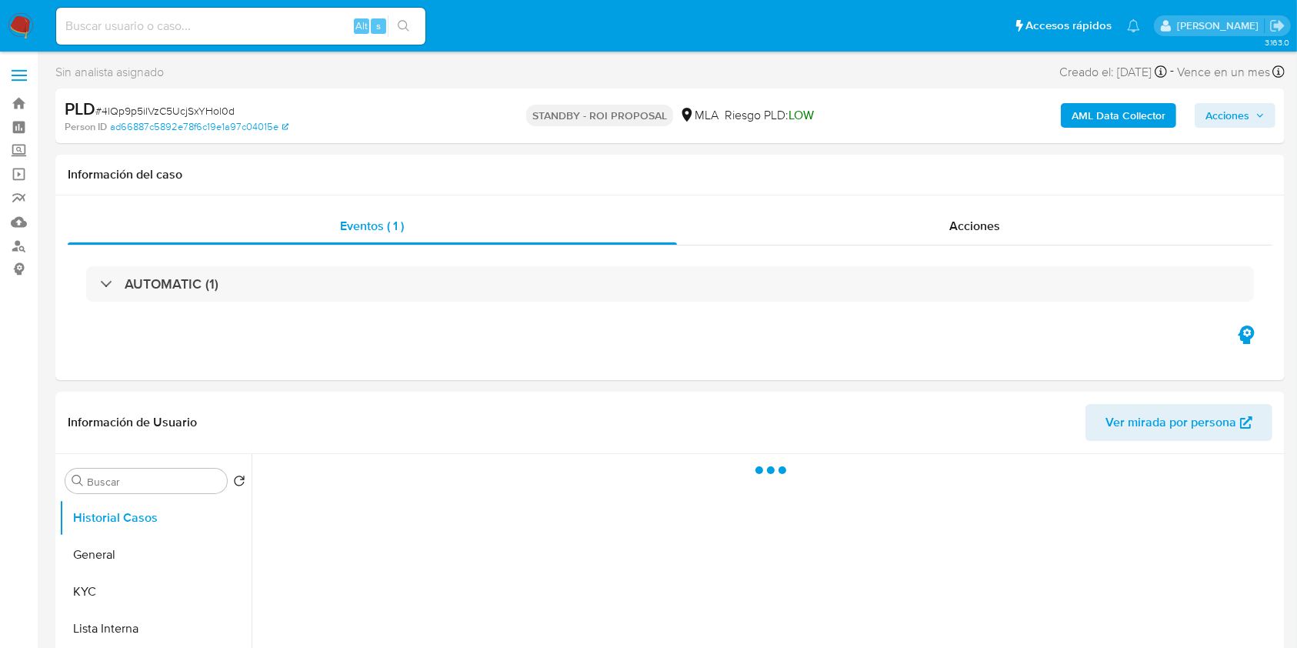
select select "10"
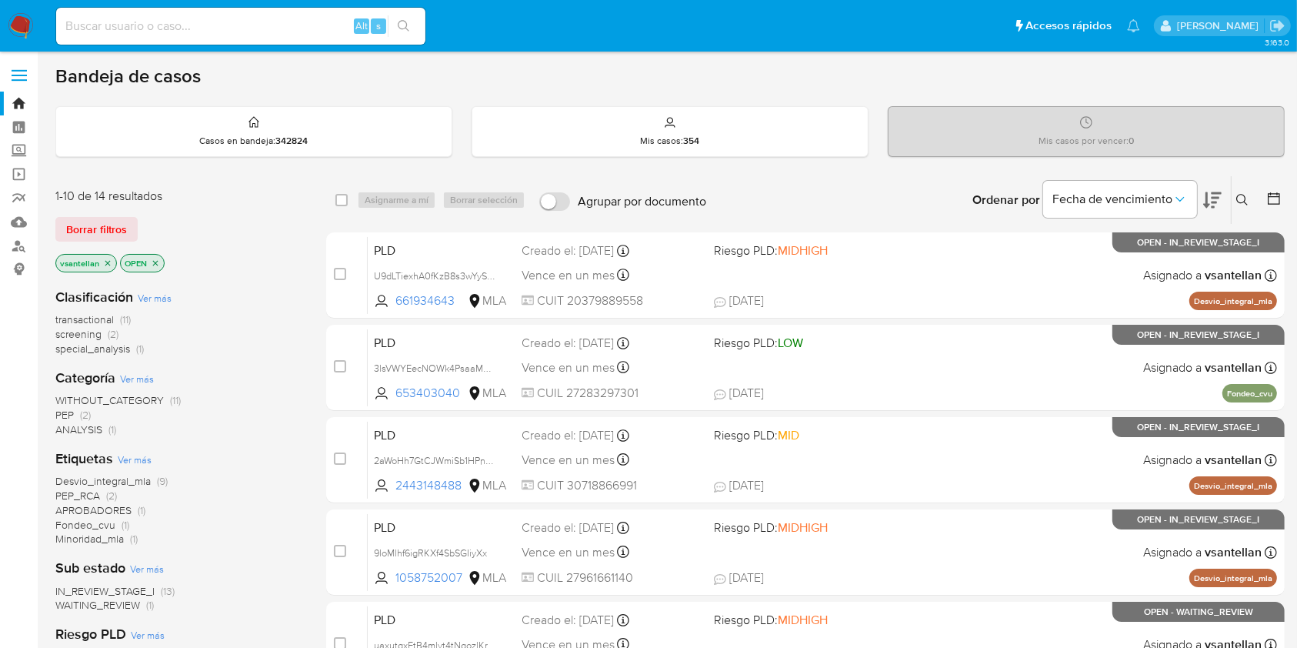
click at [1238, 198] on icon at bounding box center [1242, 200] width 12 height 12
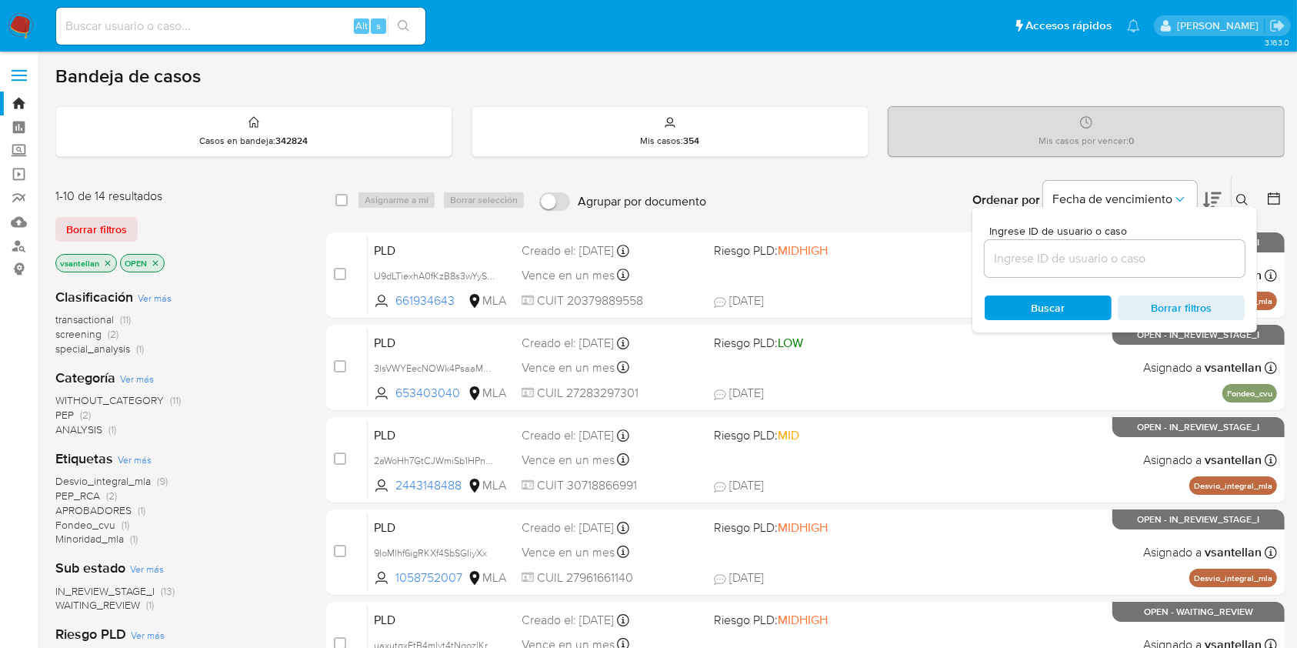
click at [1118, 249] on div at bounding box center [1114, 258] width 260 height 37
click at [1119, 252] on input at bounding box center [1114, 258] width 260 height 20
click at [1020, 259] on input at bounding box center [1114, 258] width 260 height 20
paste input "653403040"
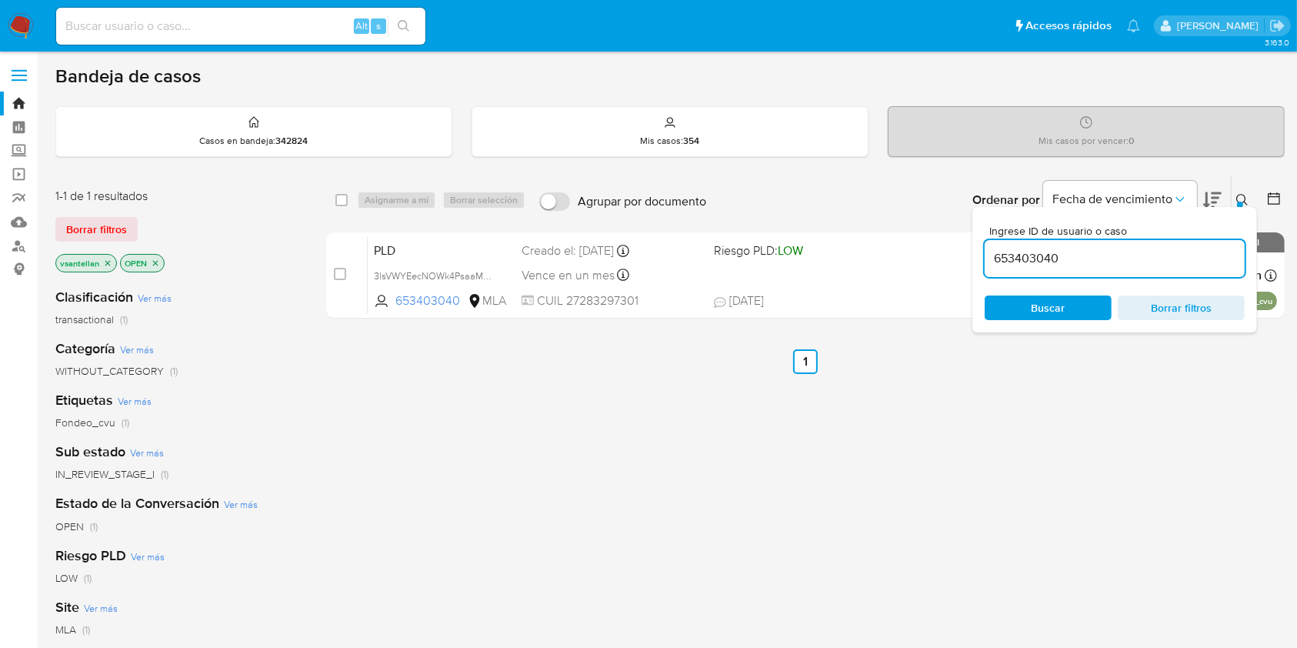
drag, startPoint x: 1240, startPoint y: 196, endPoint x: 1229, endPoint y: 212, distance: 18.8
click at [1240, 197] on icon at bounding box center [1242, 200] width 12 height 12
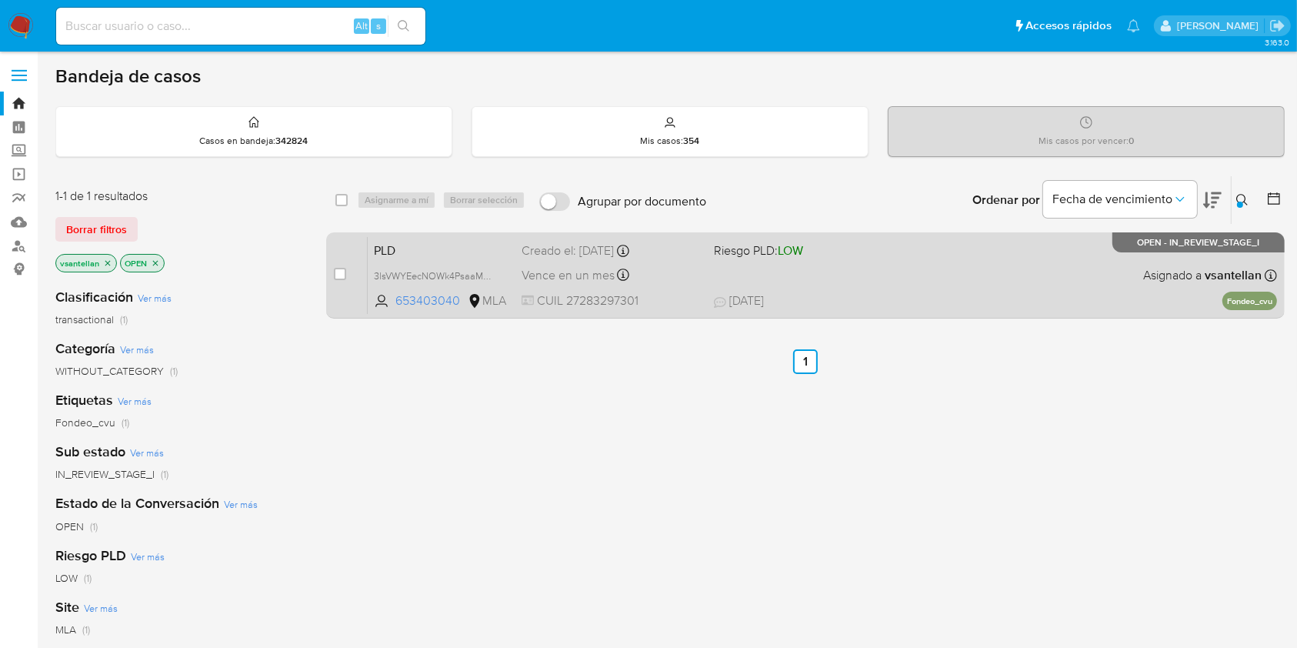
click at [1011, 270] on div "PLD 3lsVWYEecNOWk4PsaaMQudH1 653403040 MLA Riesgo PLD: LOW Creado el: [DATE] Cr…" at bounding box center [822, 275] width 909 height 78
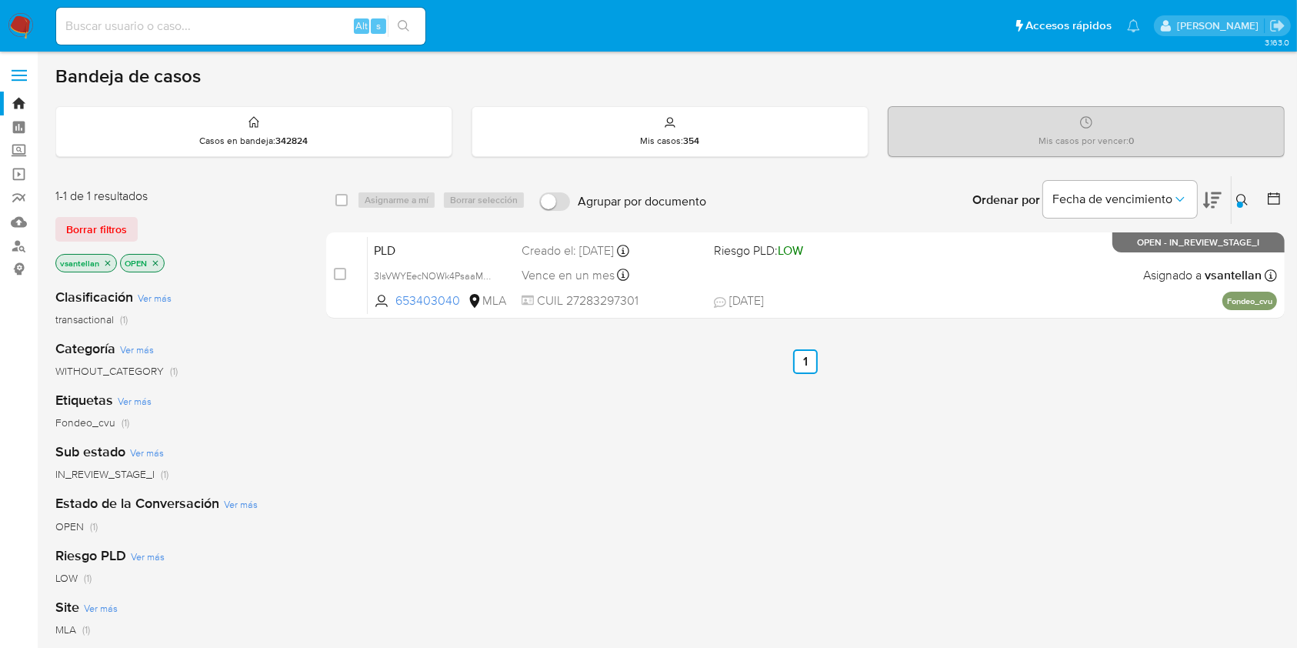
click at [1237, 205] on div at bounding box center [1240, 205] width 6 height 6
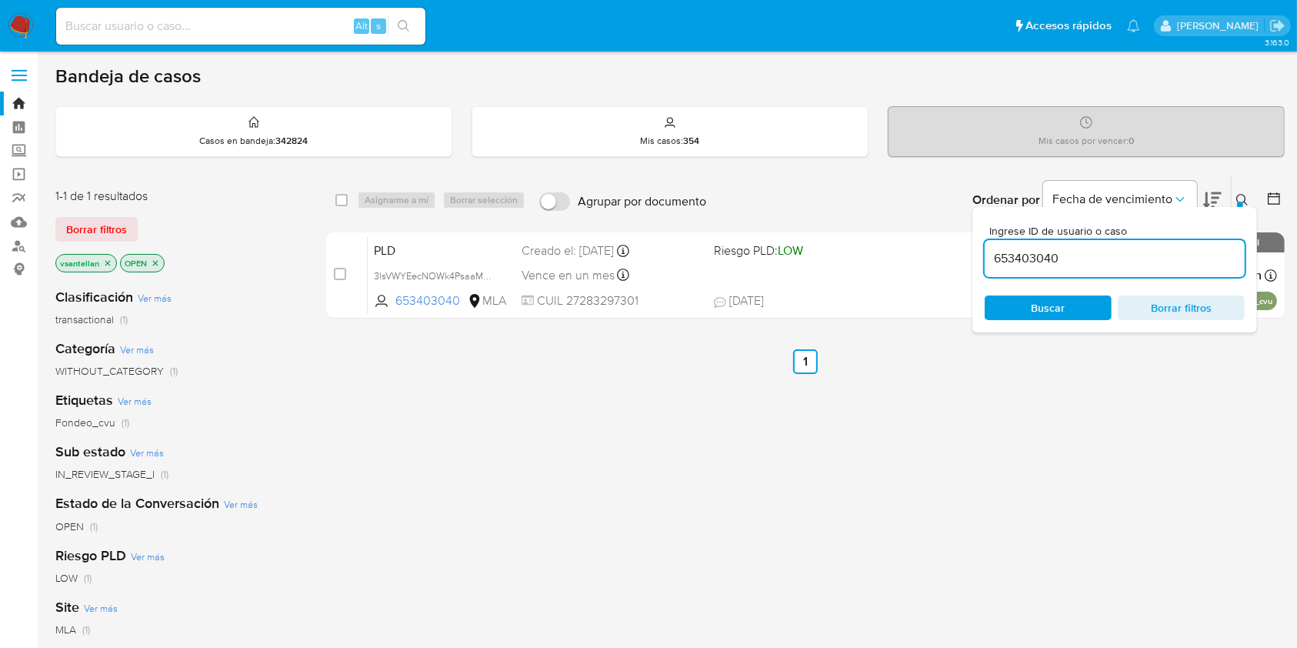
click at [1091, 264] on input "653403040" at bounding box center [1114, 258] width 260 height 20
type input "120608556"
click at [1241, 198] on icon at bounding box center [1242, 200] width 12 height 12
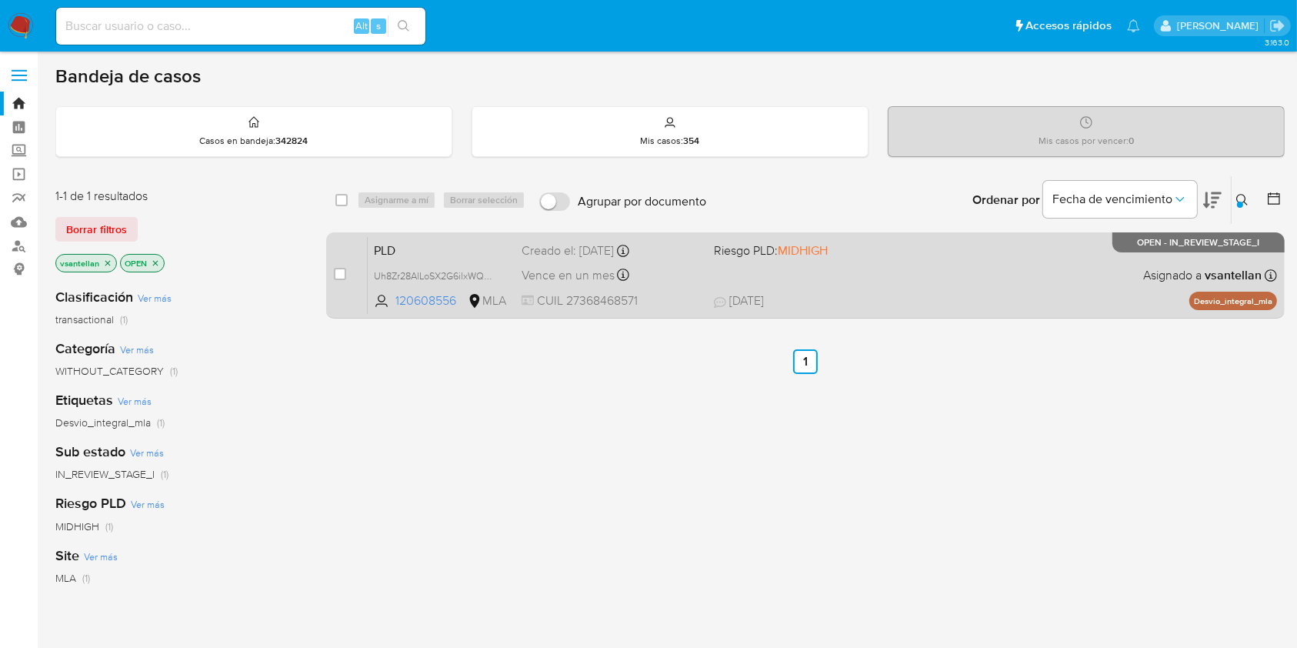
click at [1109, 268] on div "PLD Uh8Zr28AlLoSX2G6ilxWQDrH 120608556 MLA Riesgo PLD: MIDHIGH Creado el: [DATE…" at bounding box center [822, 275] width 909 height 78
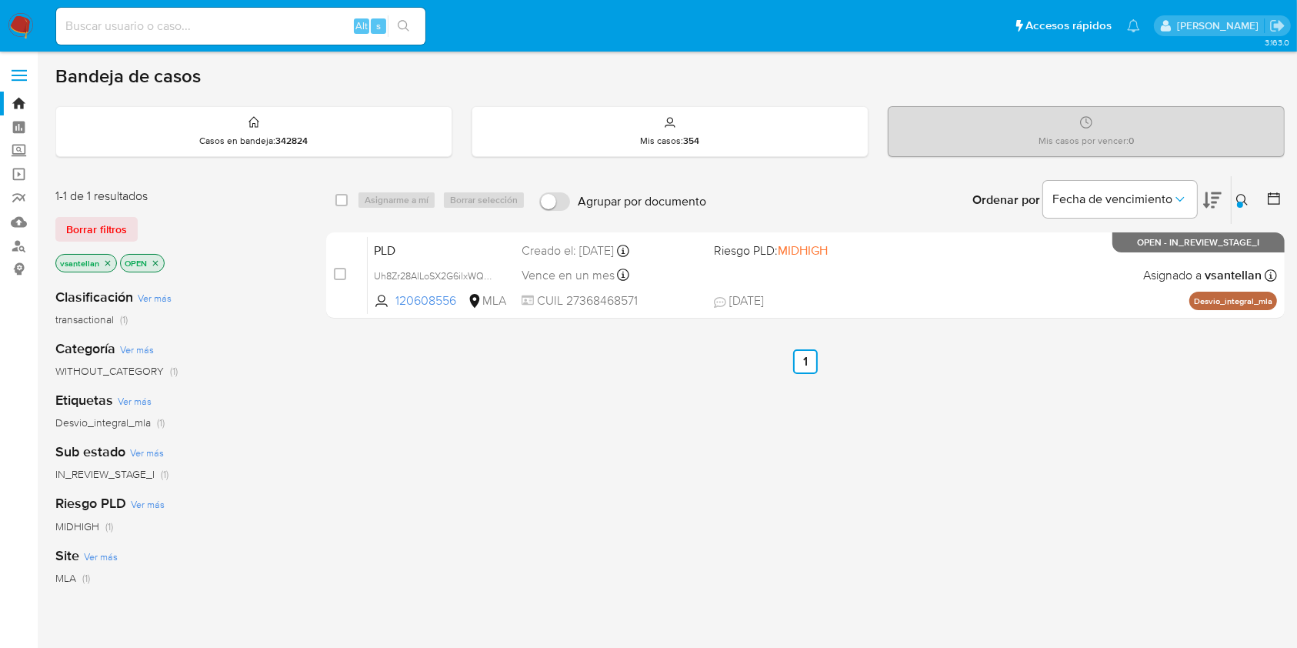
click at [12, 35] on img at bounding box center [21, 26] width 26 height 26
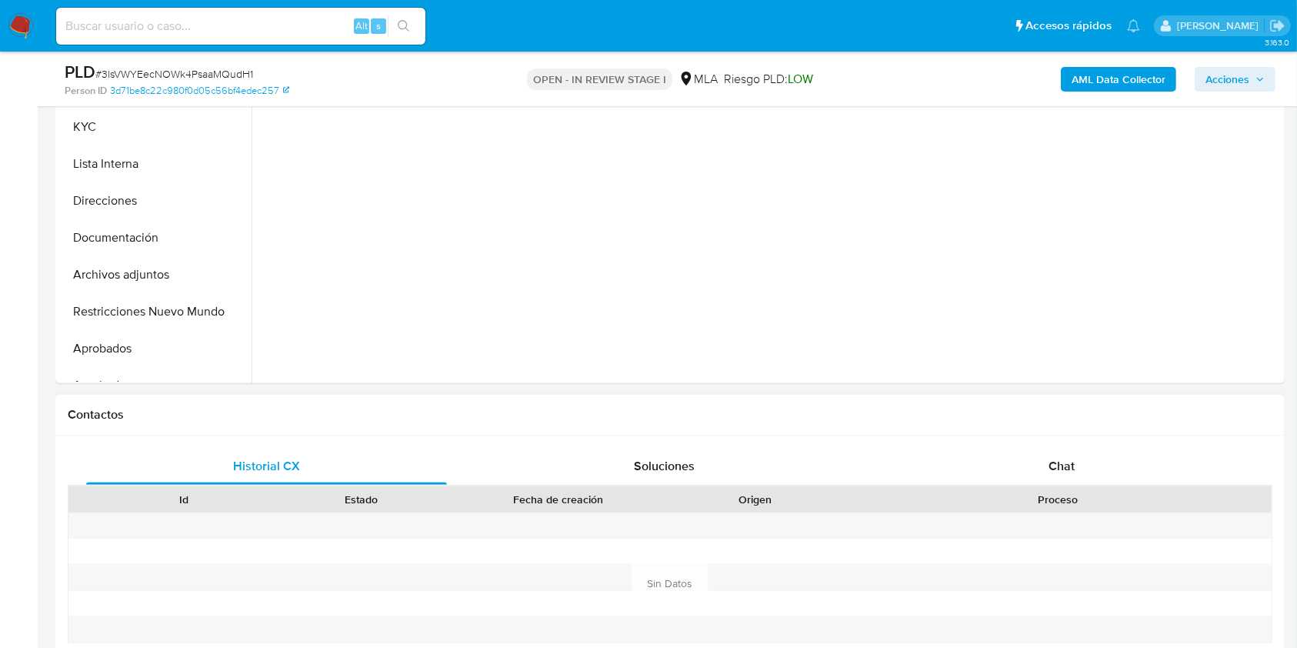
scroll to position [512, 0]
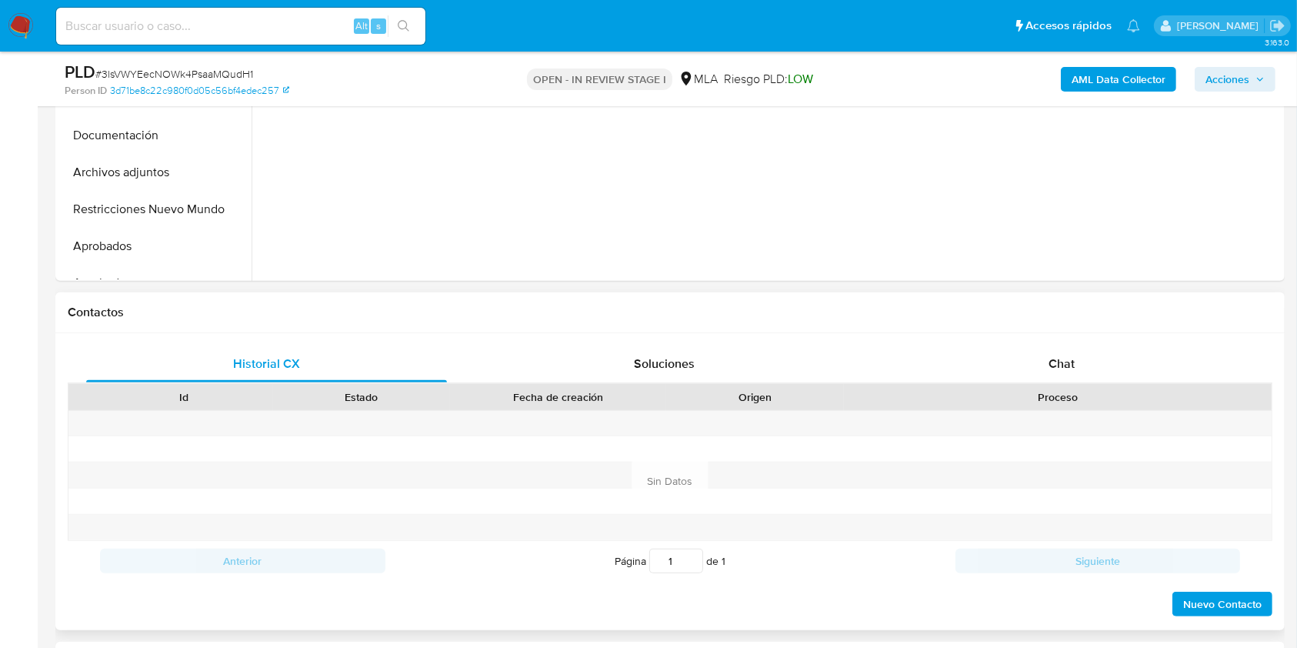
drag, startPoint x: 1094, startPoint y: 371, endPoint x: 1209, endPoint y: 333, distance: 120.6
click at [1094, 371] on div "Chat" at bounding box center [1061, 363] width 361 height 37
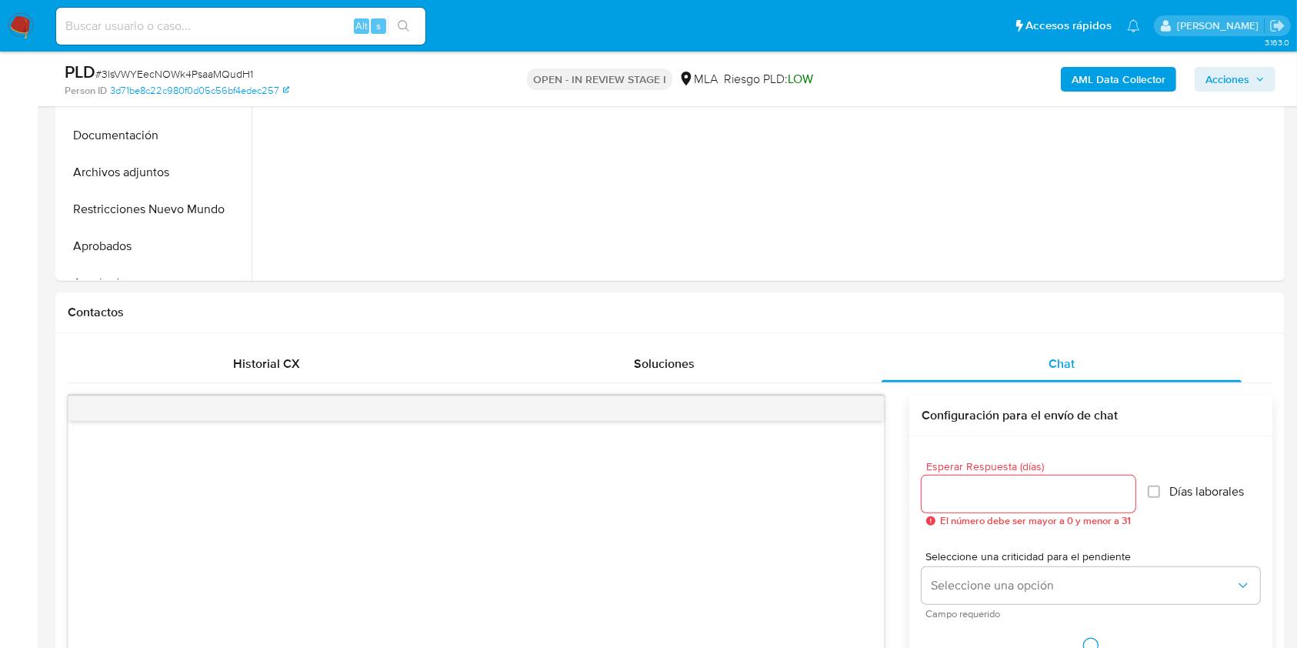
select select "10"
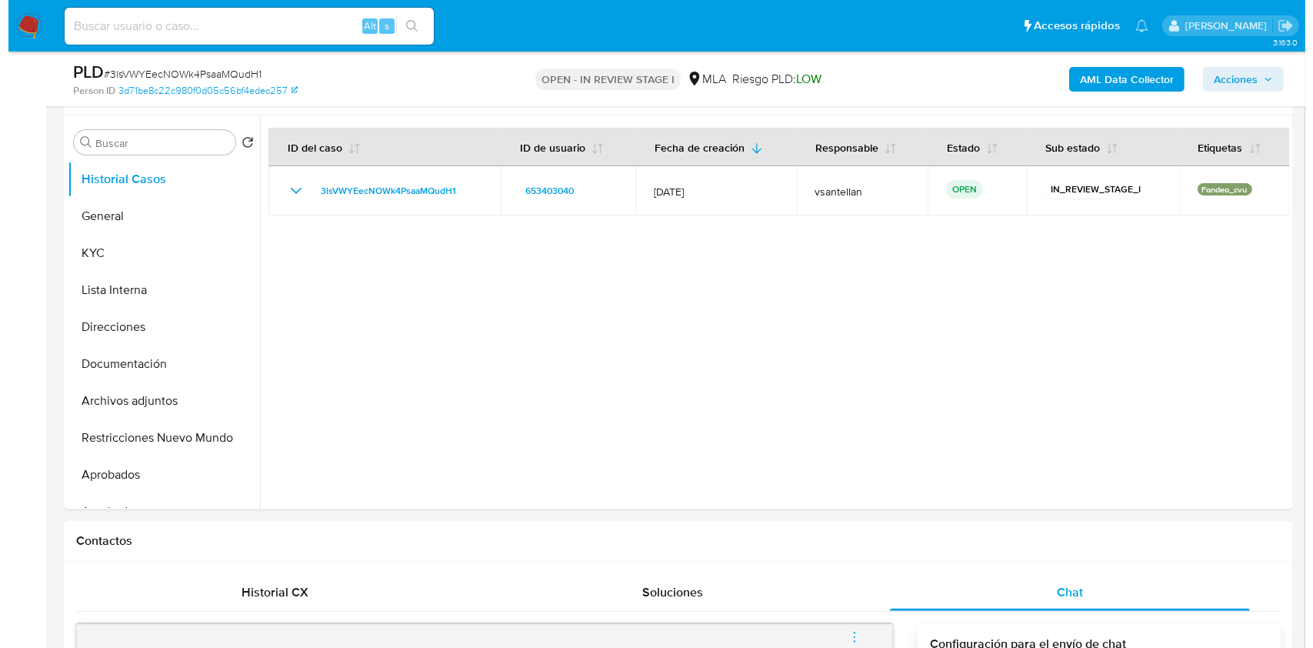
scroll to position [259, 0]
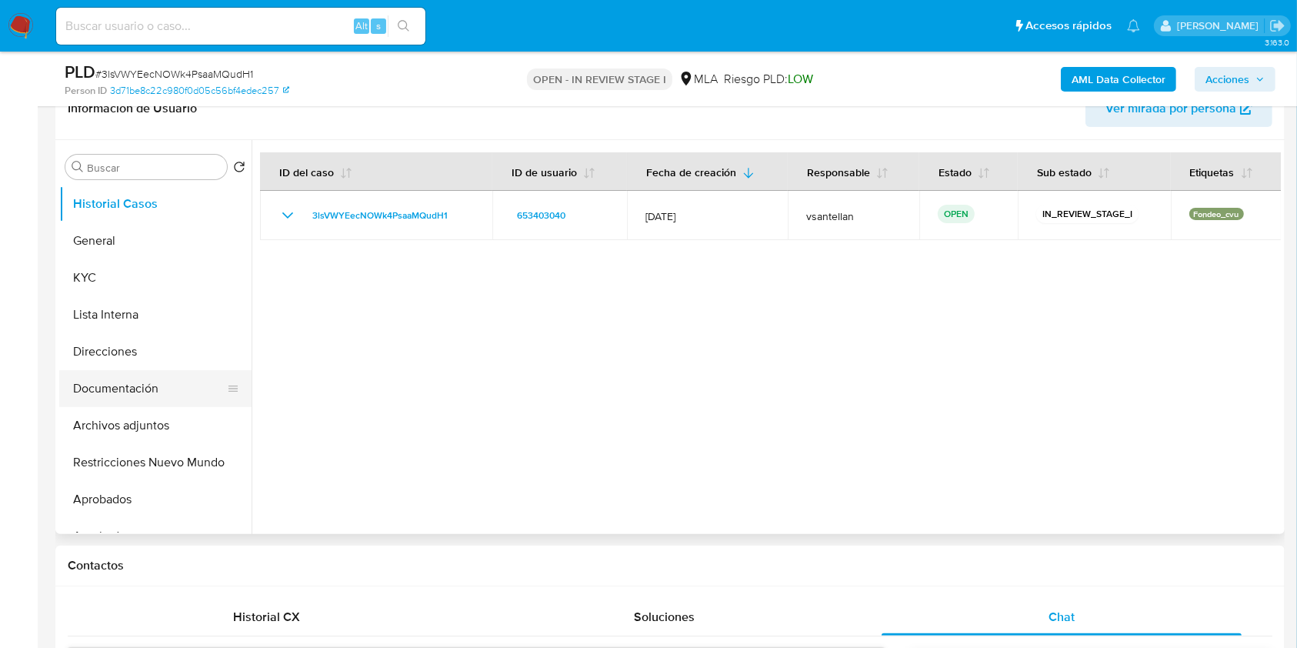
click at [158, 391] on button "Documentación" at bounding box center [149, 388] width 180 height 37
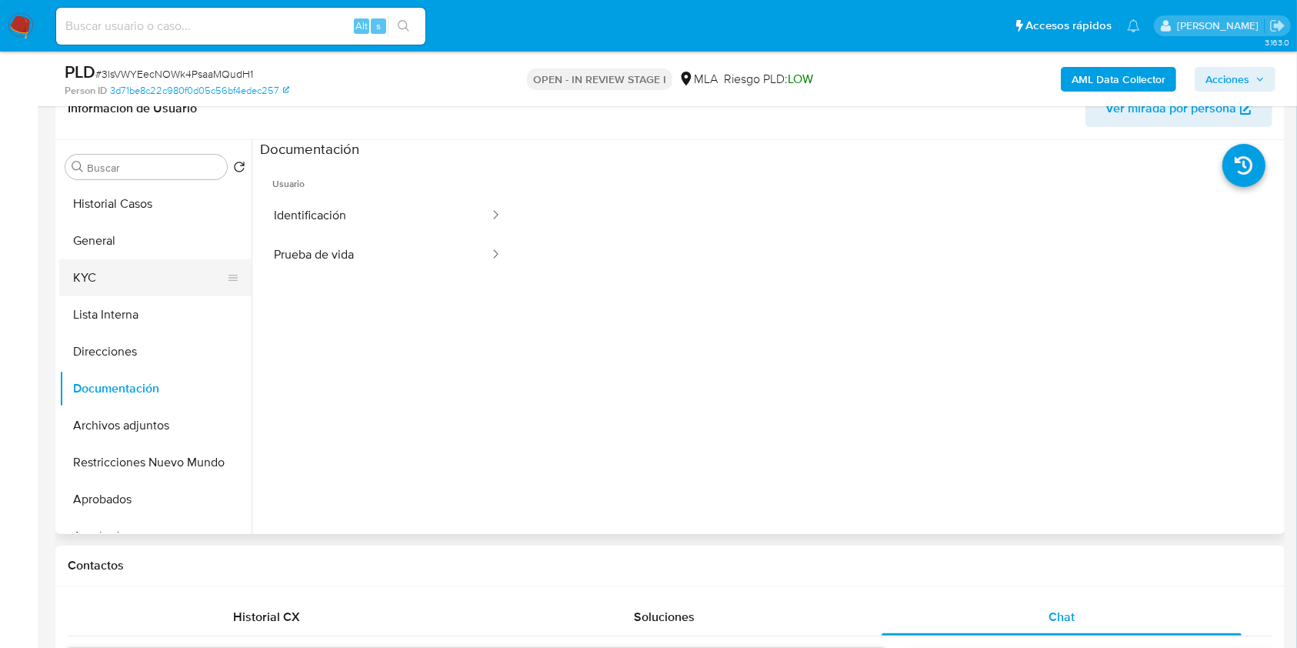
click at [135, 278] on button "KYC" at bounding box center [149, 277] width 180 height 37
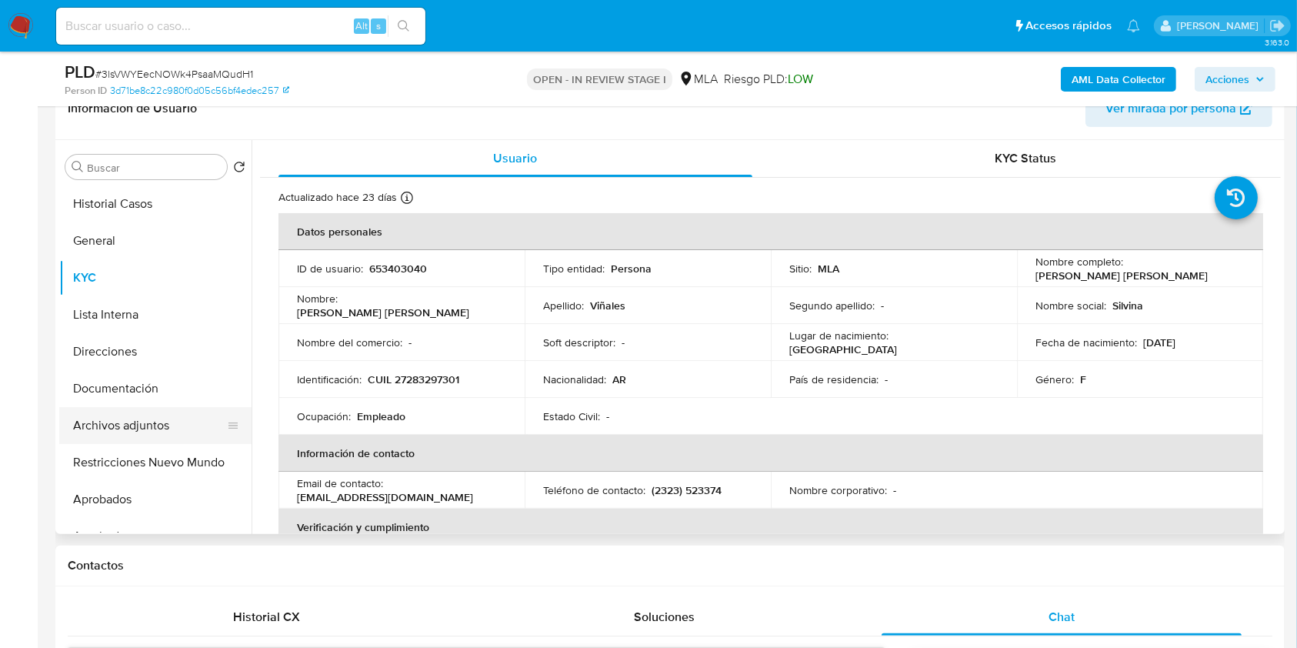
click at [177, 421] on button "Archivos adjuntos" at bounding box center [149, 425] width 180 height 37
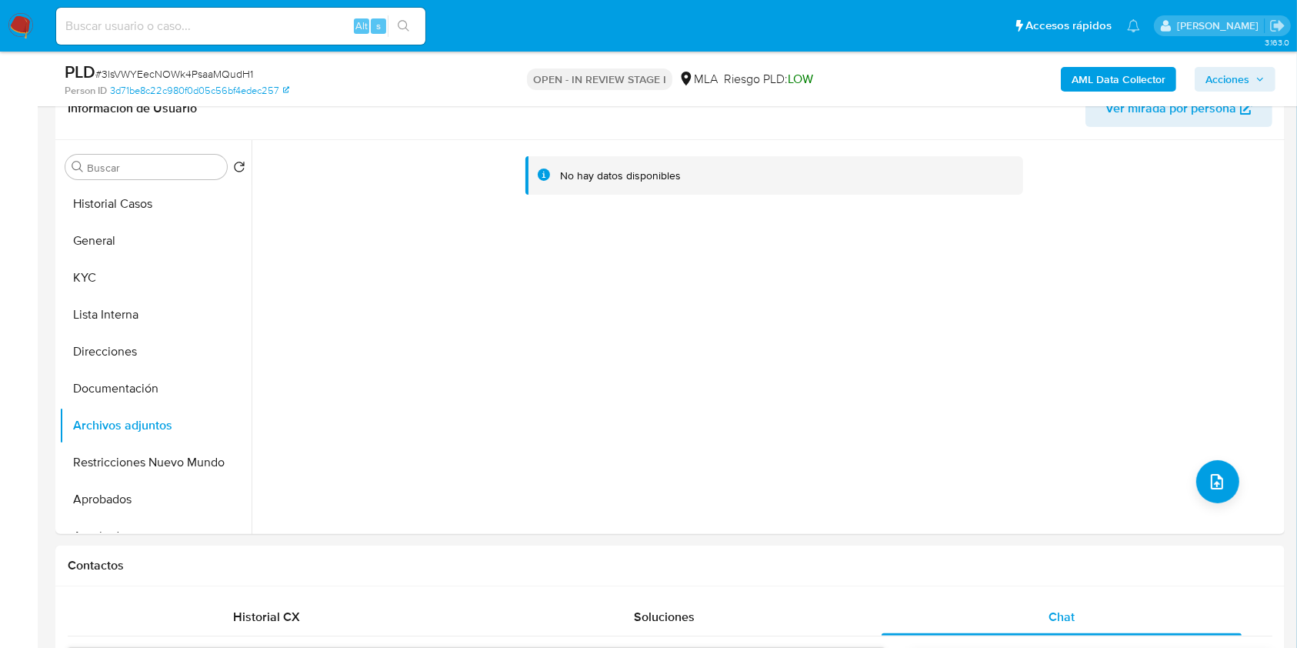
click at [1103, 83] on b "AML Data Collector" at bounding box center [1118, 79] width 94 height 25
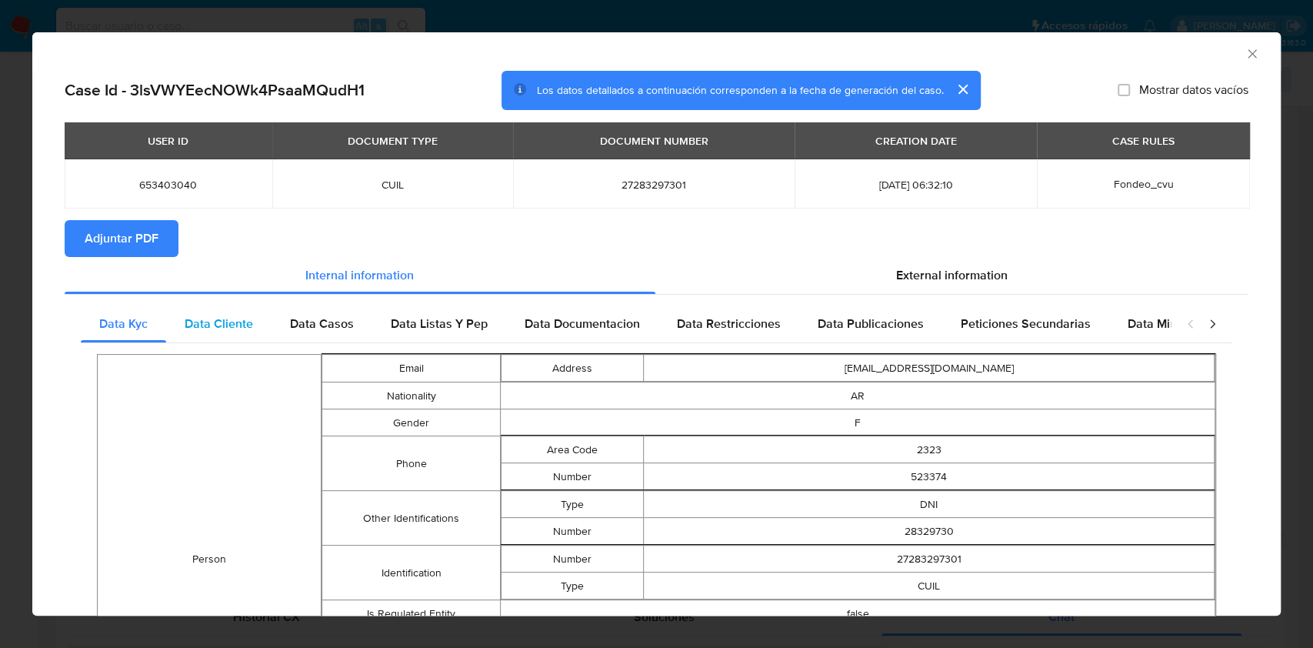
click at [222, 329] on span "Data Cliente" at bounding box center [219, 324] width 68 height 18
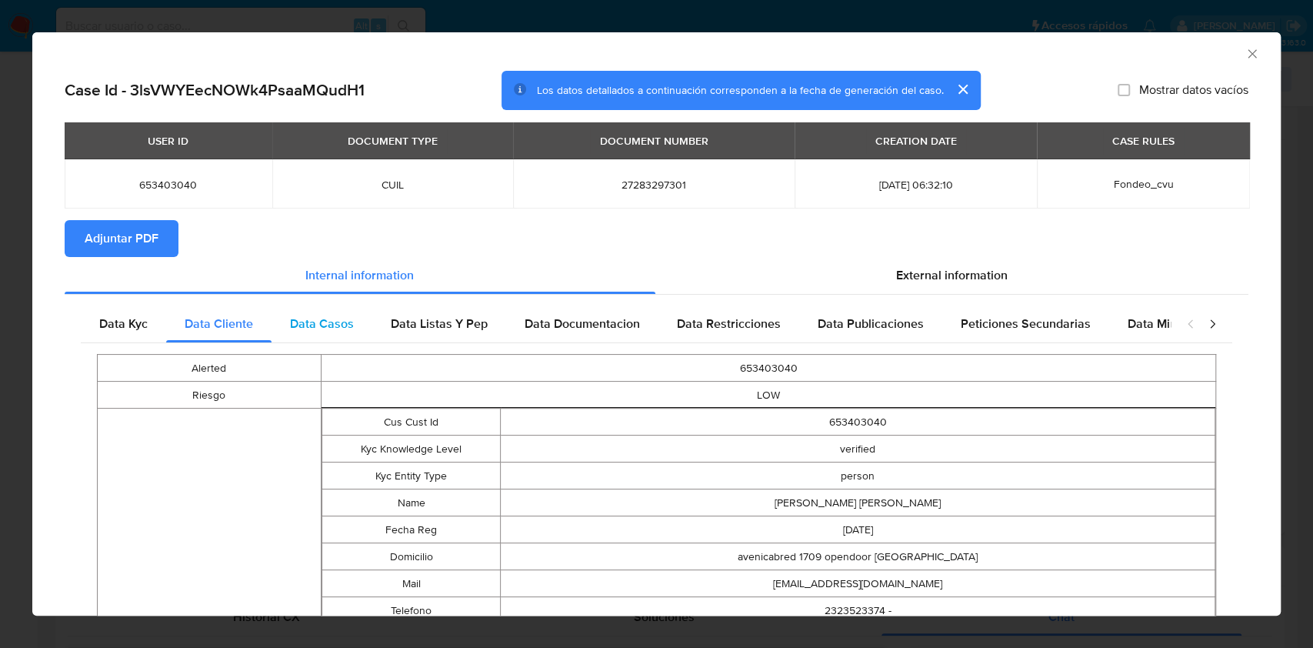
click at [352, 319] on div "Data Casos" at bounding box center [321, 323] width 101 height 37
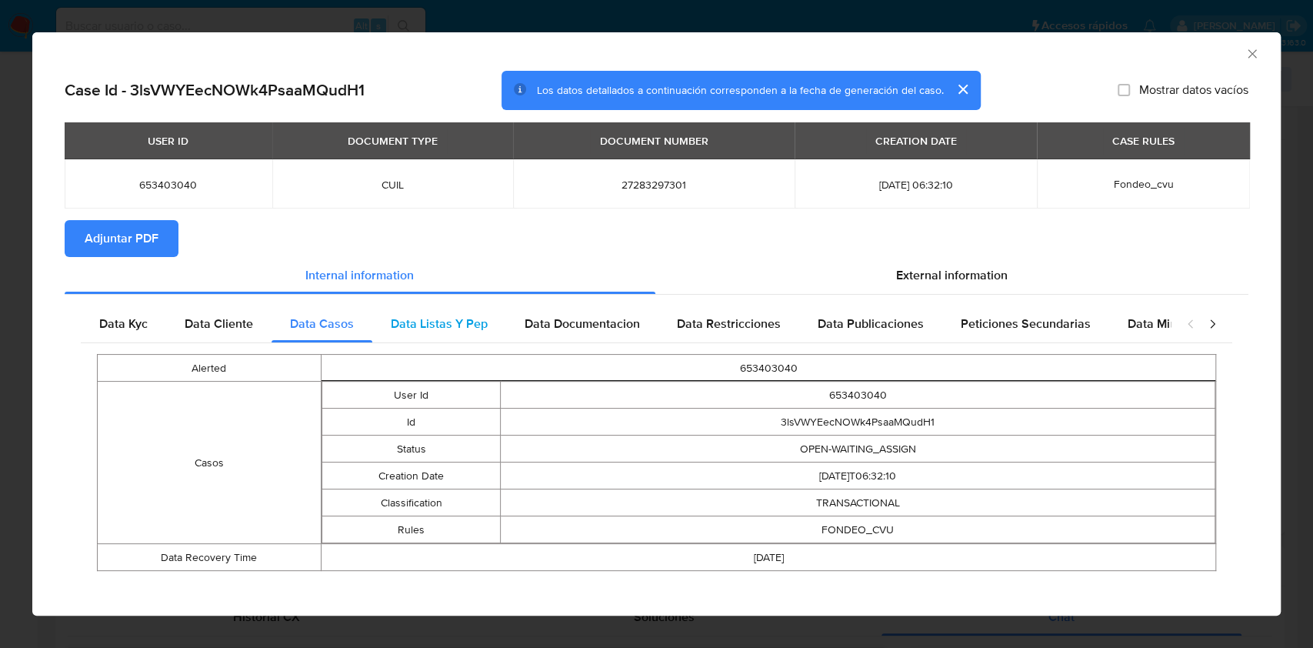
click at [446, 319] on span "Data Listas Y Pep" at bounding box center [439, 324] width 97 height 18
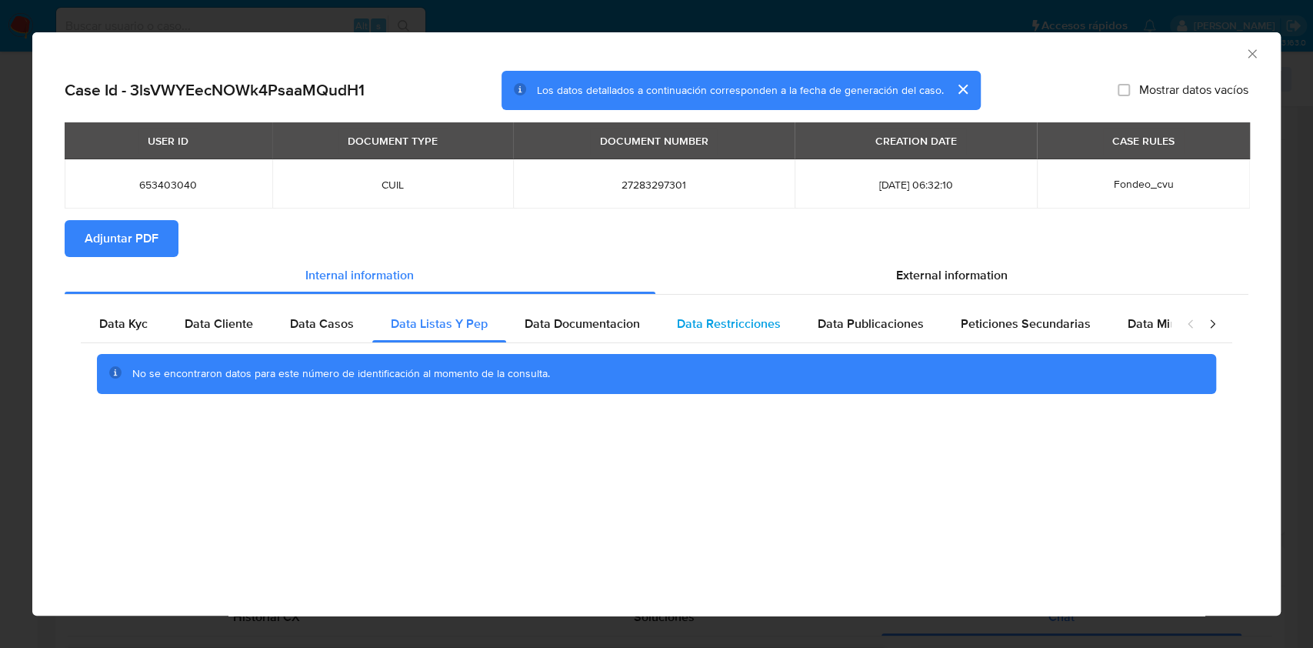
drag, startPoint x: 535, startPoint y: 322, endPoint x: 704, endPoint y: 321, distance: 168.4
click at [535, 323] on span "Data Documentacion" at bounding box center [582, 324] width 115 height 18
drag, startPoint x: 726, startPoint y: 317, endPoint x: 866, endPoint y: 330, distance: 140.6
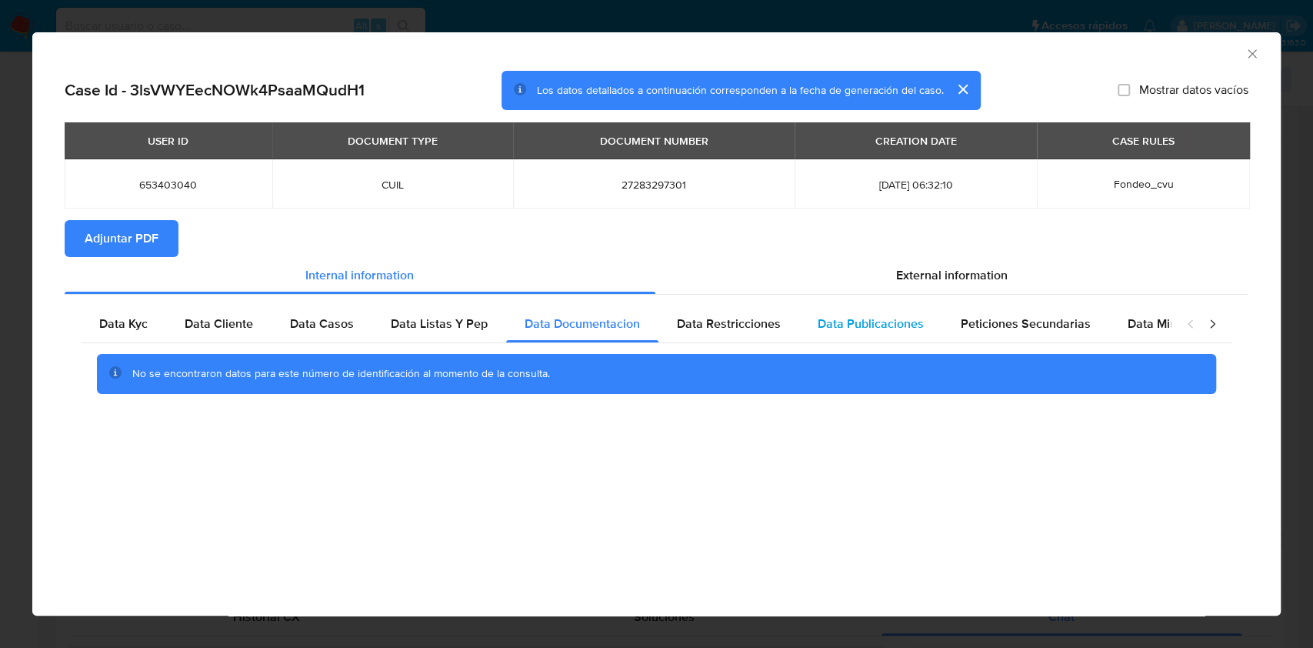
click at [728, 317] on span "Data Restricciones" at bounding box center [729, 324] width 104 height 18
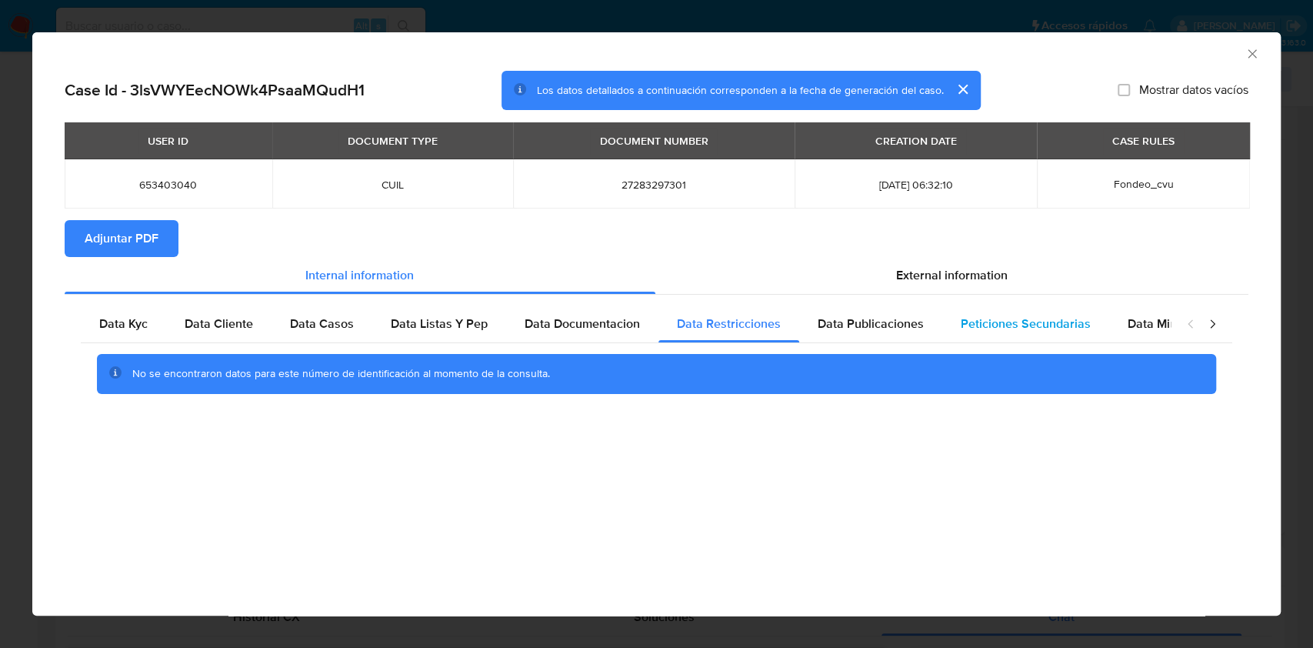
drag, startPoint x: 870, startPoint y: 331, endPoint x: 968, endPoint y: 325, distance: 98.6
click at [872, 331] on span "Data Publicaciones" at bounding box center [871, 324] width 106 height 18
click at [984, 322] on span "Peticiones Secundarias" at bounding box center [1026, 324] width 130 height 18
click at [1113, 321] on div "Data Minoridad" at bounding box center [1170, 323] width 122 height 37
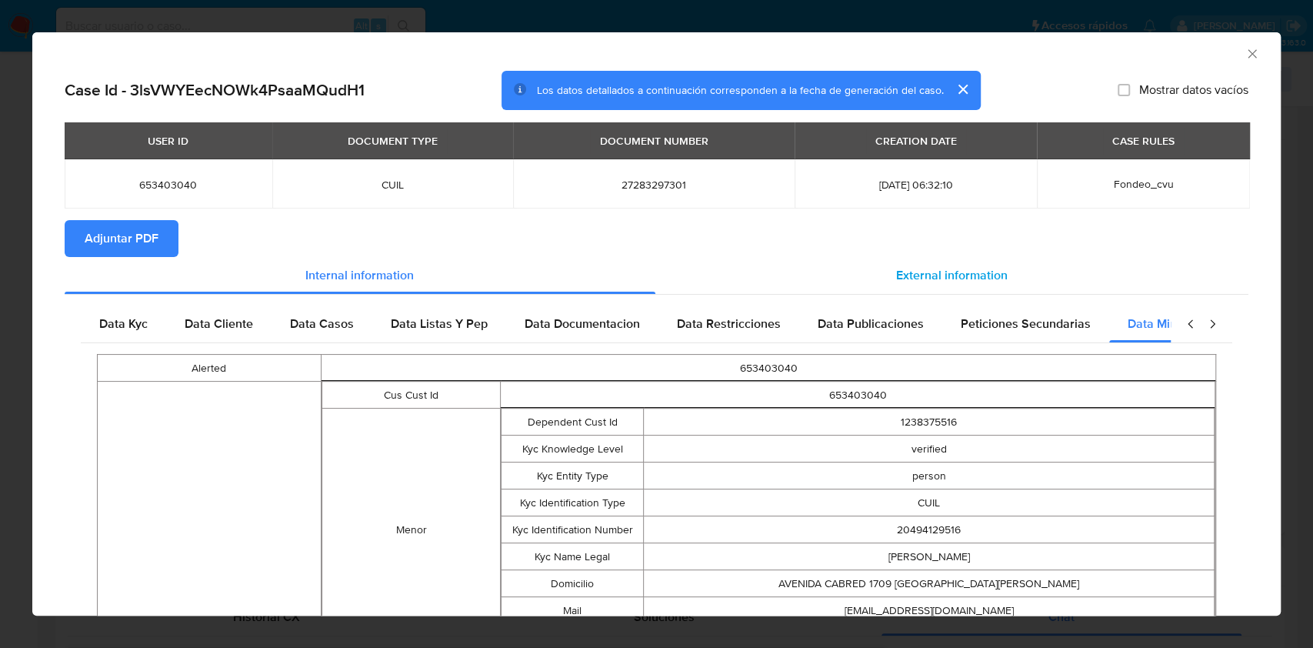
scroll to position [0, 68]
click at [919, 286] on div "External information" at bounding box center [952, 275] width 594 height 37
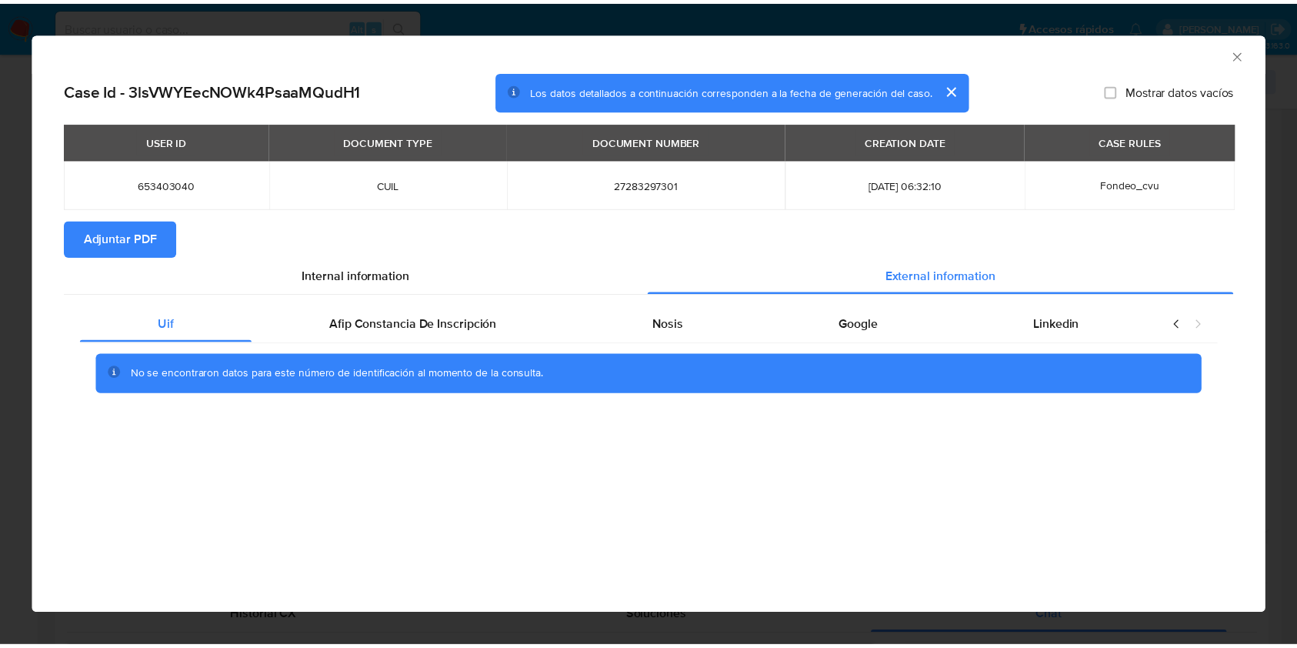
scroll to position [0, 0]
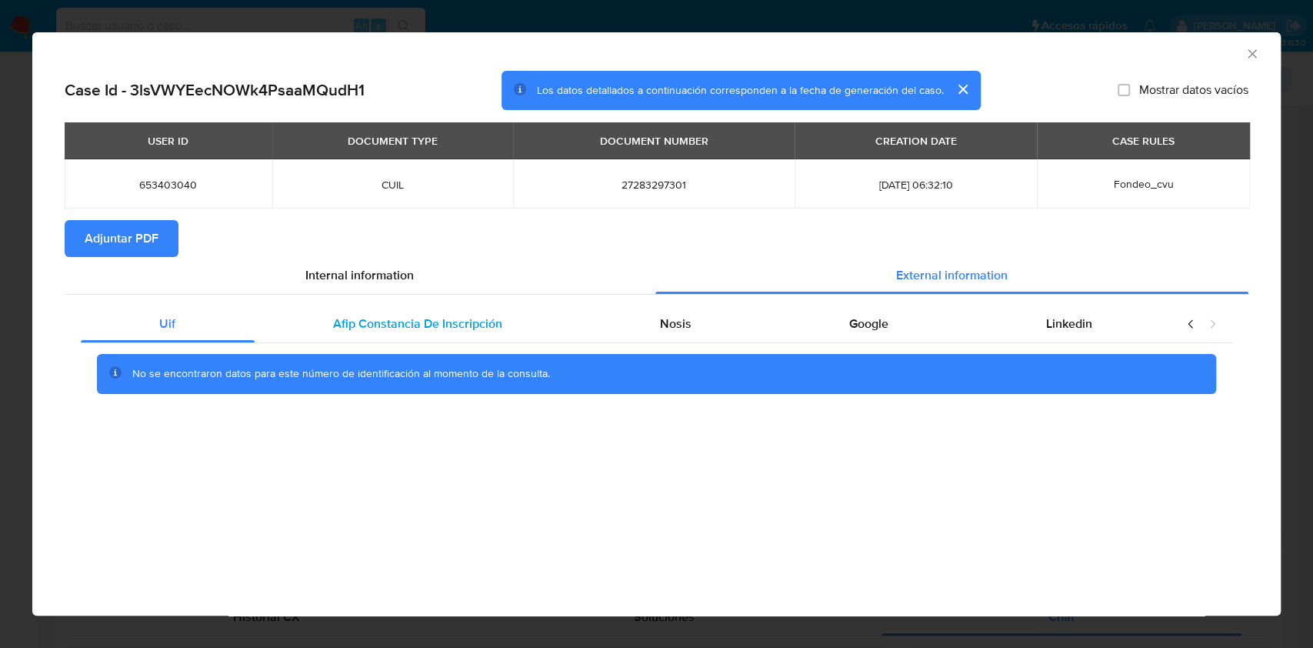
drag, startPoint x: 424, startPoint y: 298, endPoint x: 435, endPoint y: 310, distance: 15.8
click at [423, 298] on div "Uif Afip Constancia De Inscripción Nosis Google Linkedin No se encontraron dato…" at bounding box center [657, 355] width 1184 height 121
click at [435, 310] on div "Afip Constancia De Inscripción" at bounding box center [418, 323] width 327 height 37
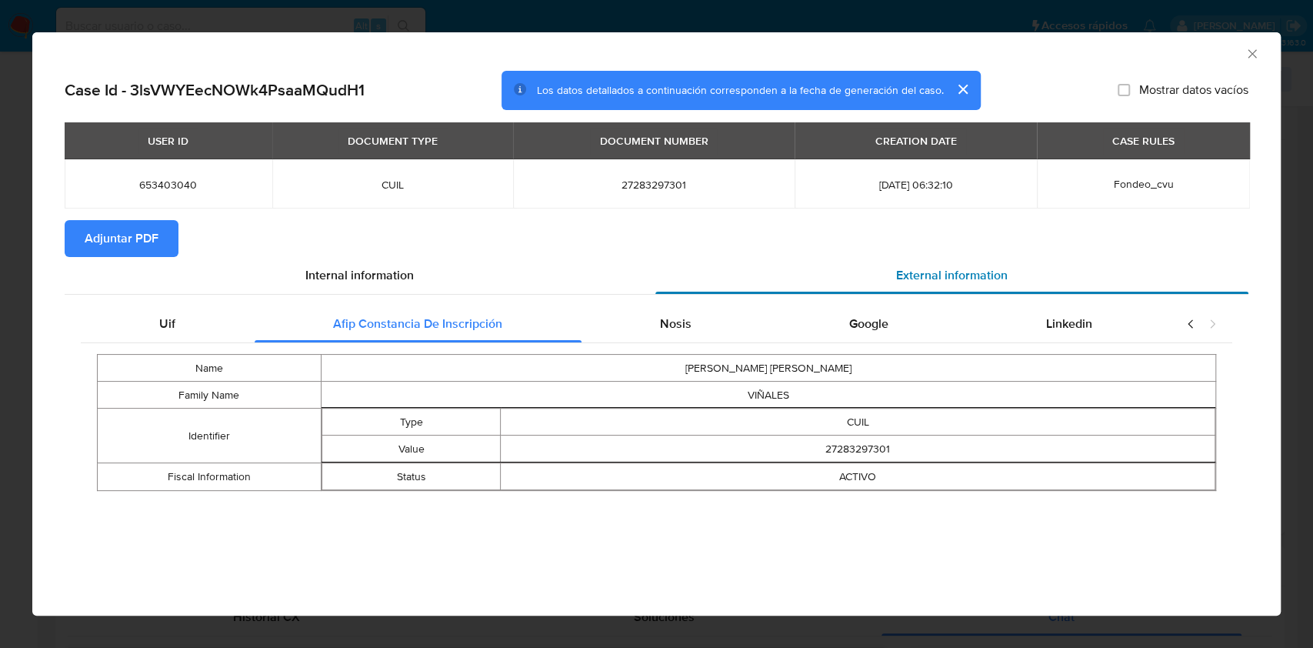
click at [671, 292] on div "External information" at bounding box center [952, 275] width 594 height 37
drag, startPoint x: 695, startPoint y: 315, endPoint x: 790, endPoint y: 309, distance: 94.8
click at [695, 315] on div "Nosis" at bounding box center [675, 323] width 189 height 37
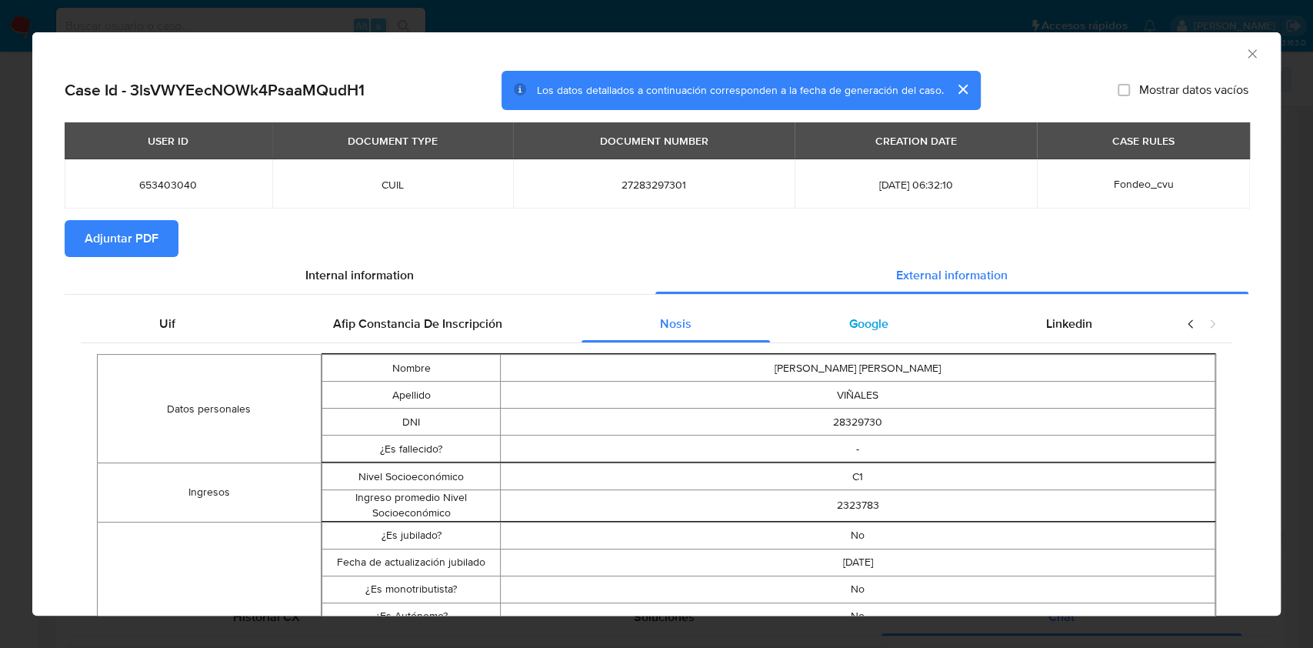
click at [922, 312] on div "Google" at bounding box center [868, 323] width 197 height 37
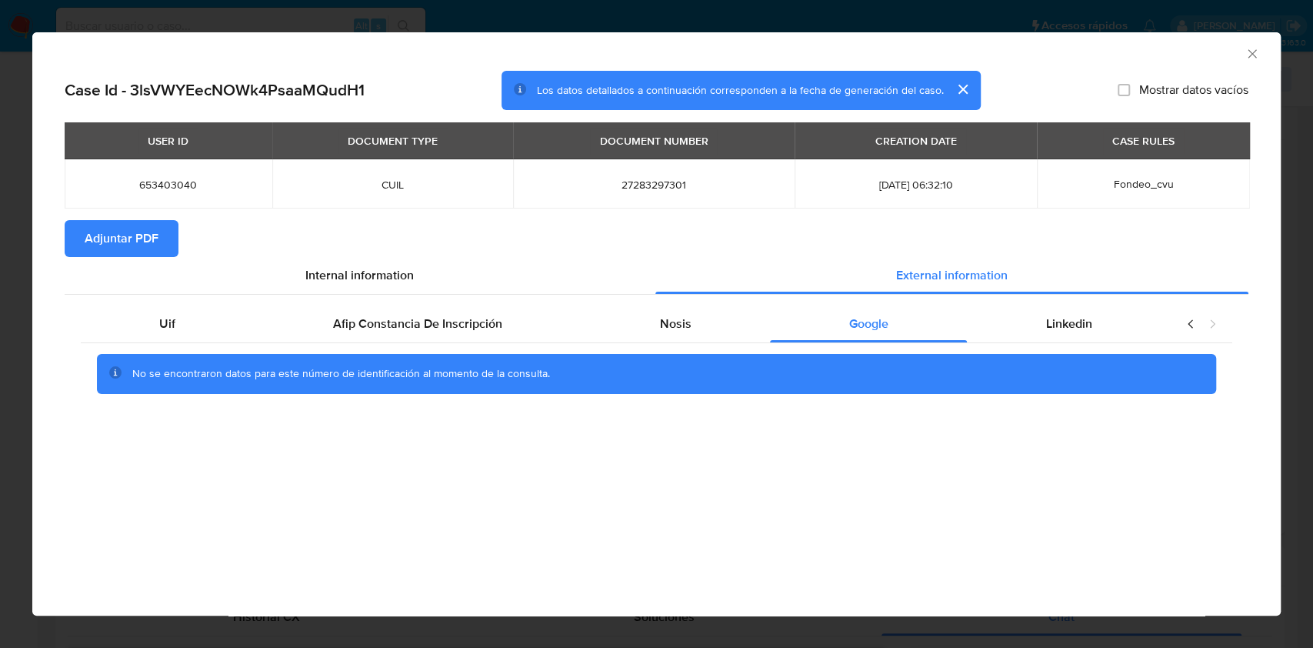
click at [169, 245] on button "Adjuntar PDF" at bounding box center [122, 238] width 114 height 37
click at [1247, 45] on div "AML Data Collector" at bounding box center [656, 51] width 1248 height 38
click at [1244, 48] on icon "Cerrar ventana" at bounding box center [1251, 53] width 15 height 15
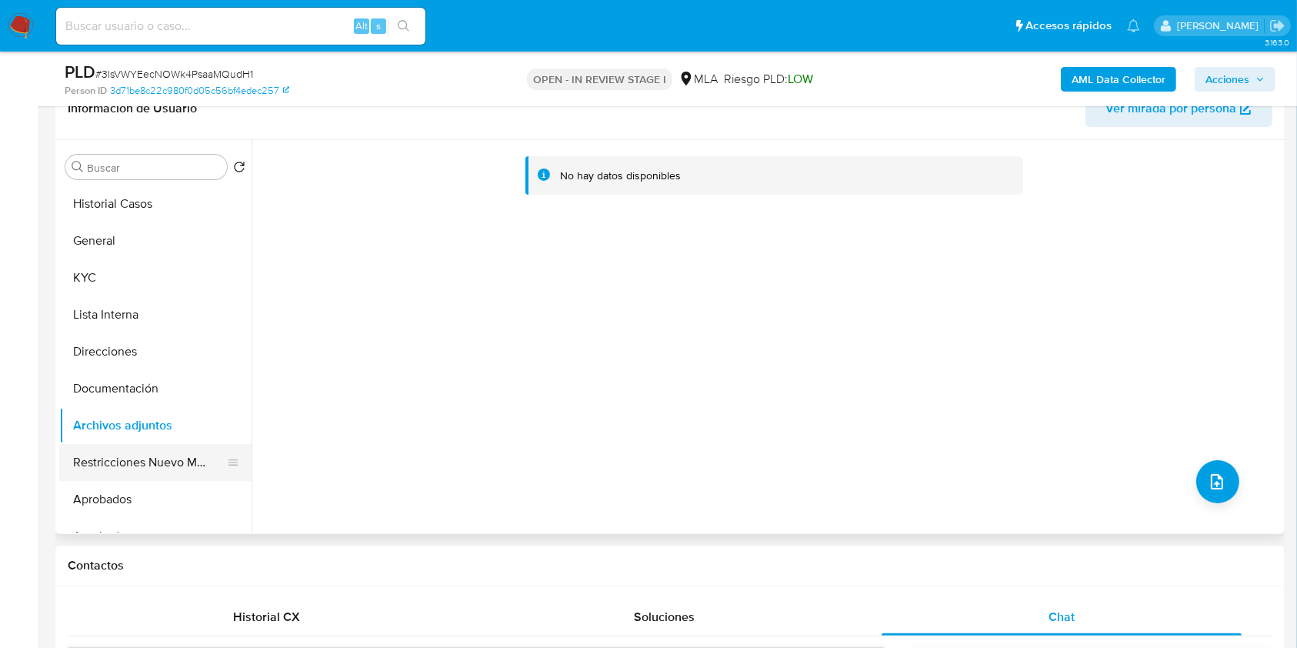
click at [158, 455] on button "Restricciones Nuevo Mundo" at bounding box center [149, 462] width 180 height 37
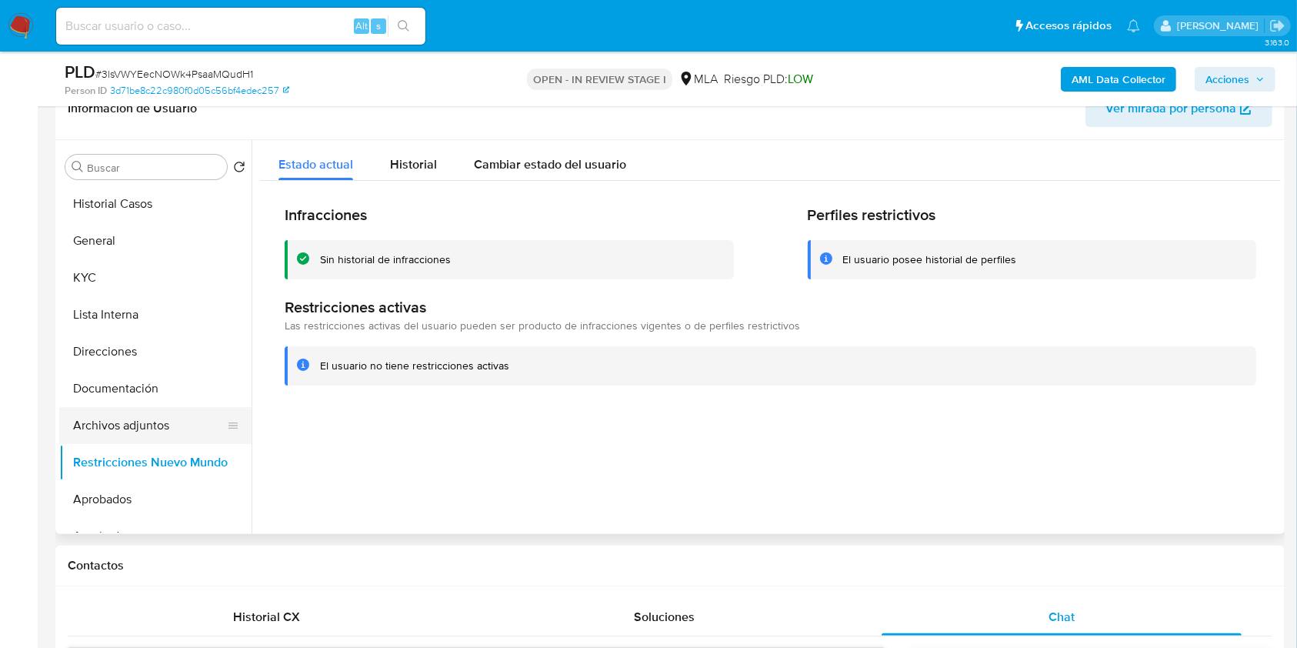
click at [148, 418] on button "Archivos adjuntos" at bounding box center [149, 425] width 180 height 37
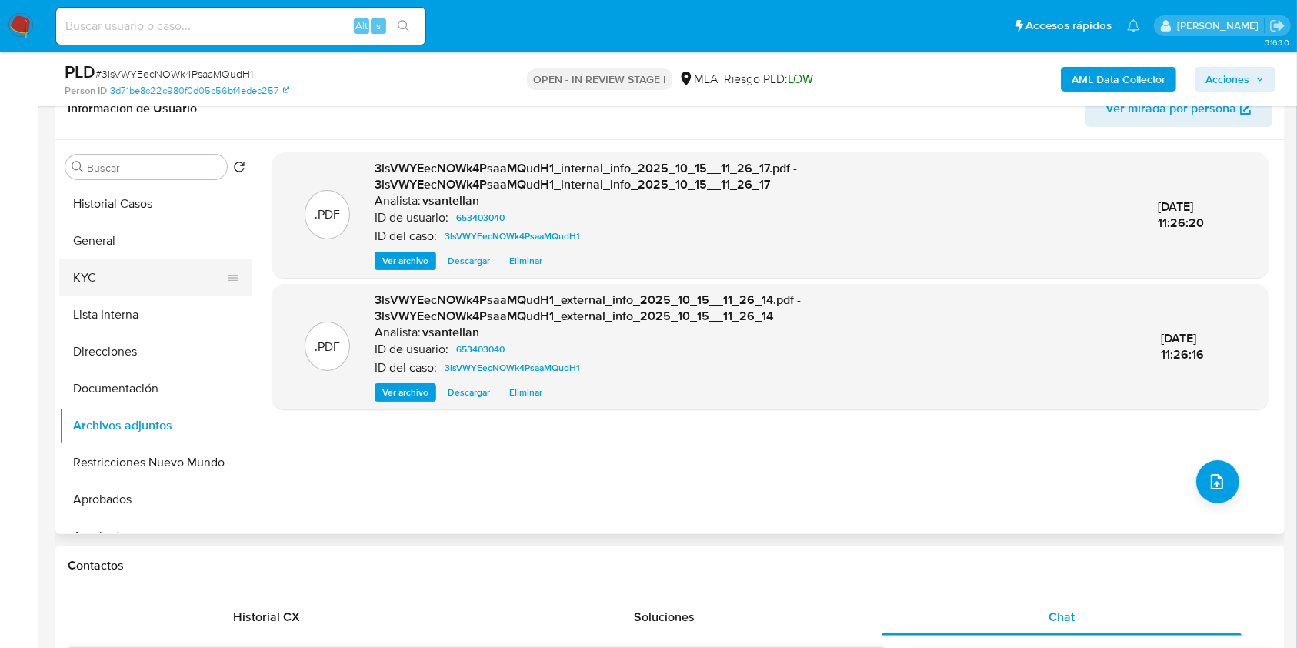
click at [161, 280] on button "KYC" at bounding box center [149, 277] width 180 height 37
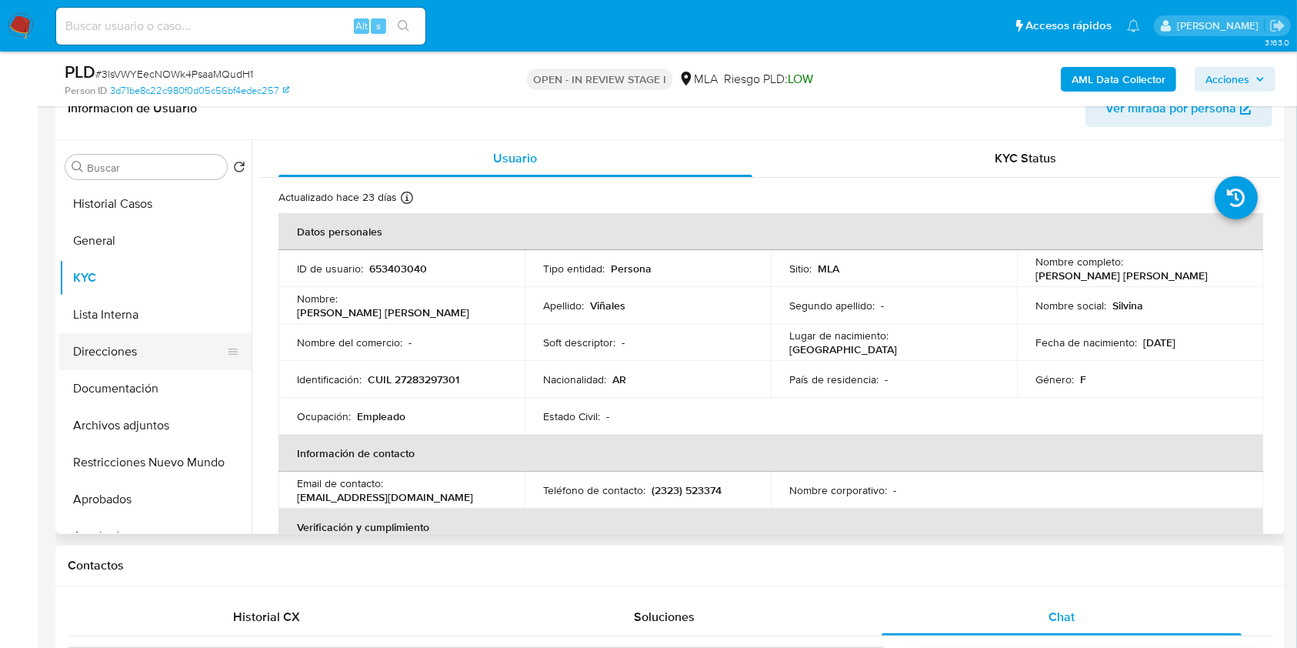
drag, startPoint x: 99, startPoint y: 384, endPoint x: 109, endPoint y: 347, distance: 38.2
click at [99, 384] on button "Documentación" at bounding box center [155, 388] width 192 height 37
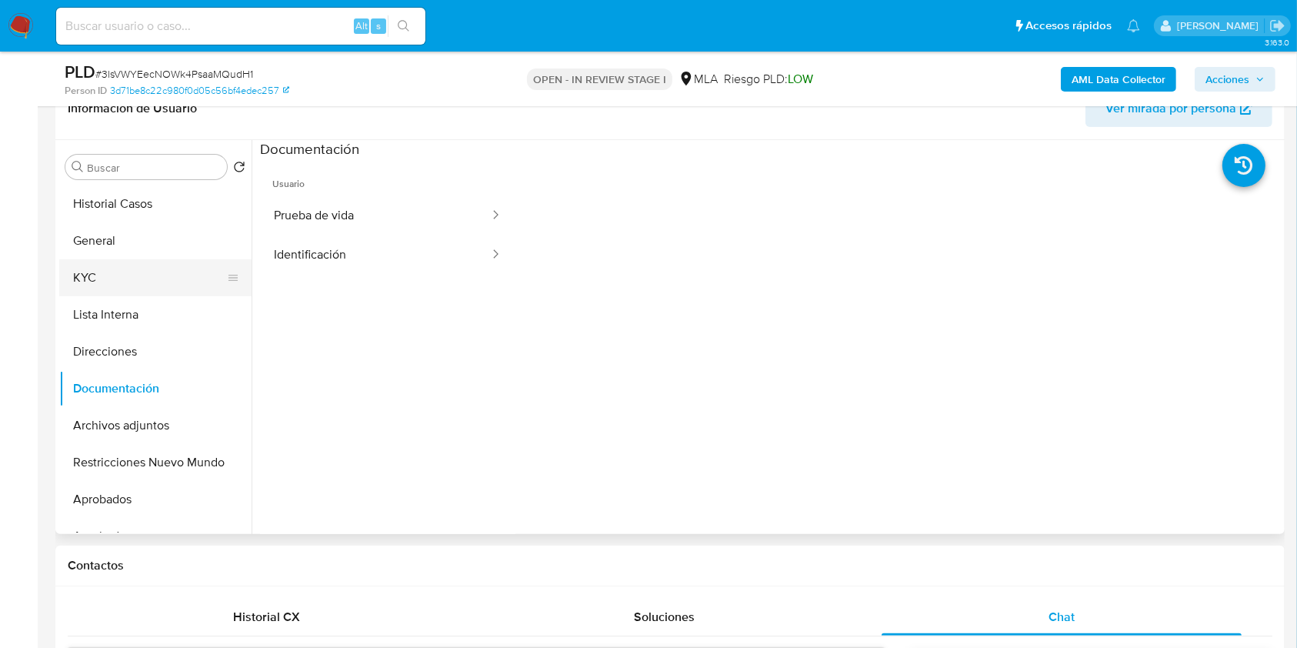
click at [112, 278] on button "KYC" at bounding box center [149, 277] width 180 height 37
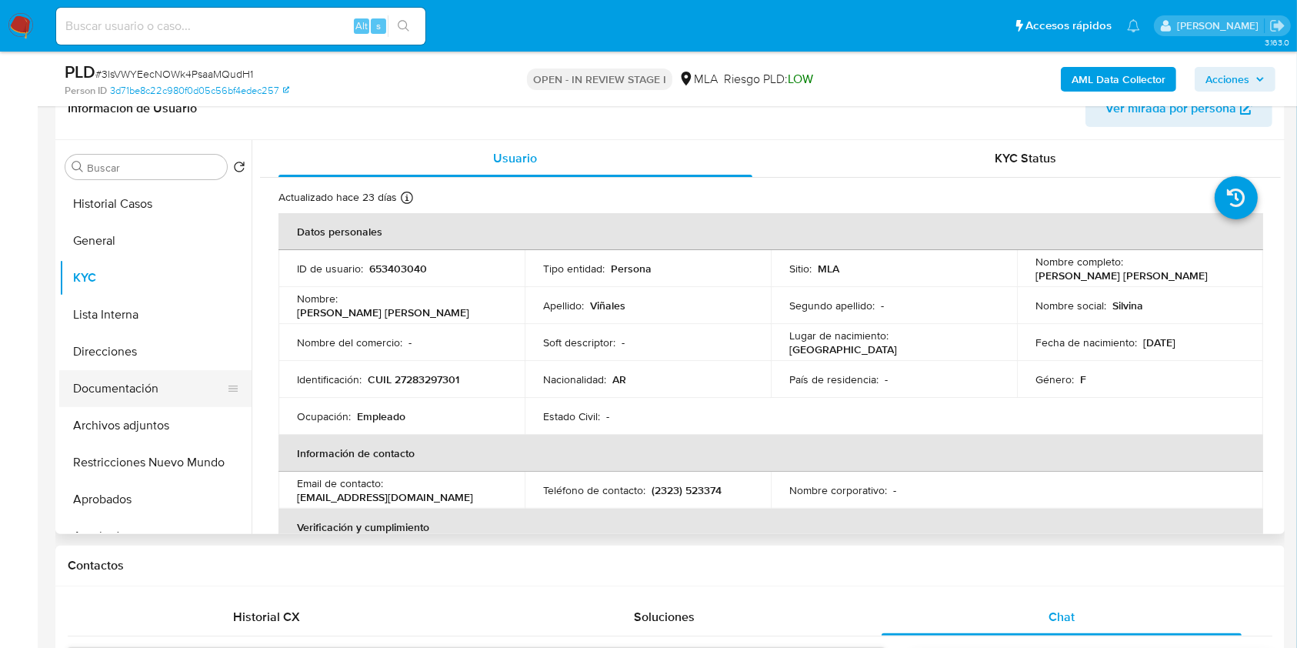
click at [168, 391] on button "Documentación" at bounding box center [149, 388] width 180 height 37
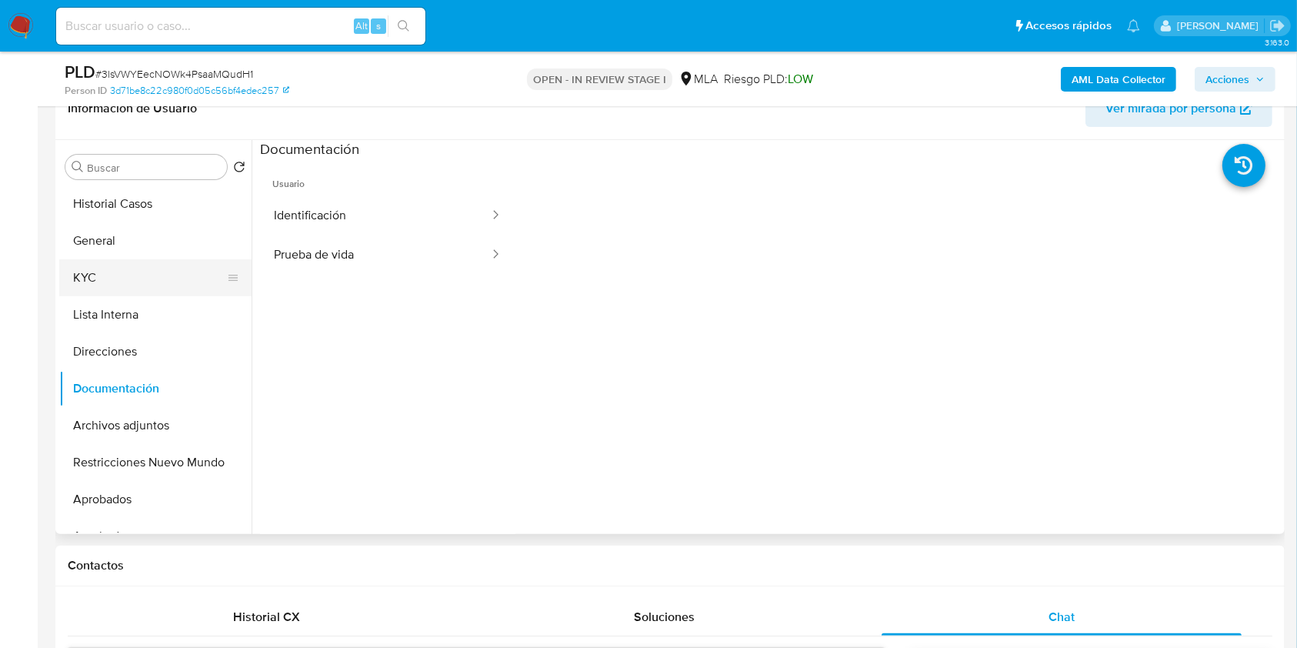
click at [135, 288] on button "KYC" at bounding box center [149, 277] width 180 height 37
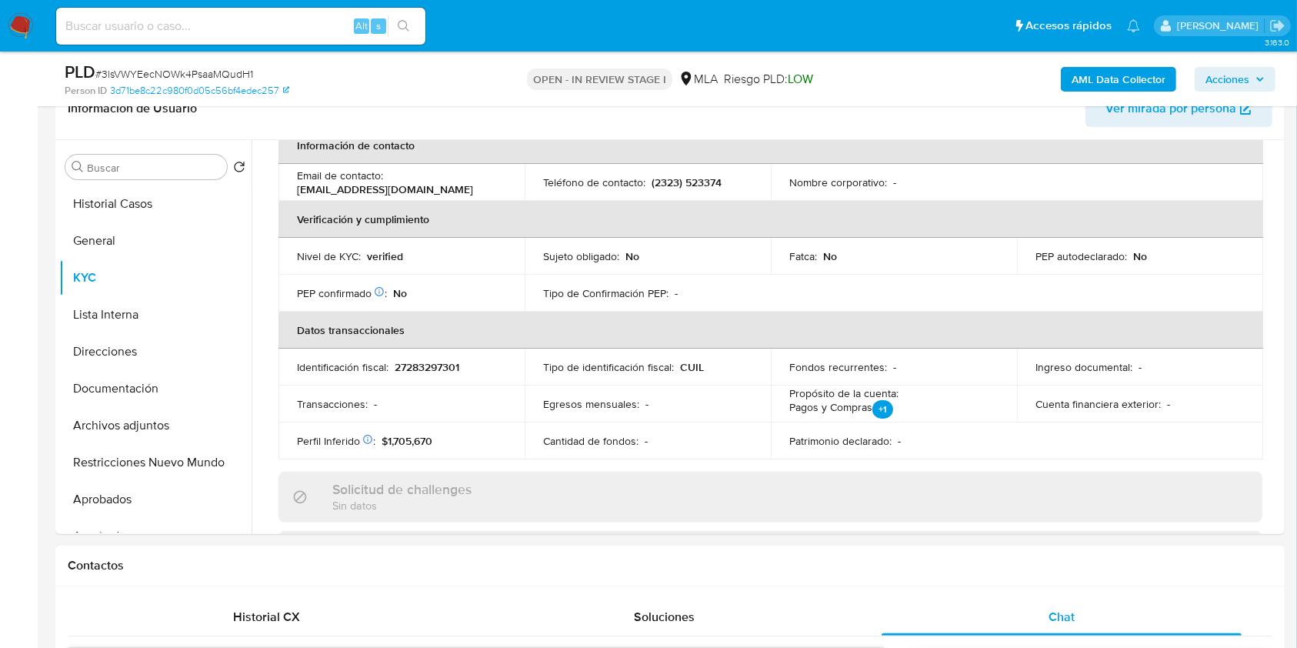
scroll to position [670, 0]
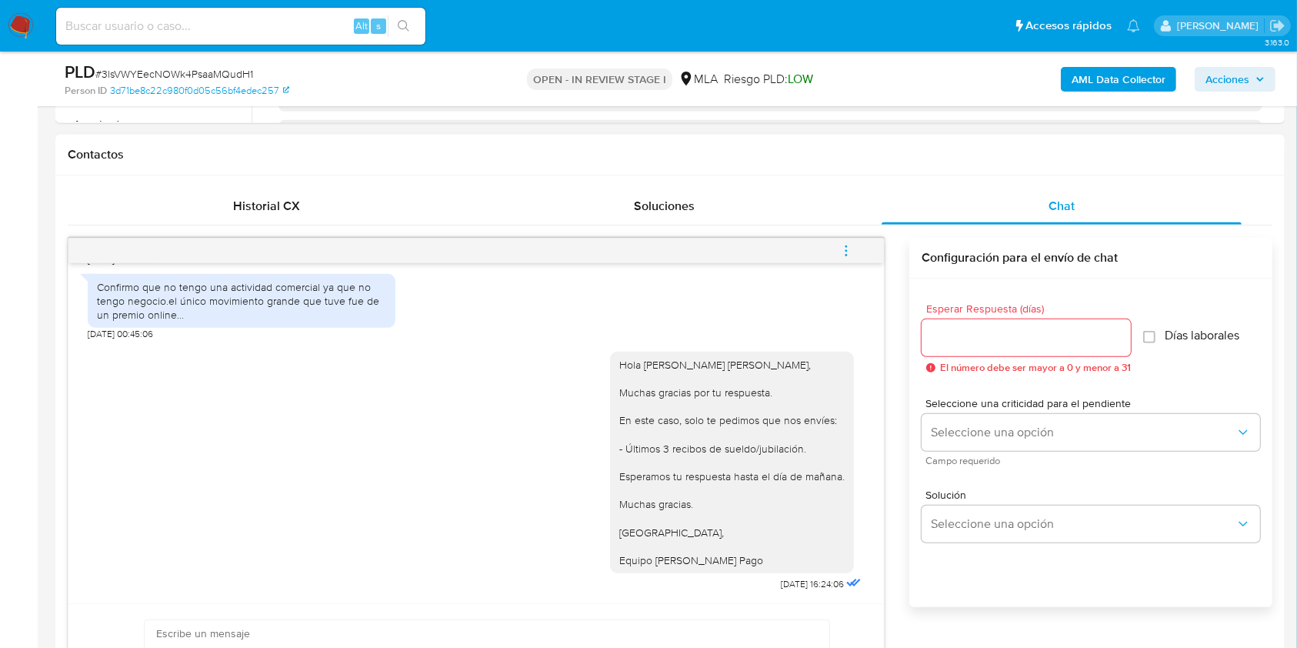
click at [841, 245] on icon "menu-action" at bounding box center [846, 251] width 14 height 14
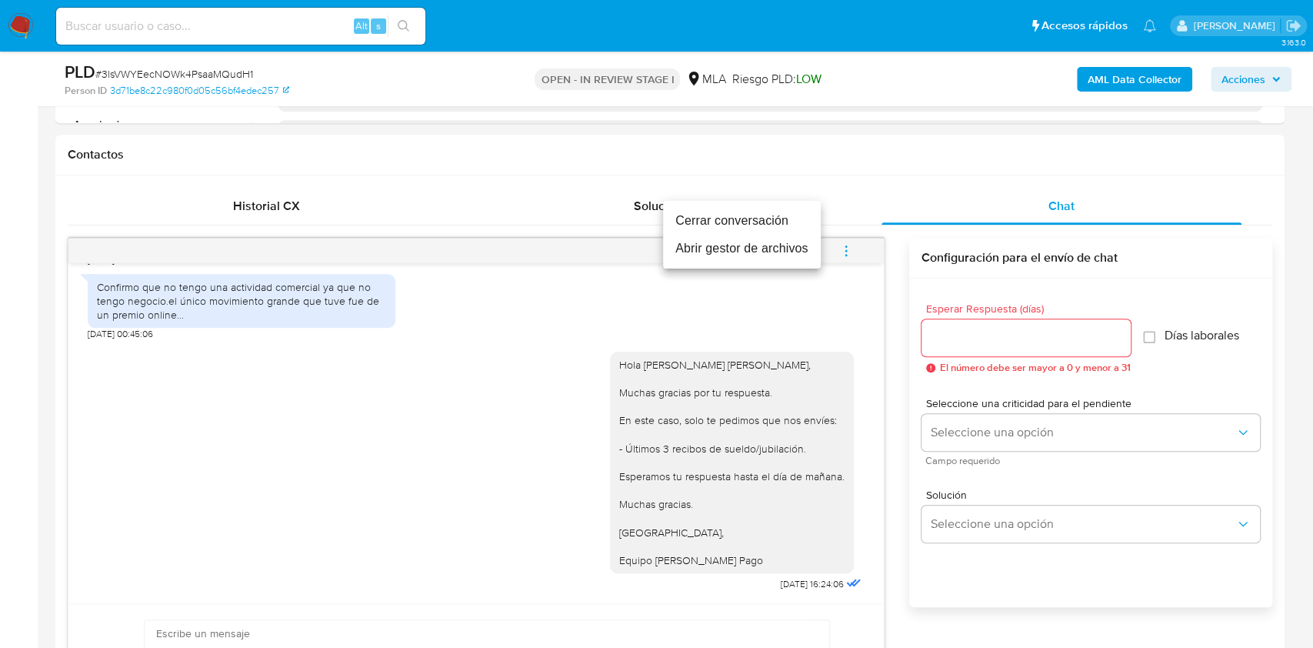
click at [781, 222] on li "Cerrar conversación" at bounding box center [742, 221] width 158 height 28
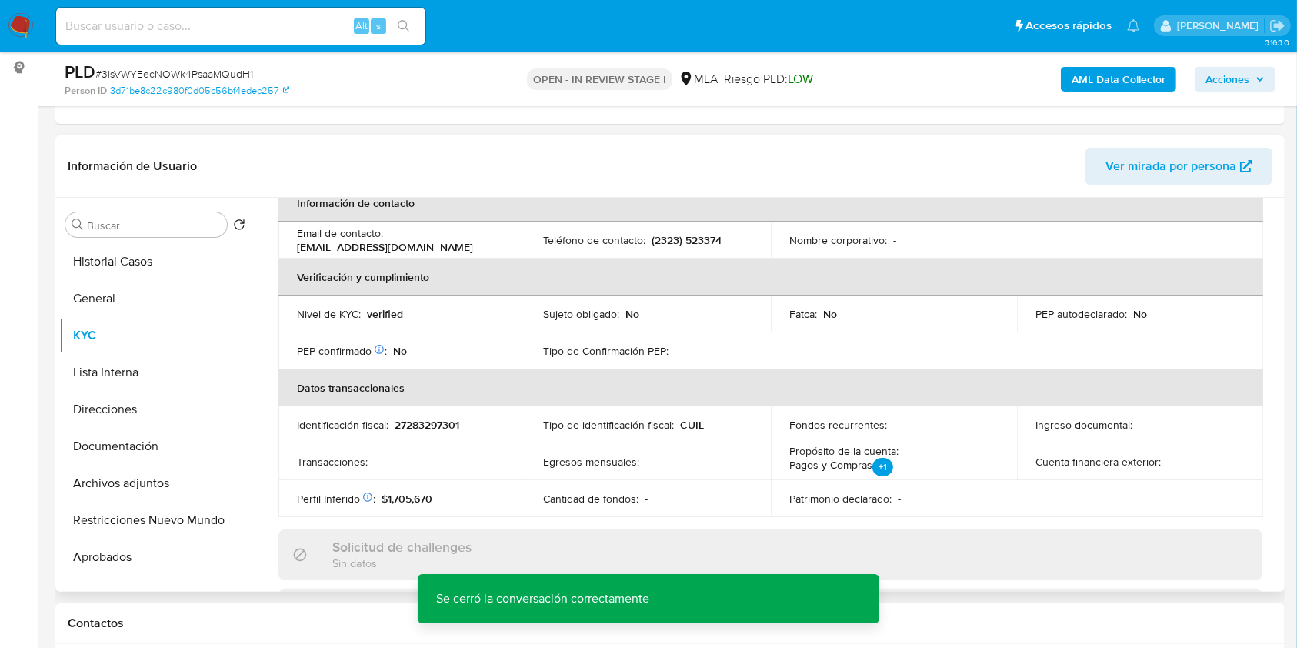
scroll to position [191, 0]
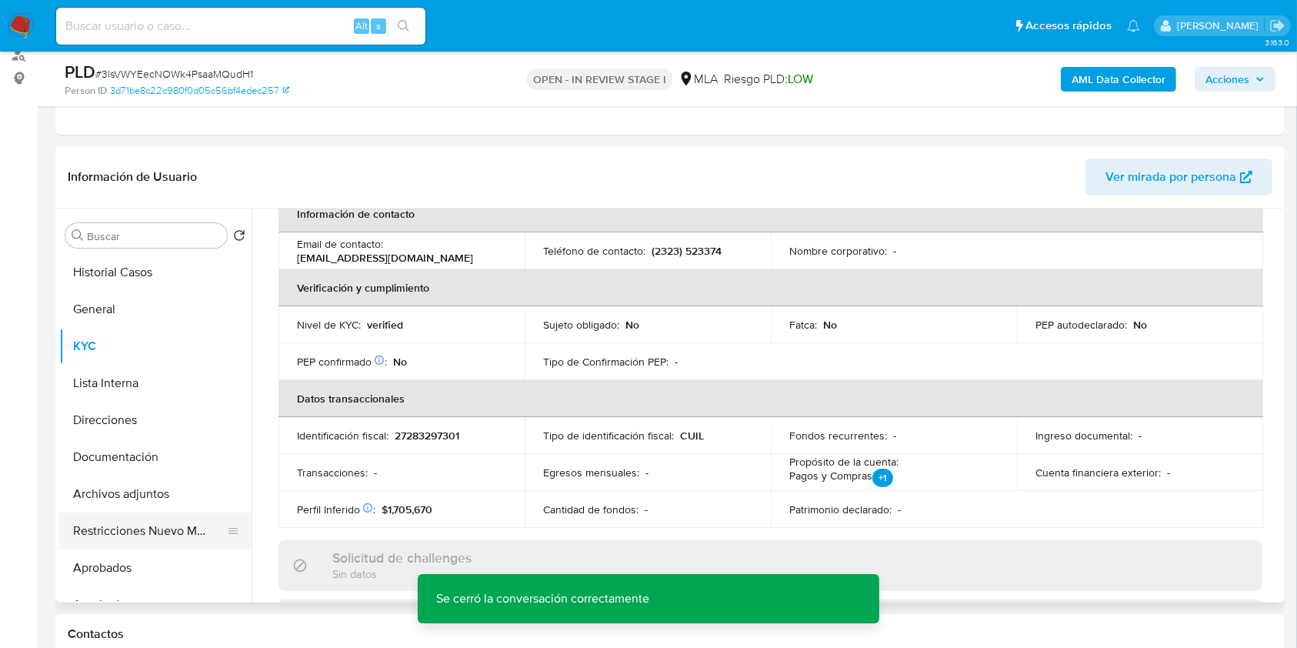
click at [151, 531] on button "Restricciones Nuevo Mundo" at bounding box center [149, 530] width 180 height 37
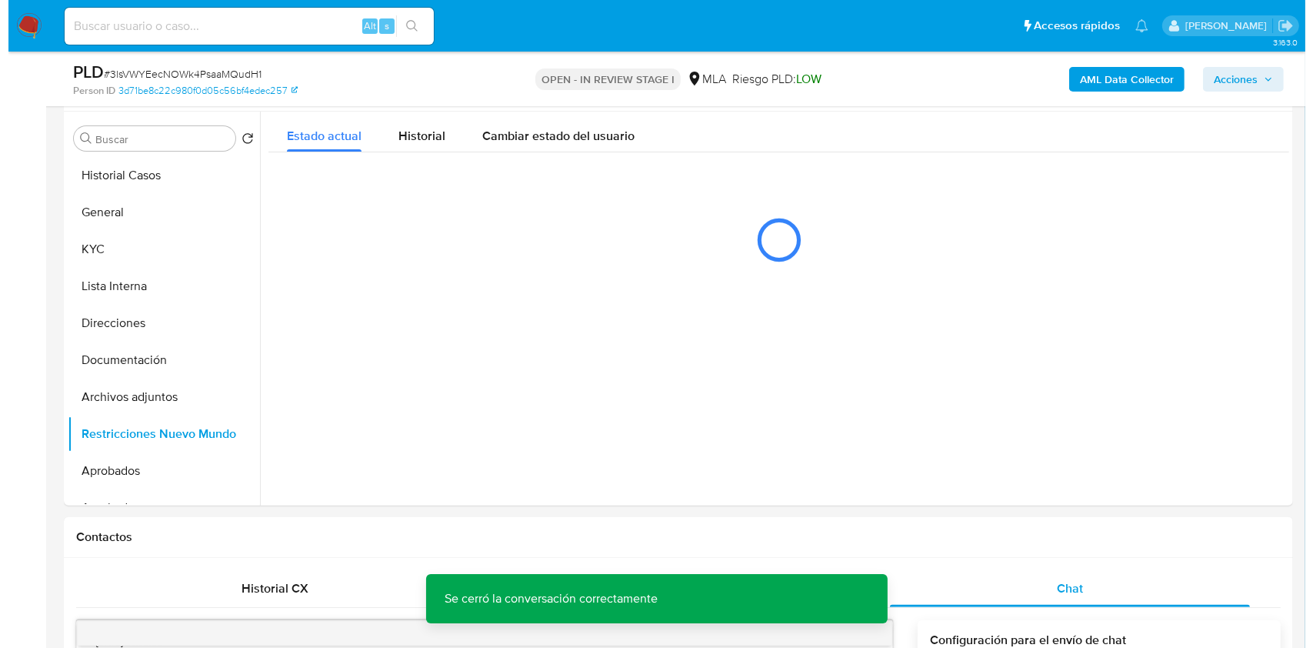
scroll to position [263, 0]
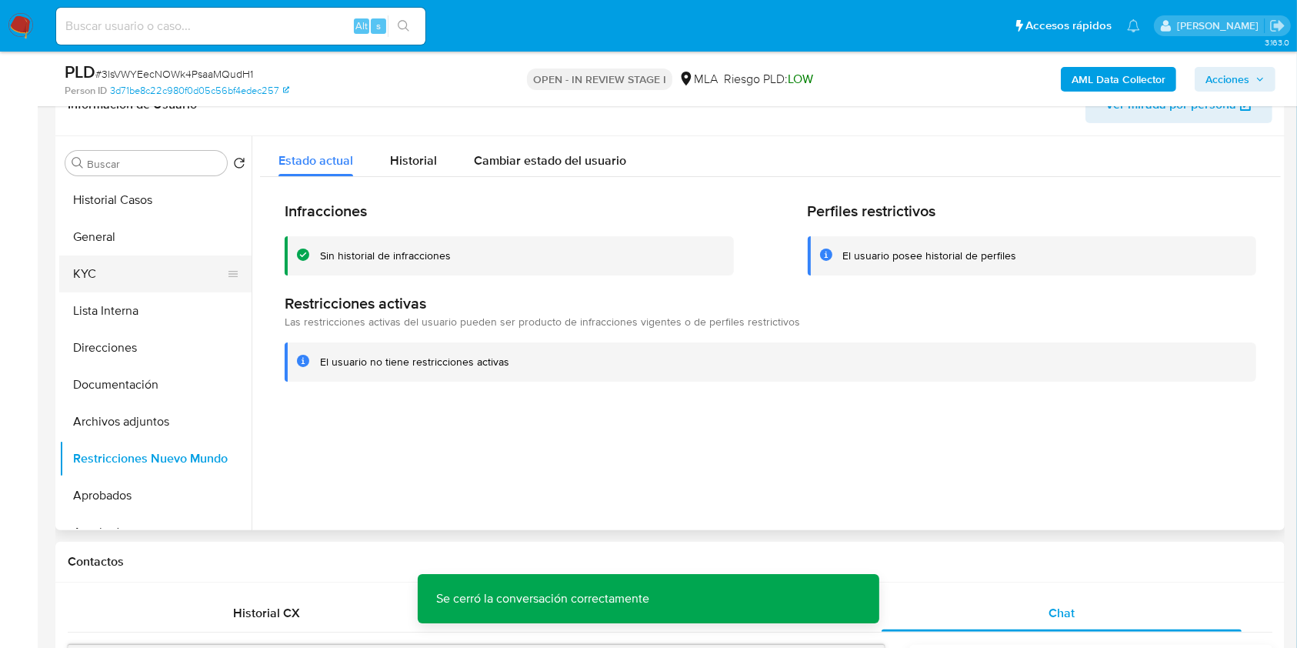
click at [111, 260] on button "KYC" at bounding box center [149, 273] width 180 height 37
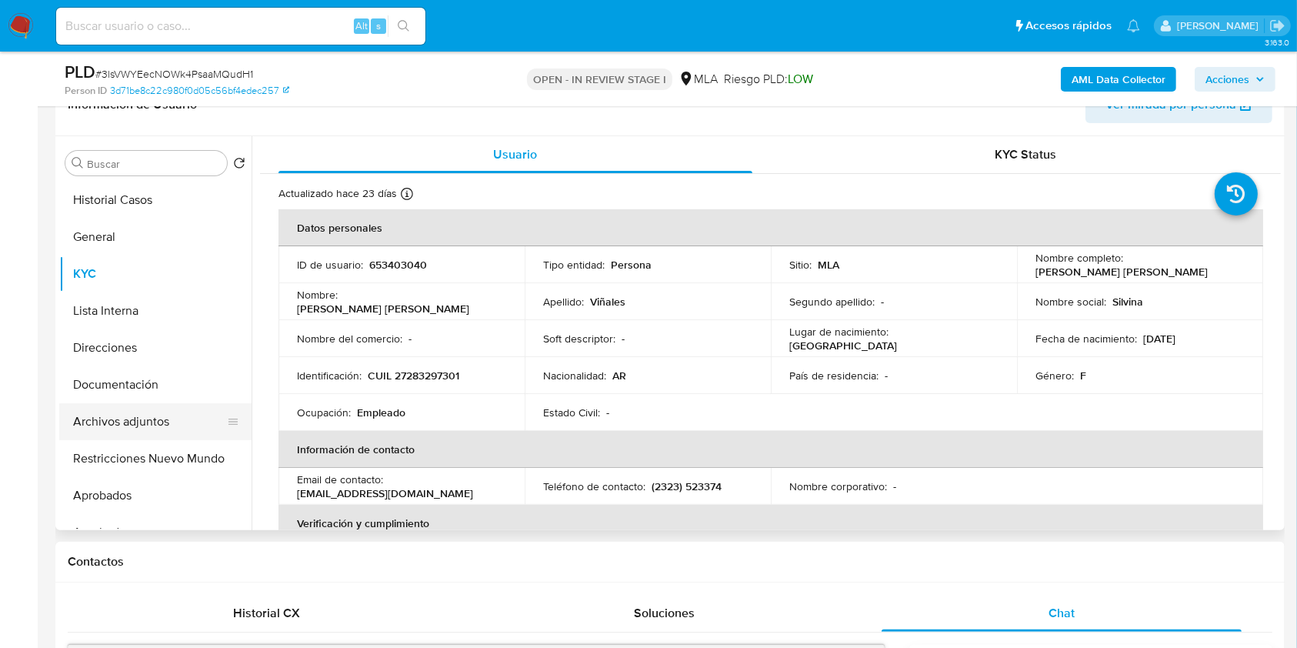
click at [148, 416] on button "Archivos adjuntos" at bounding box center [149, 421] width 180 height 37
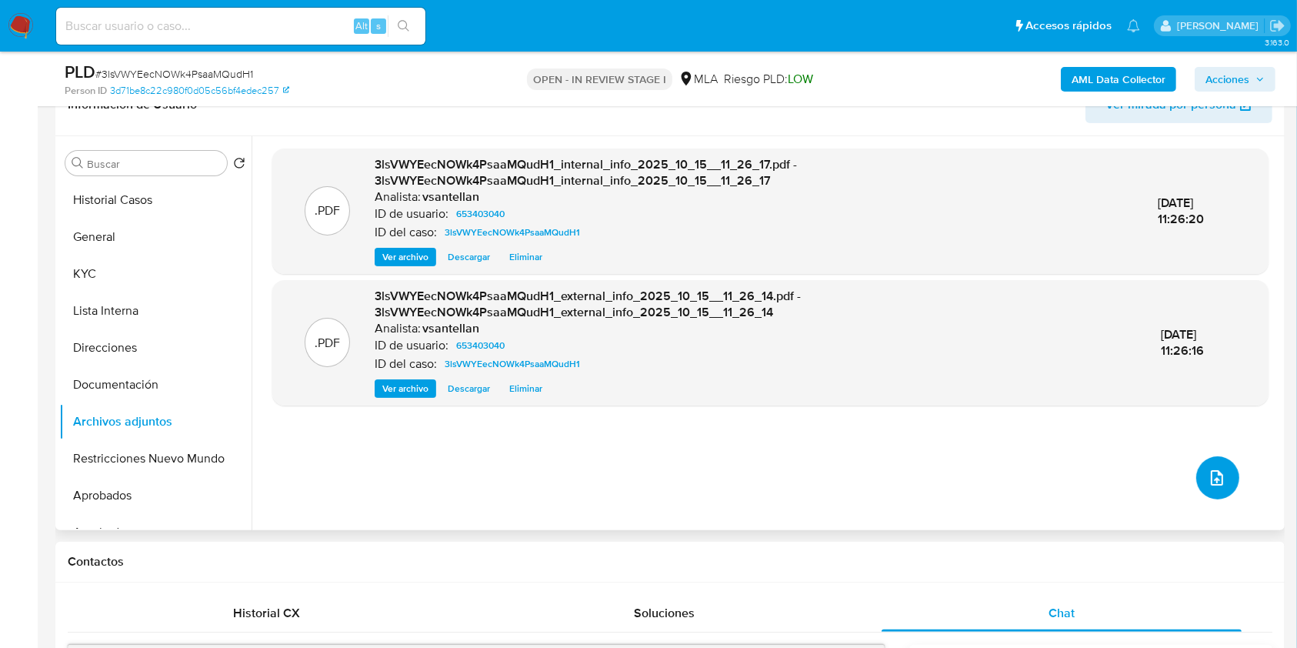
click at [1209, 473] on icon "upload-file" at bounding box center [1217, 477] width 18 height 18
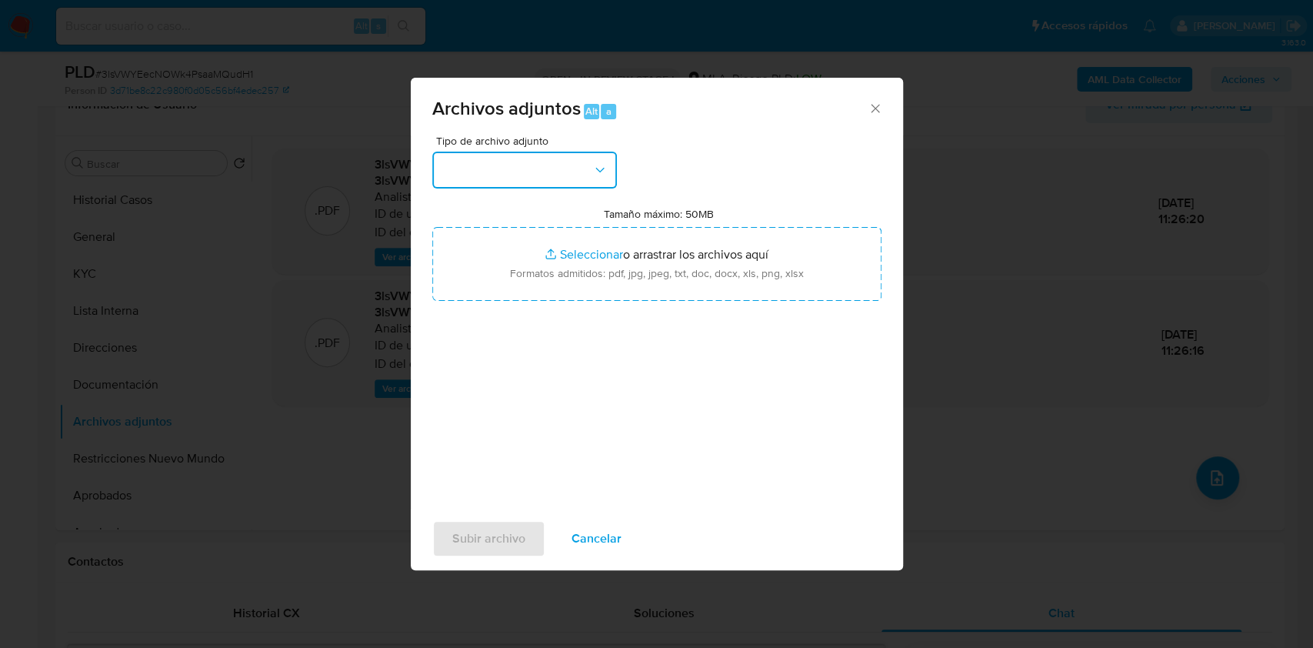
click at [550, 175] on button "button" at bounding box center [524, 170] width 185 height 37
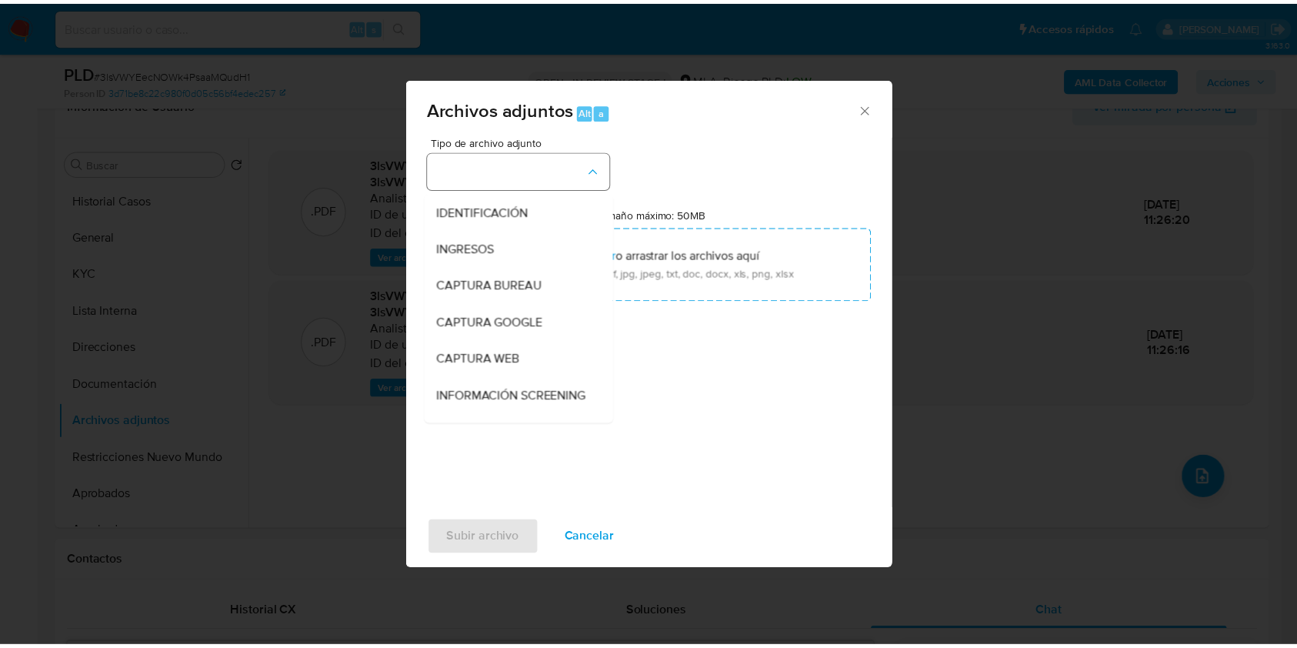
scroll to position [205, 0]
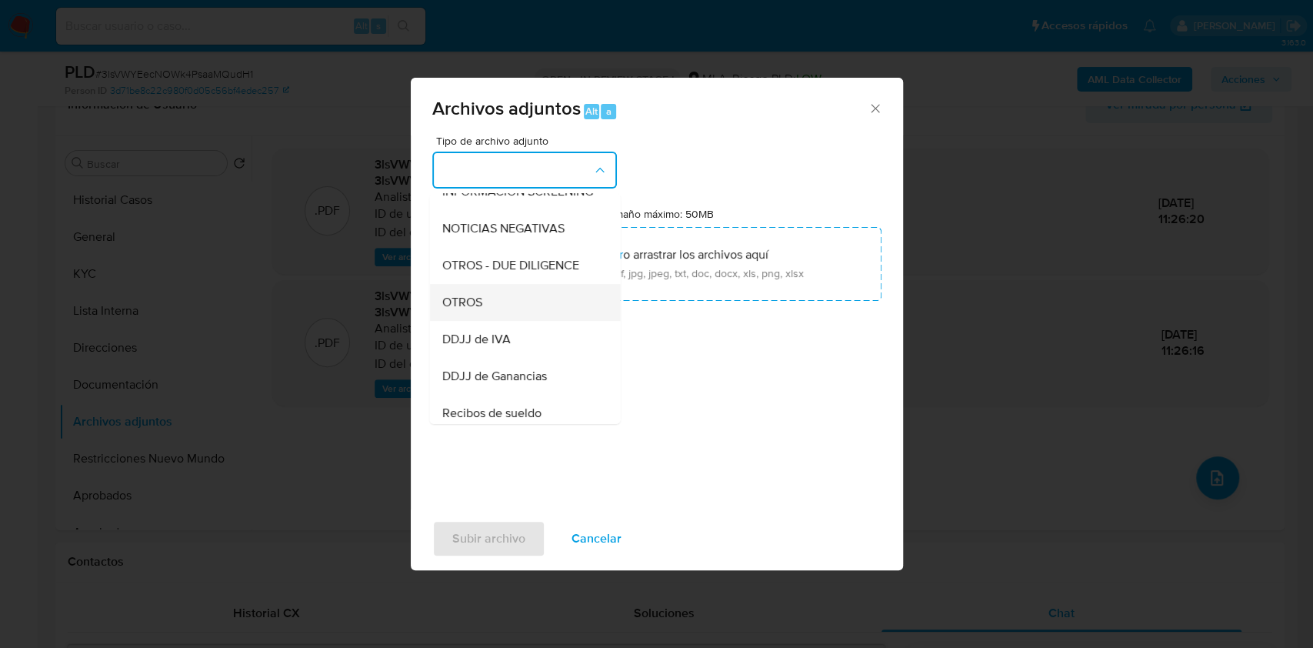
click at [526, 308] on div "OTROS" at bounding box center [519, 302] width 157 height 37
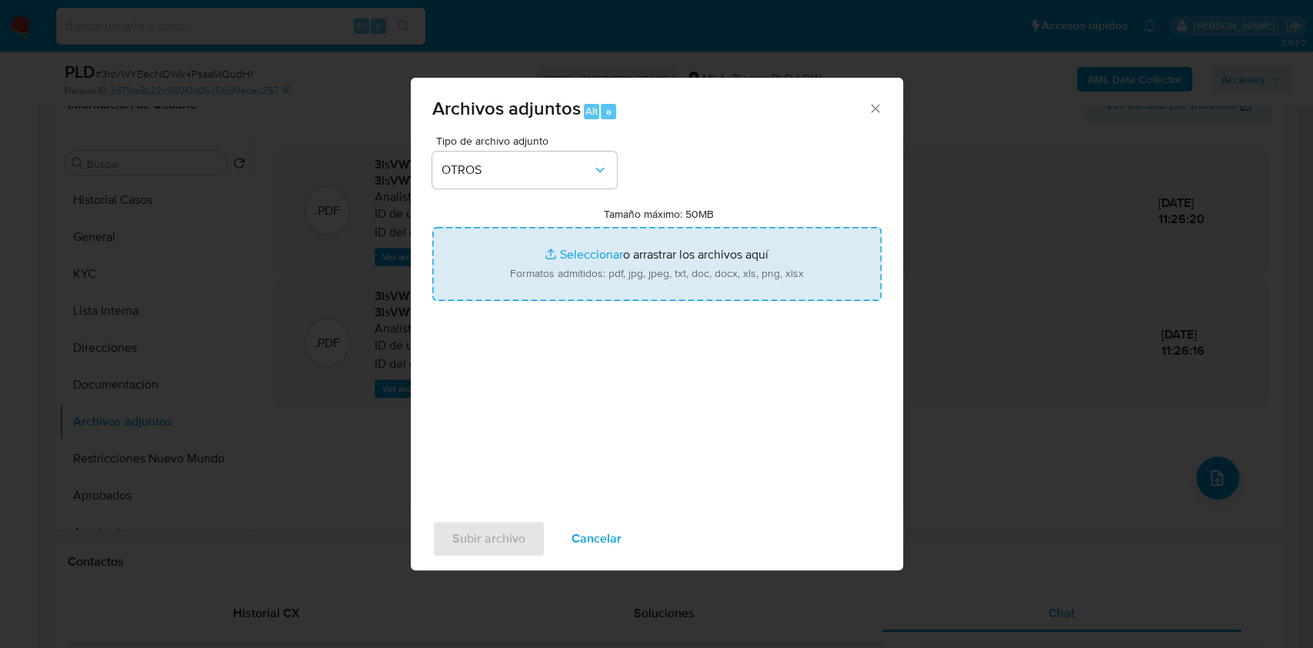
click at [552, 260] on input "Tamaño máximo: 50MB Seleccionar archivos" at bounding box center [656, 264] width 449 height 74
type input "C:\fakepath\Caselog-653403040- NO ROI.docx"
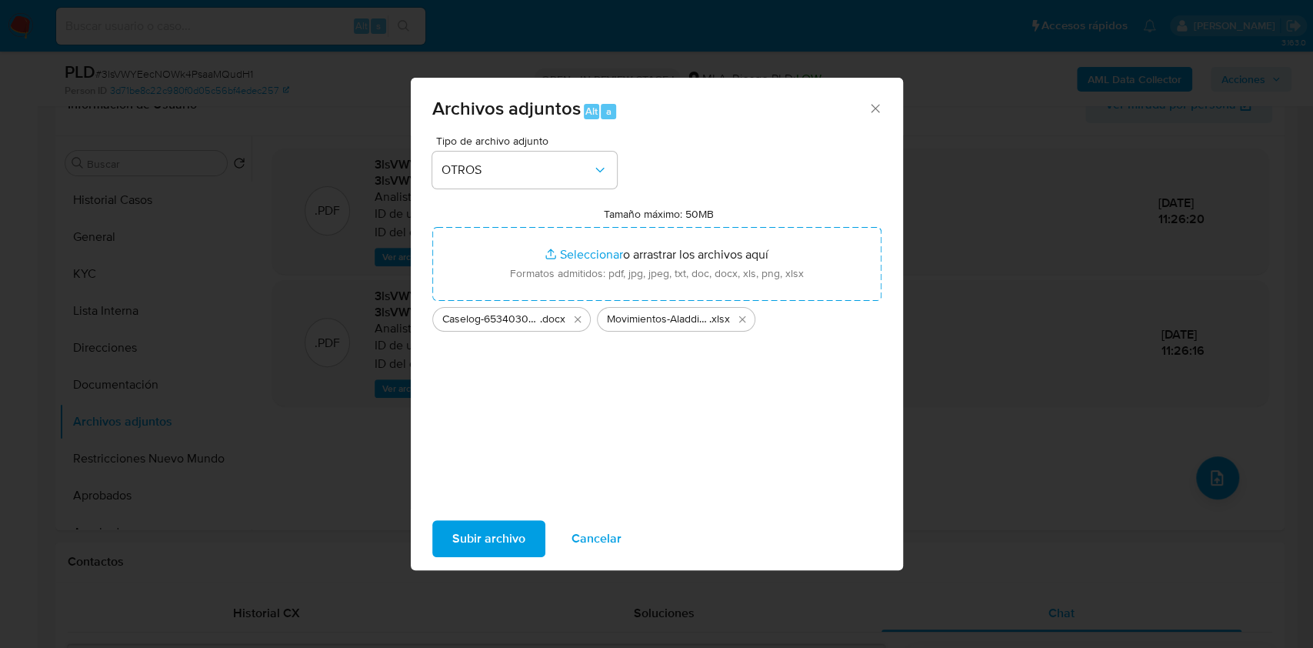
drag, startPoint x: 552, startPoint y: 260, endPoint x: 506, endPoint y: 541, distance: 285.3
click at [506, 541] on span "Subir archivo" at bounding box center [488, 538] width 73 height 34
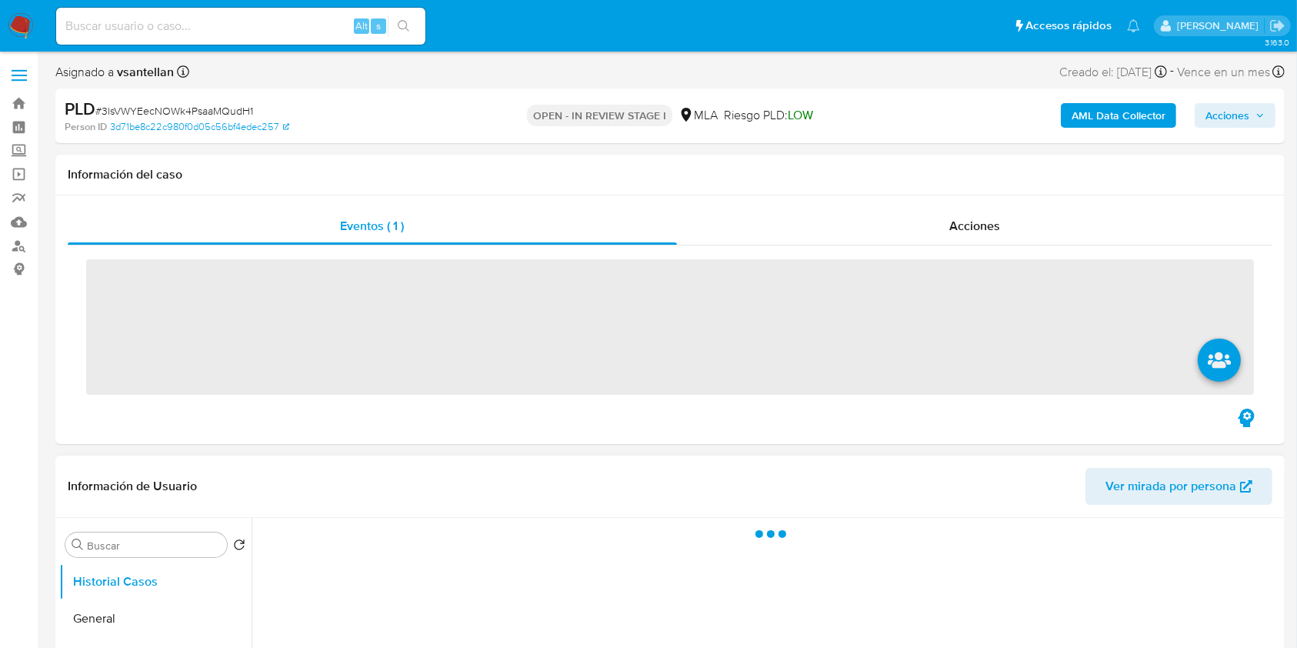
scroll to position [410, 0]
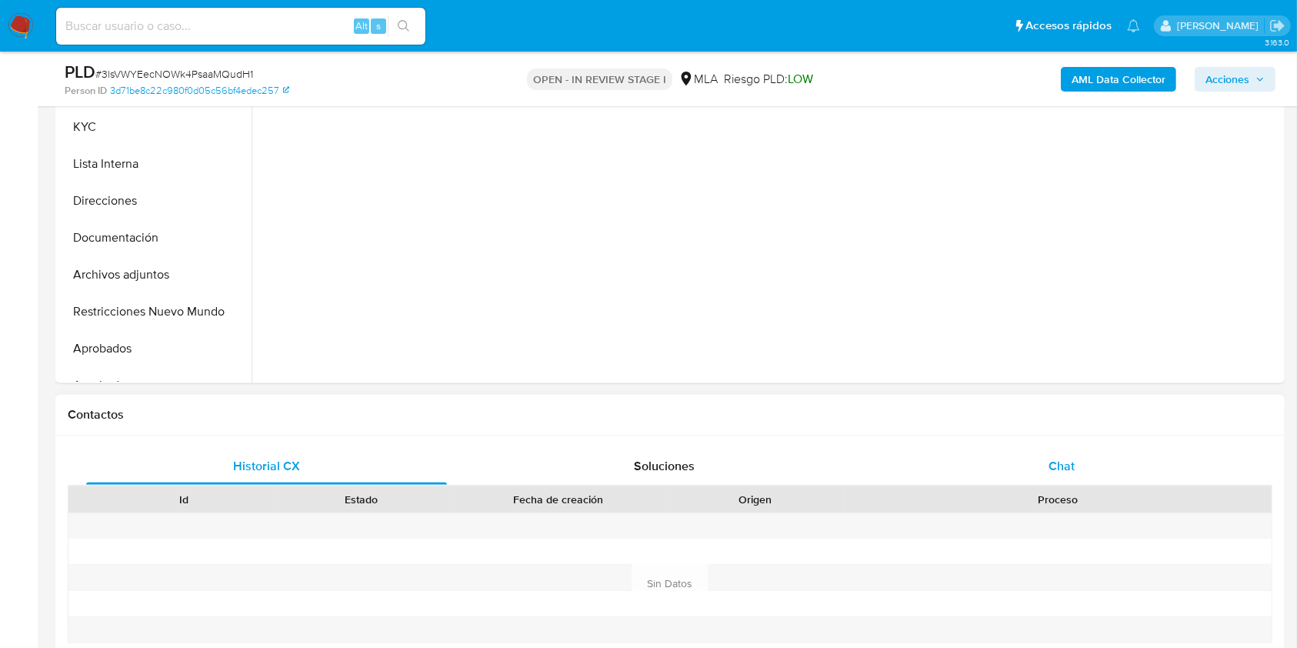
click at [1047, 461] on div "Chat" at bounding box center [1061, 466] width 361 height 37
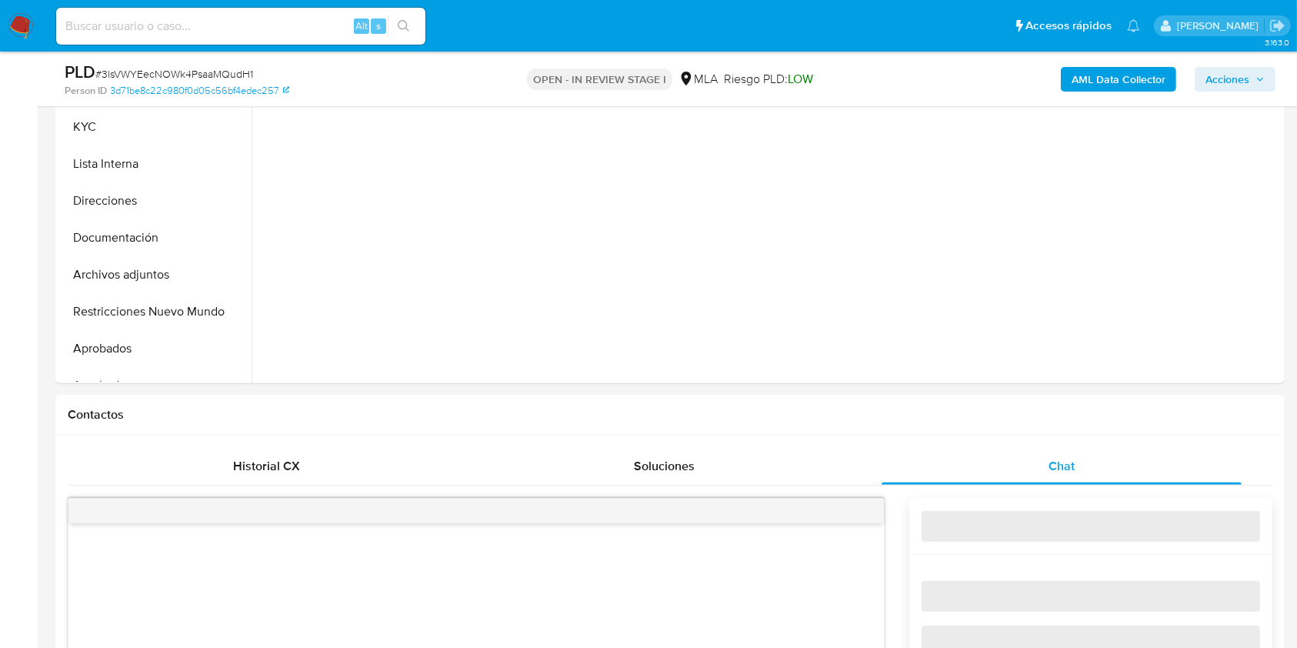
select select "10"
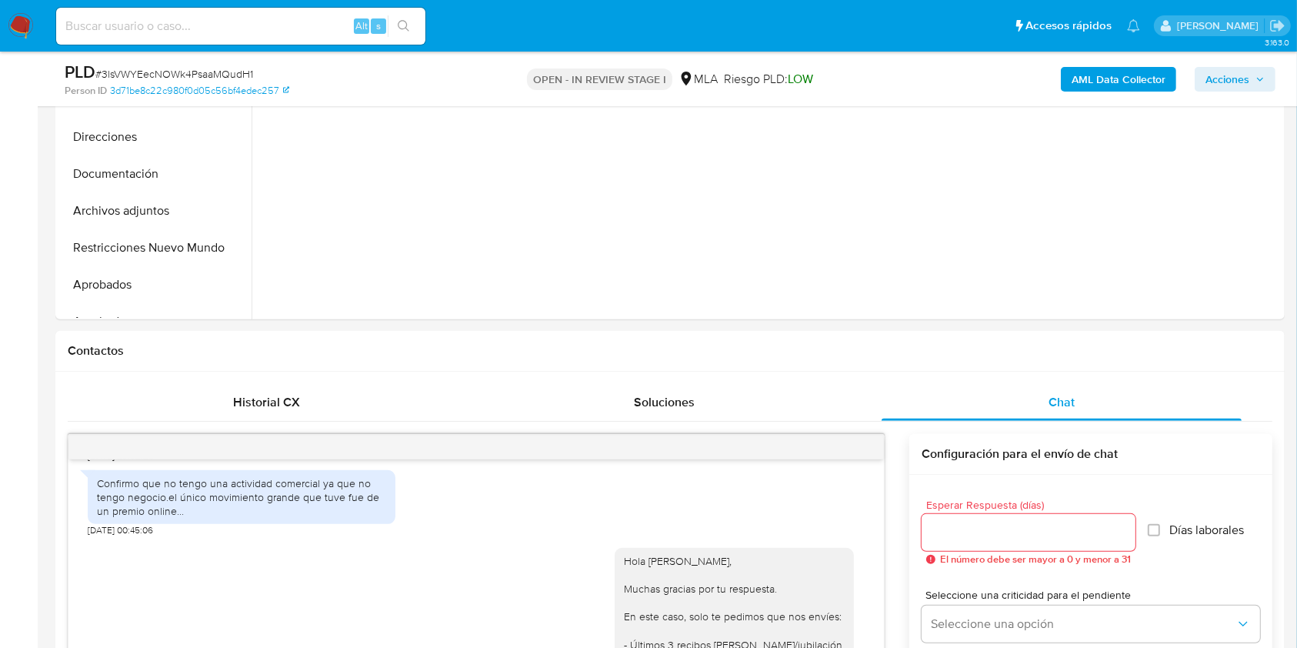
scroll to position [442, 0]
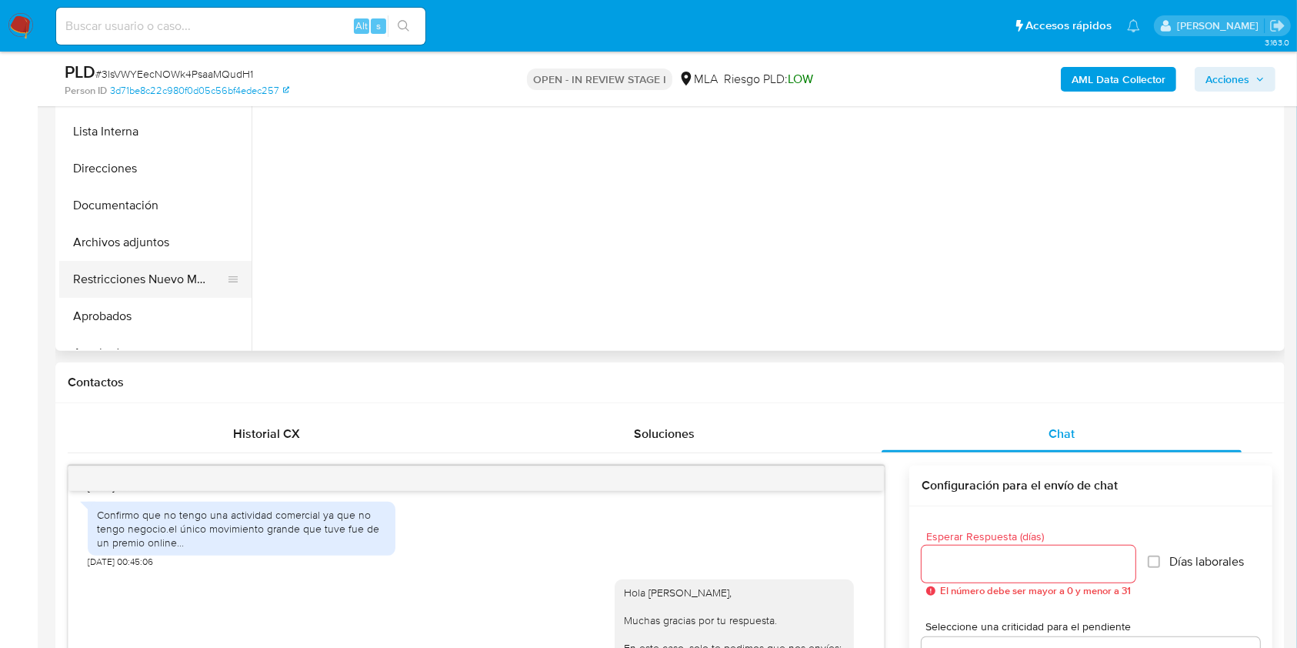
click at [148, 277] on button "Restricciones Nuevo Mundo" at bounding box center [149, 279] width 180 height 37
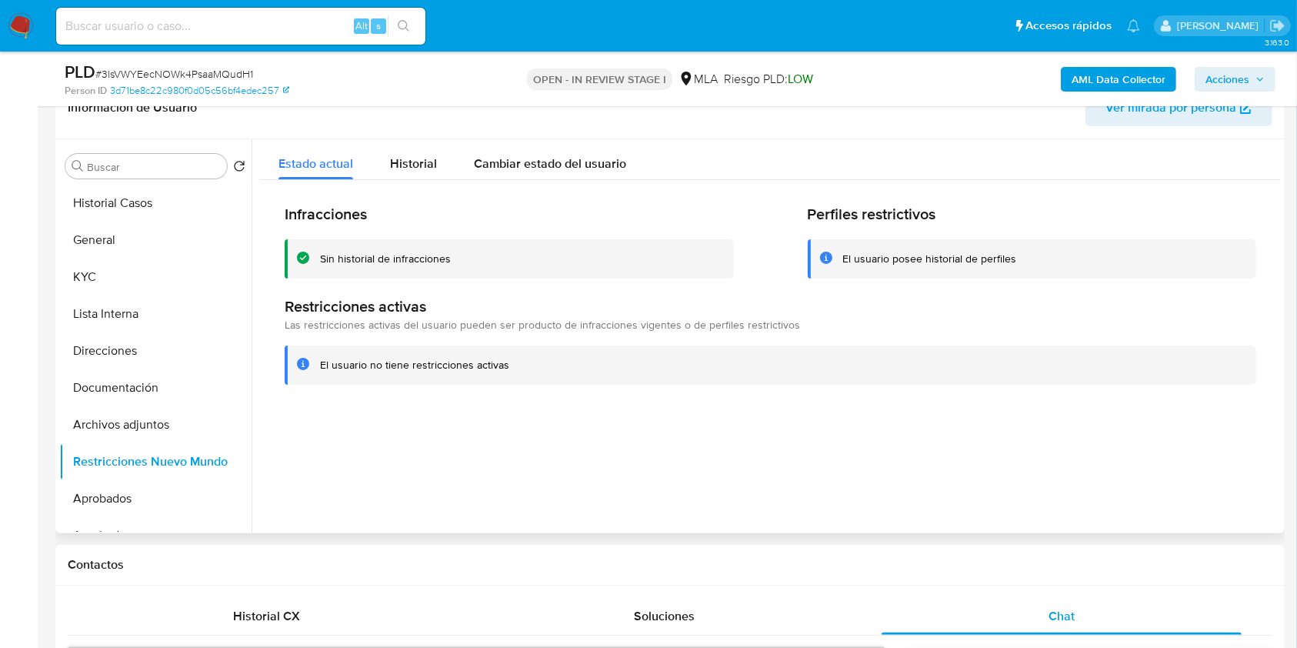
scroll to position [256, 0]
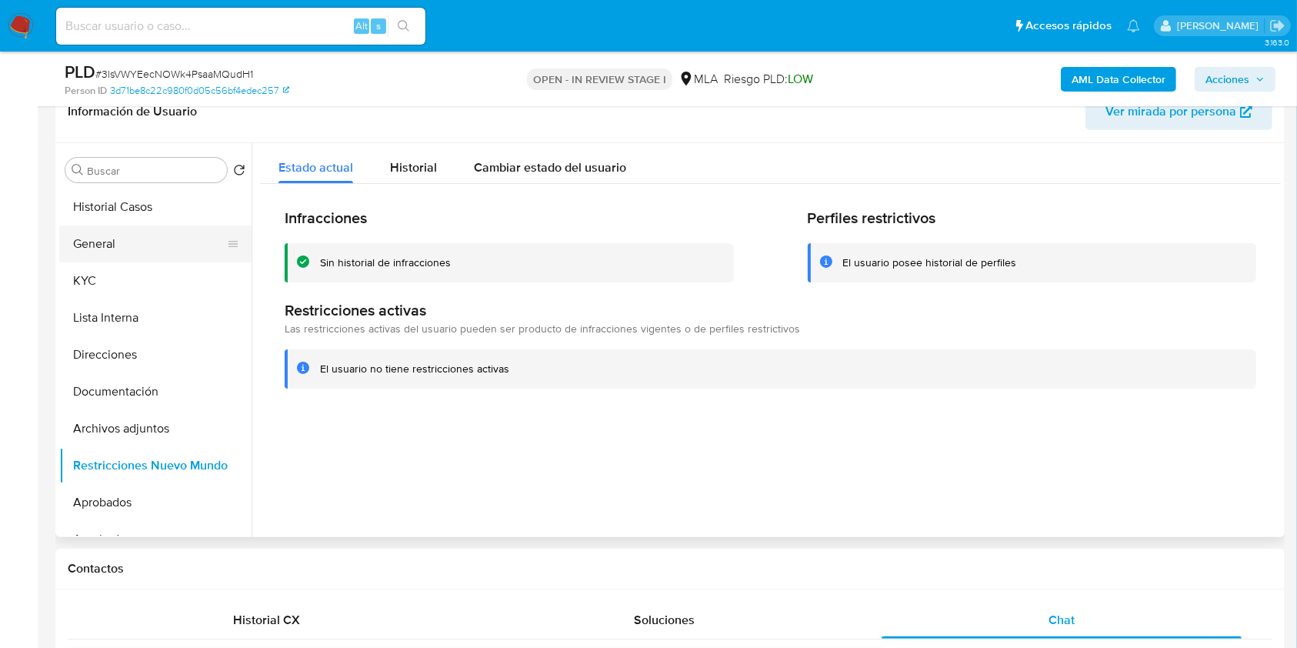
click at [112, 235] on button "General" at bounding box center [149, 243] width 180 height 37
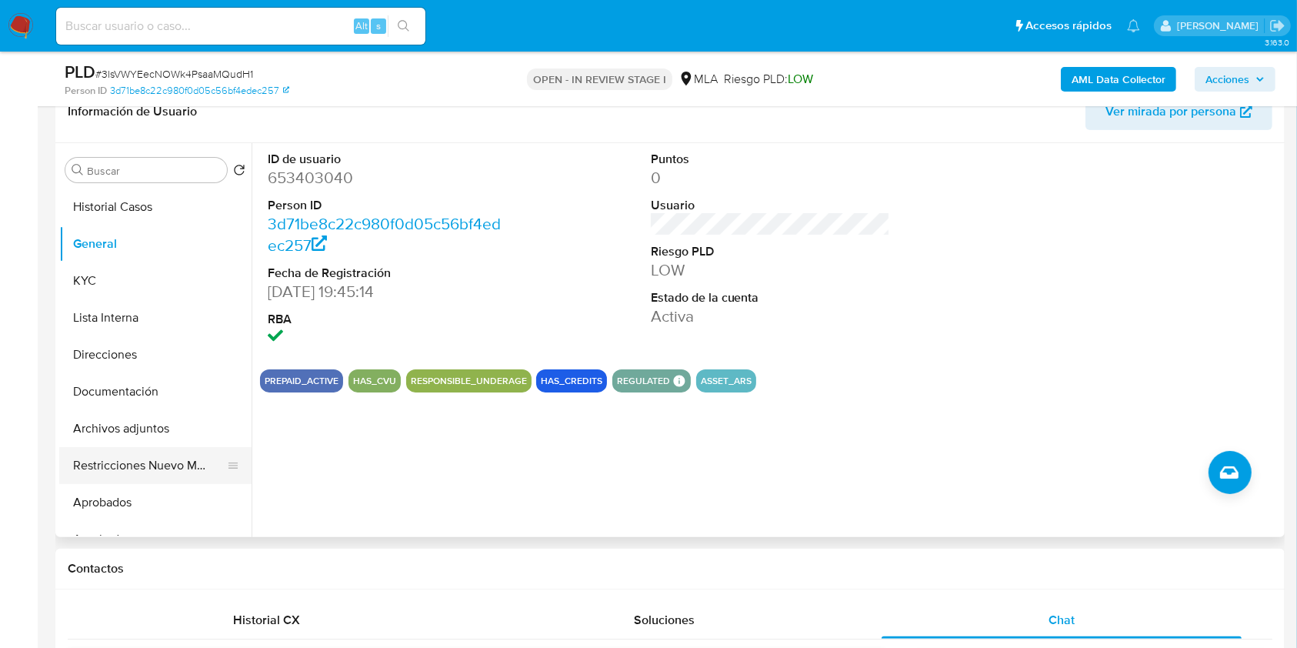
click at [152, 467] on button "Restricciones Nuevo Mundo" at bounding box center [149, 465] width 180 height 37
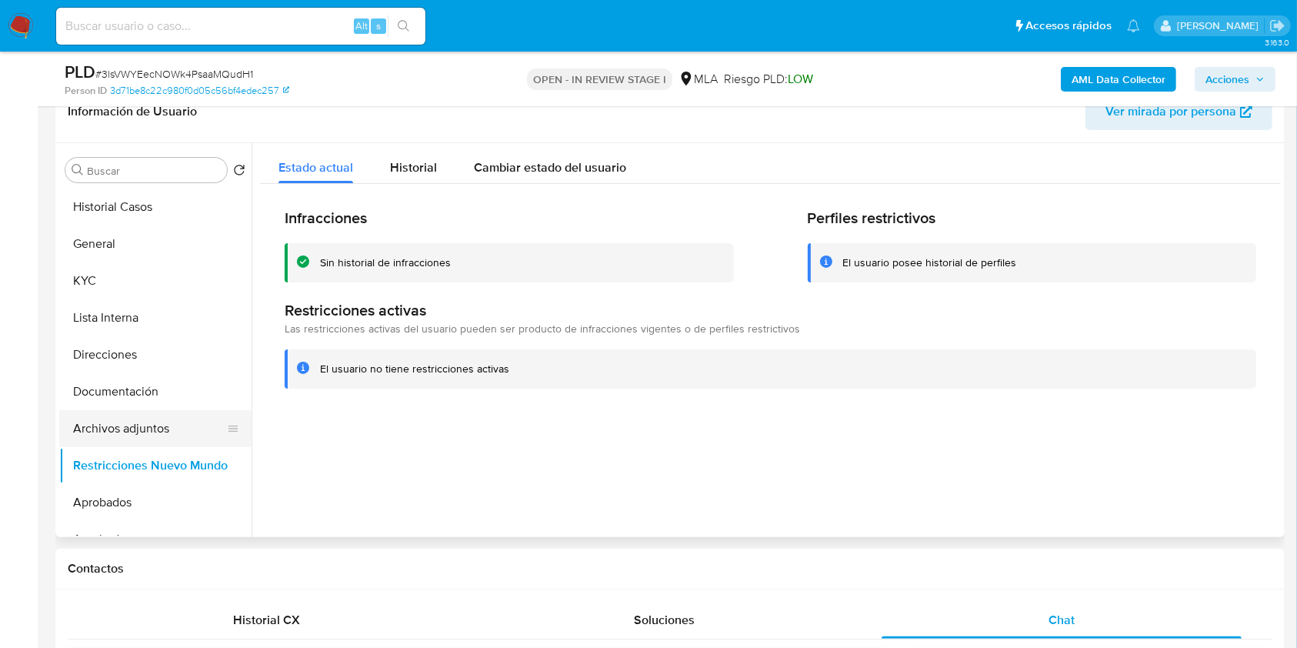
click at [155, 434] on button "Archivos adjuntos" at bounding box center [149, 428] width 180 height 37
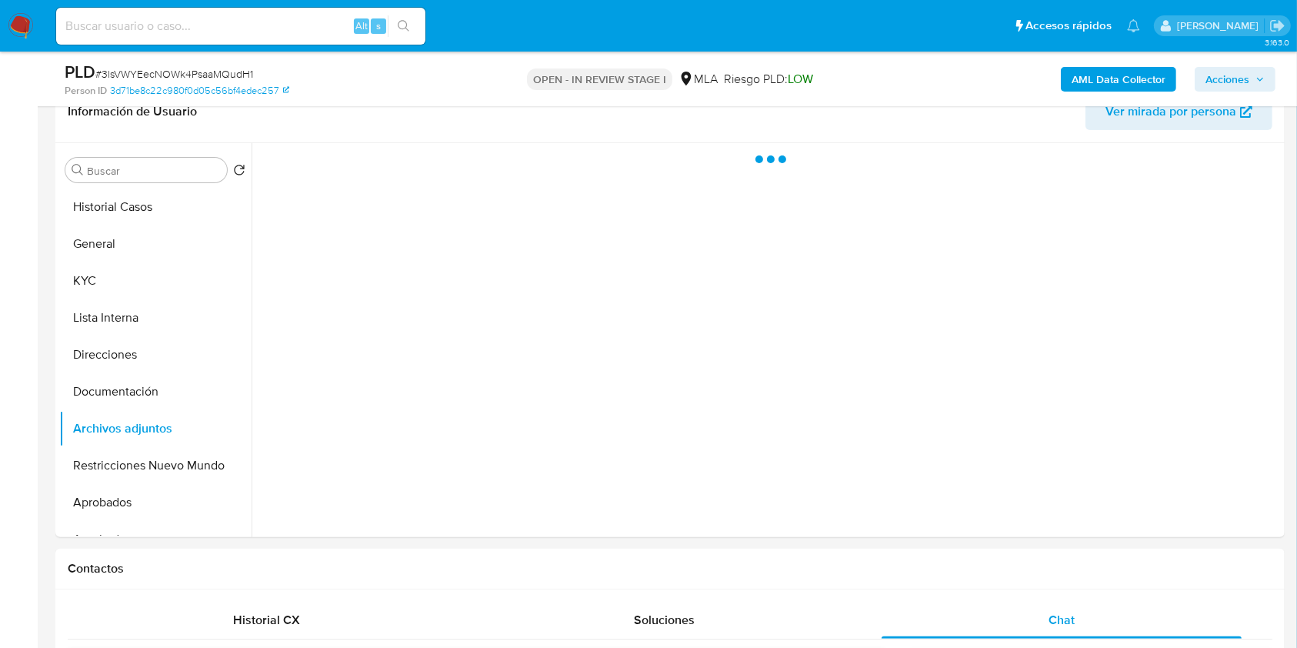
click at [1226, 84] on span "Acciones" at bounding box center [1227, 79] width 44 height 25
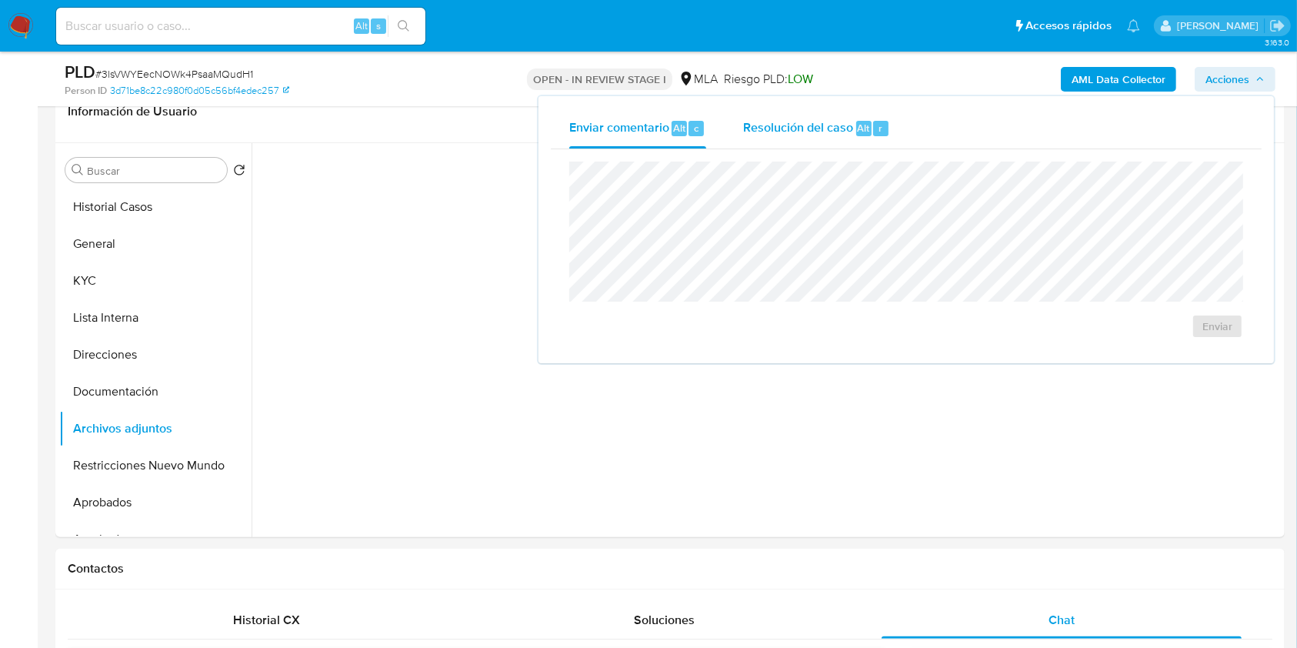
click at [763, 127] on span "Resolución del caso" at bounding box center [798, 127] width 110 height 18
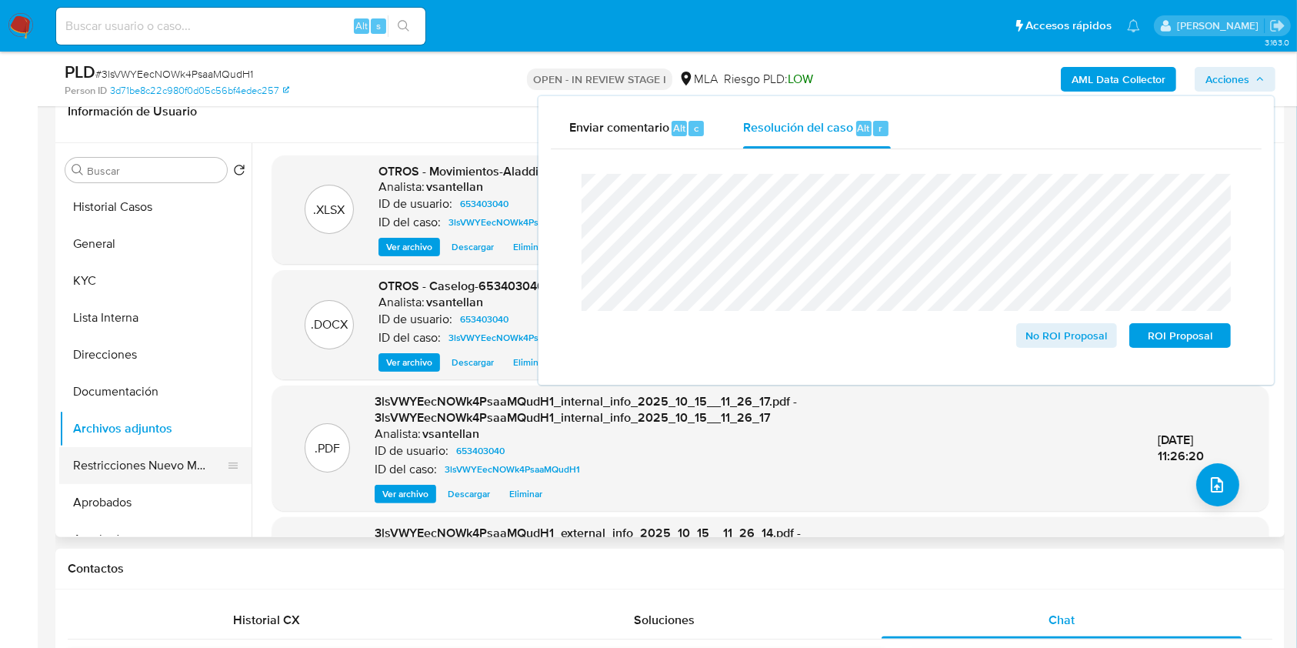
drag, startPoint x: 125, startPoint y: 442, endPoint x: 134, endPoint y: 471, distance: 29.9
click at [128, 445] on button "Archivos adjuntos" at bounding box center [155, 428] width 192 height 37
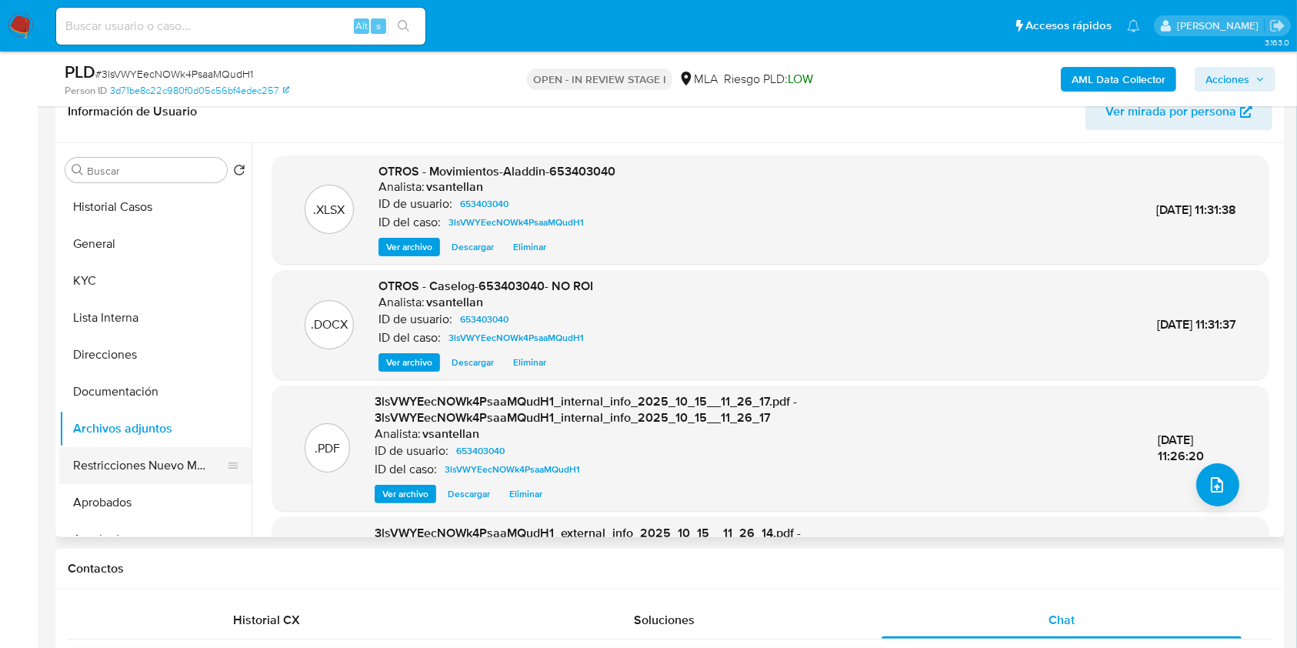
click at [135, 473] on button "Restricciones Nuevo Mundo" at bounding box center [149, 465] width 180 height 37
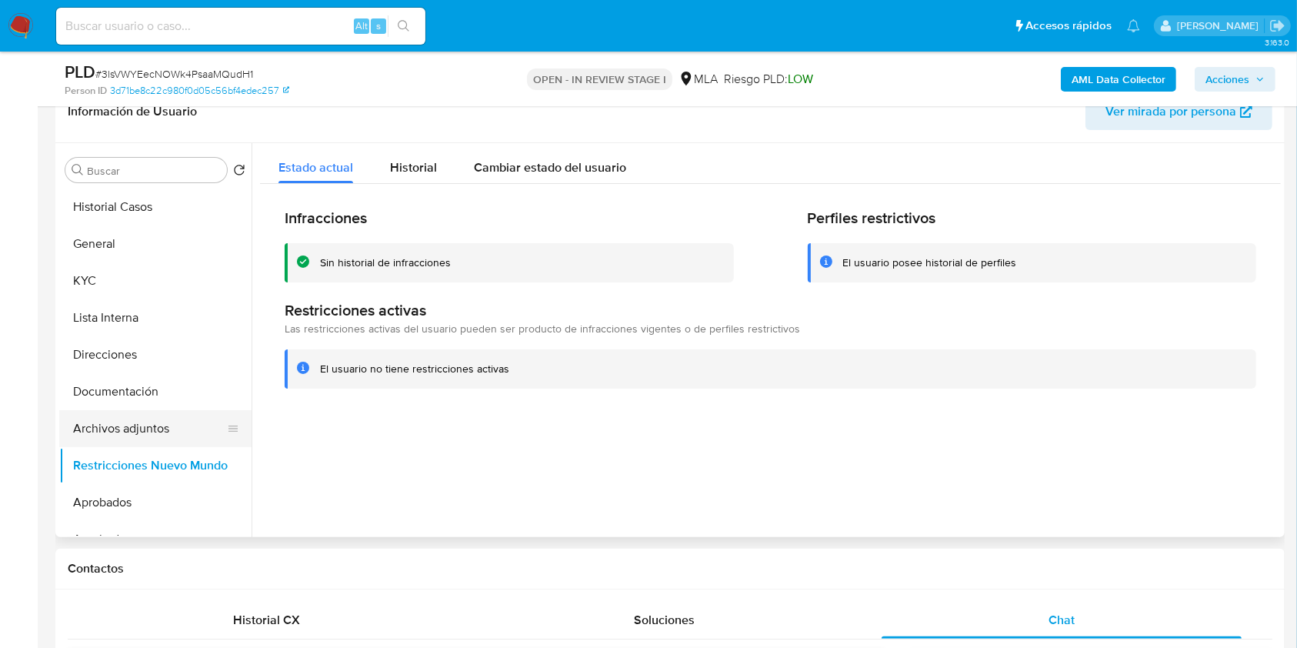
click at [144, 422] on button "Archivos adjuntos" at bounding box center [149, 428] width 180 height 37
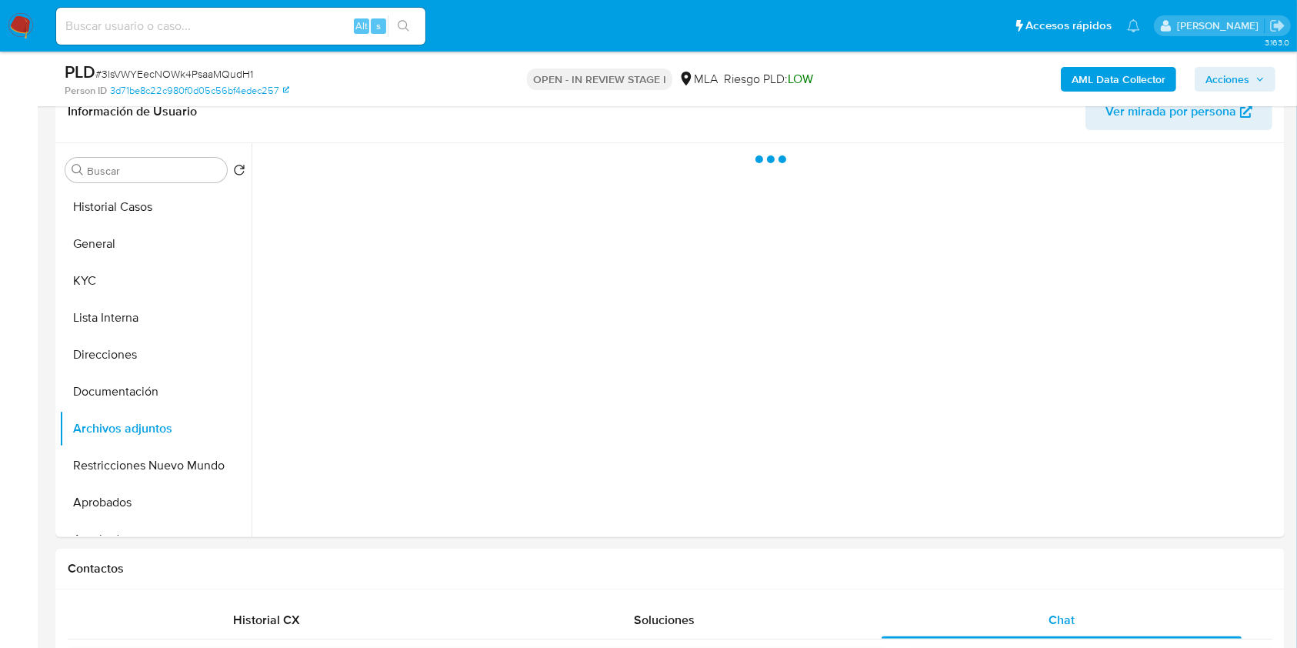
click at [1250, 73] on span "Acciones" at bounding box center [1234, 79] width 59 height 22
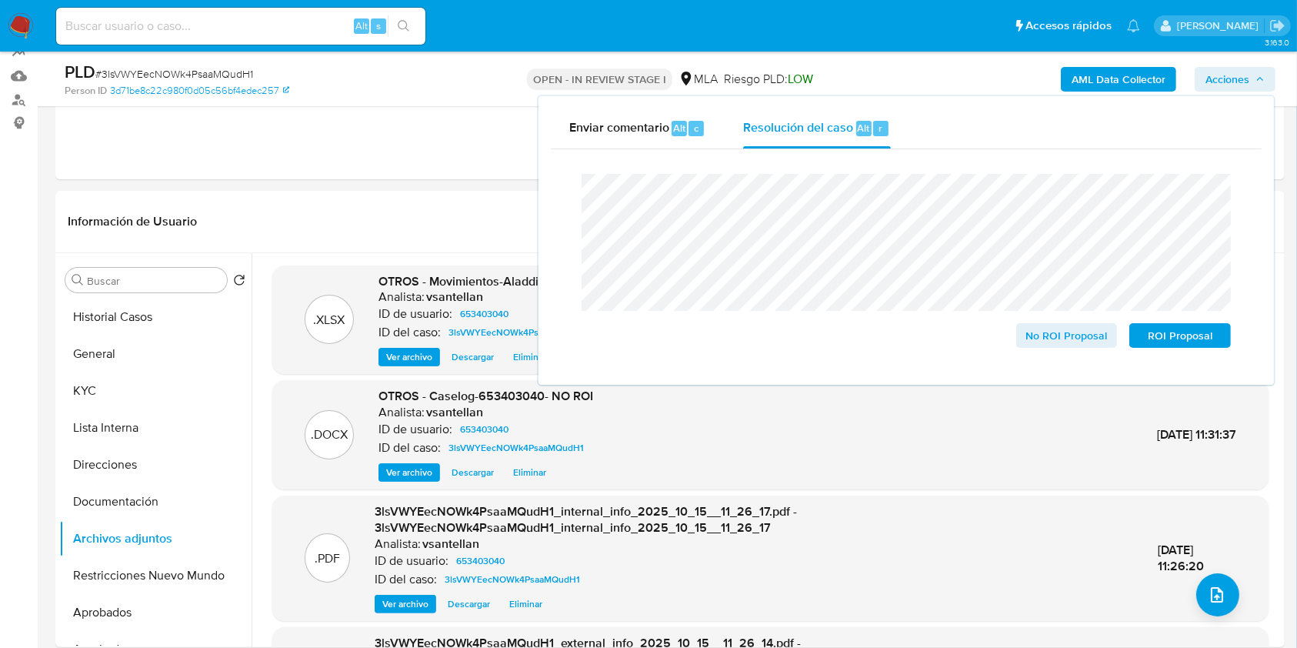
scroll to position [135, 0]
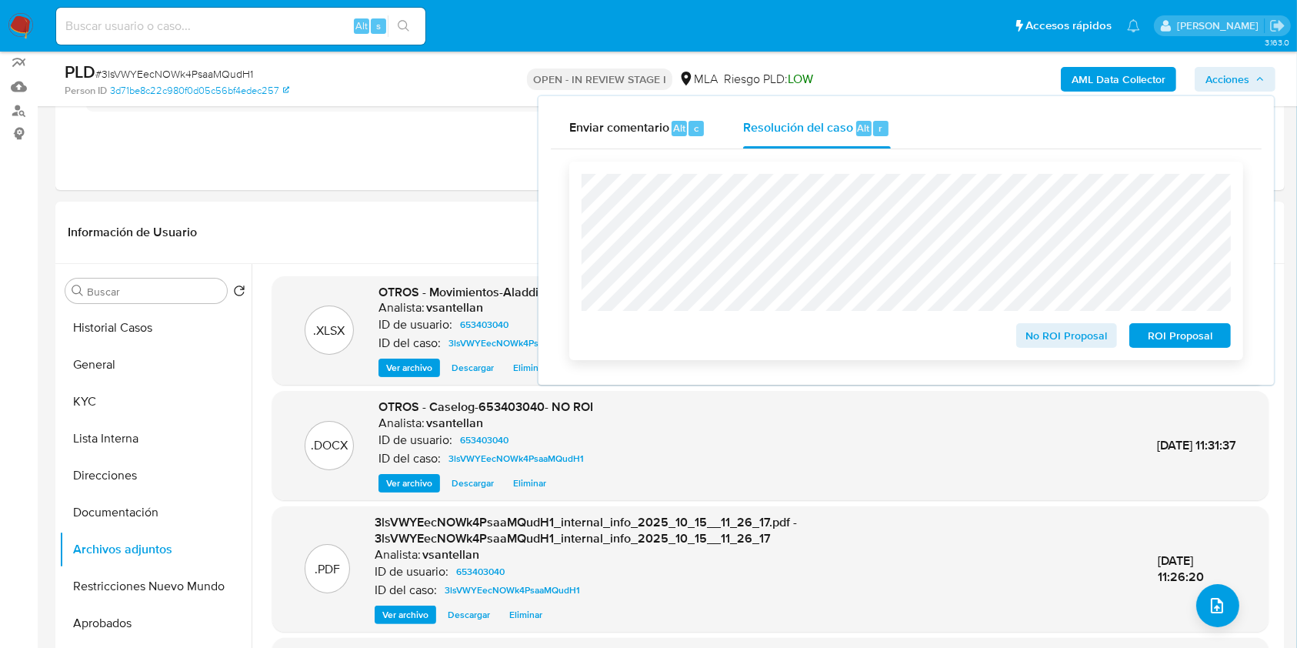
click at [1042, 338] on span "No ROI Proposal" at bounding box center [1067, 336] width 80 height 22
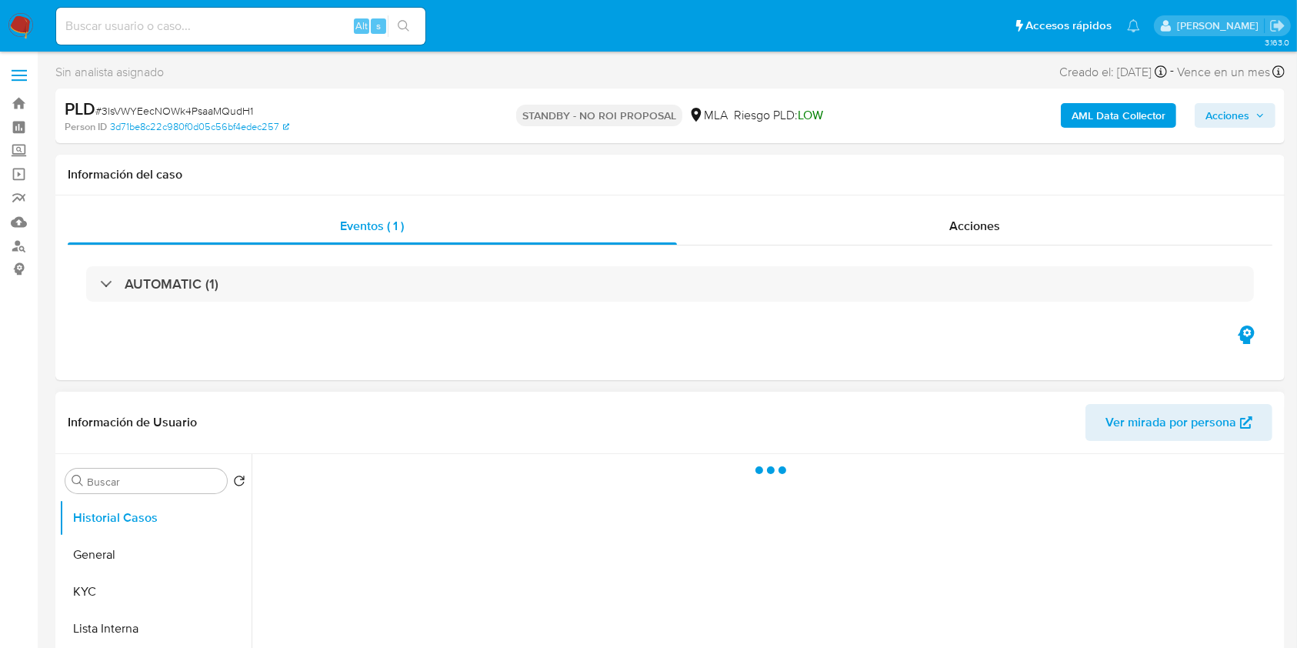
select select "10"
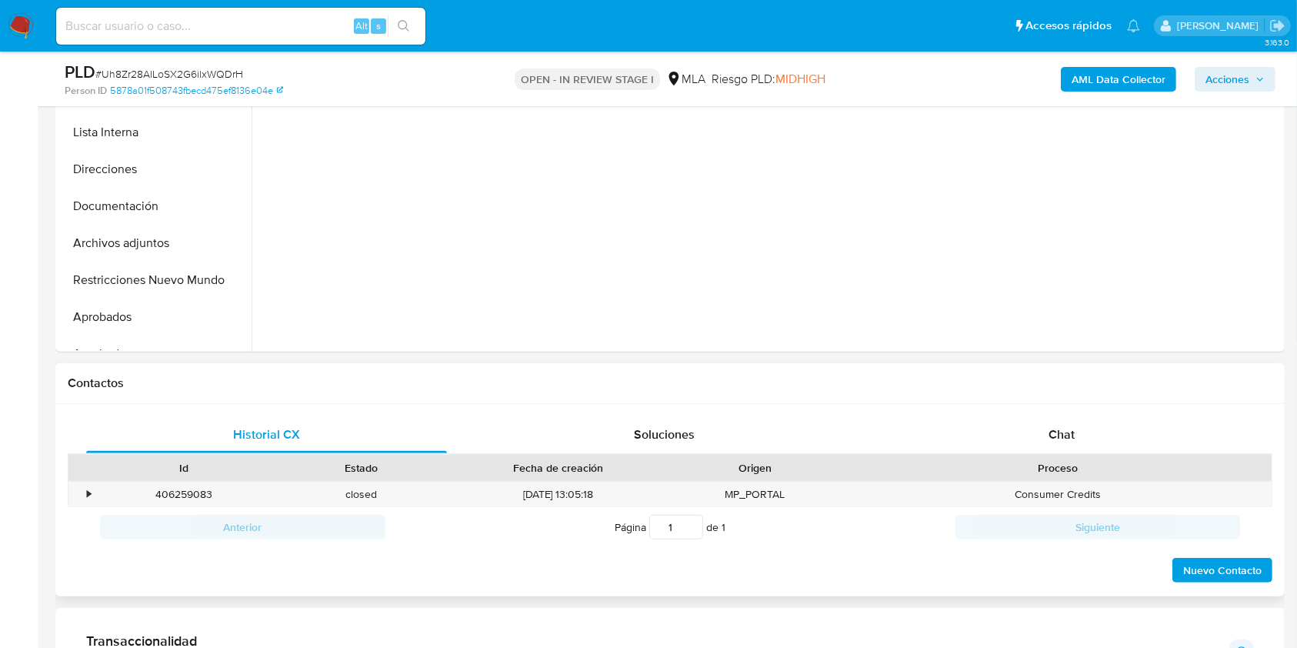
scroll to position [410, 0]
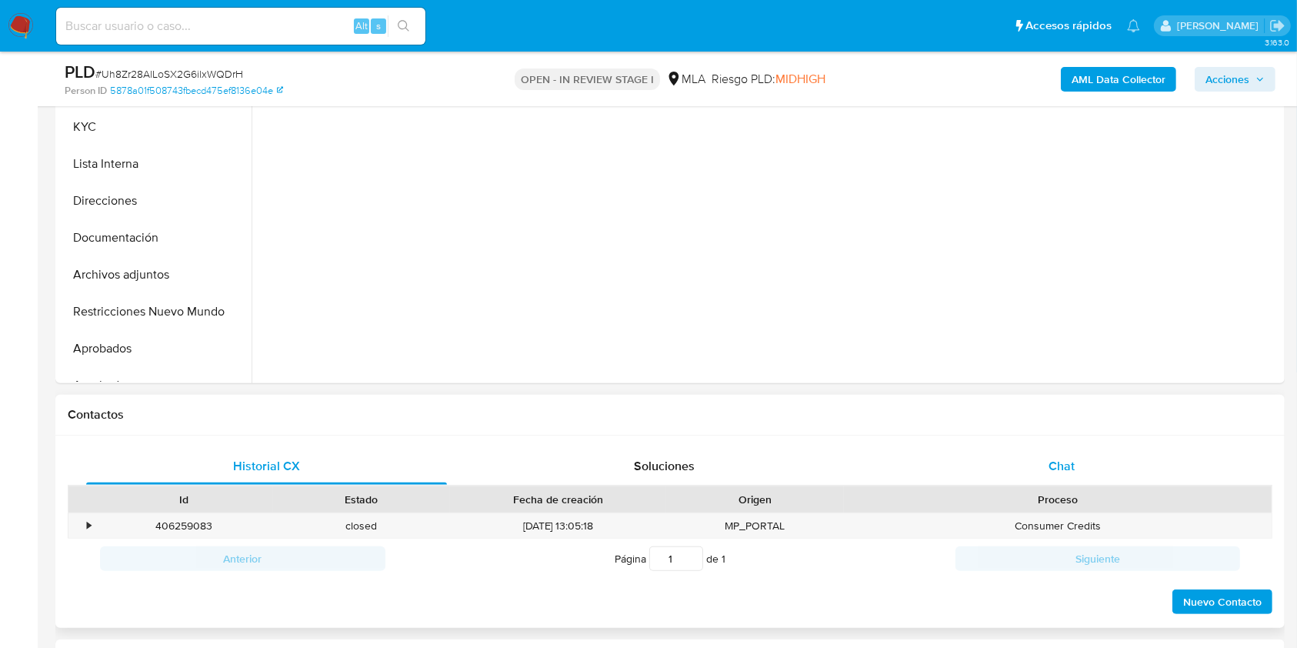
click at [1073, 450] on div "Chat" at bounding box center [1061, 466] width 361 height 37
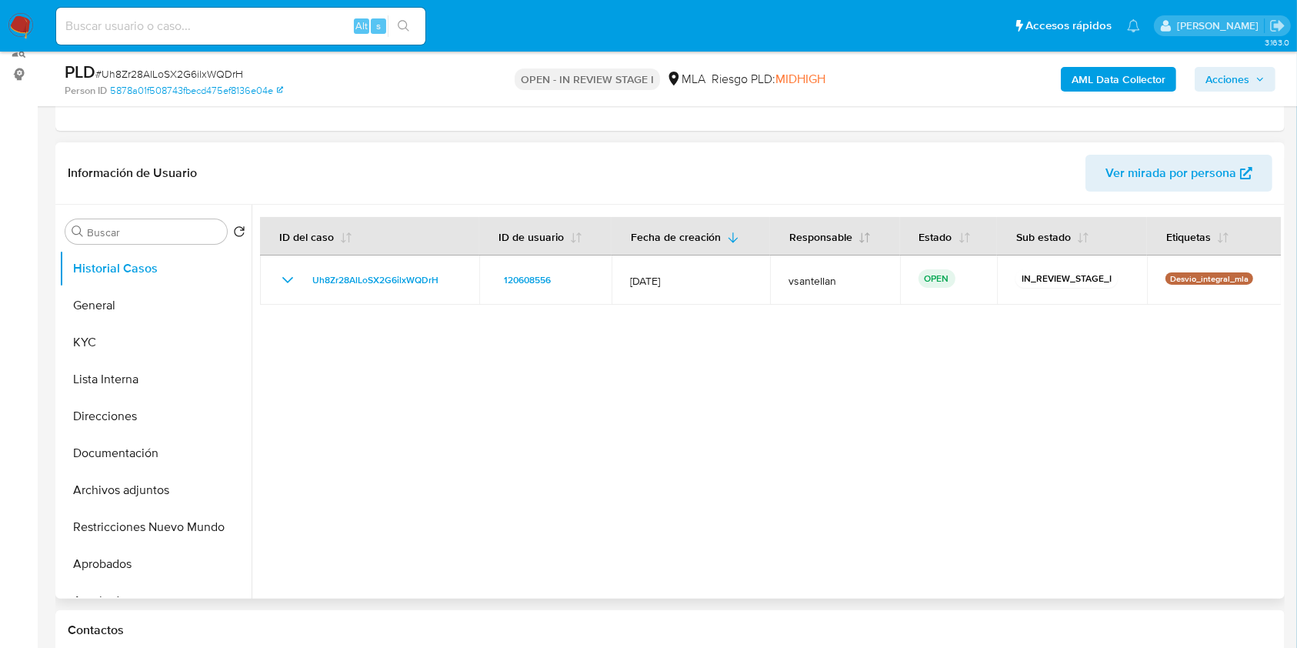
scroll to position [192, 0]
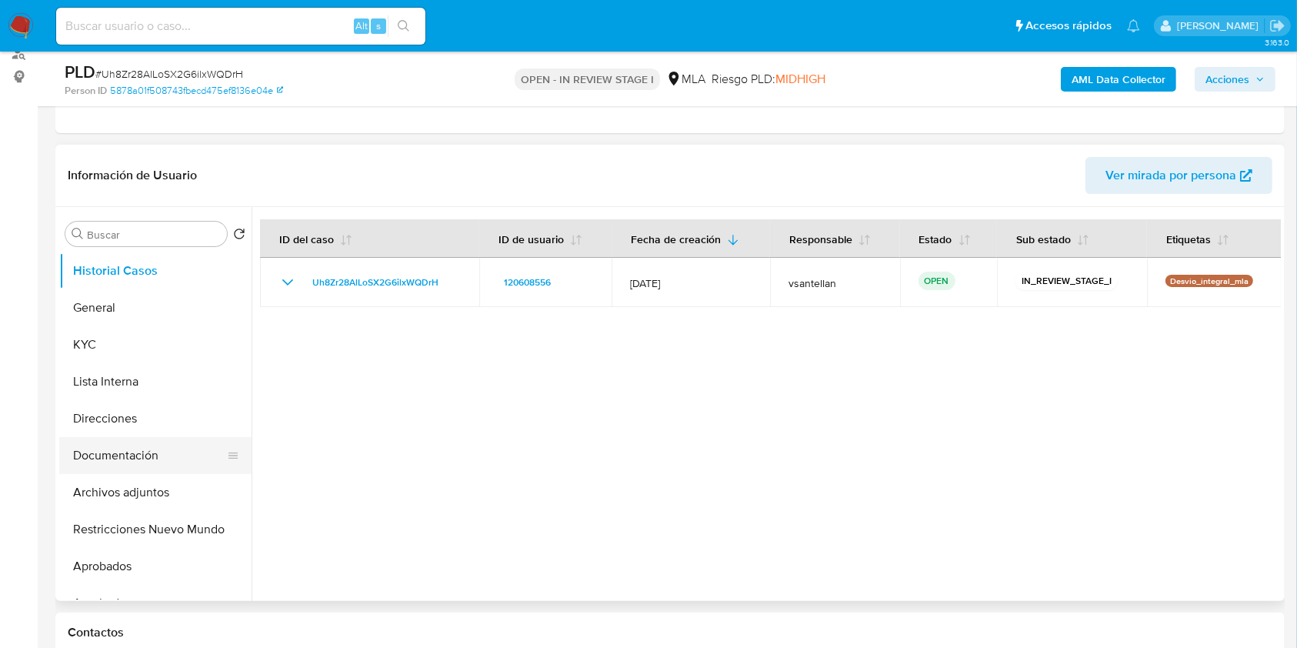
click at [134, 446] on button "Documentación" at bounding box center [149, 455] width 180 height 37
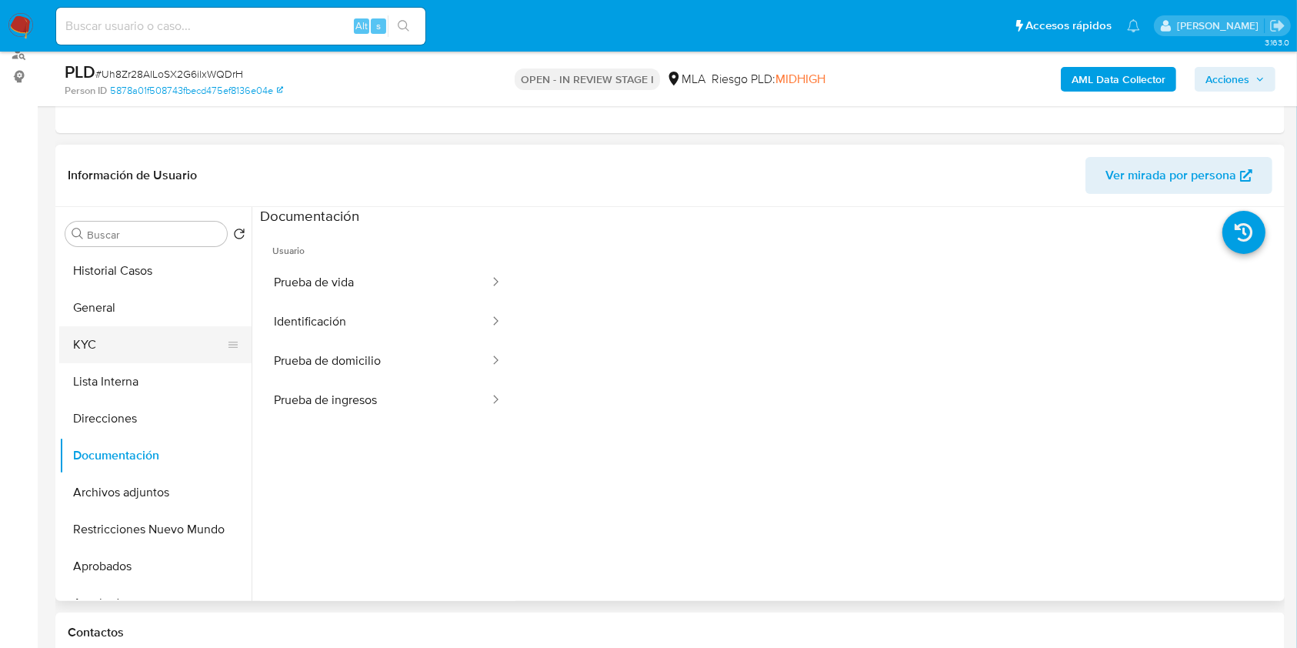
click at [150, 359] on button "KYC" at bounding box center [149, 344] width 180 height 37
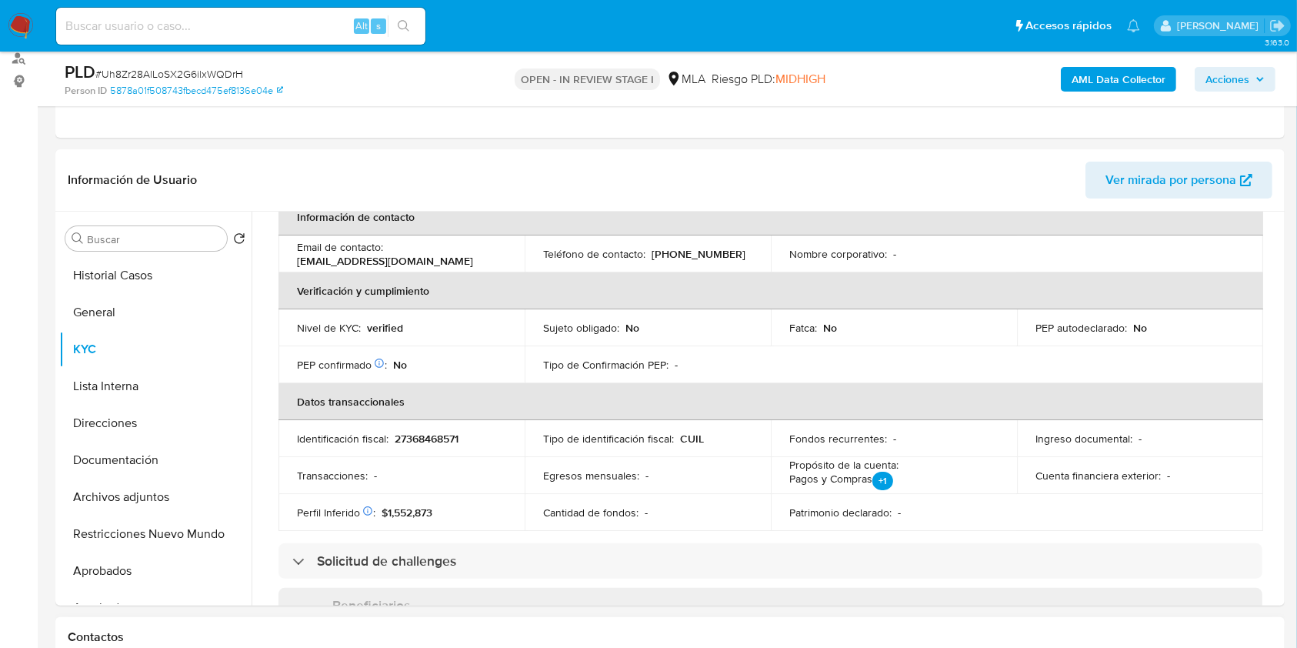
scroll to position [598, 0]
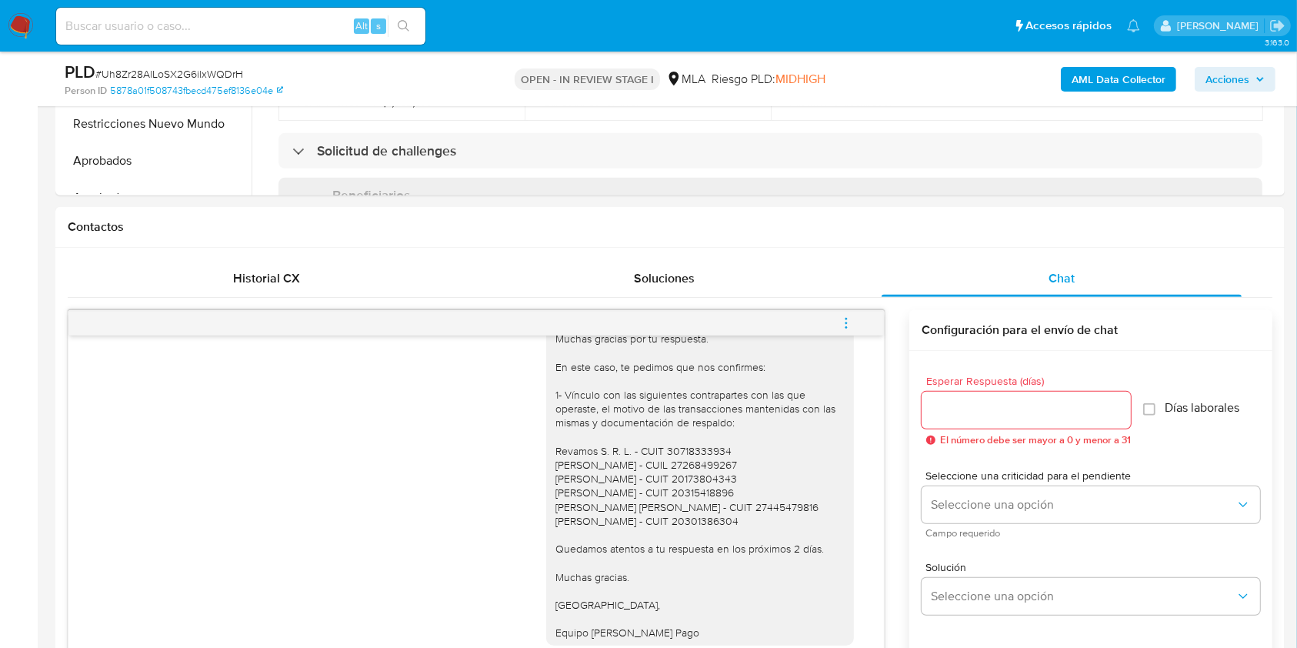
drag, startPoint x: 864, startPoint y: 318, endPoint x: 844, endPoint y: 311, distance: 20.4
click at [863, 318] on button "menu-action" at bounding box center [846, 323] width 51 height 37
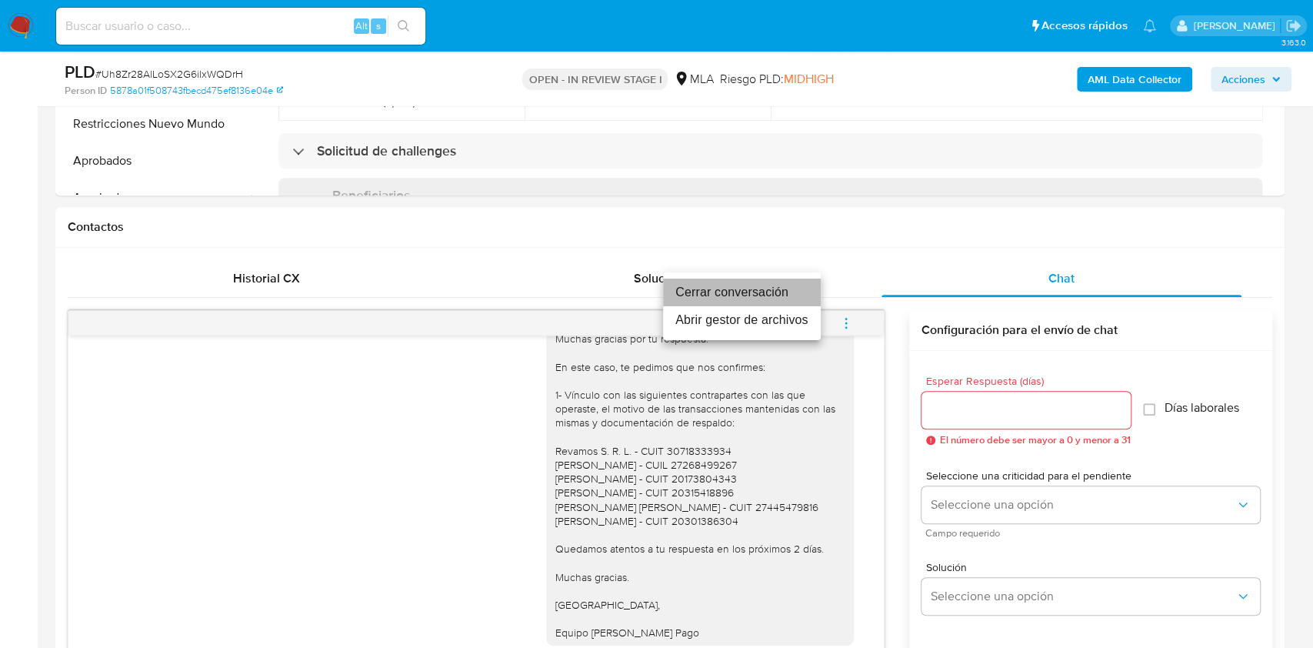
click at [785, 290] on li "Cerrar conversación" at bounding box center [742, 292] width 158 height 28
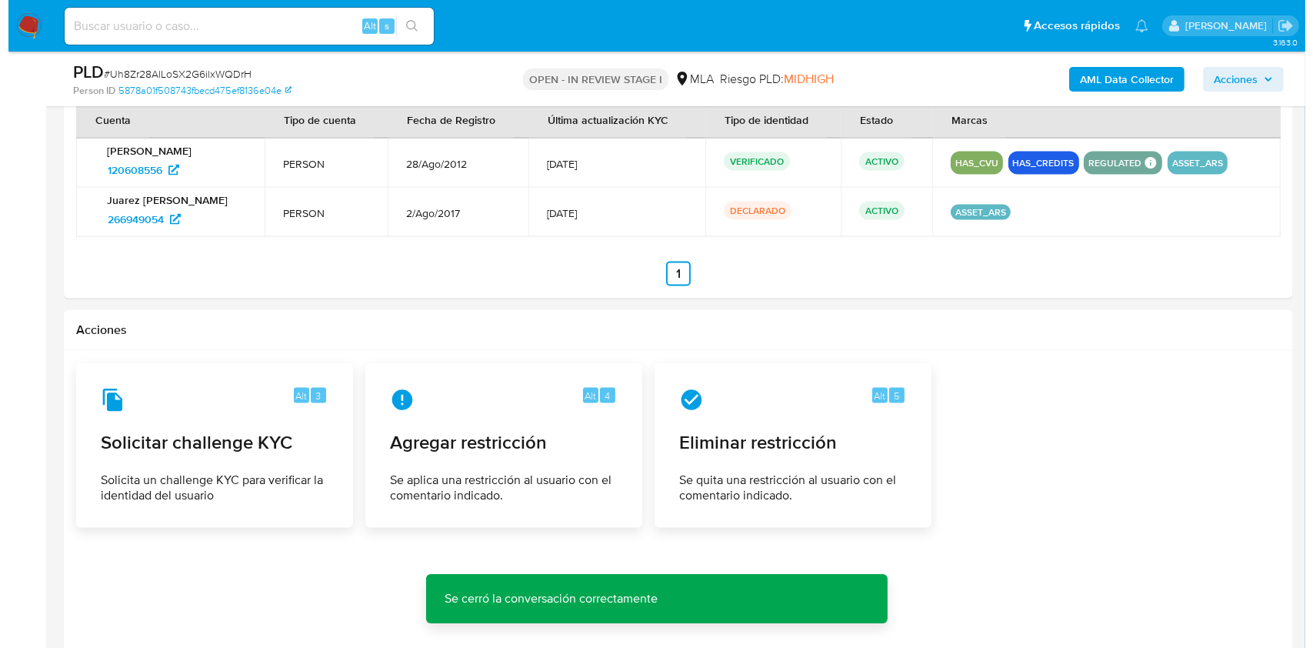
scroll to position [2403, 0]
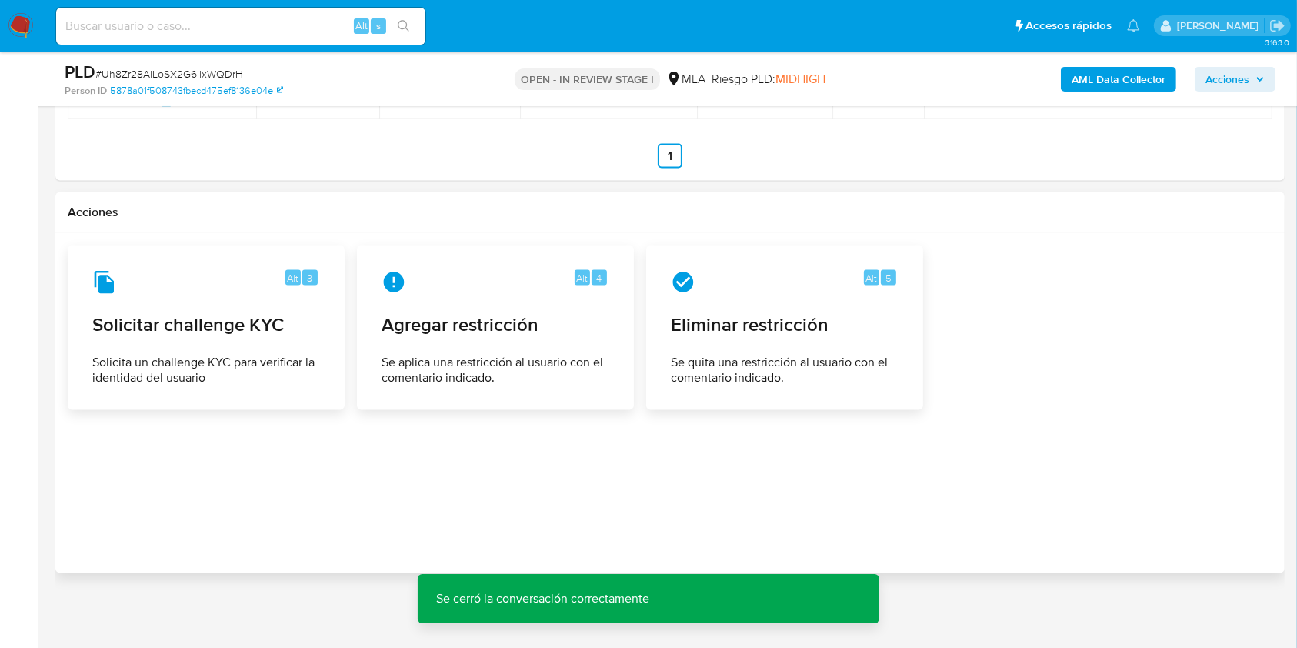
click at [355, 292] on div "Alt 3 Solicitar challenge KYC Solicita un challenge KYC para verificar la ident…" at bounding box center [670, 327] width 1204 height 165
click at [418, 308] on div "Alt 4 Agregar restricción Se aplica una restricción al usuario con el comentari…" at bounding box center [495, 328] width 251 height 140
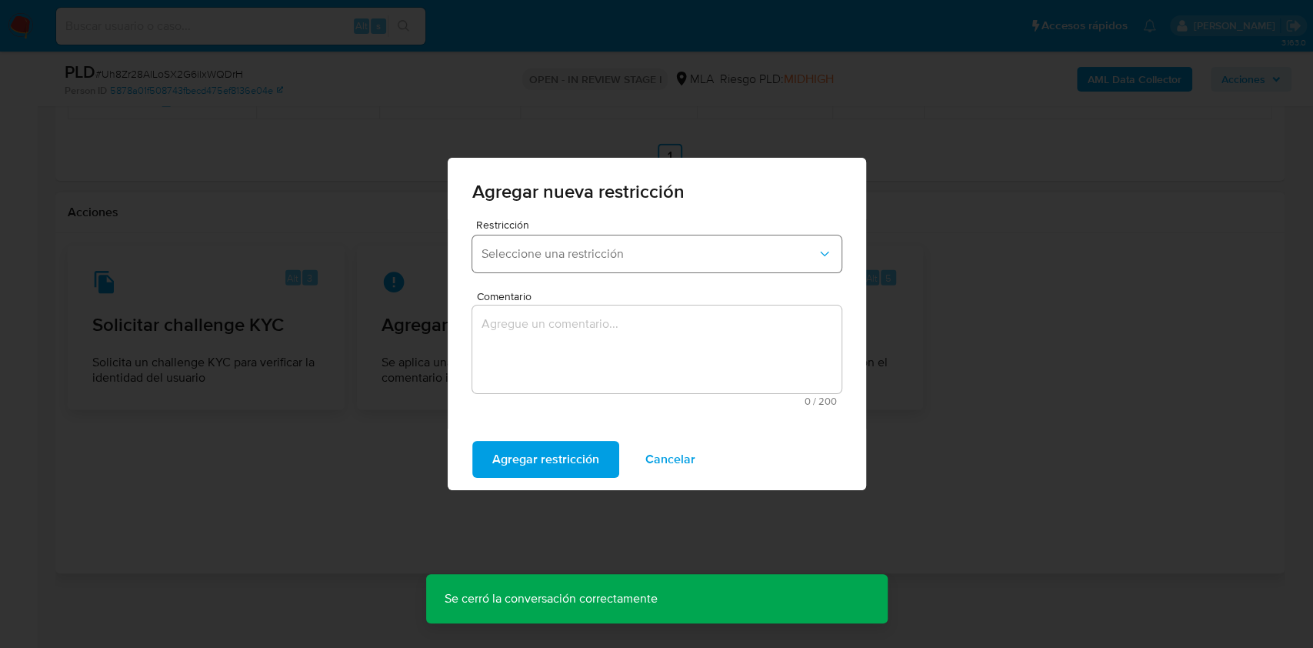
click at [714, 239] on button "Seleccione una restricción" at bounding box center [656, 253] width 369 height 37
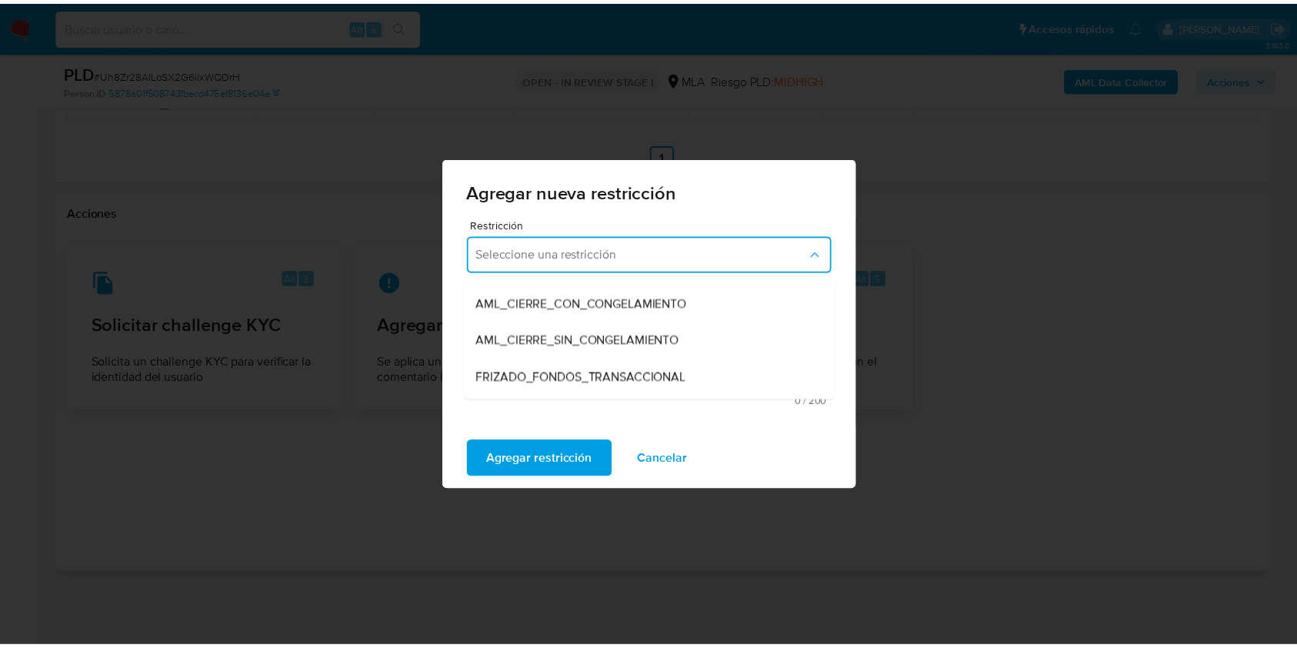
scroll to position [166, 0]
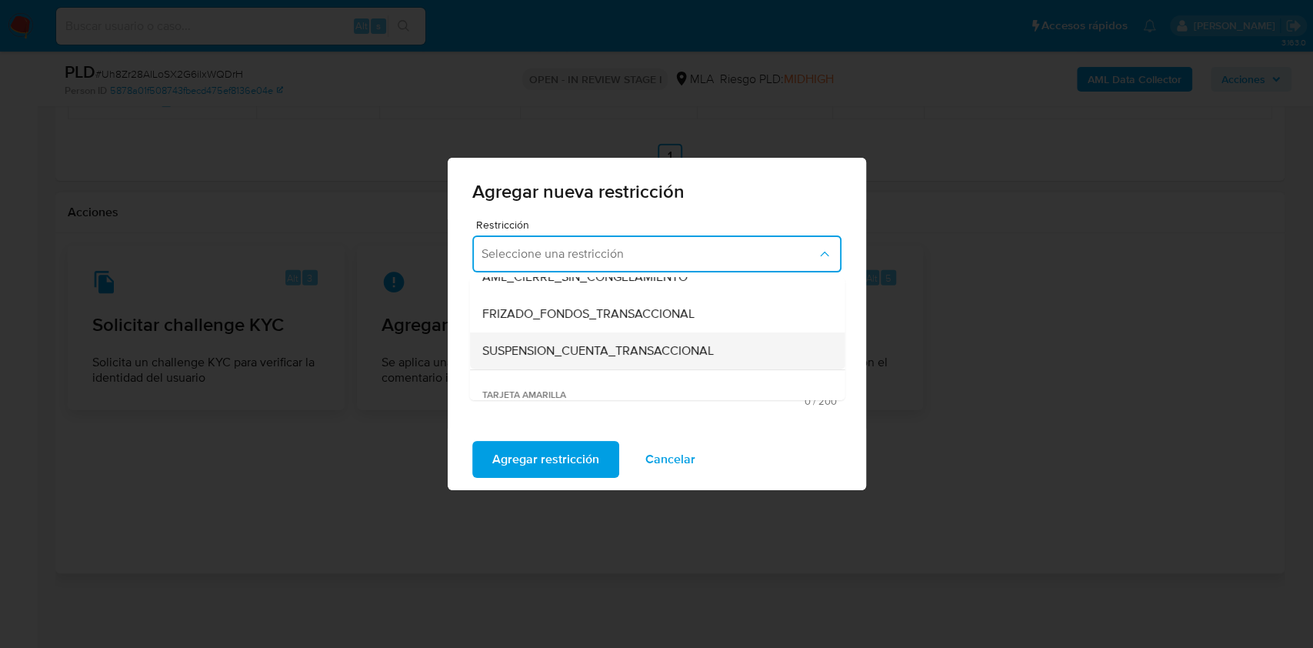
click at [703, 346] on span "SUSPENSION_CUENTA_TRANSACCIONAL" at bounding box center [597, 350] width 232 height 15
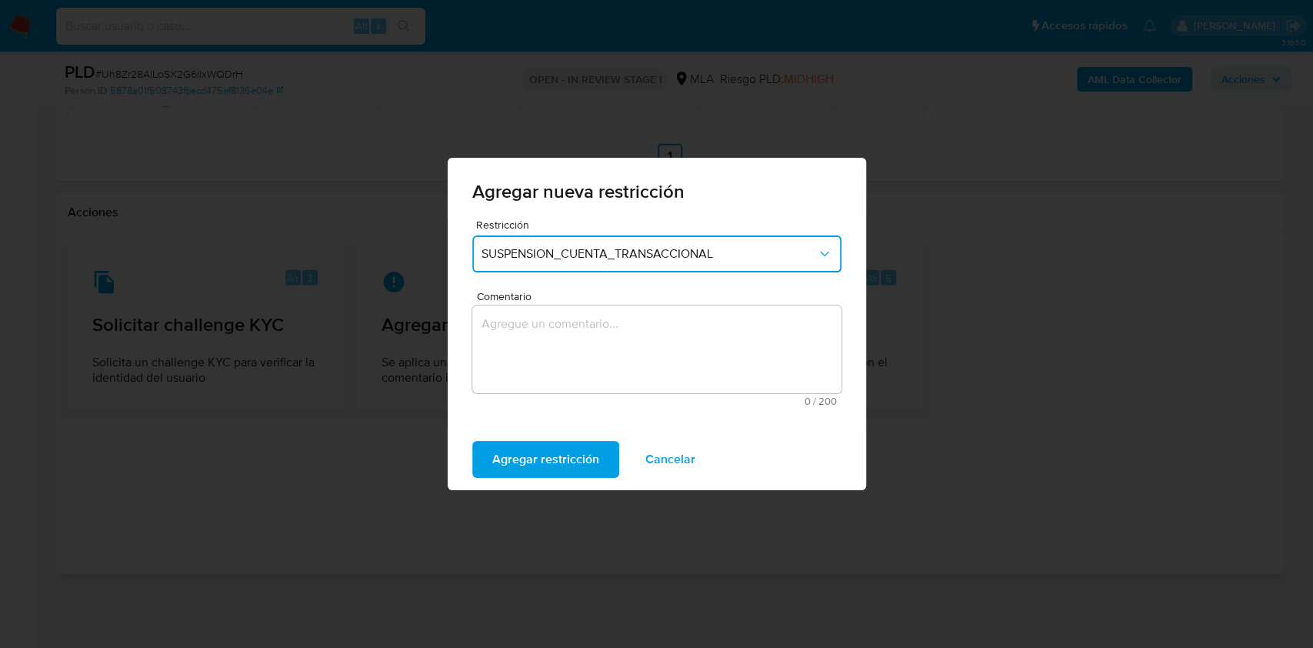
click at [585, 338] on textarea "Comentario" at bounding box center [656, 349] width 369 height 88
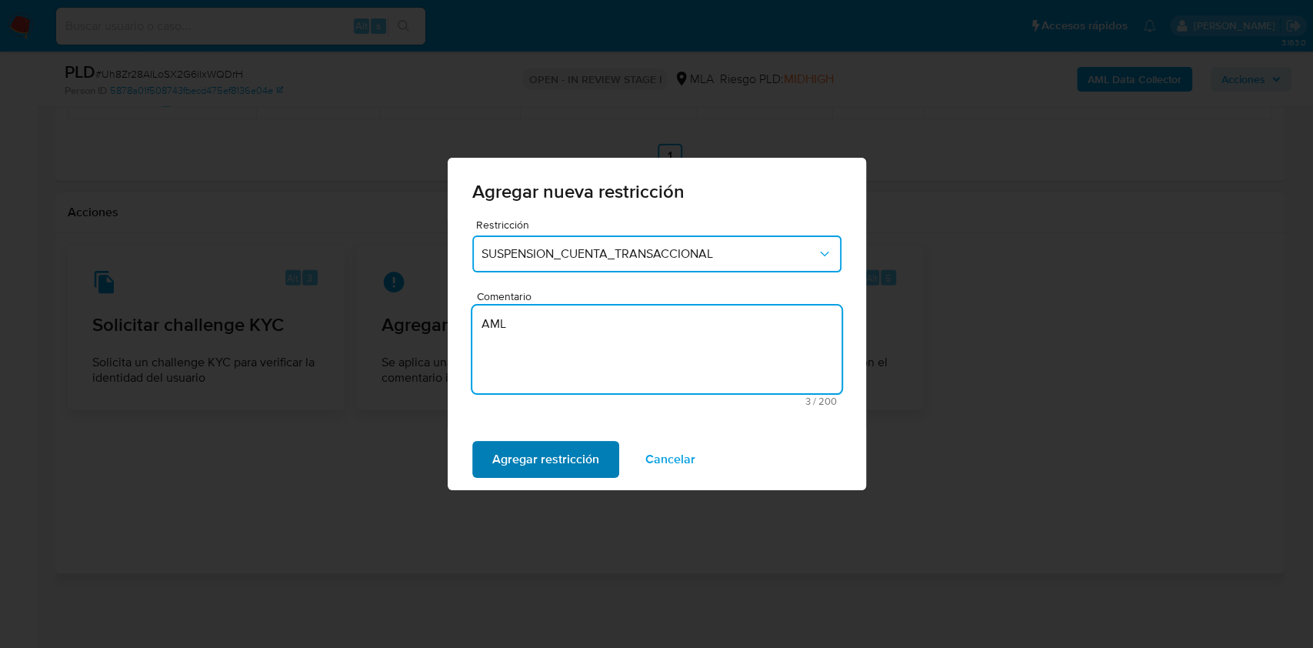
type textarea "AML"
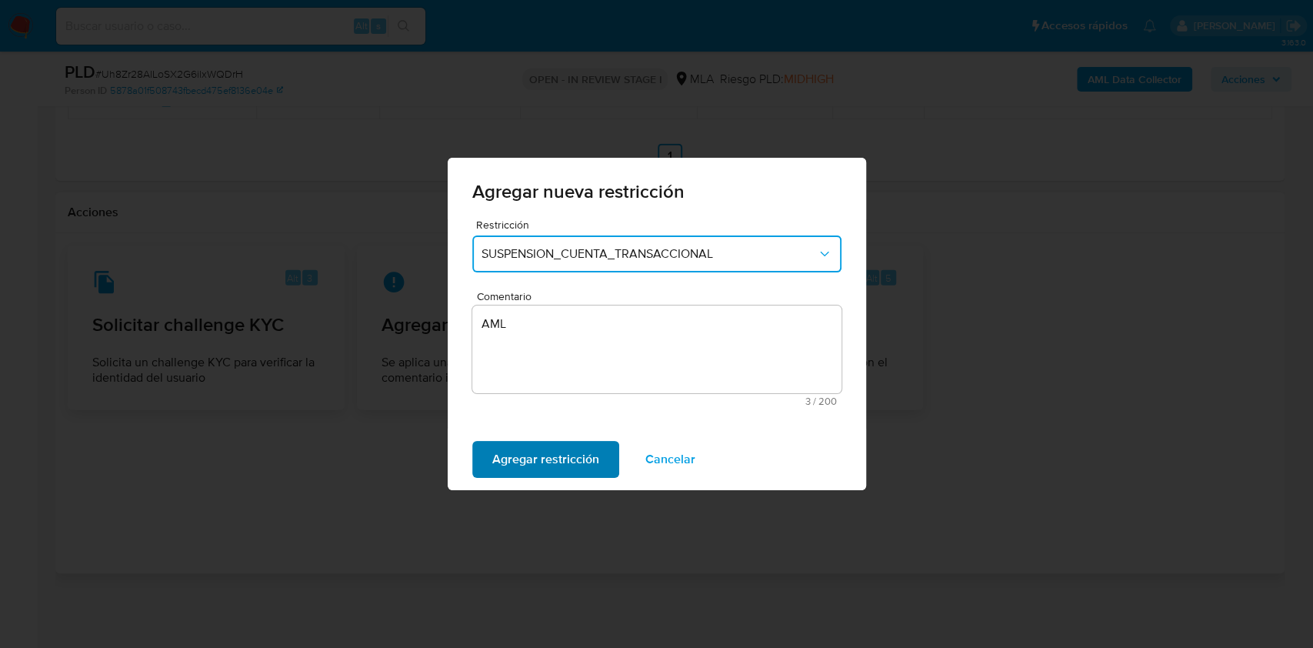
click at [551, 465] on span "Agregar restricción" at bounding box center [545, 459] width 107 height 34
click at [507, 470] on span "Confirmar" at bounding box center [519, 459] width 55 height 34
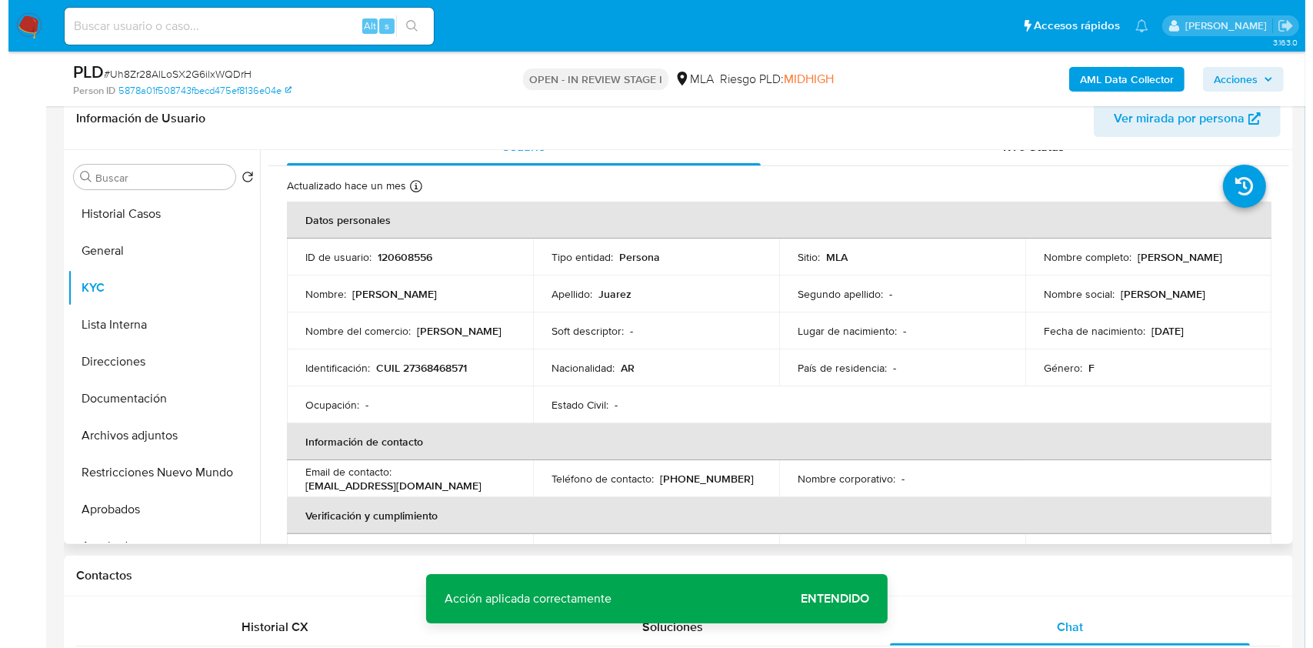
scroll to position [0, 0]
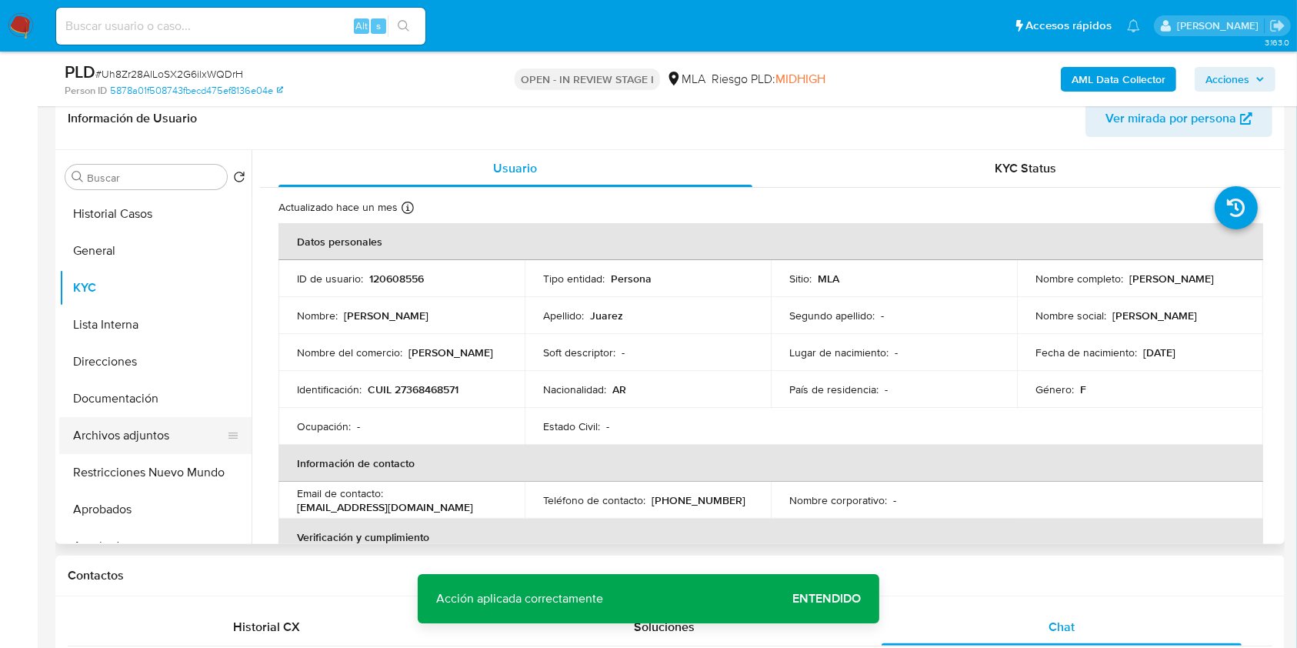
click at [125, 437] on button "Archivos adjuntos" at bounding box center [149, 435] width 180 height 37
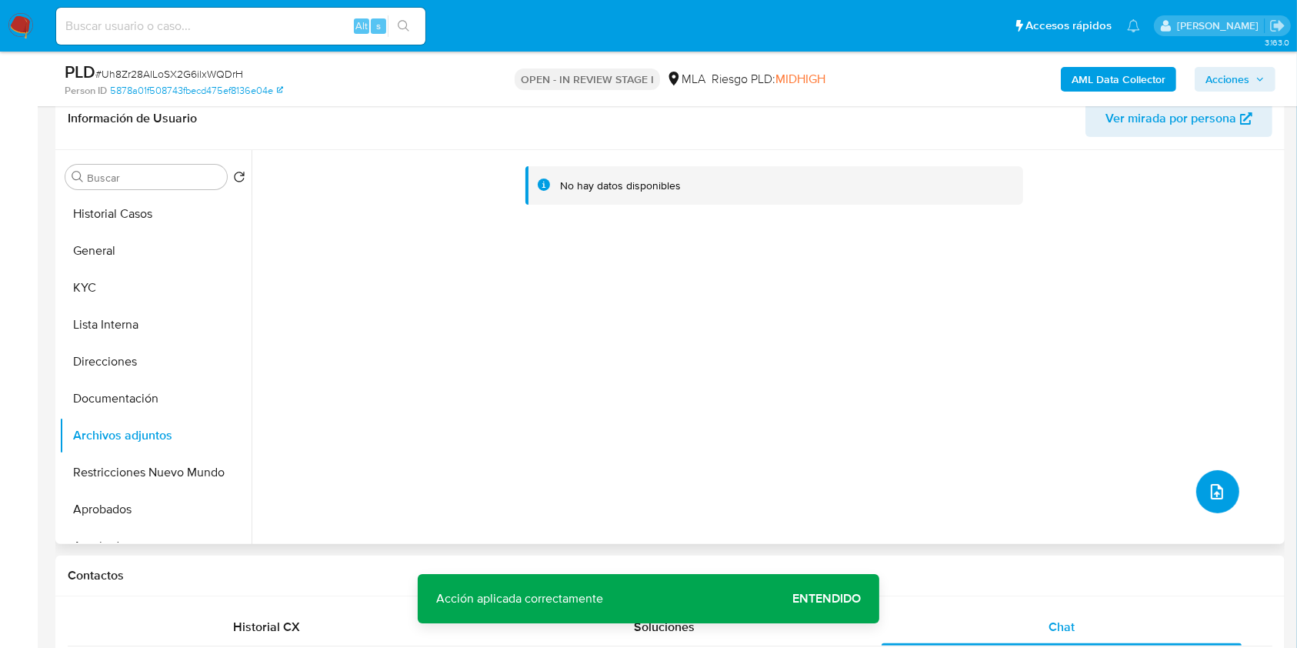
click at [1213, 489] on icon "upload-file" at bounding box center [1217, 491] width 18 height 18
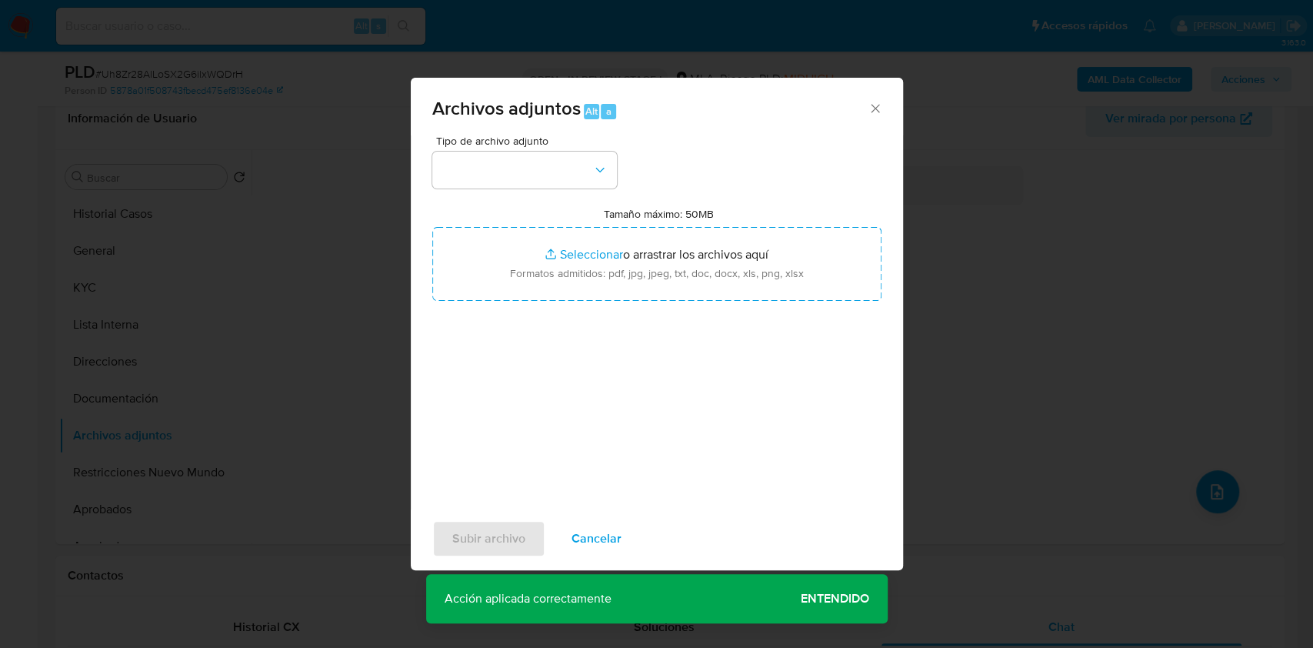
click at [1077, 214] on div "Archivos adjuntos Alt a Tipo de archivo adjunto Tamaño máximo: 50MB Seleccionar…" at bounding box center [656, 324] width 1313 height 648
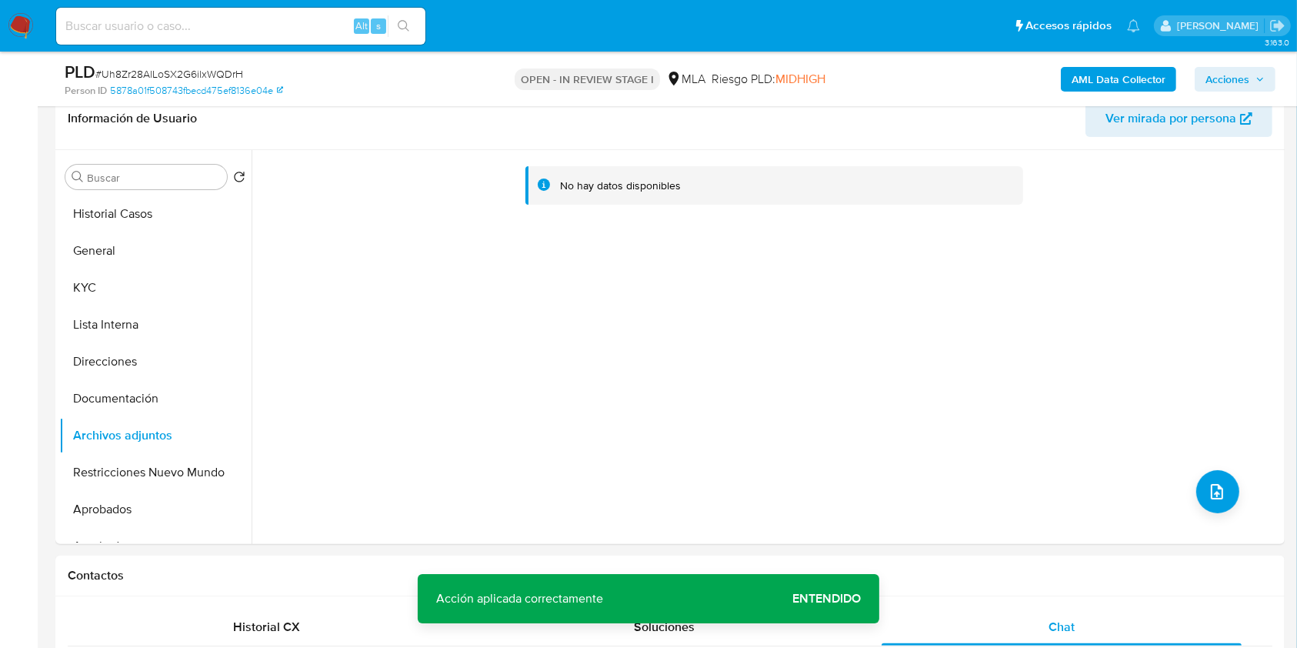
click at [1109, 77] on b "AML Data Collector" at bounding box center [1118, 79] width 94 height 25
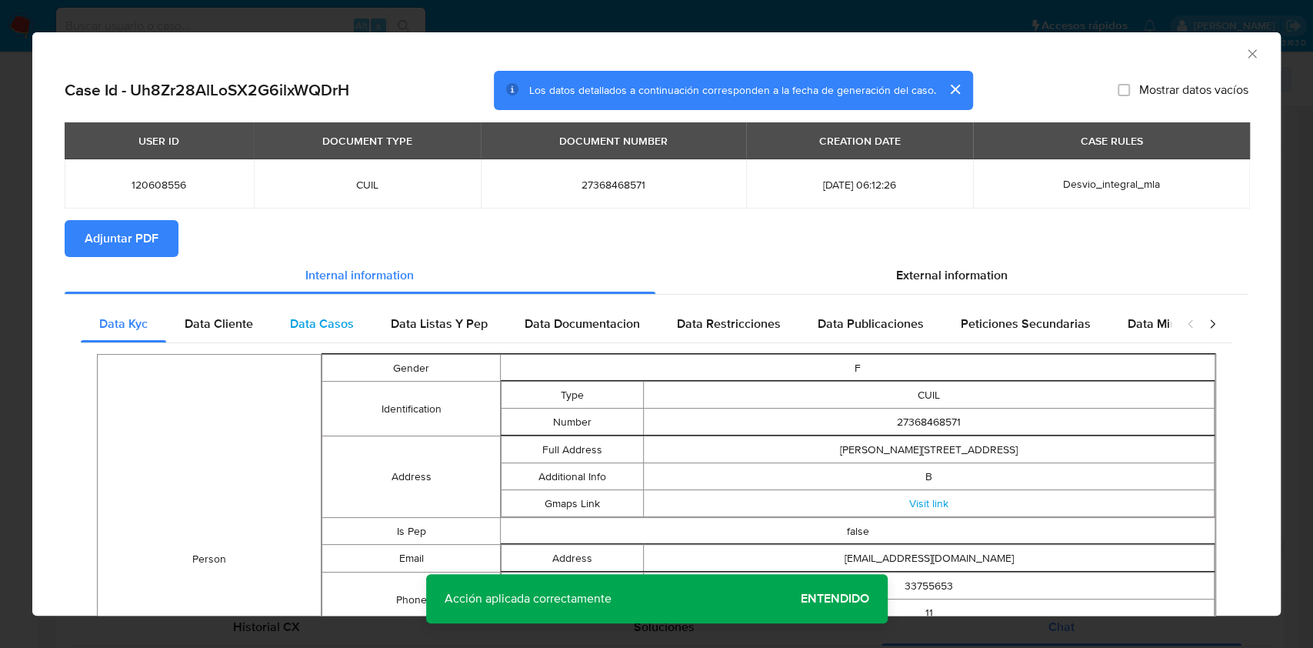
drag, startPoint x: 248, startPoint y: 316, endPoint x: 301, endPoint y: 325, distance: 53.9
click at [250, 317] on span "Data Cliente" at bounding box center [219, 324] width 68 height 18
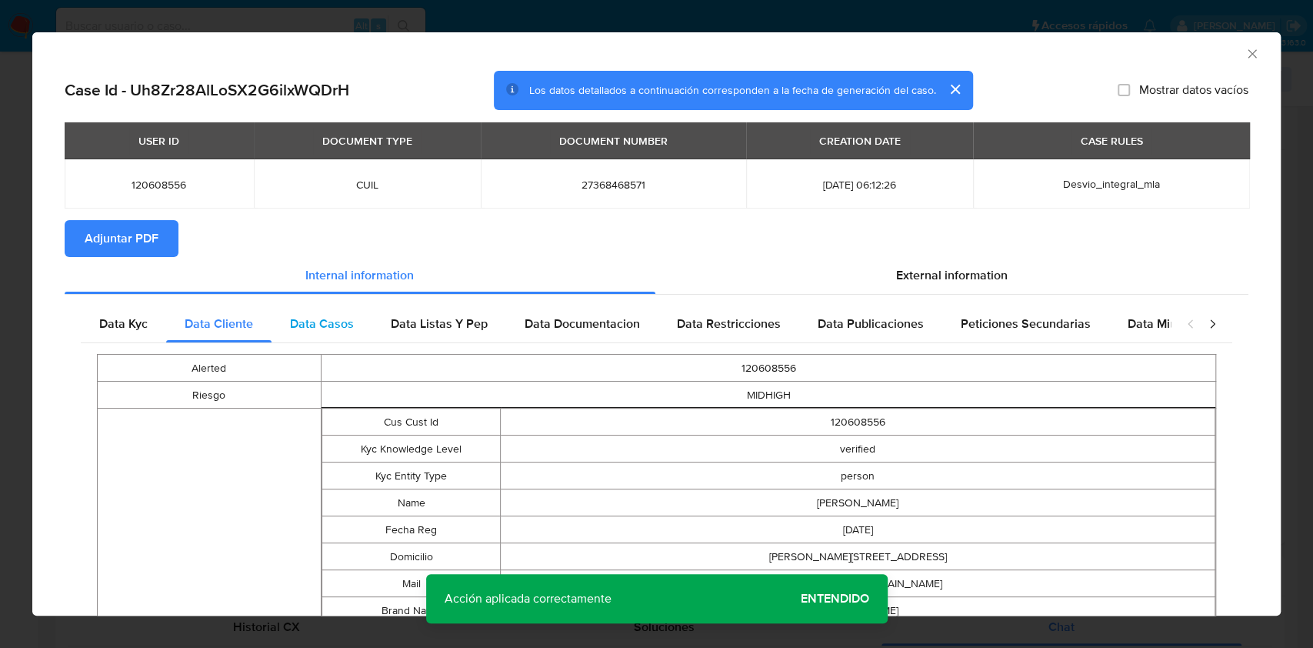
drag, startPoint x: 339, startPoint y: 325, endPoint x: 351, endPoint y: 323, distance: 11.6
click at [341, 324] on span "Data Casos" at bounding box center [322, 324] width 64 height 18
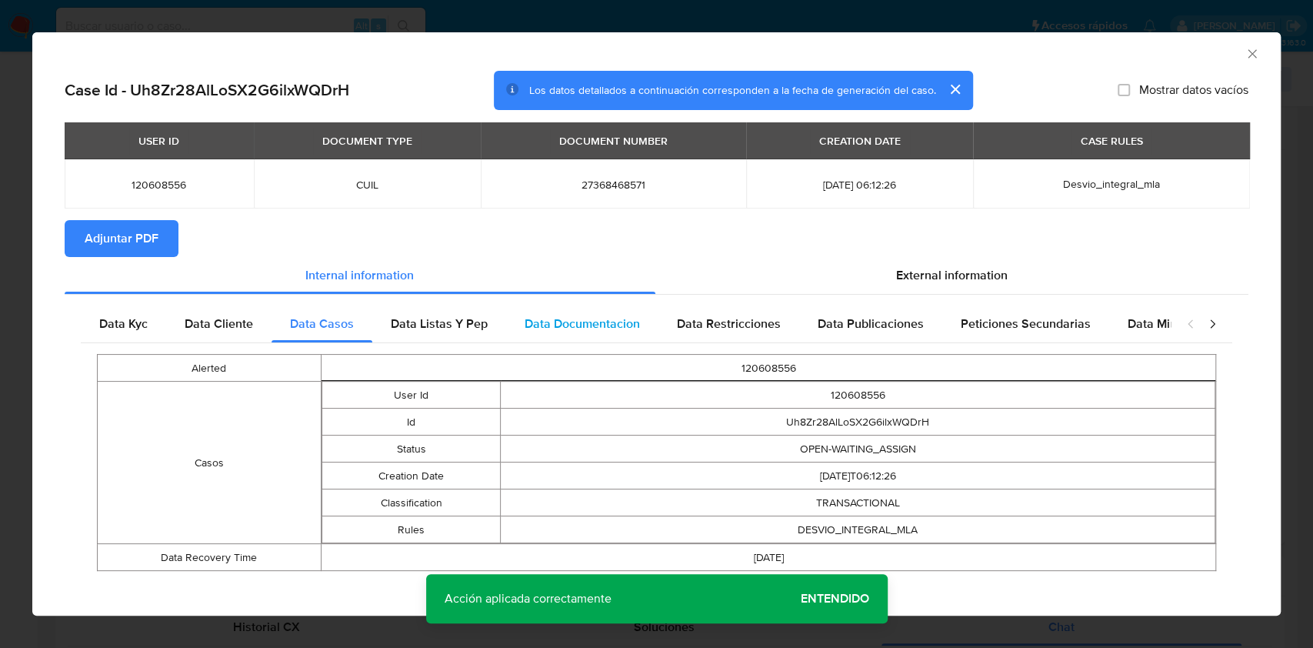
click at [474, 315] on span "Data Listas Y Pep" at bounding box center [439, 324] width 97 height 18
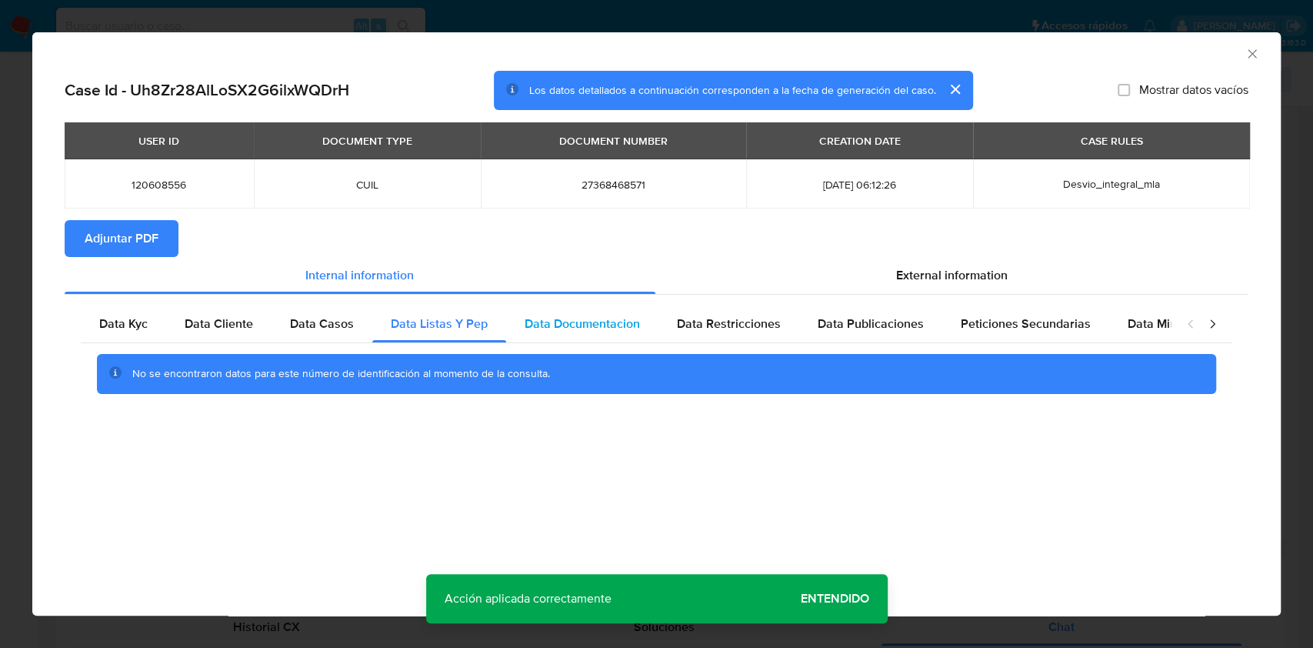
drag, startPoint x: 706, startPoint y: 338, endPoint x: 571, endPoint y: 323, distance: 136.2
click at [704, 338] on div "Data Restricciones" at bounding box center [728, 323] width 141 height 37
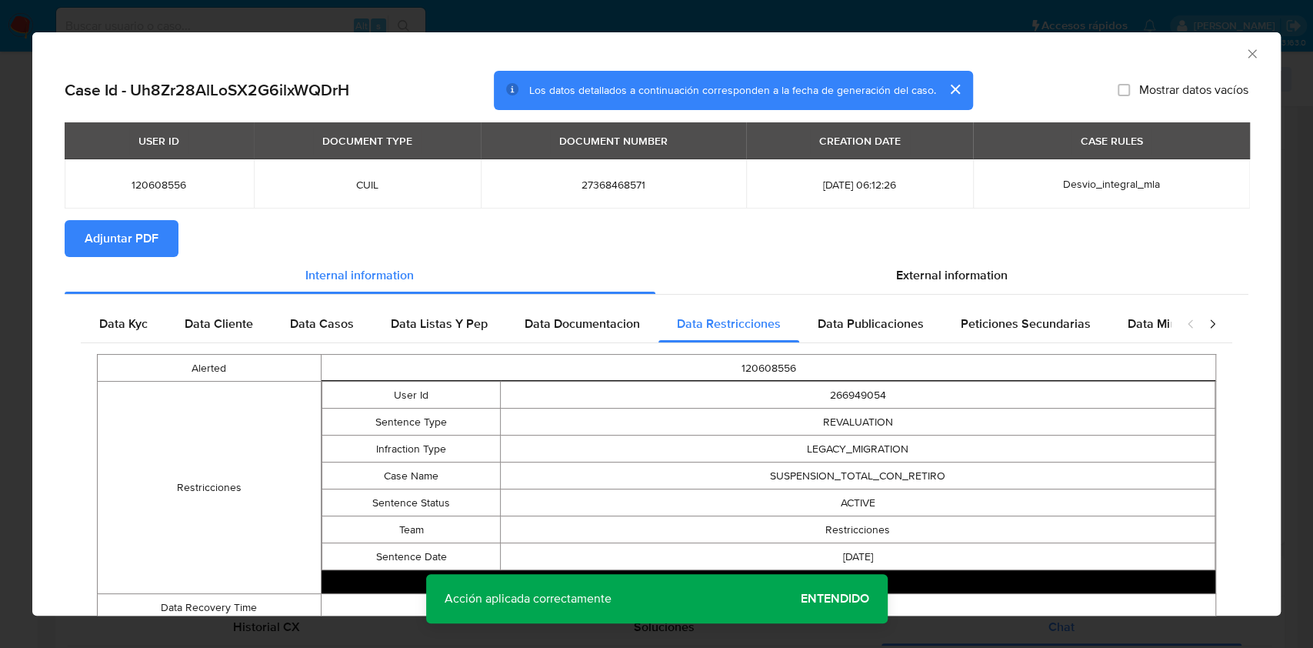
drag, startPoint x: 561, startPoint y: 323, endPoint x: 820, endPoint y: 298, distance: 260.4
click at [566, 321] on span "Data Documentacion" at bounding box center [582, 324] width 115 height 18
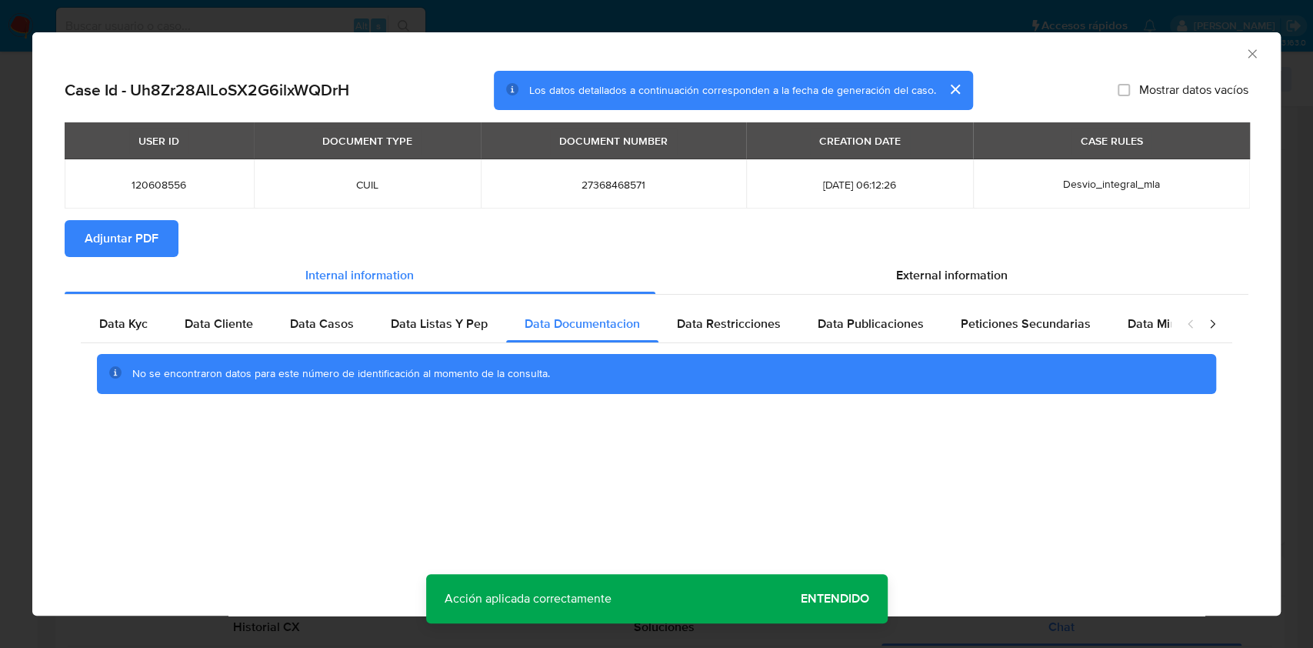
click at [837, 303] on div "Data Kyc Data Cliente Data Casos Data Listas Y Pep Data Documentacion Data Rest…" at bounding box center [657, 355] width 1184 height 121
click at [868, 318] on span "Data Publicaciones" at bounding box center [871, 324] width 106 height 18
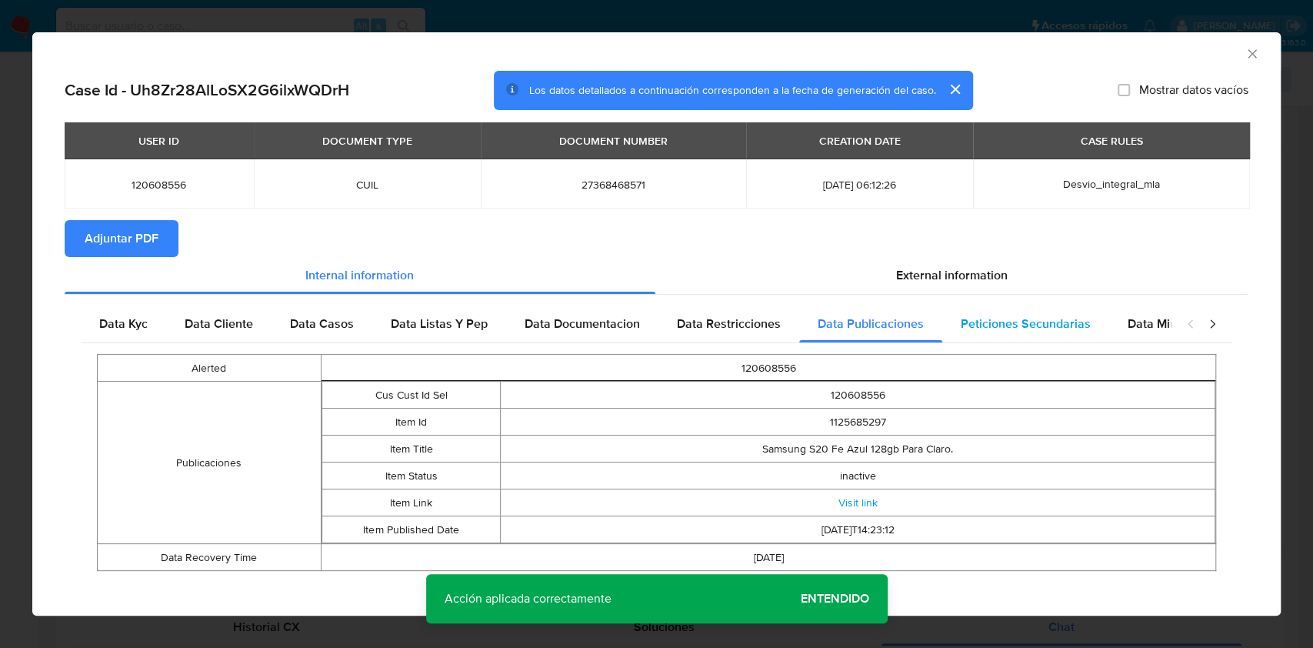
click at [1030, 325] on span "Peticiones Secundarias" at bounding box center [1026, 324] width 130 height 18
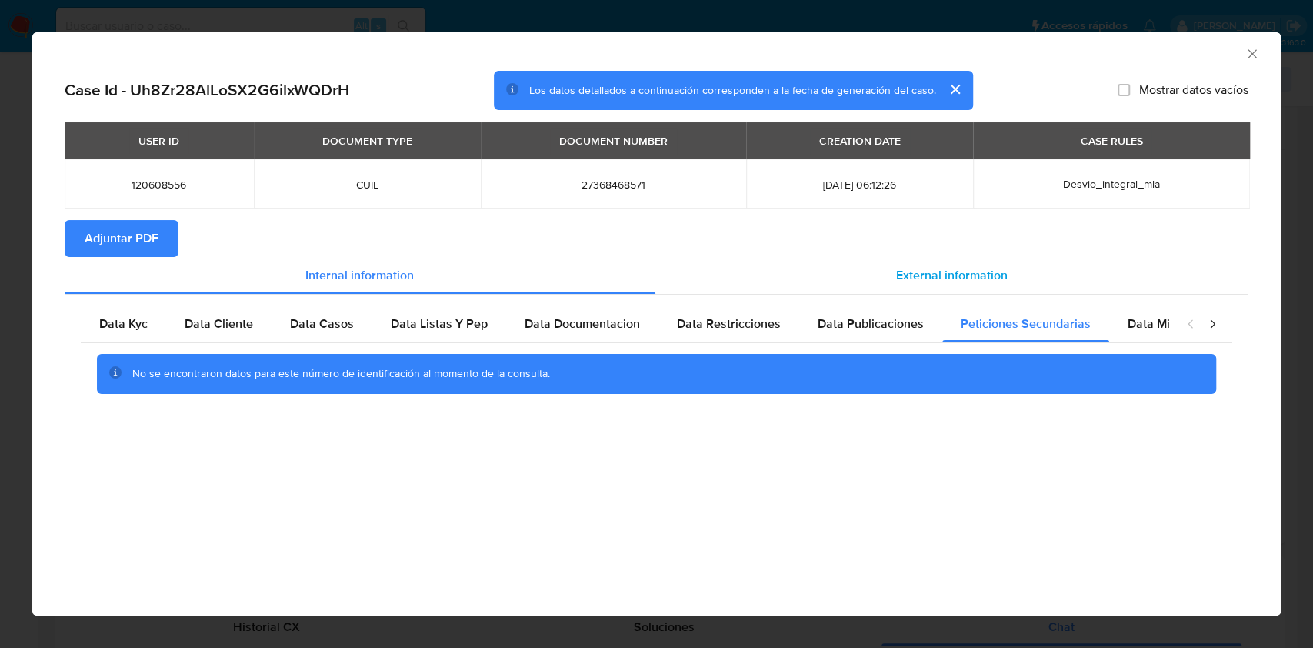
click at [1001, 277] on span "External information" at bounding box center [952, 275] width 112 height 18
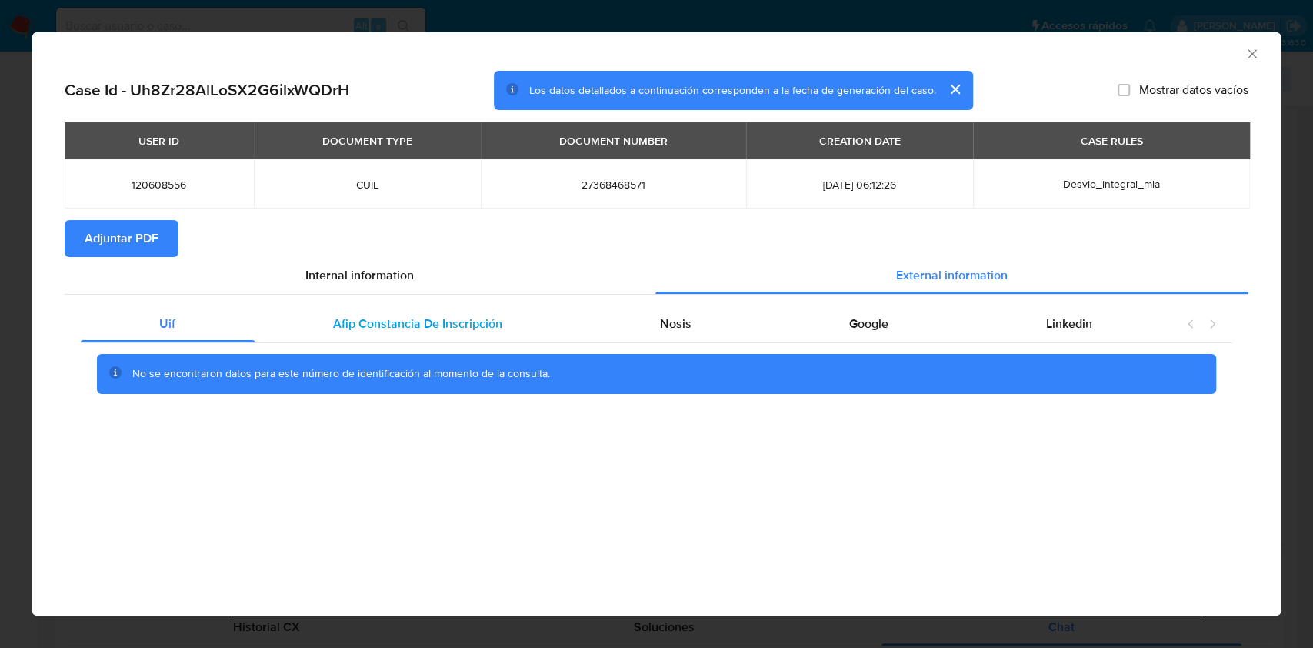
click at [434, 324] on span "Afip Constancia De Inscripción" at bounding box center [417, 324] width 169 height 18
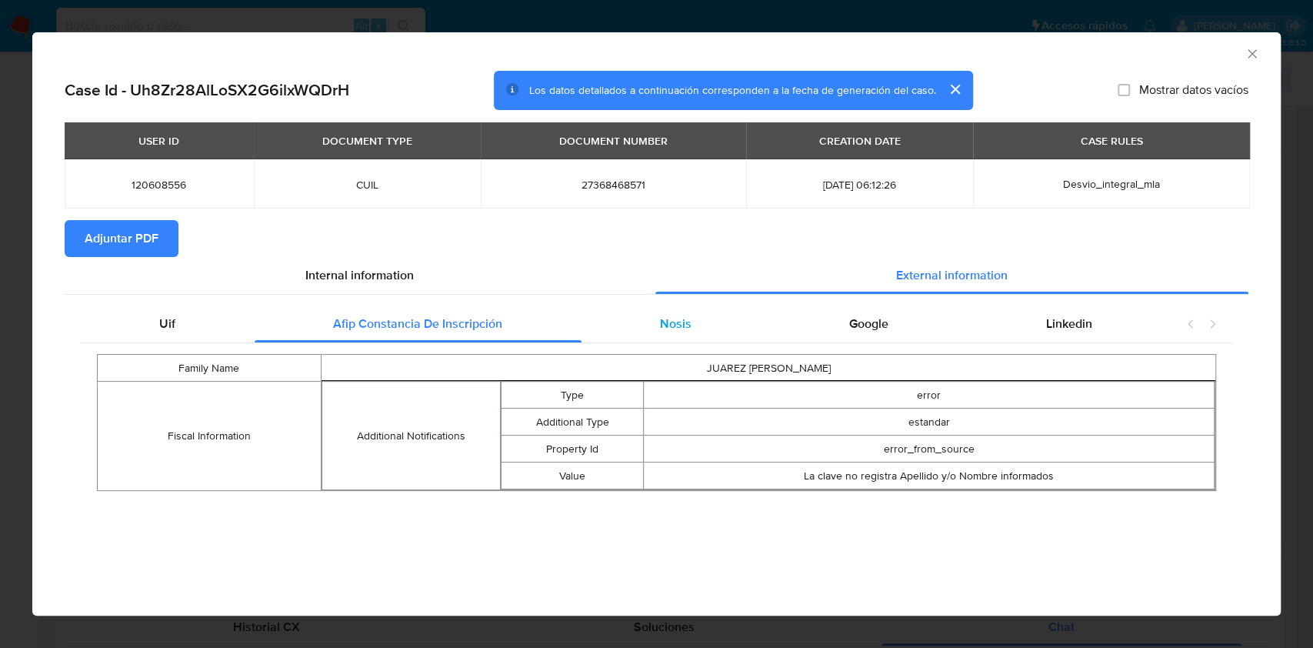
drag, startPoint x: 743, startPoint y: 324, endPoint x: 752, endPoint y: 328, distance: 10.3
click at [740, 323] on div "Nosis" at bounding box center [675, 323] width 189 height 37
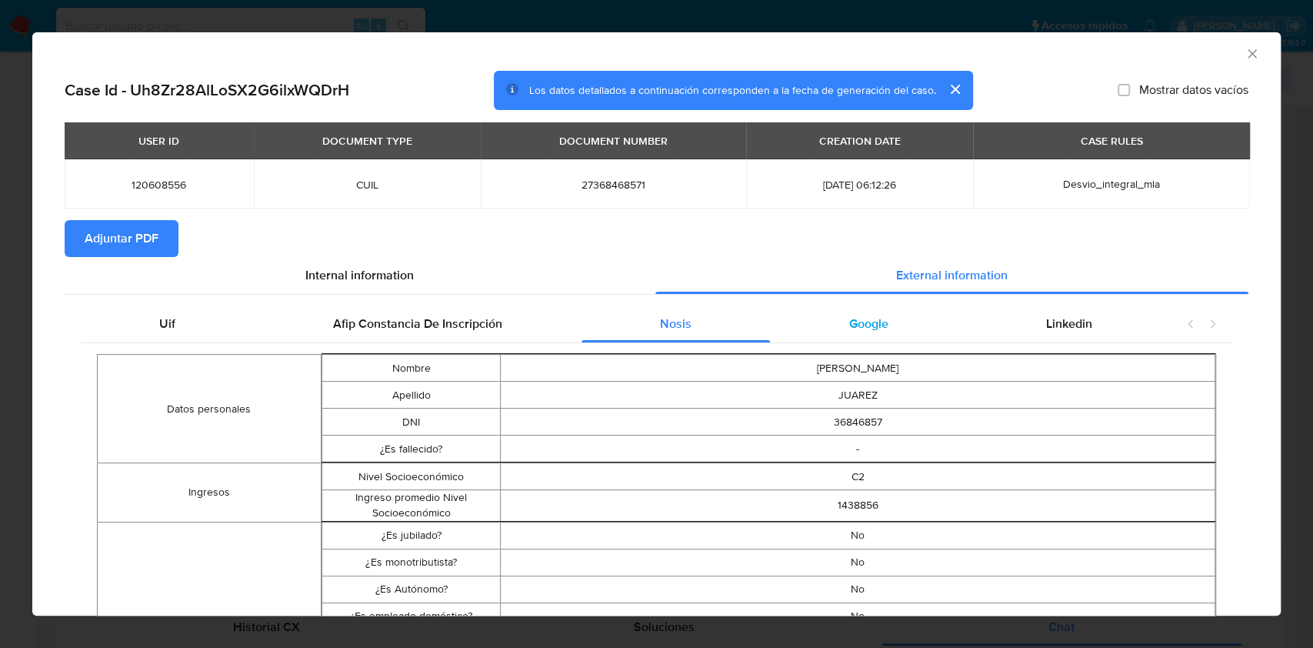
click at [884, 336] on div "Google" at bounding box center [868, 323] width 197 height 37
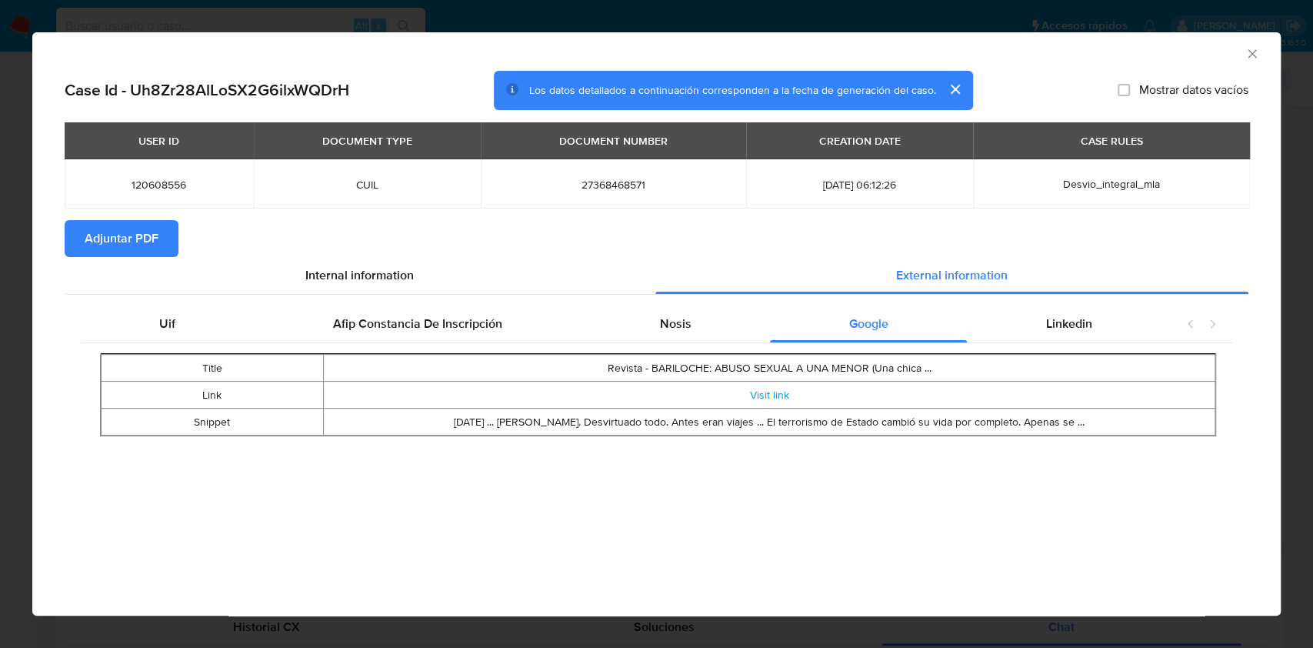
click at [140, 235] on span "Adjuntar PDF" at bounding box center [122, 239] width 74 height 34
click at [652, 339] on div "Nosis" at bounding box center [675, 326] width 189 height 37
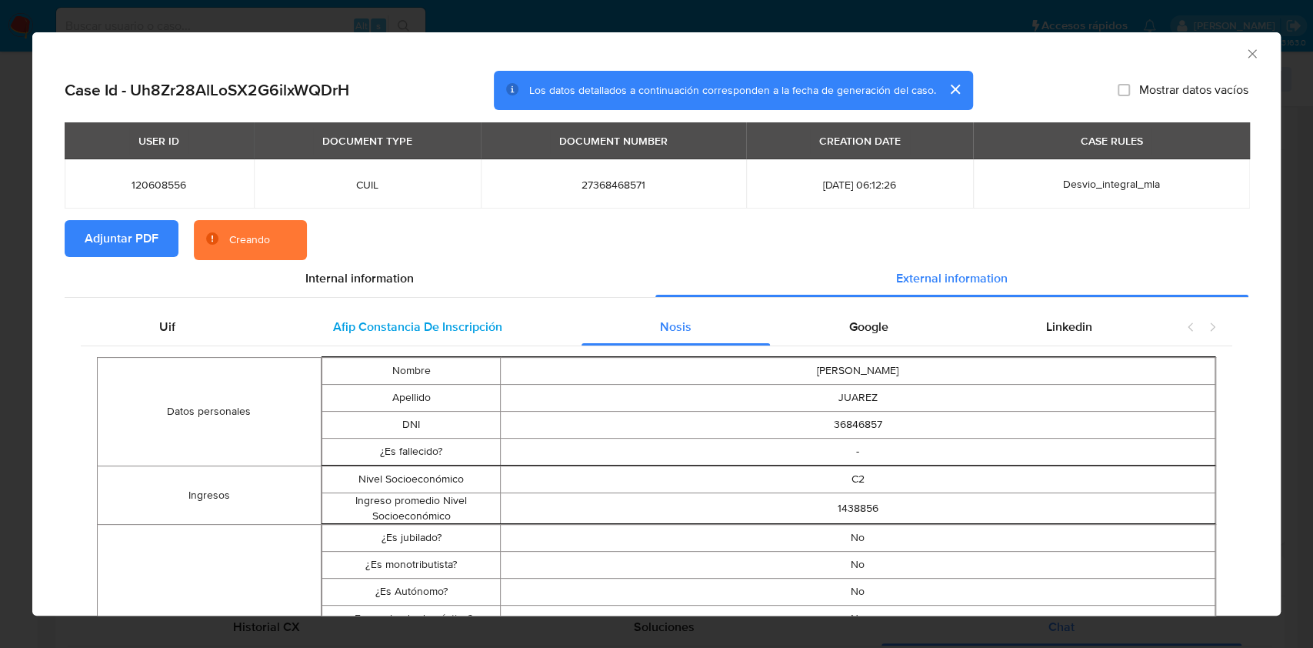
click at [480, 325] on span "Afip Constancia De Inscripción" at bounding box center [417, 327] width 169 height 18
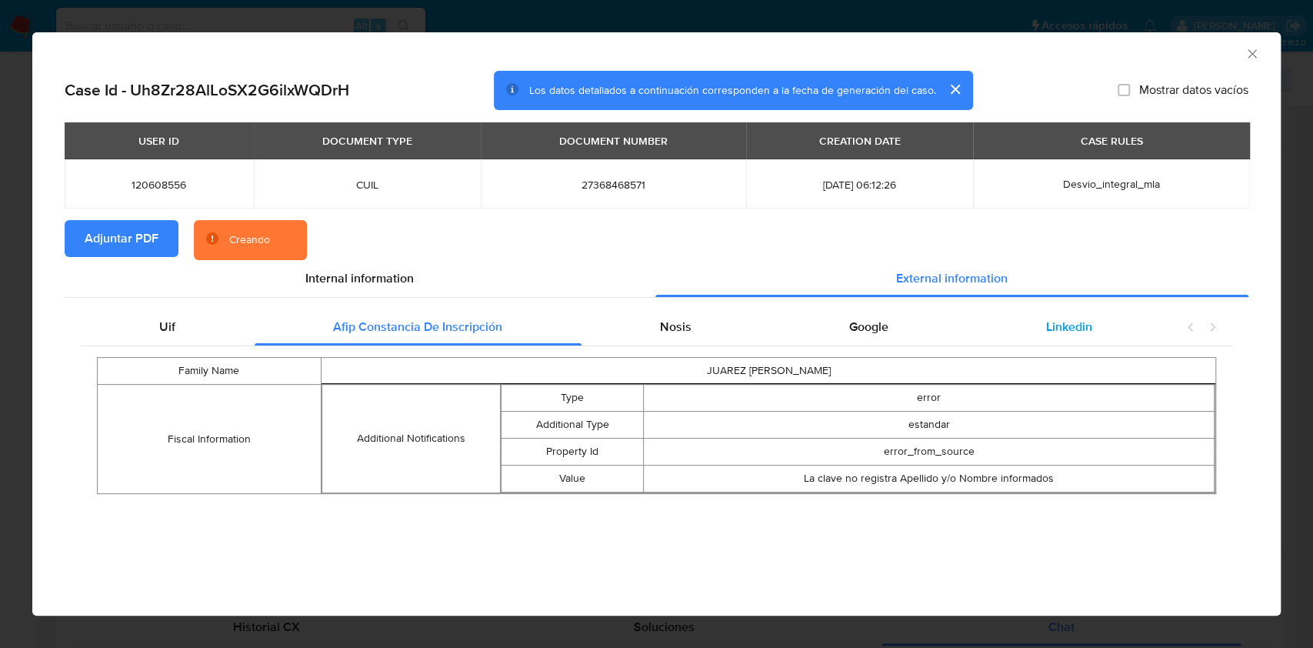
click at [1111, 331] on div "Linkedin" at bounding box center [1069, 326] width 204 height 37
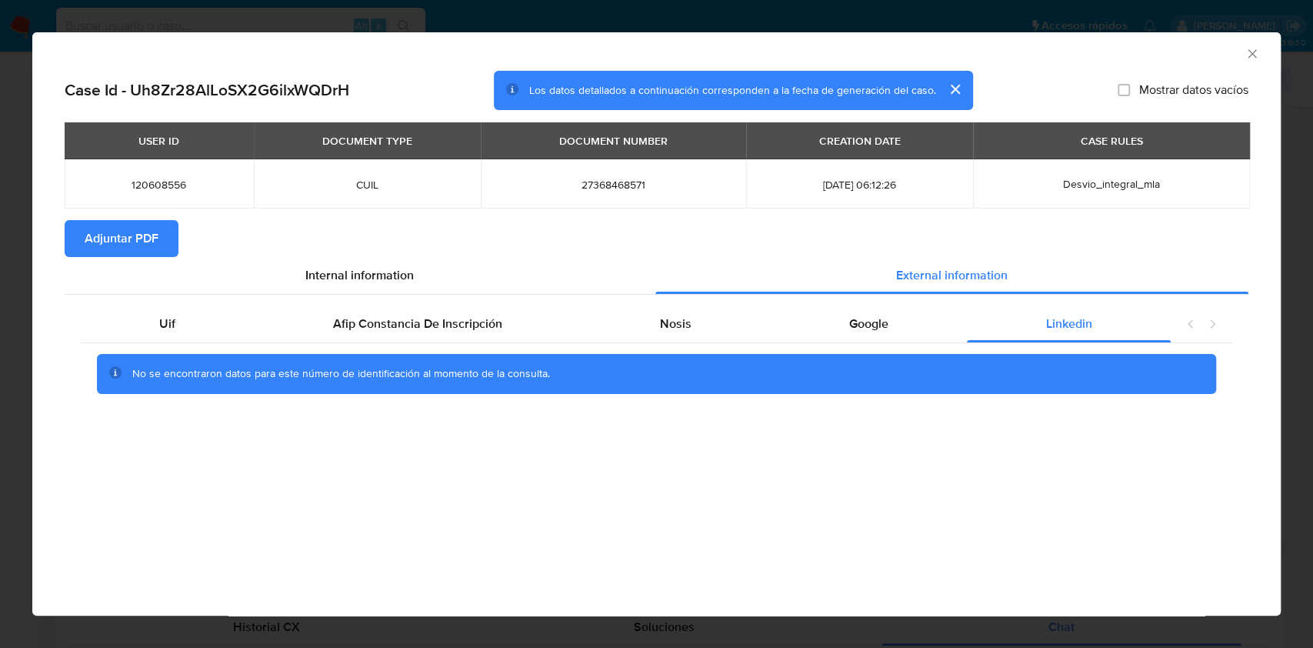
click at [1252, 58] on icon "Cerrar ventana" at bounding box center [1251, 53] width 15 height 15
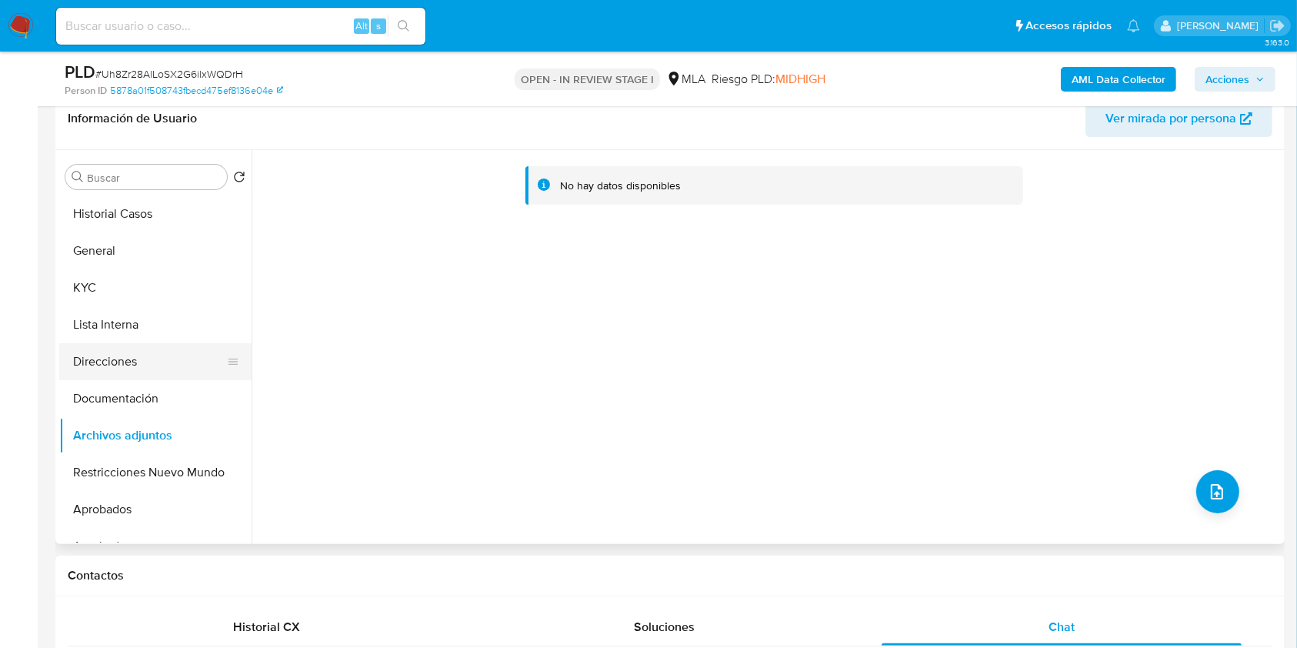
drag, startPoint x: 74, startPoint y: 289, endPoint x: 149, endPoint y: 377, distance: 115.6
click at [74, 290] on button "KYC" at bounding box center [155, 287] width 192 height 37
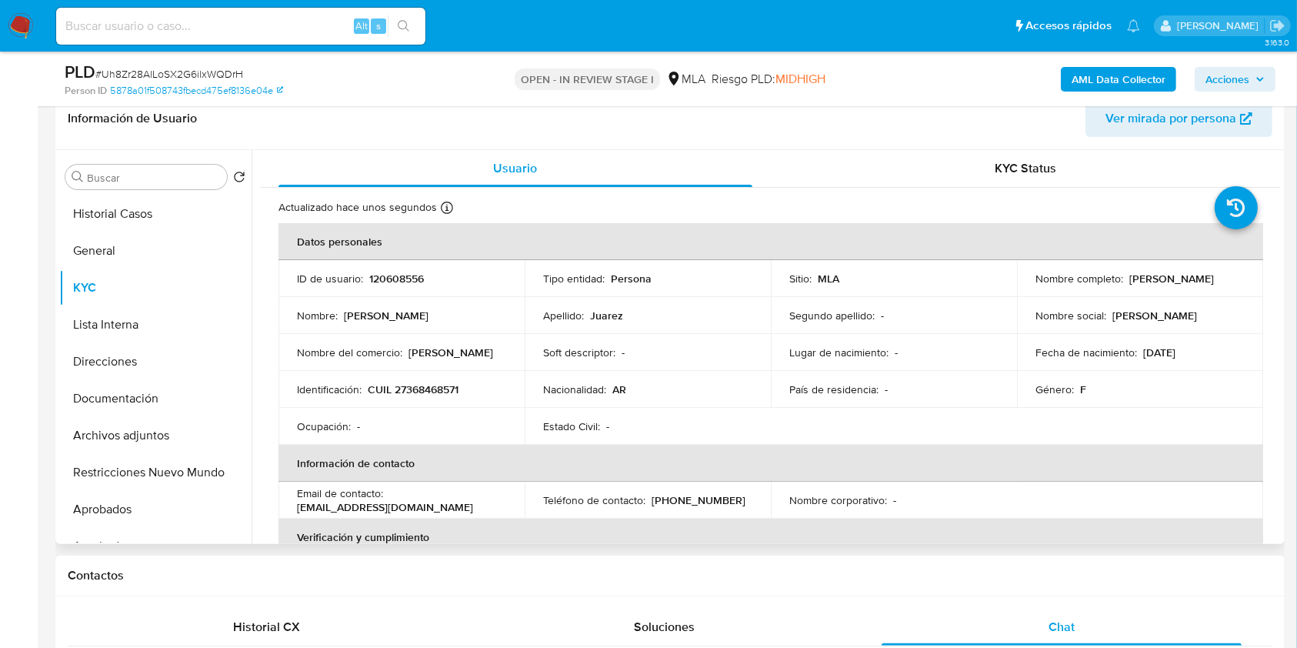
drag, startPoint x: 166, startPoint y: 440, endPoint x: 367, endPoint y: 452, distance: 201.1
click at [166, 440] on button "Archivos adjuntos" at bounding box center [155, 435] width 192 height 37
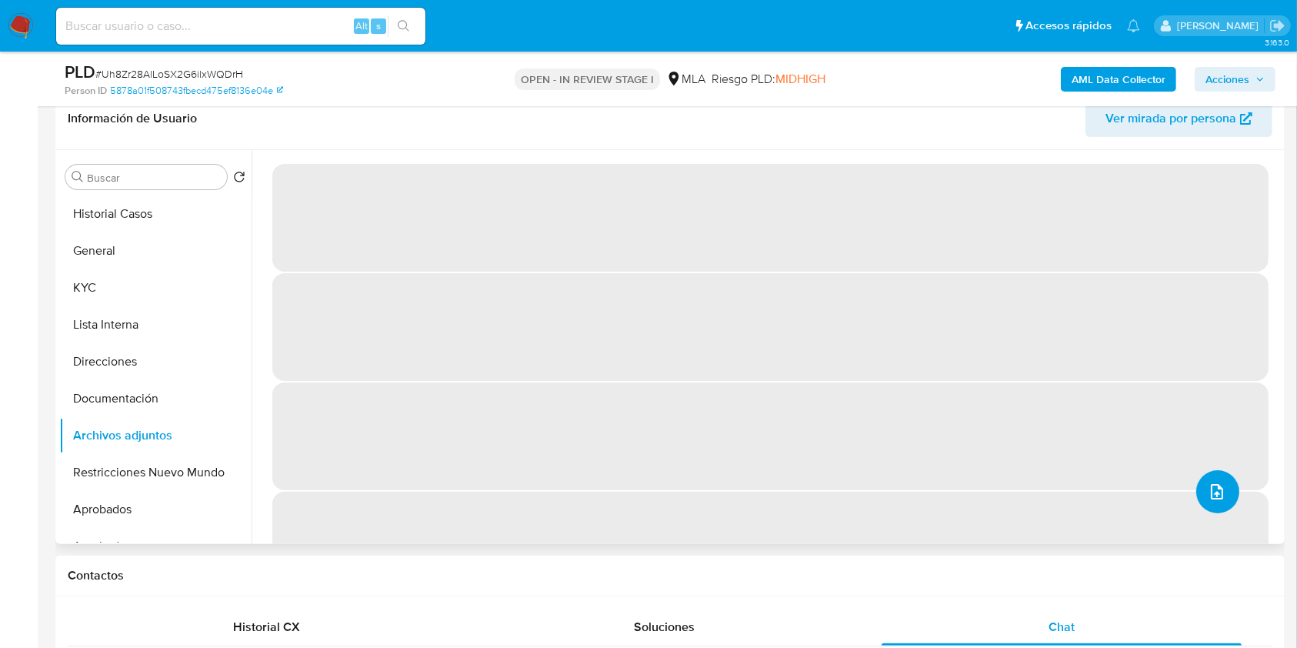
click at [1208, 489] on icon "upload-file" at bounding box center [1217, 491] width 18 height 18
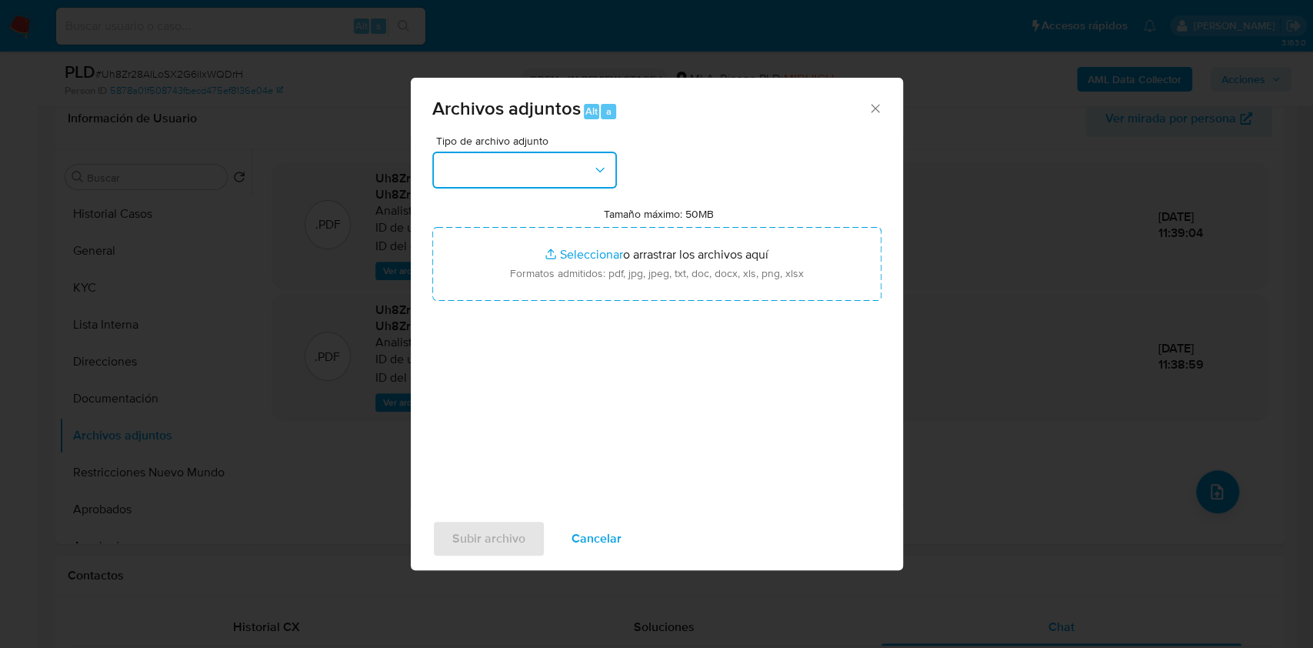
drag, startPoint x: 539, startPoint y: 174, endPoint x: 536, endPoint y: 182, distance: 8.3
click at [538, 174] on button "button" at bounding box center [524, 170] width 185 height 37
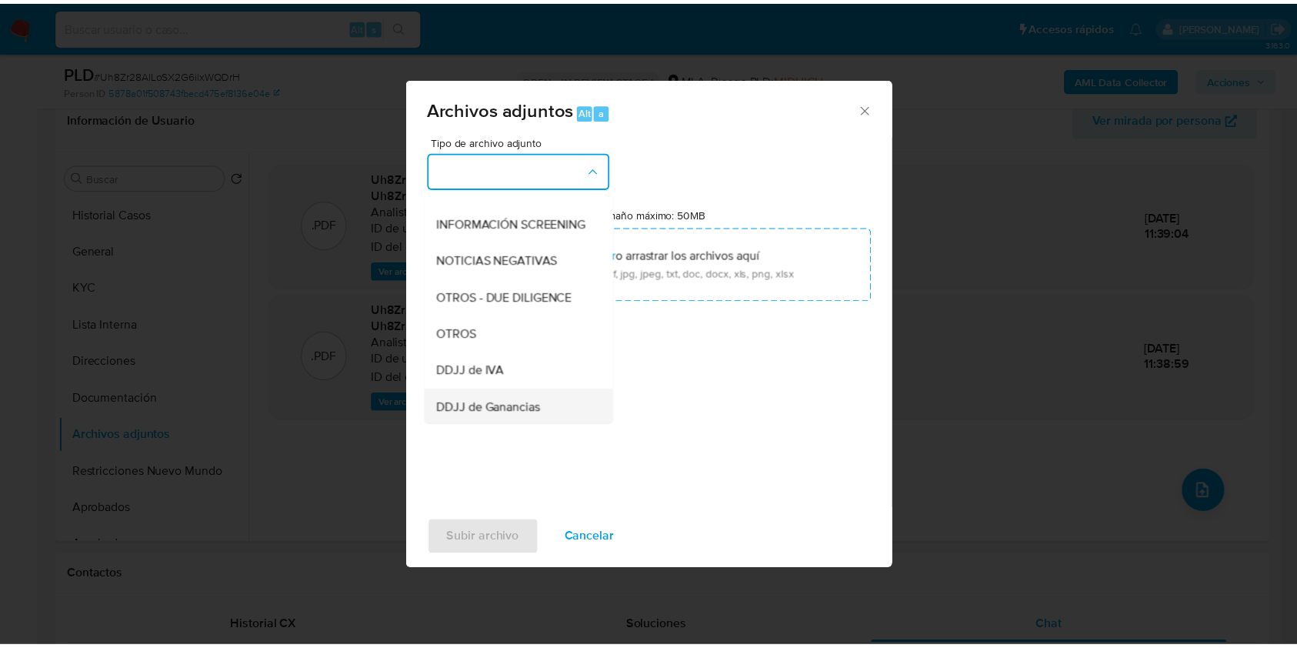
scroll to position [205, 0]
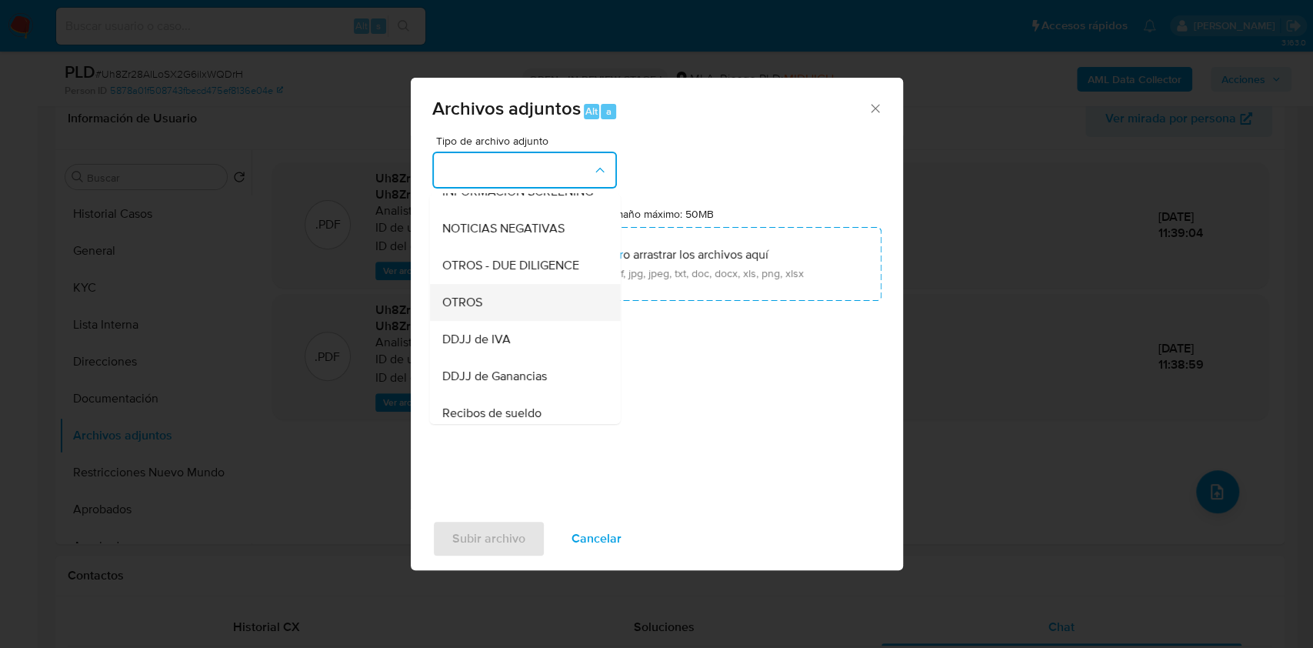
click at [471, 310] on span "OTROS" at bounding box center [461, 302] width 40 height 15
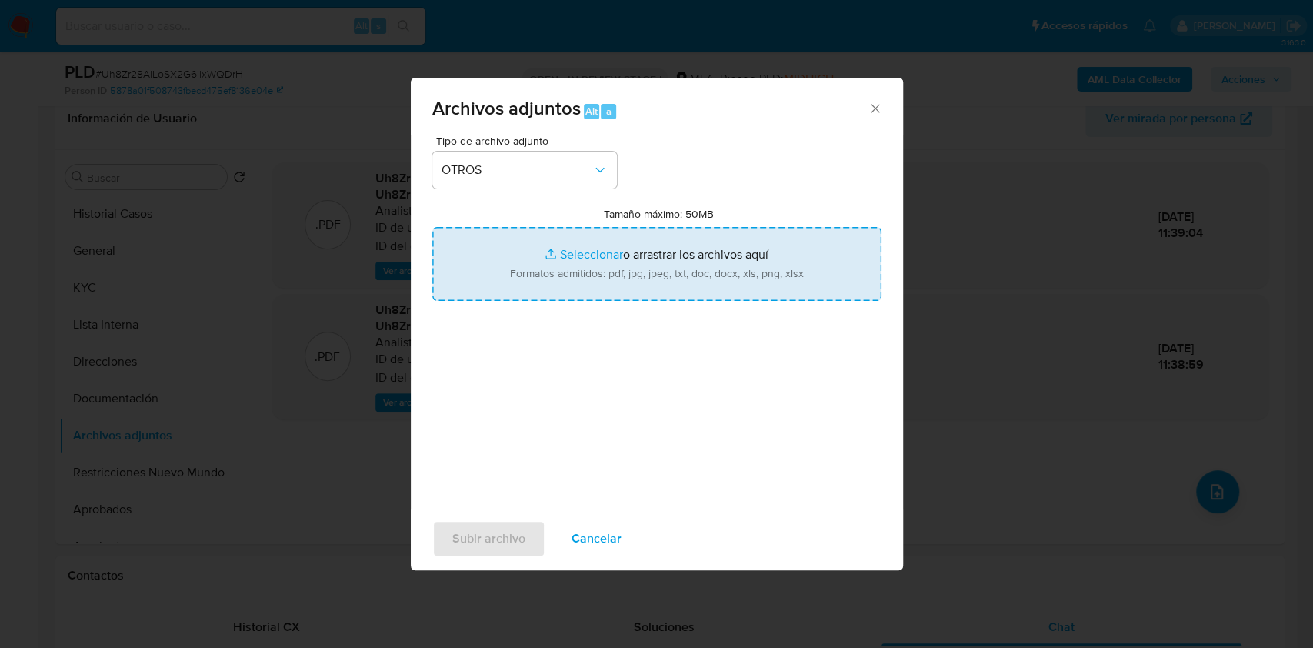
click at [519, 288] on input "Tamaño máximo: 50MB Seleccionar archivos" at bounding box center [656, 264] width 449 height 74
type input "C:\fakepath\Caselog Uh8Zr28AlLoSX2G6ilxWQDrH_2025_09_18_00_43_57.docx"
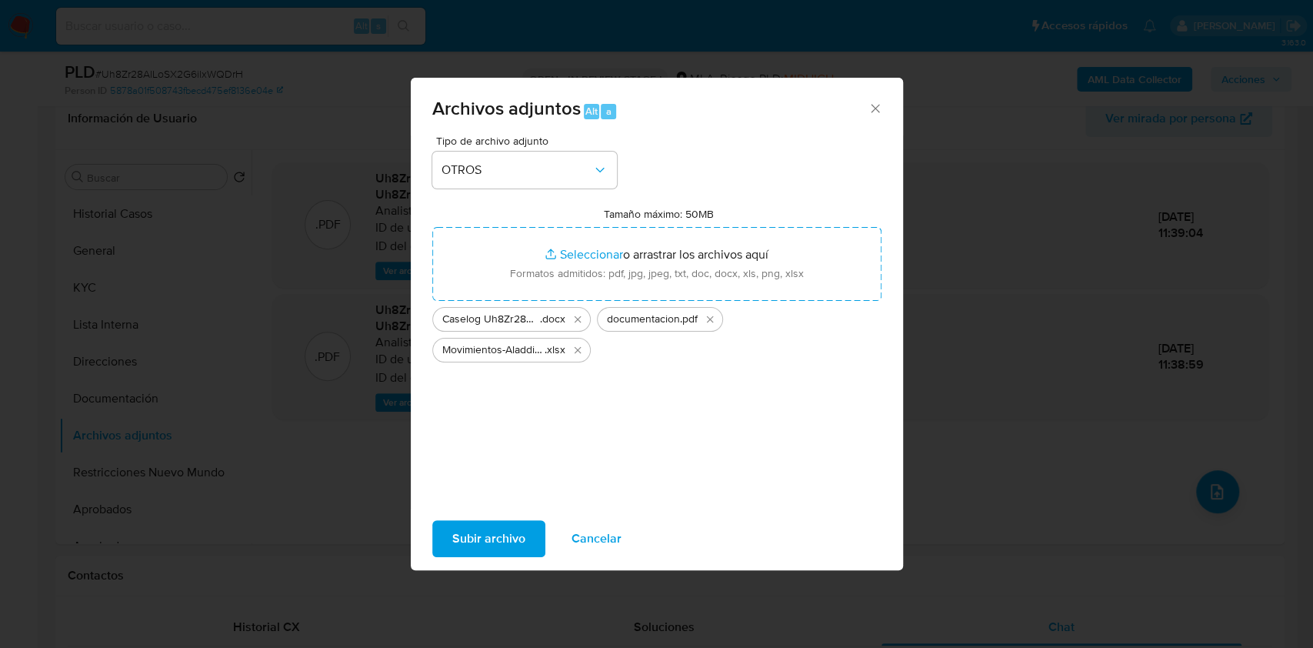
click at [500, 535] on span "Subir archivo" at bounding box center [488, 538] width 73 height 34
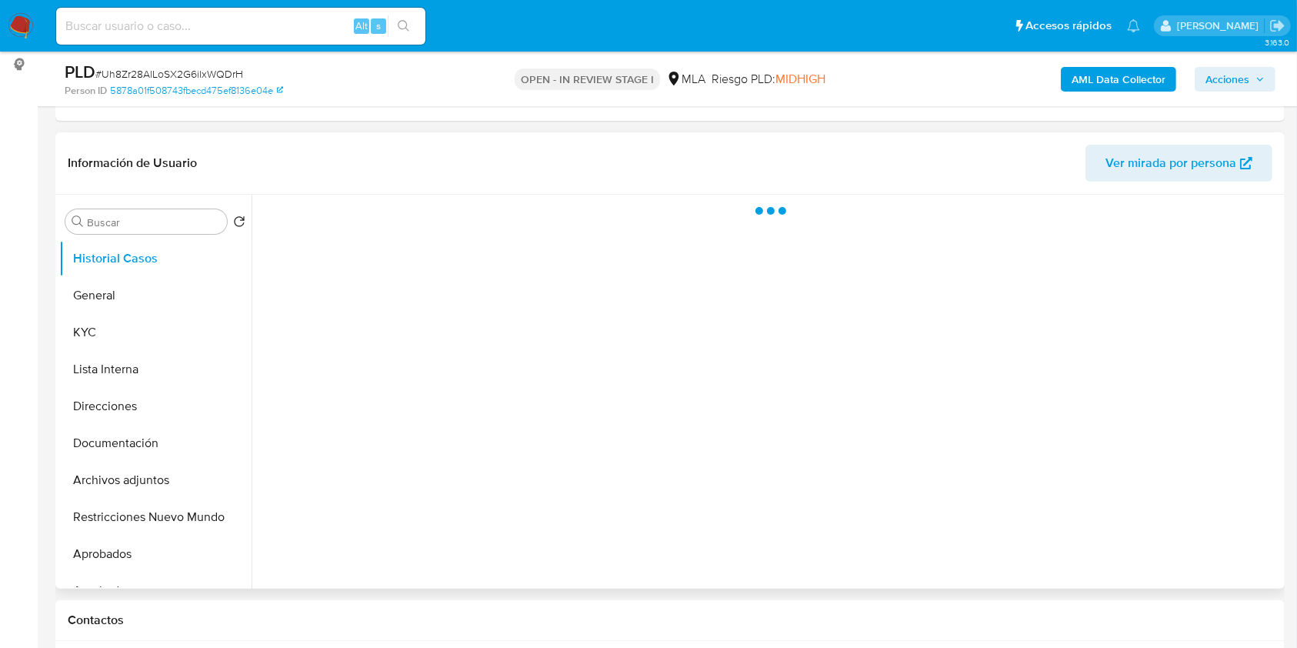
scroll to position [410, 0]
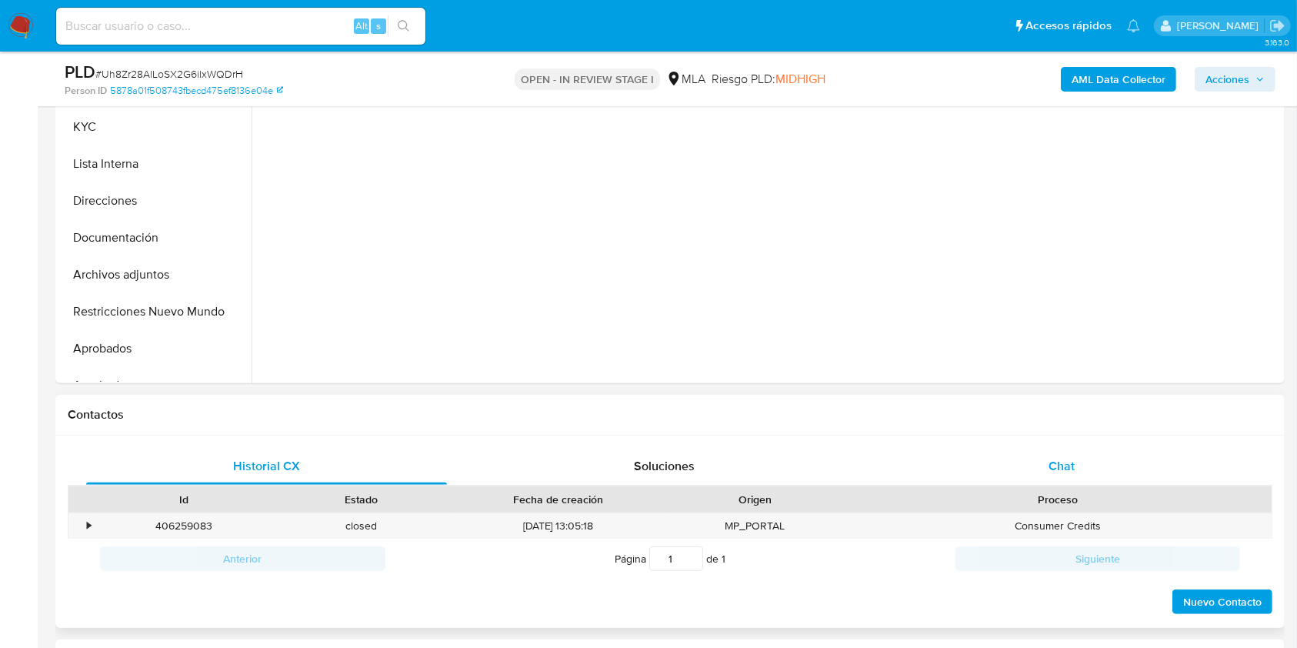
click at [998, 461] on div "Chat" at bounding box center [1061, 466] width 361 height 37
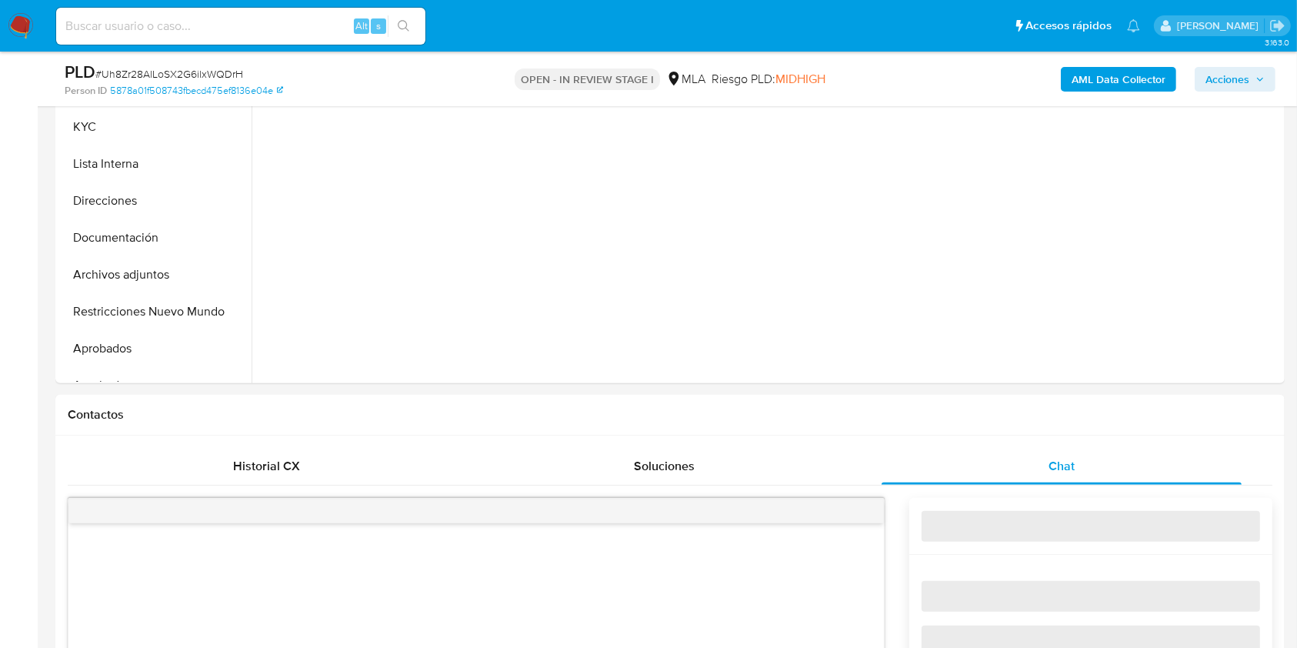
select select "10"
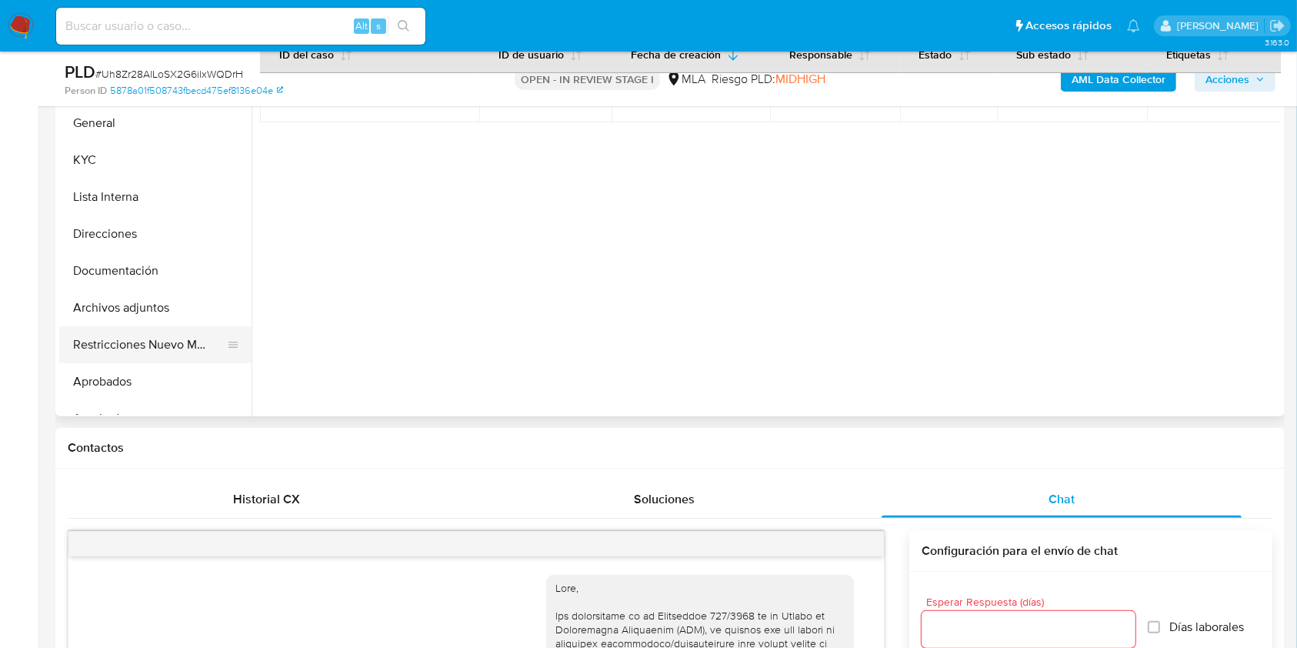
scroll to position [1721, 0]
click at [177, 344] on button "Restricciones Nuevo Mundo" at bounding box center [149, 344] width 180 height 37
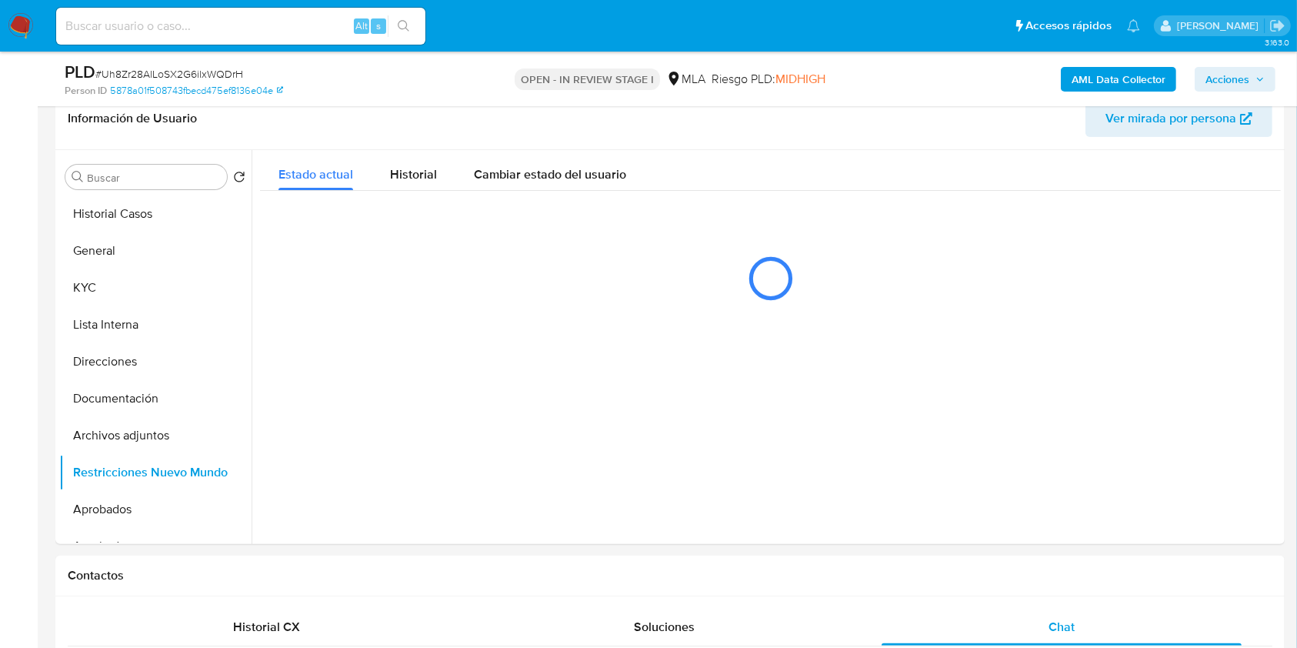
scroll to position [235, 0]
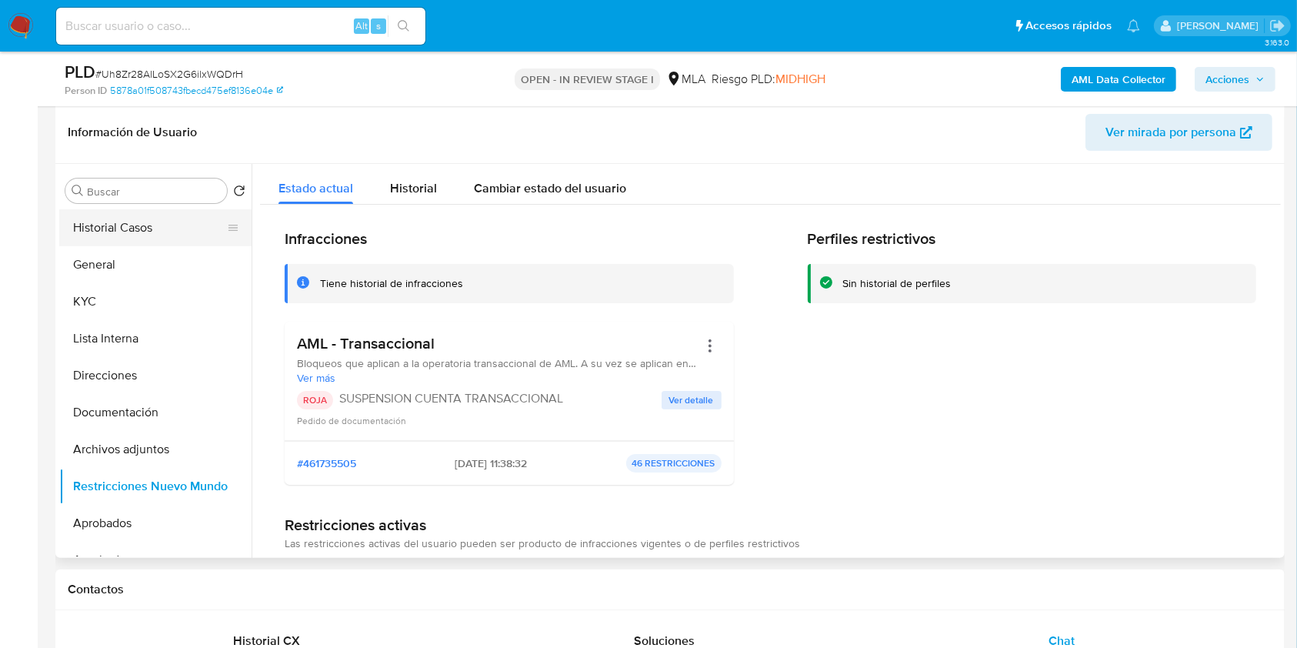
click at [142, 227] on button "Historial Casos" at bounding box center [149, 227] width 180 height 37
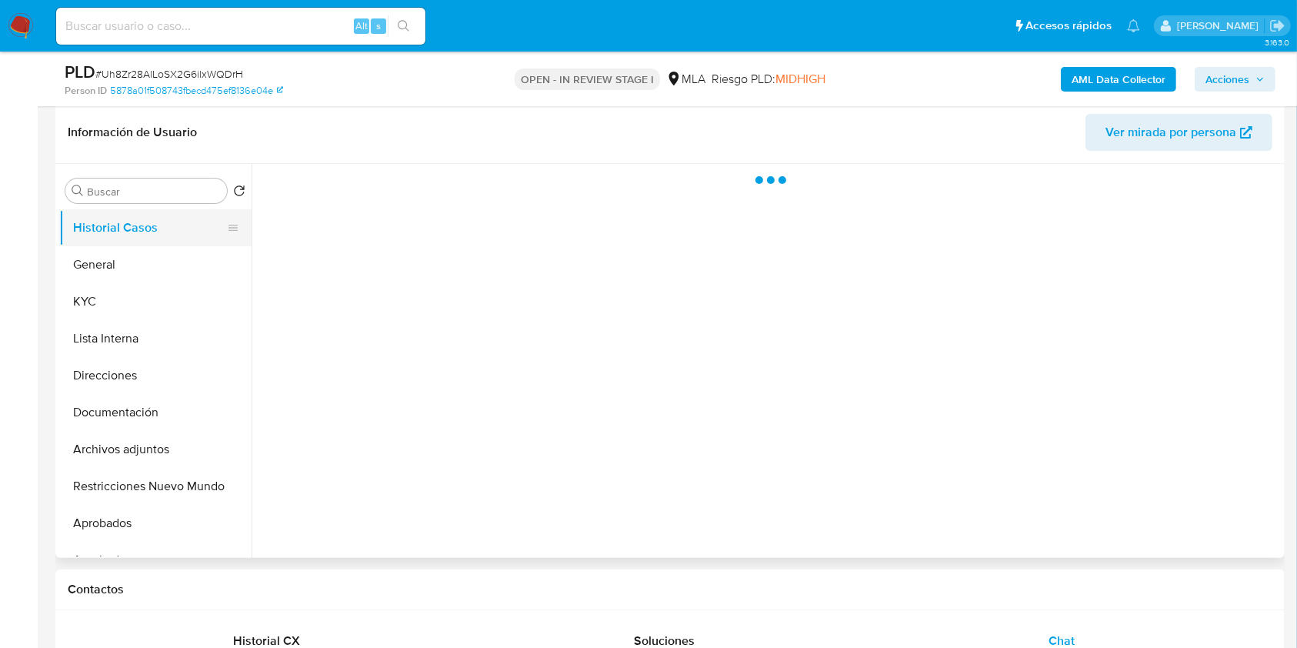
click at [142, 227] on button "Historial Casos" at bounding box center [149, 227] width 180 height 37
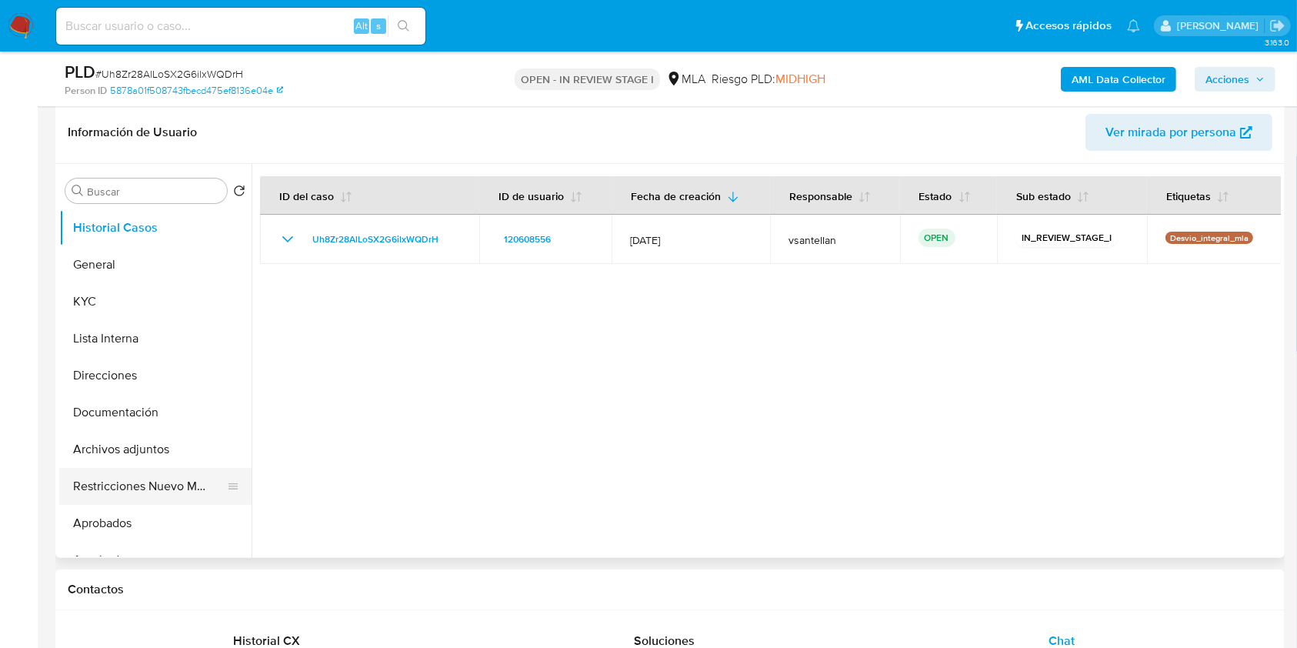
click at [148, 480] on button "Restricciones Nuevo Mundo" at bounding box center [149, 486] width 180 height 37
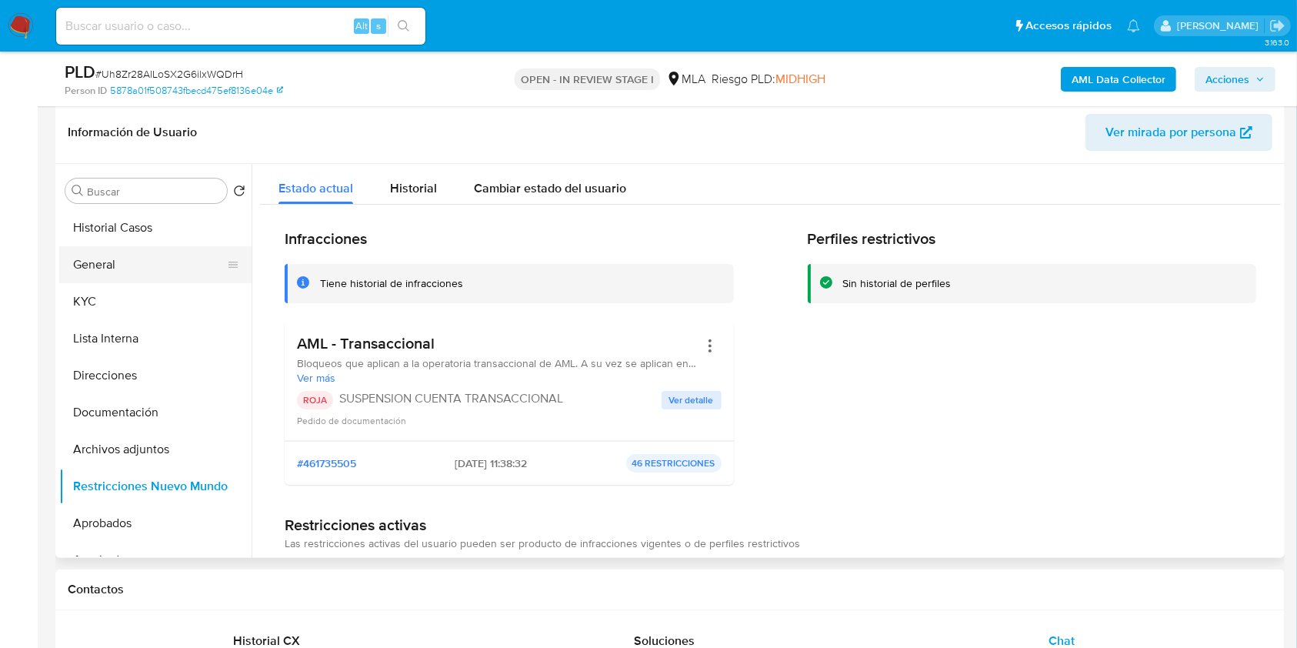
click at [135, 260] on button "General" at bounding box center [149, 264] width 180 height 37
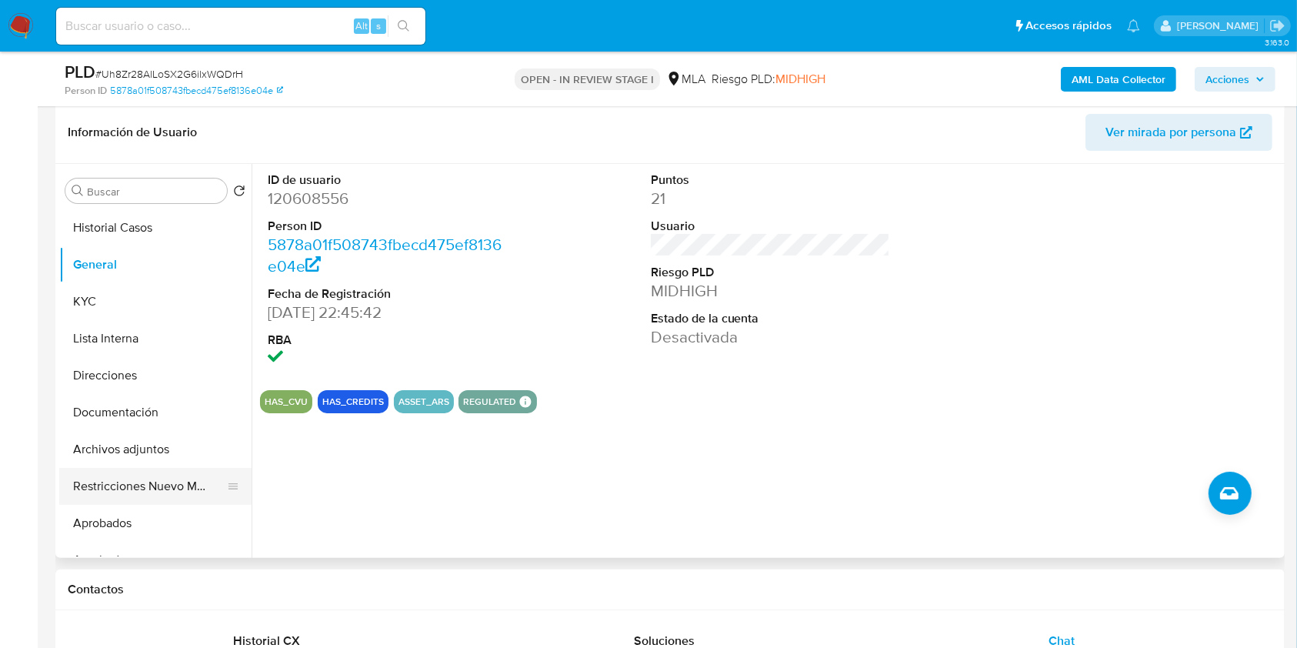
click at [142, 478] on button "Restricciones Nuevo Mundo" at bounding box center [149, 486] width 180 height 37
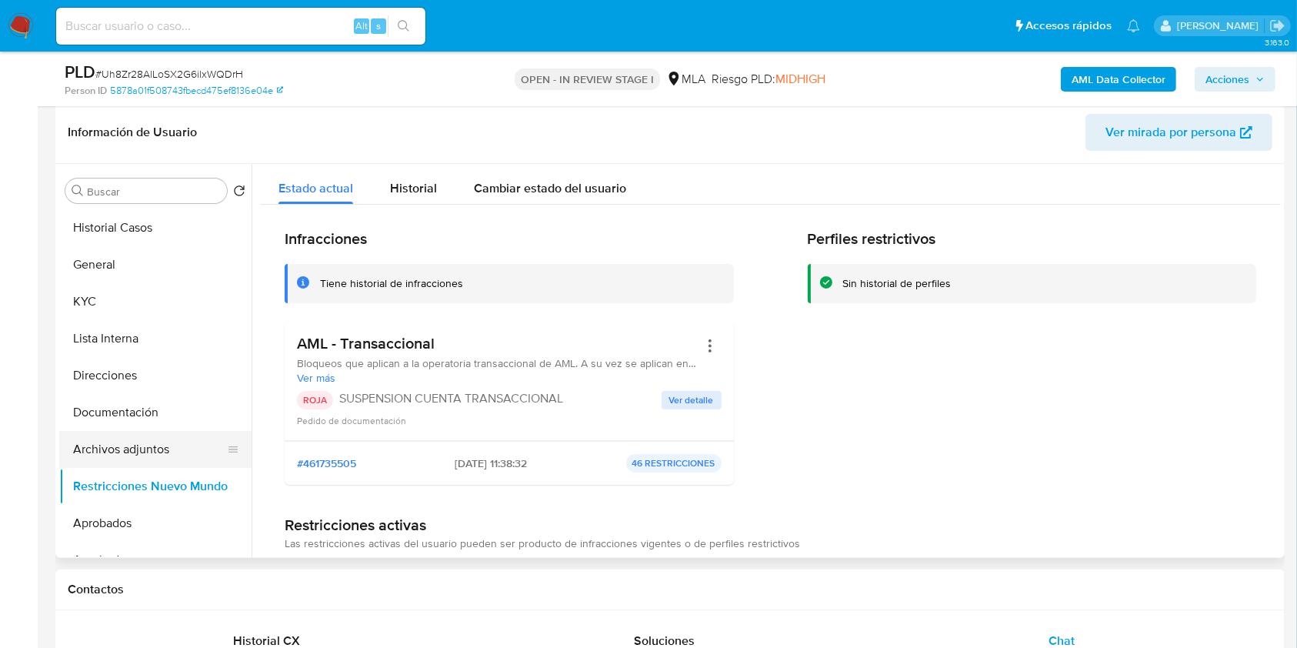
click at [160, 448] on button "Archivos adjuntos" at bounding box center [149, 449] width 180 height 37
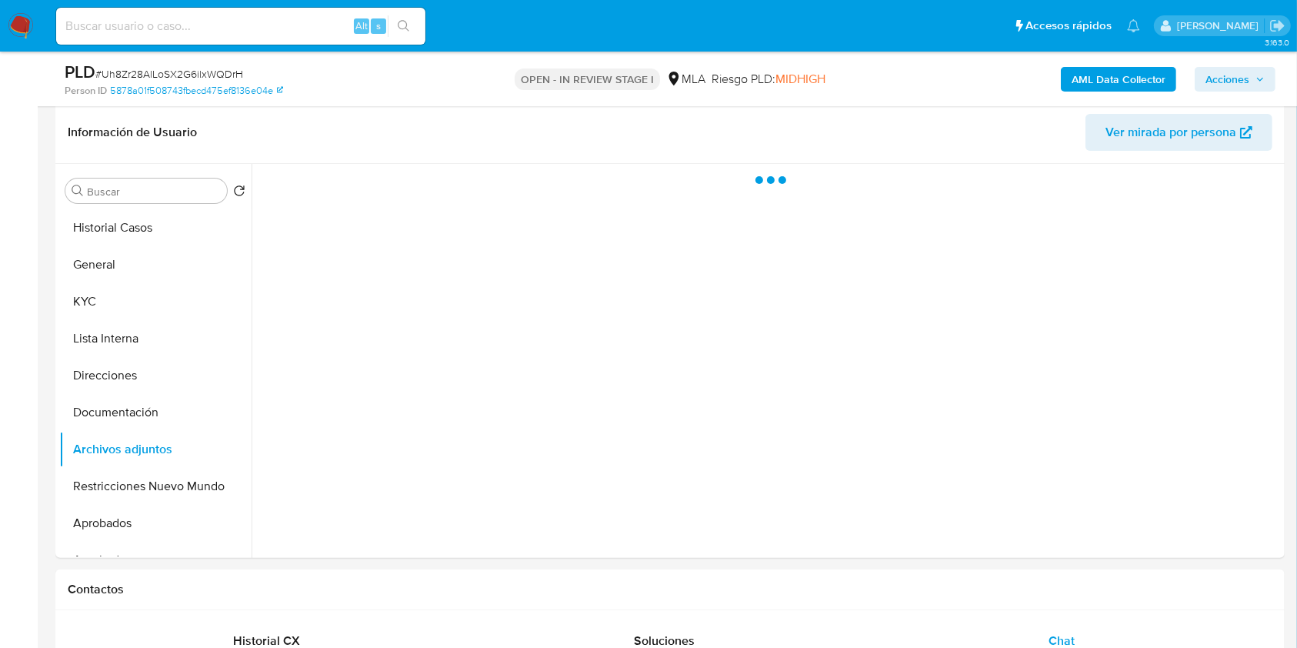
drag, startPoint x: 1256, startPoint y: 78, endPoint x: 1205, endPoint y: 88, distance: 51.6
click at [1255, 79] on icon "button" at bounding box center [1259, 79] width 9 height 9
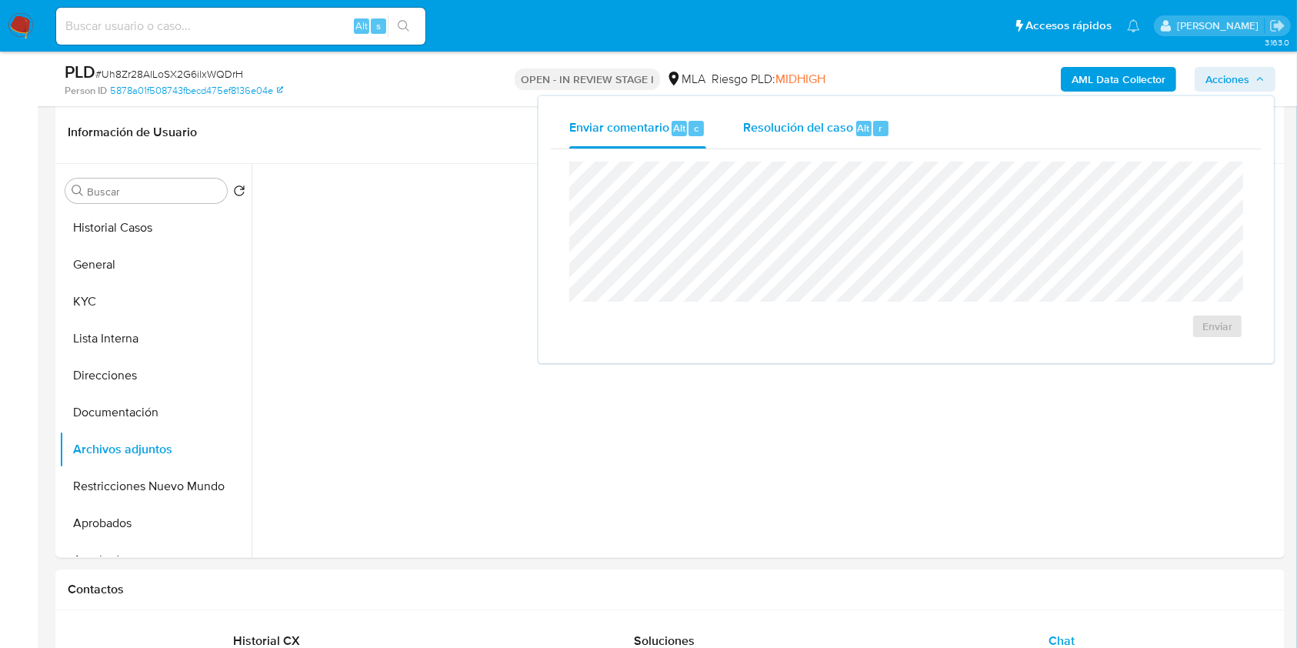
click at [769, 120] on span "Resolución del caso" at bounding box center [798, 127] width 110 height 18
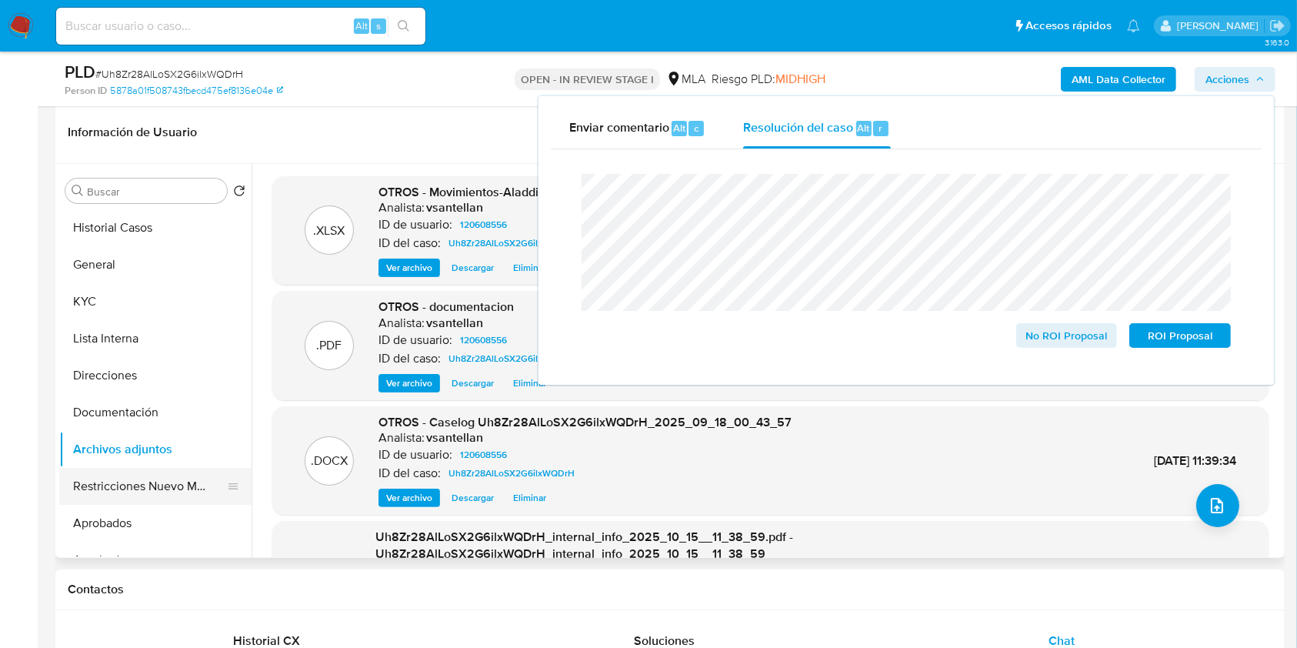
drag, startPoint x: 167, startPoint y: 485, endPoint x: 149, endPoint y: 469, distance: 23.4
click at [166, 485] on button "Restricciones Nuevo Mundo" at bounding box center [149, 486] width 180 height 37
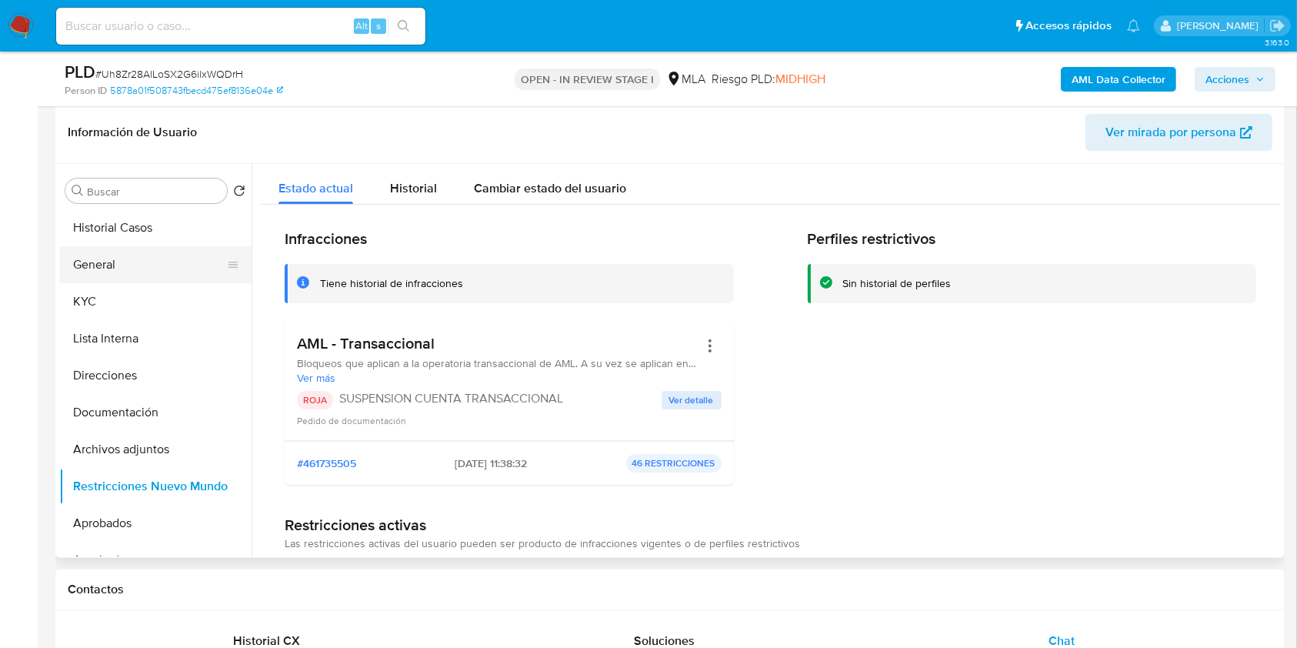
click at [127, 265] on button "General" at bounding box center [149, 264] width 180 height 37
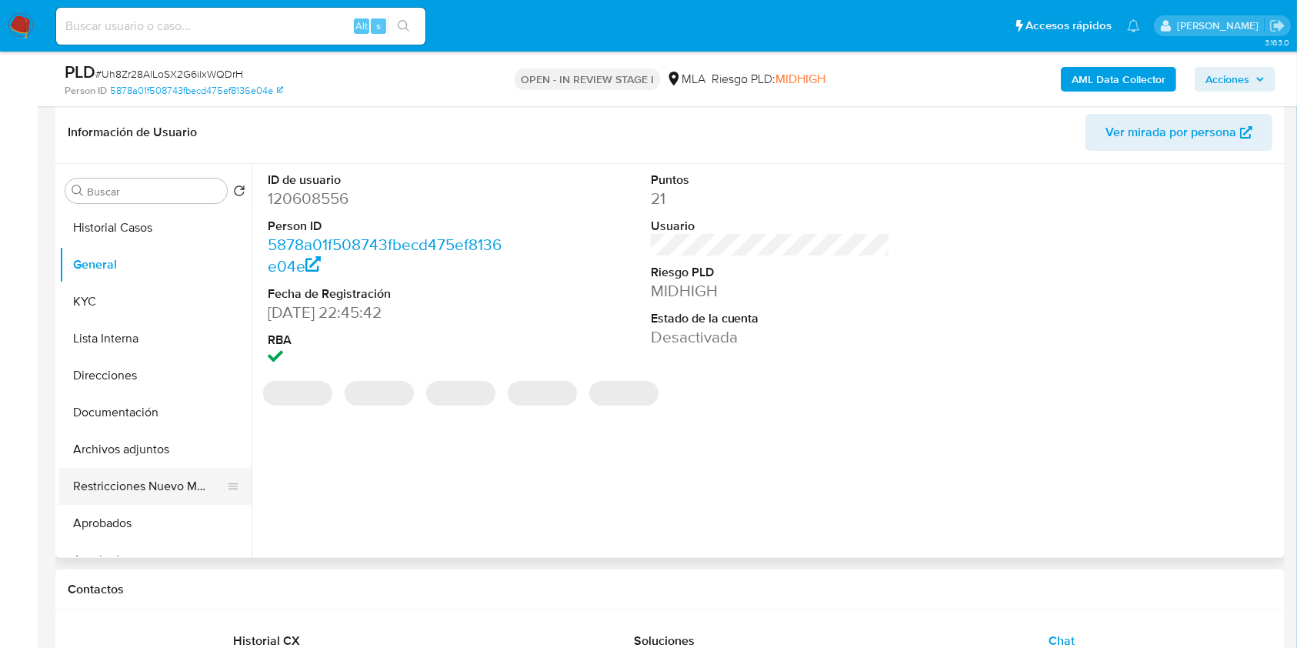
click at [144, 477] on button "Restricciones Nuevo Mundo" at bounding box center [149, 486] width 180 height 37
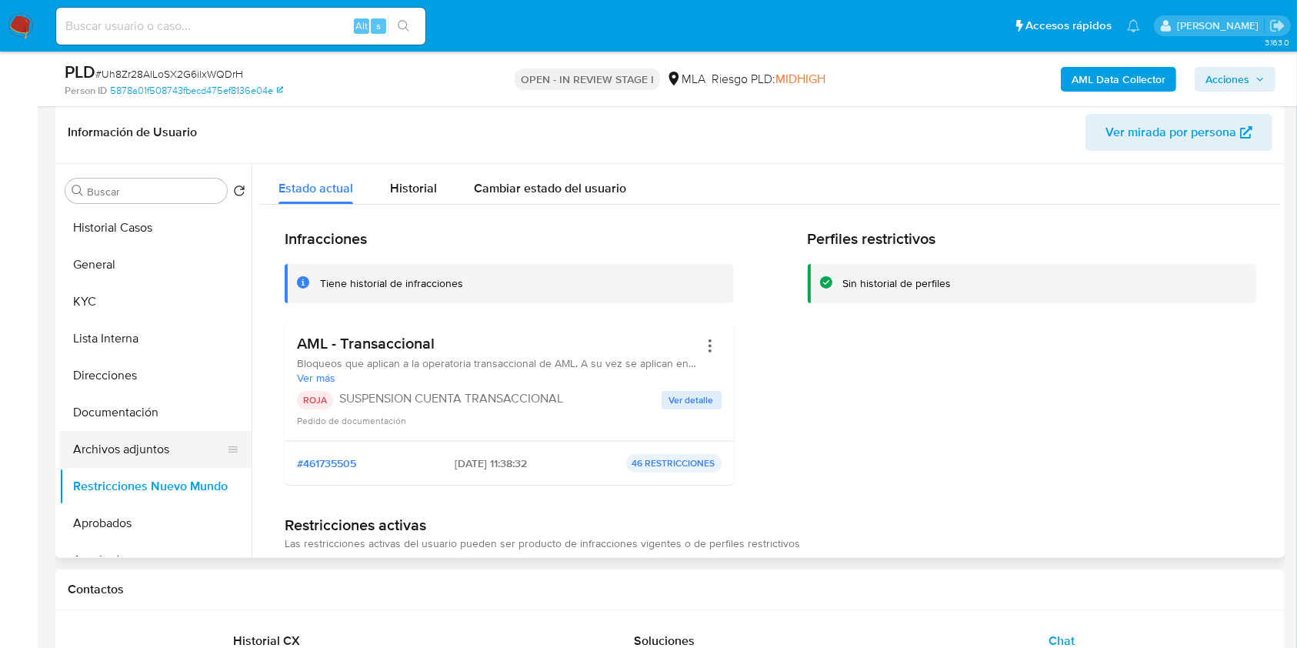
click at [152, 444] on button "Archivos adjuntos" at bounding box center [149, 449] width 180 height 37
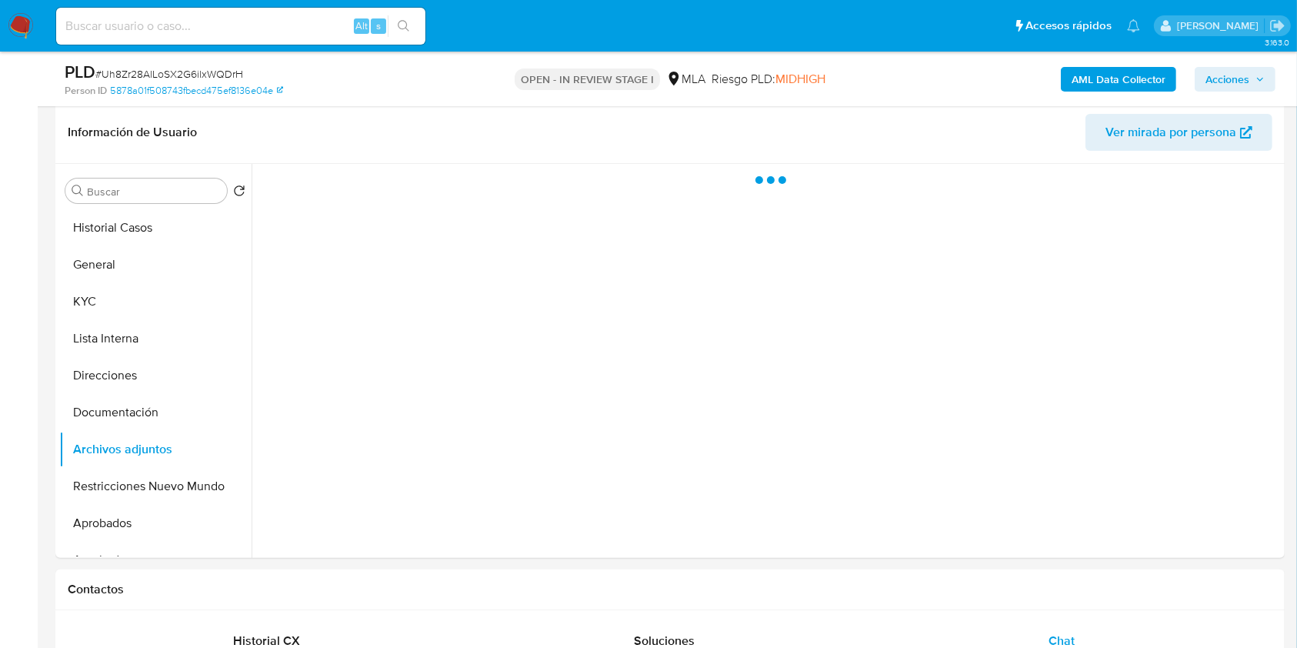
click at [1268, 85] on button "Acciones" at bounding box center [1234, 79] width 81 height 25
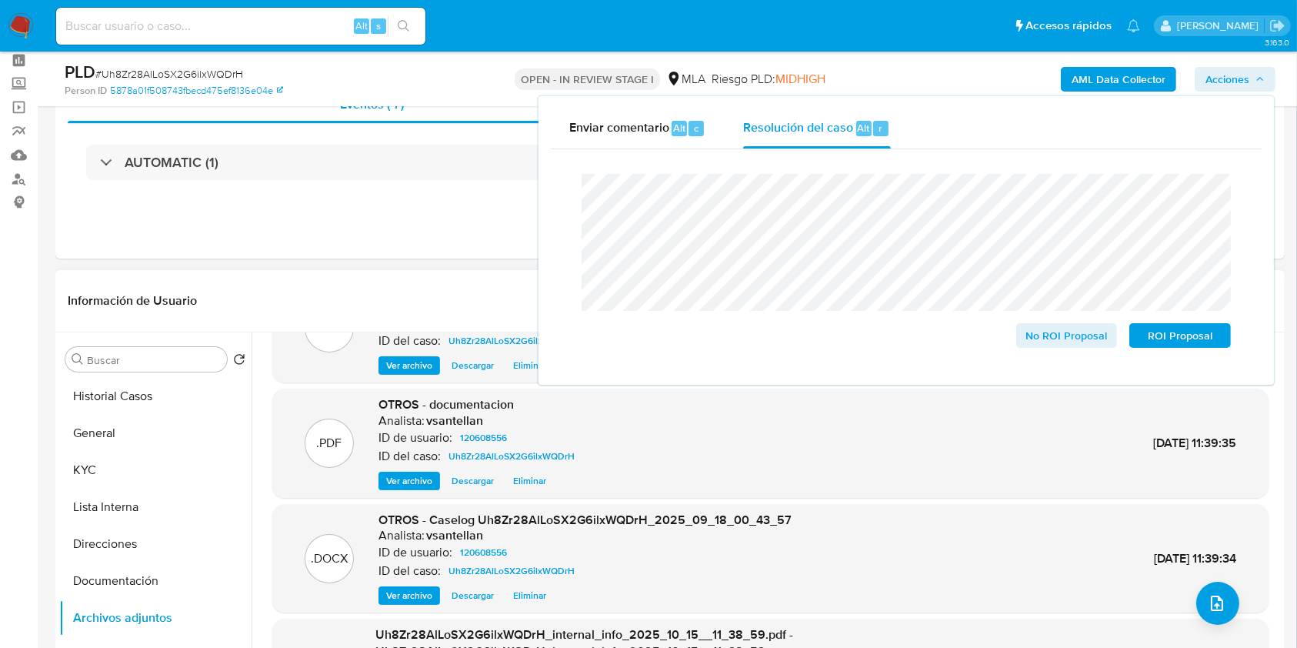
scroll to position [102, 0]
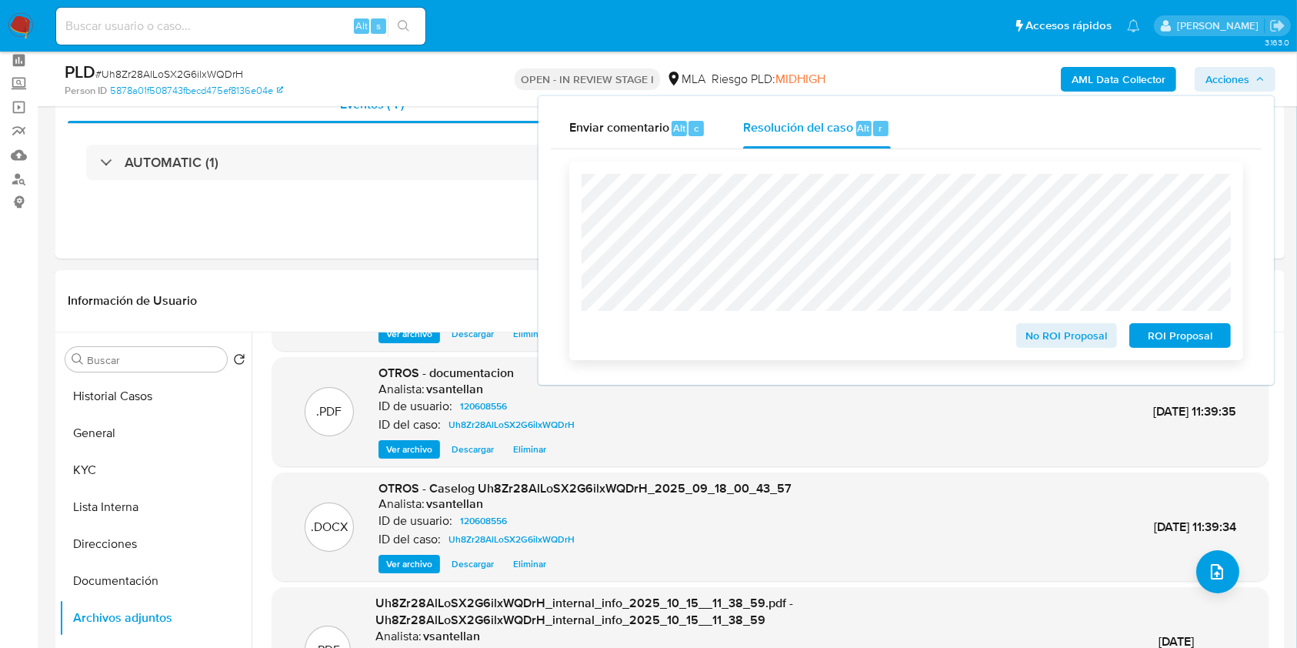
click at [1187, 335] on span "ROI Proposal" at bounding box center [1180, 336] width 80 height 22
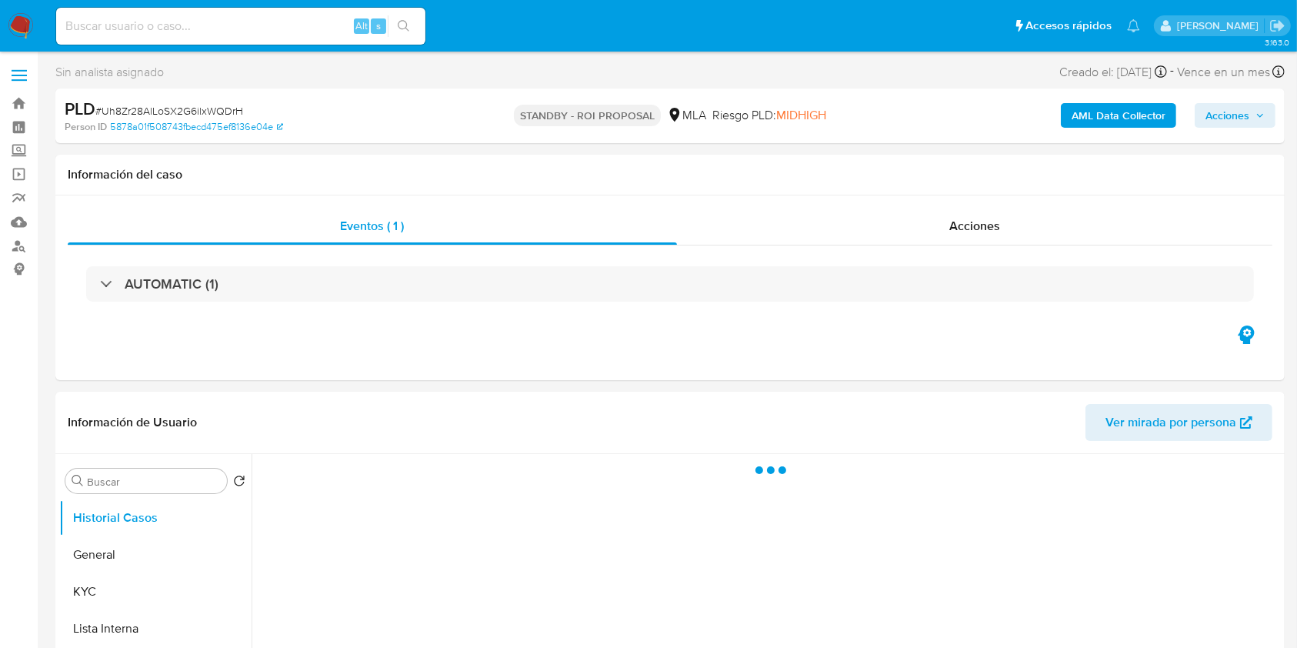
select select "10"
